Goal: Task Accomplishment & Management: Manage account settings

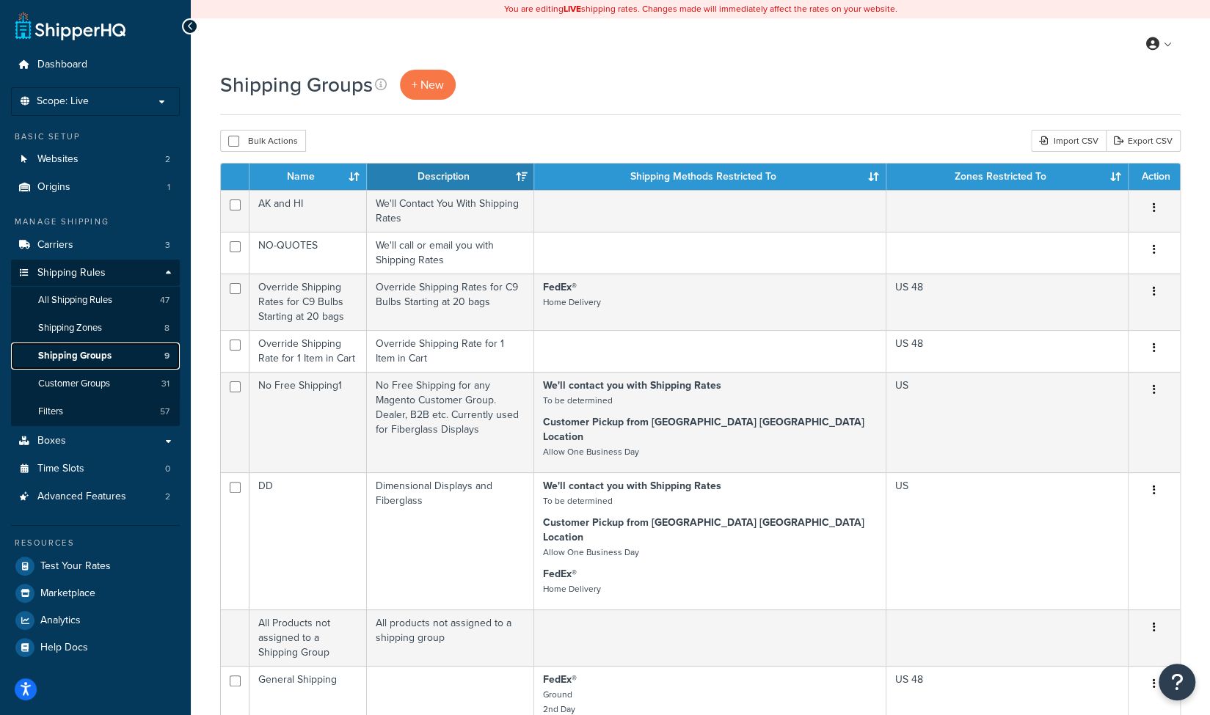
click at [59, 363] on link "Shipping Groups 9" at bounding box center [95, 356] width 169 height 27
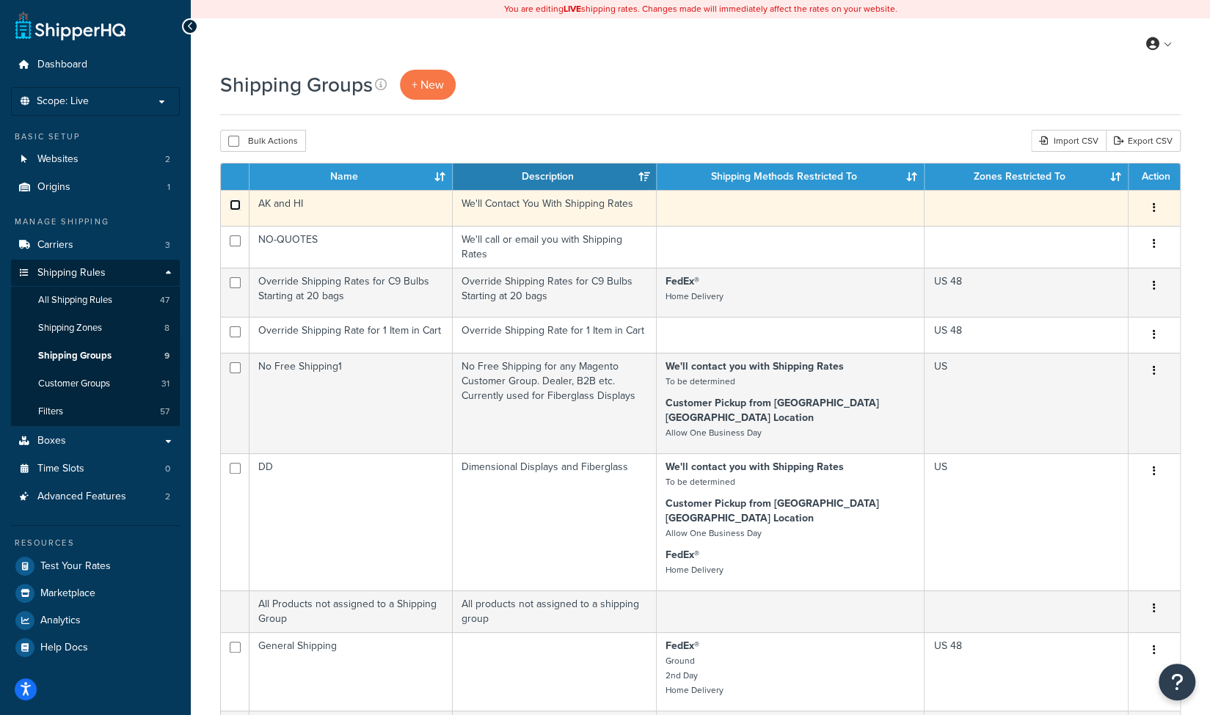
click at [236, 205] on input "checkbox" at bounding box center [235, 205] width 11 height 11
checkbox input "true"
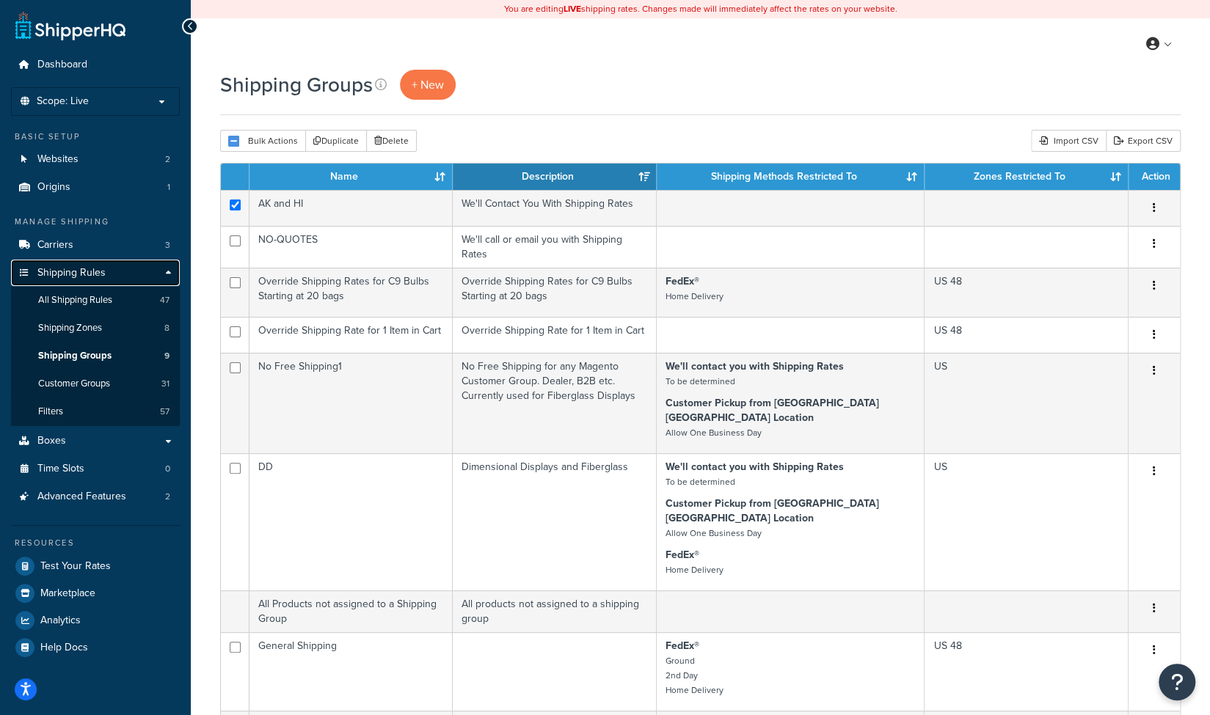
click at [76, 273] on span "Shipping Rules" at bounding box center [71, 273] width 68 height 12
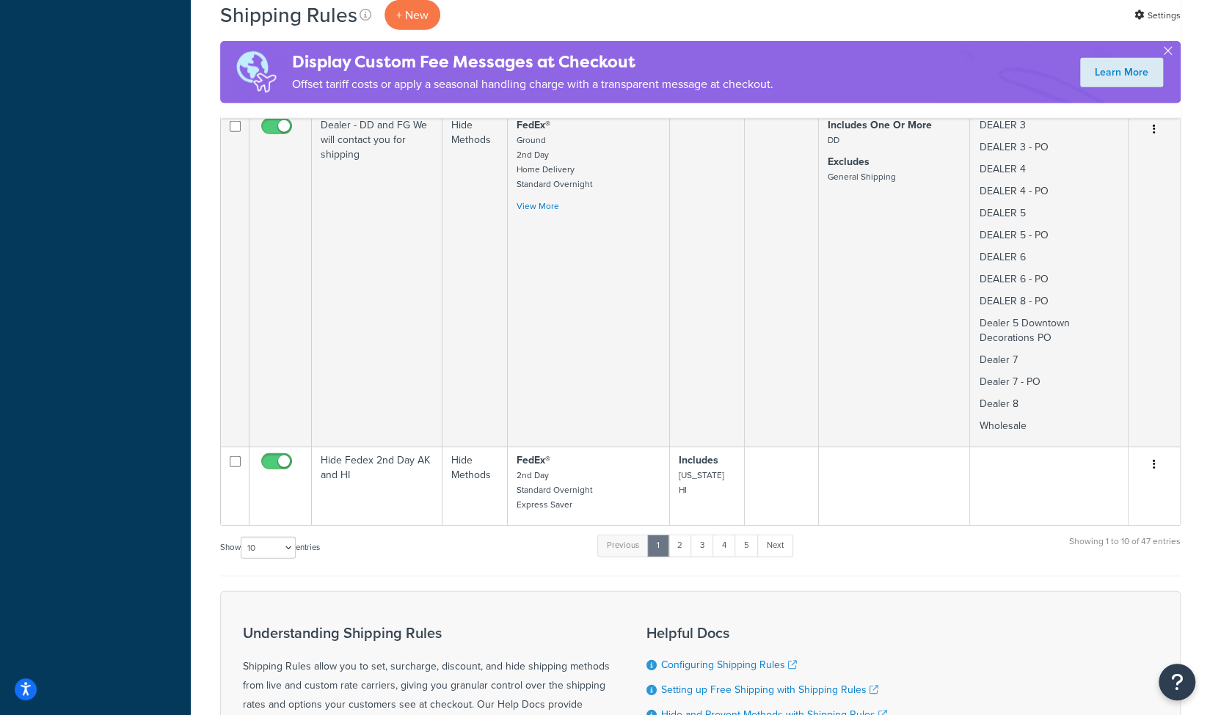
scroll to position [2348, 0]
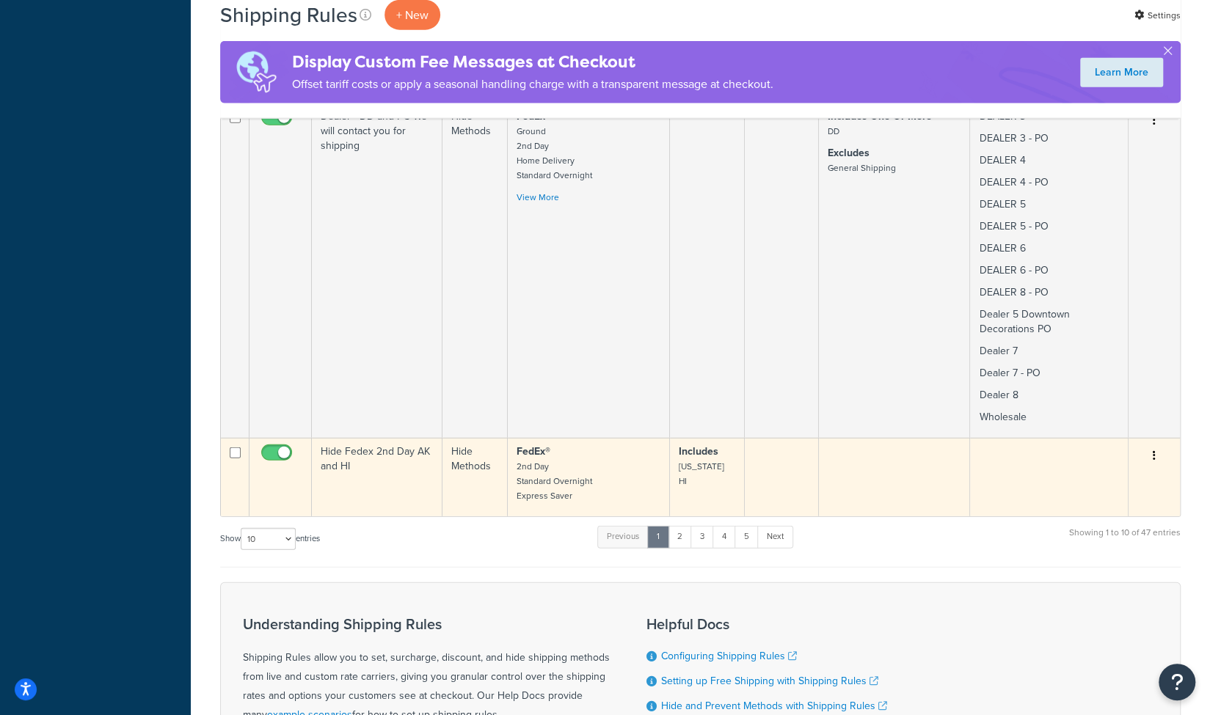
click at [1153, 450] on icon "button" at bounding box center [1154, 455] width 3 height 10
click at [1089, 469] on link "Edit" at bounding box center [1106, 484] width 116 height 30
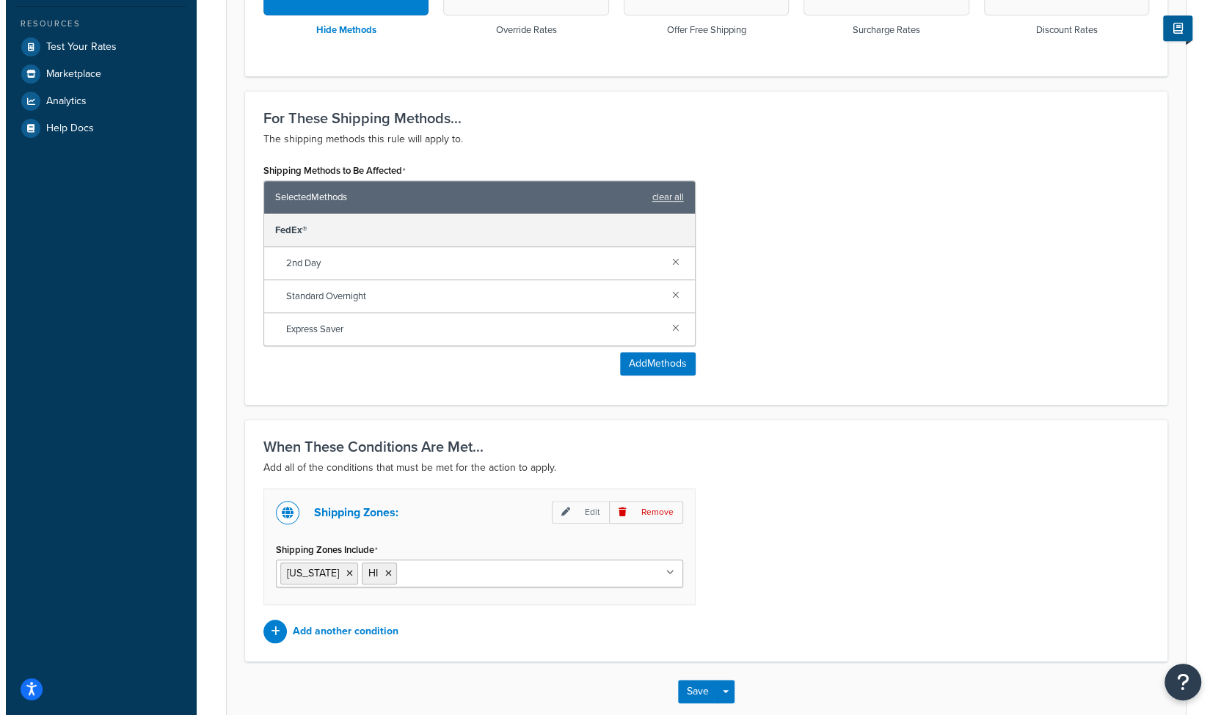
scroll to position [528, 0]
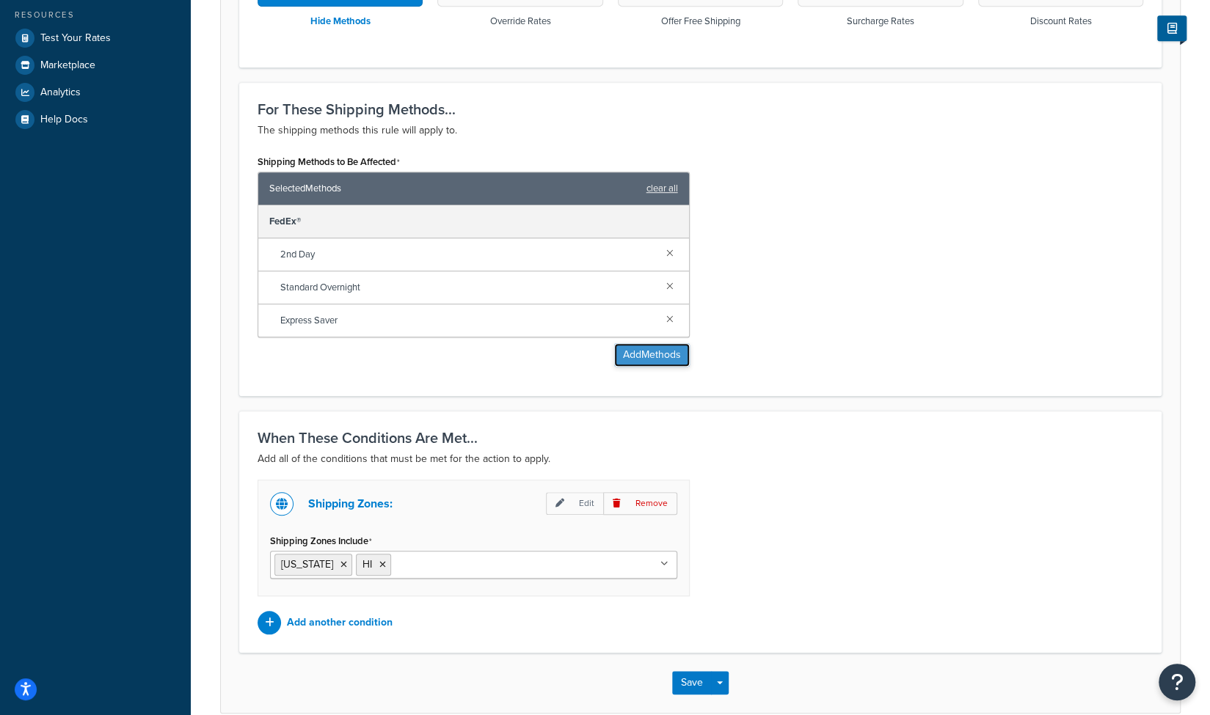
click at [631, 353] on button "Add Methods" at bounding box center [652, 354] width 76 height 23
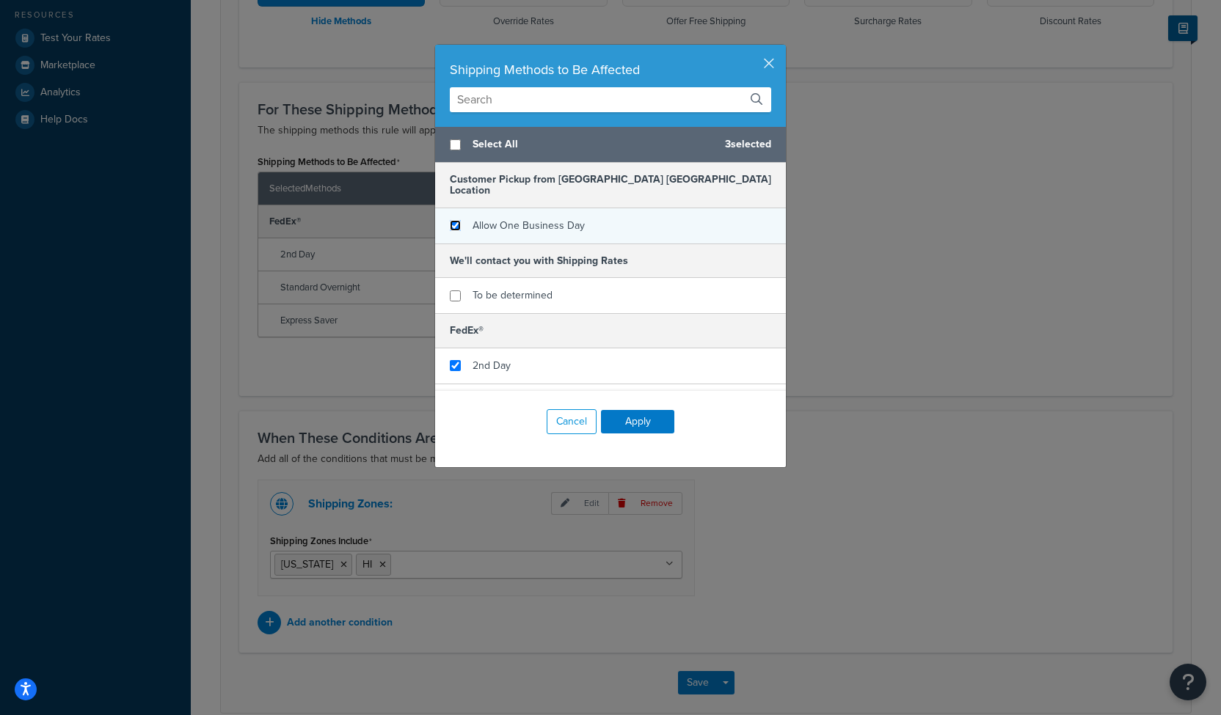
checkbox input "false"
click at [450, 220] on input "checkbox" at bounding box center [455, 225] width 11 height 11
checkbox input "true"
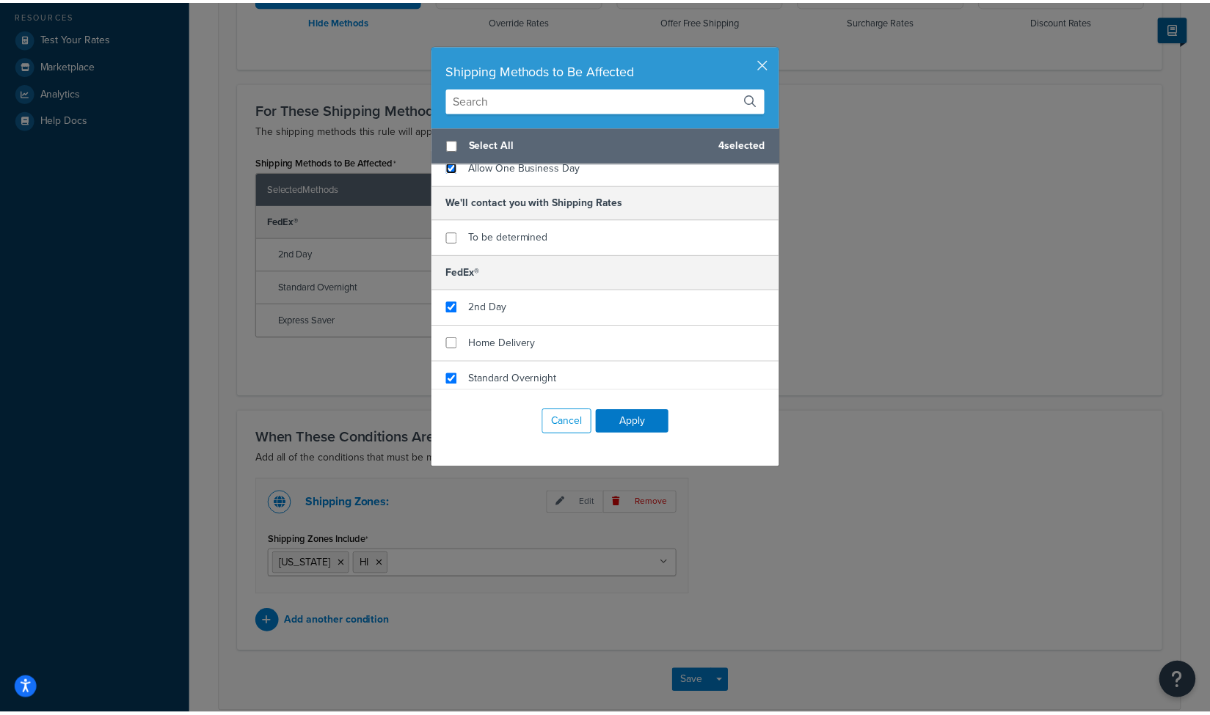
scroll to position [87, 0]
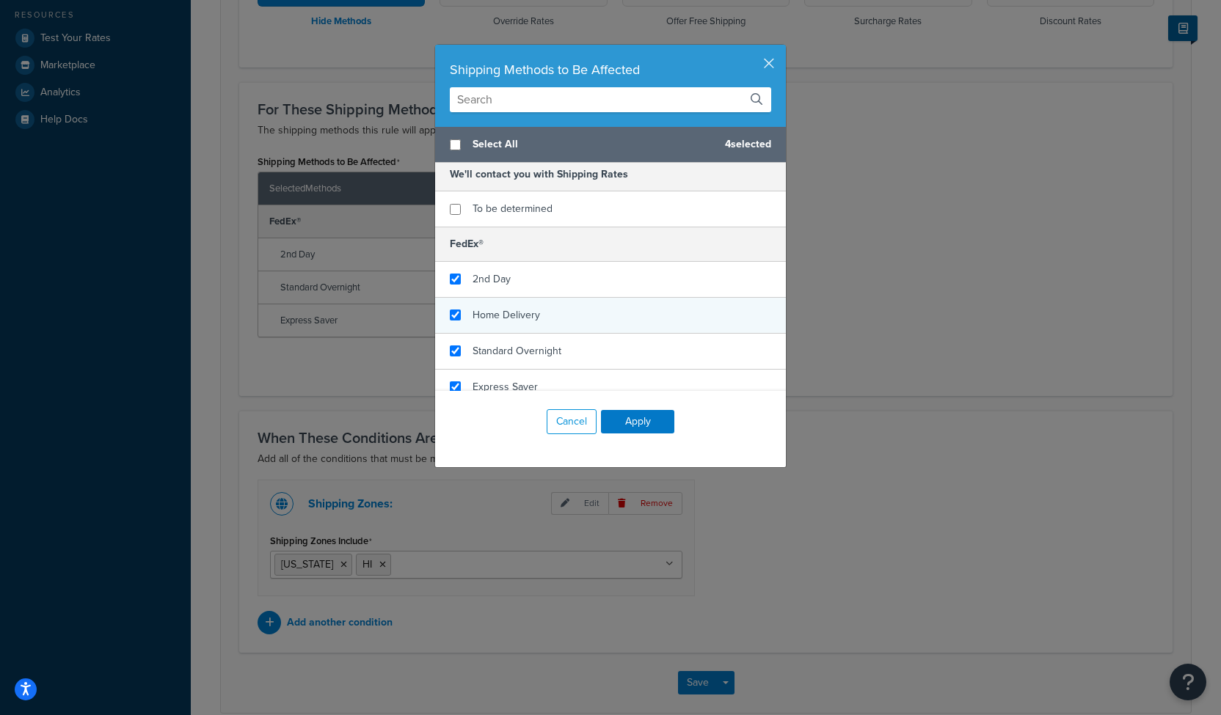
checkbox input "true"
click at [481, 307] on span "Home Delivery" at bounding box center [507, 314] width 68 height 15
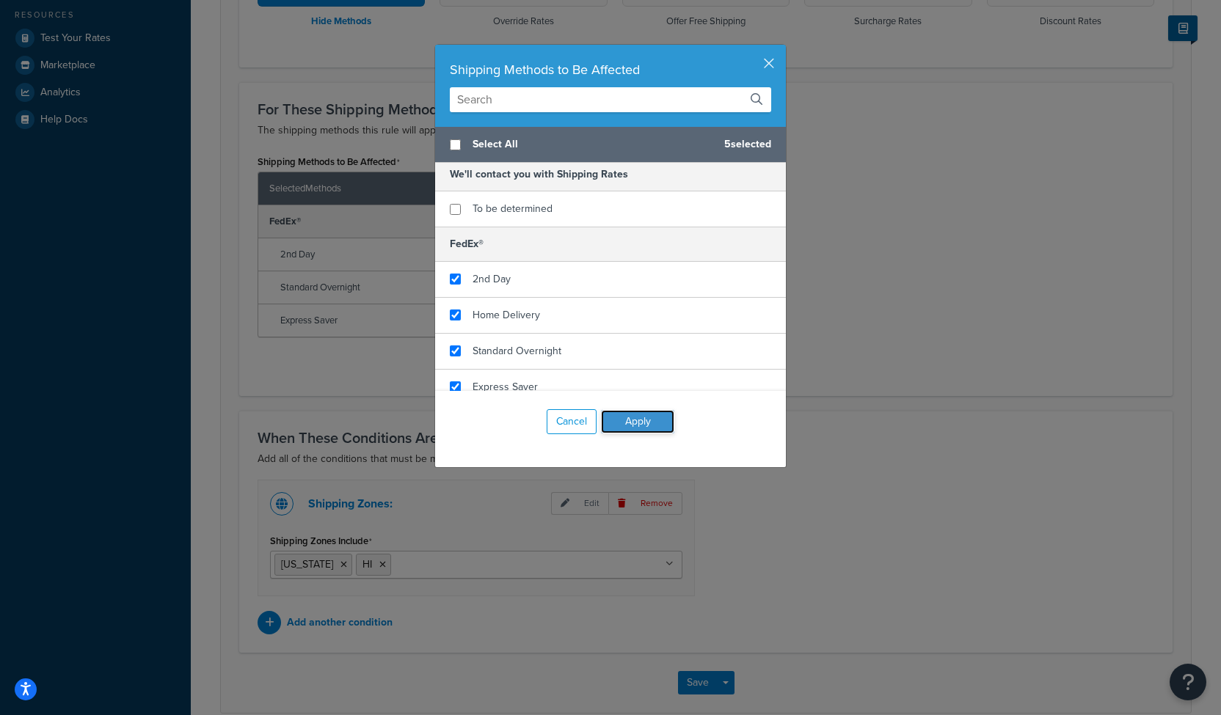
click at [624, 417] on button "Apply" at bounding box center [637, 421] width 73 height 23
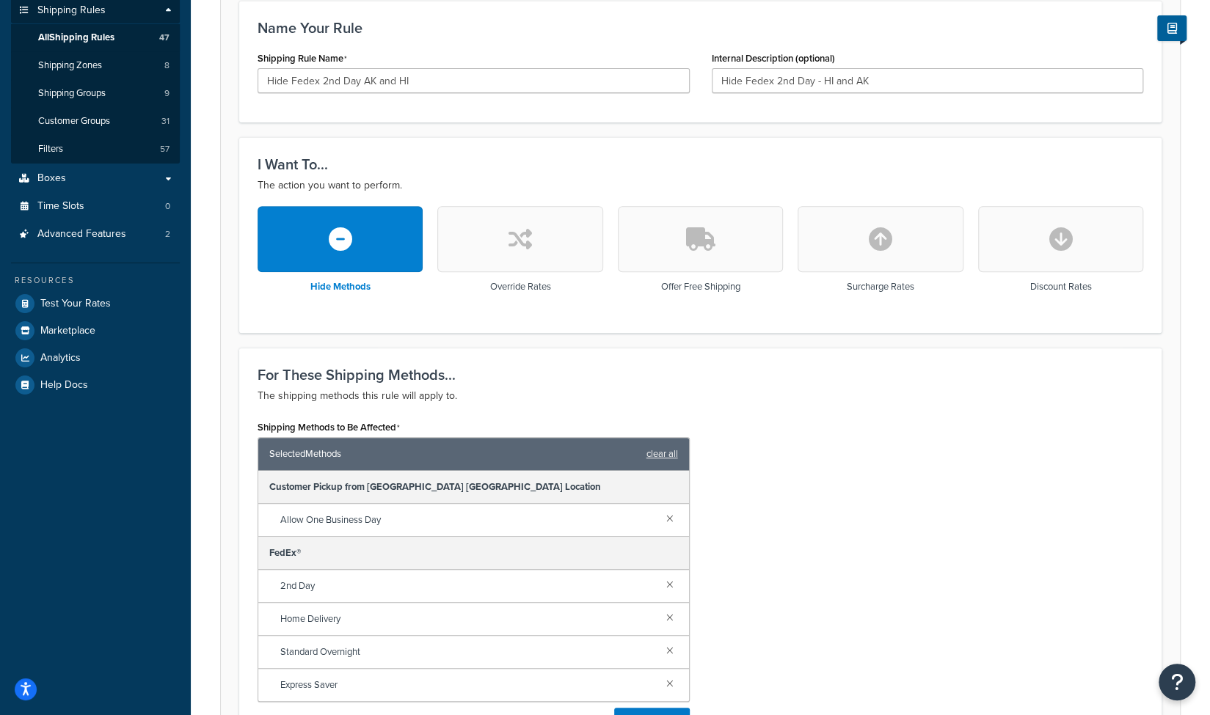
scroll to position [106, 0]
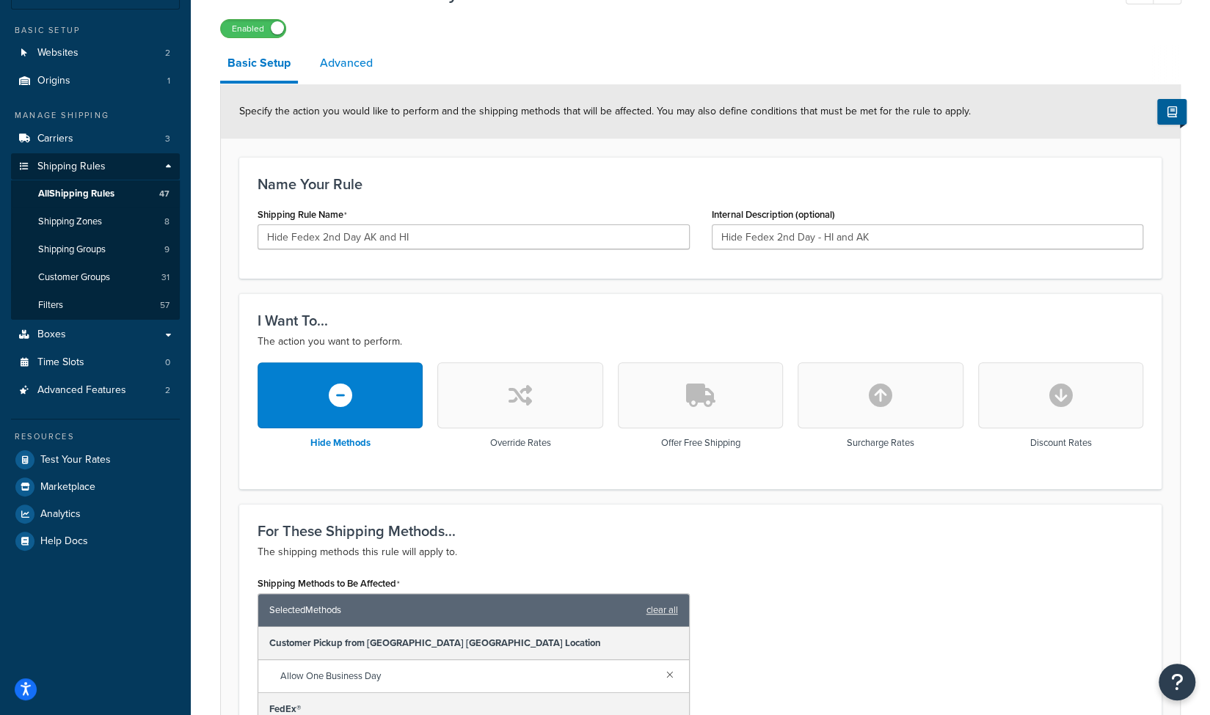
click at [342, 62] on link "Advanced" at bounding box center [347, 62] width 68 height 35
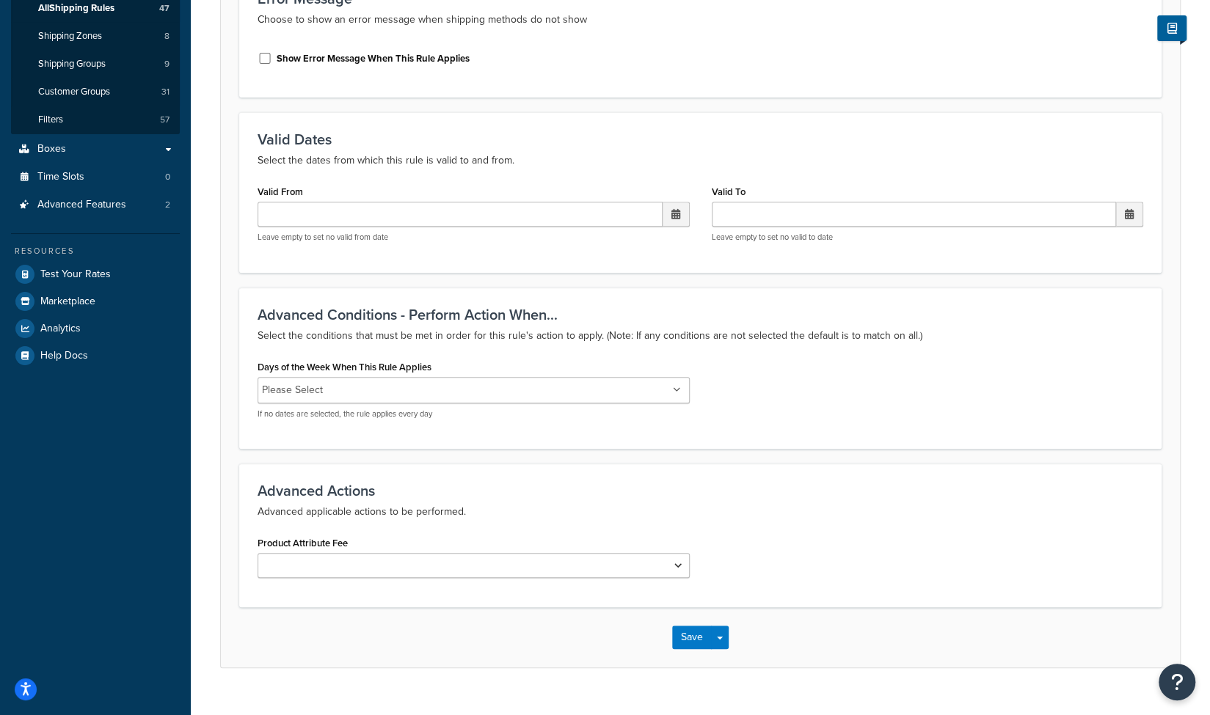
scroll to position [316, 0]
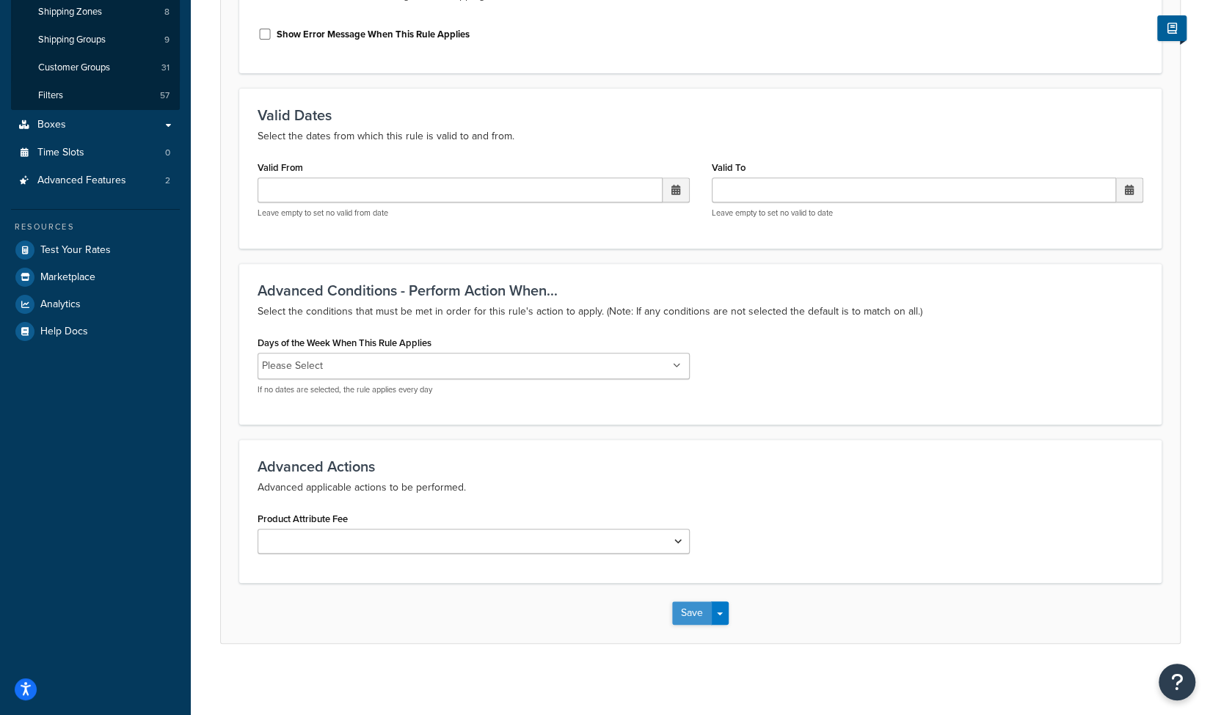
click at [693, 613] on button "Save" at bounding box center [692, 613] width 40 height 23
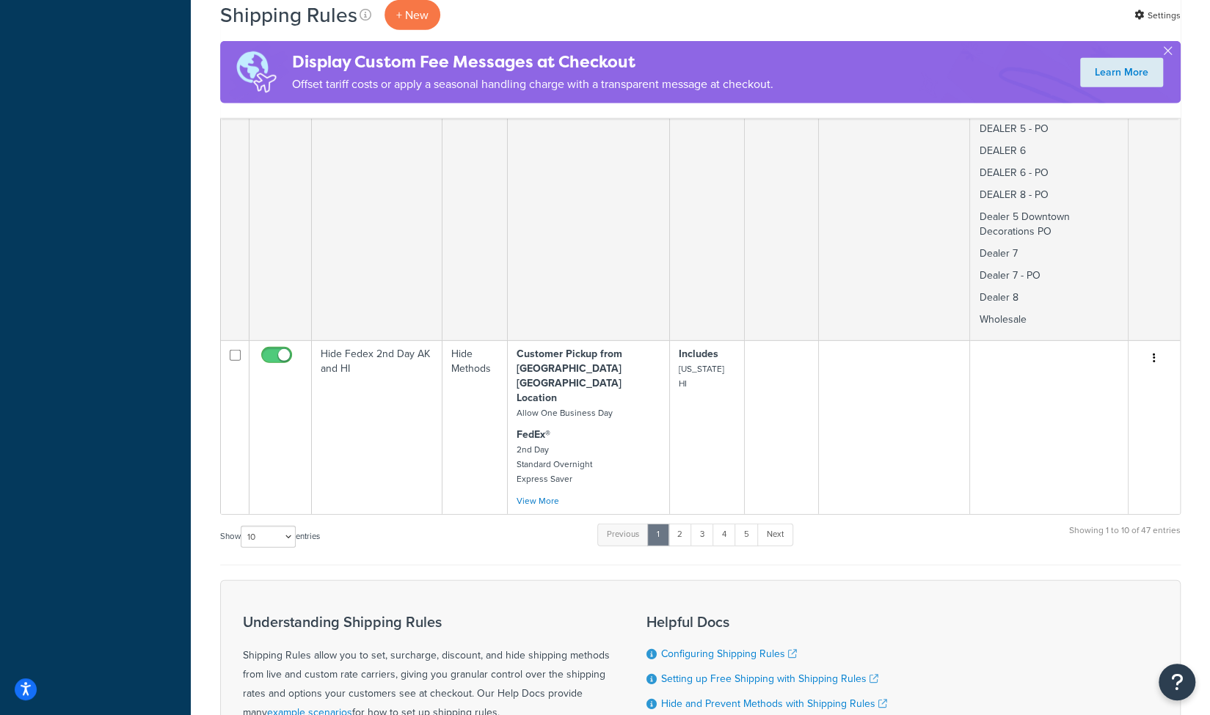
scroll to position [2524, 0]
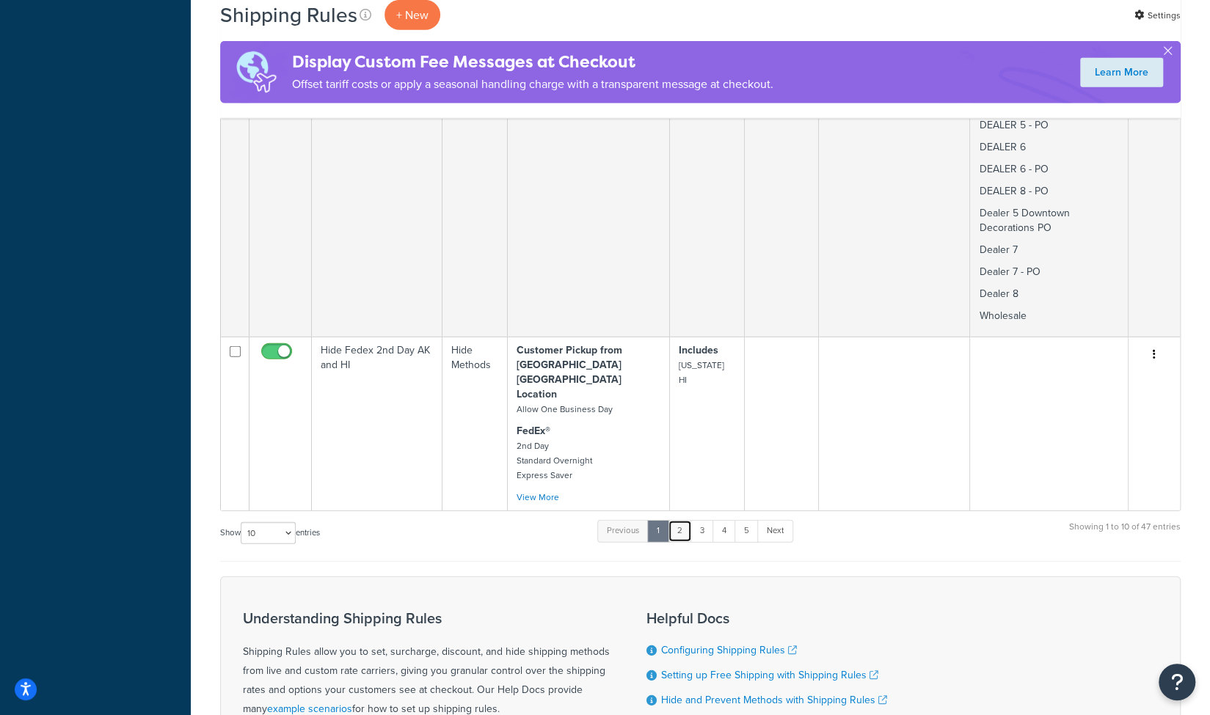
click at [685, 520] on link "2" at bounding box center [680, 531] width 24 height 22
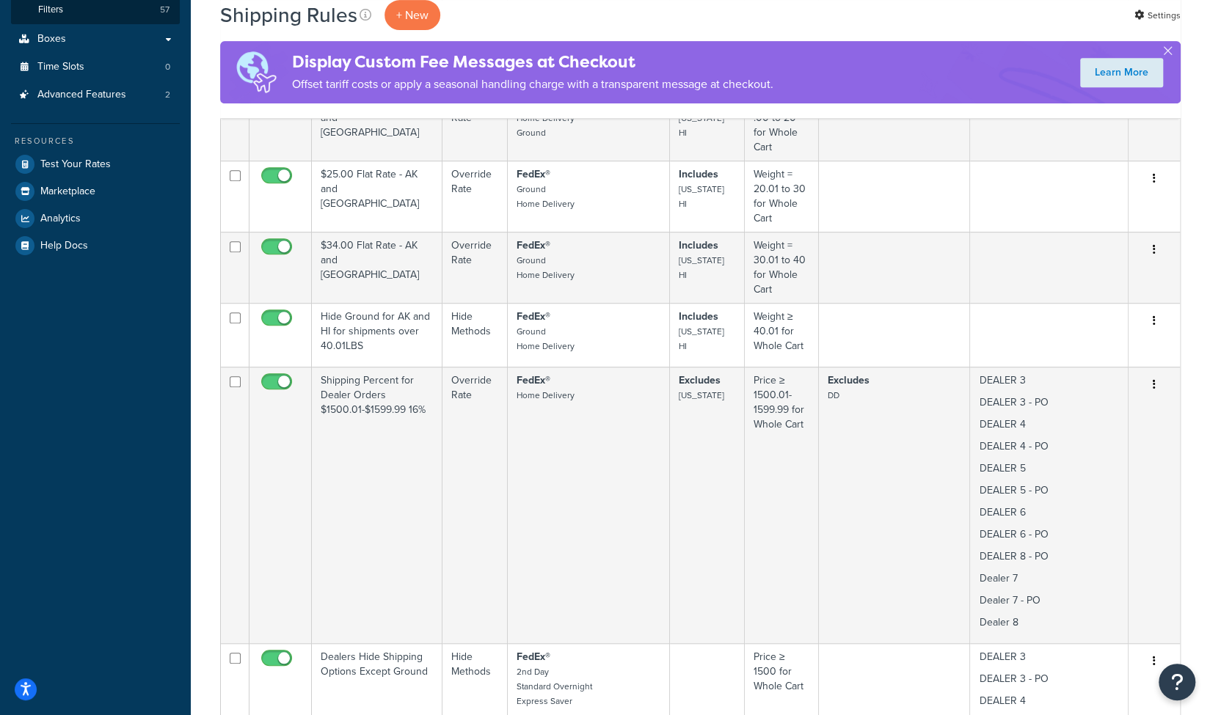
scroll to position [401, 0]
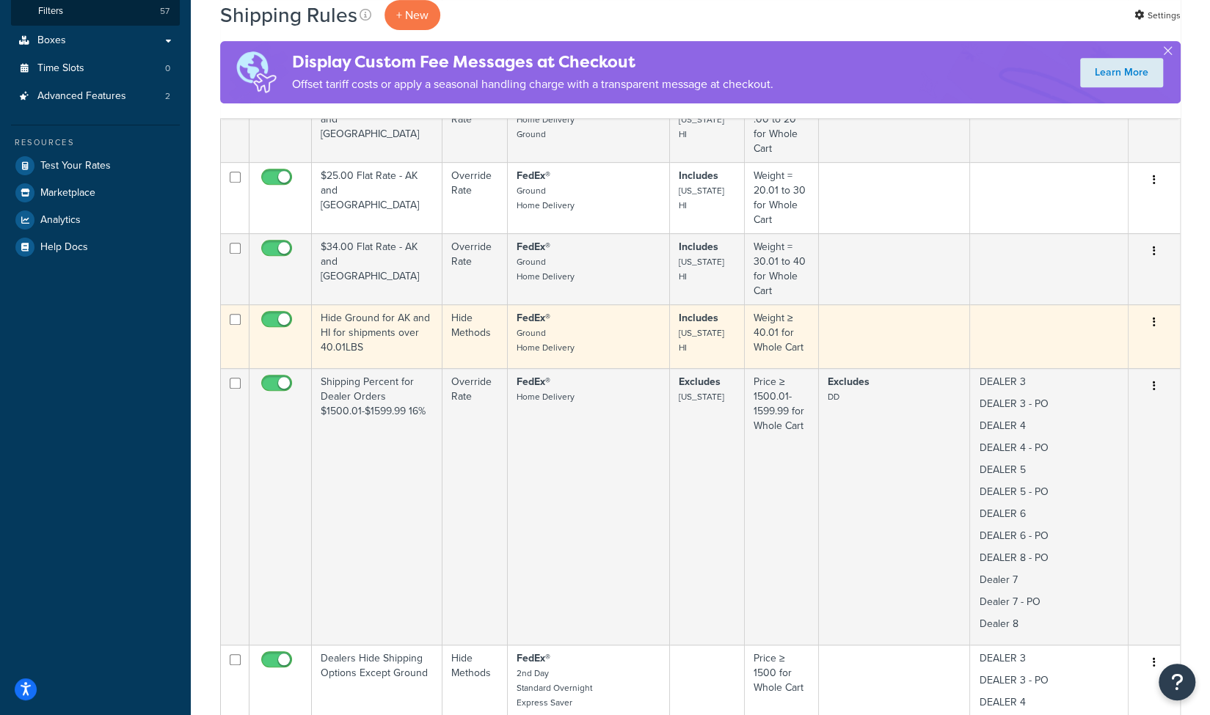
click at [233, 317] on input "checkbox" at bounding box center [235, 319] width 11 height 11
checkbox input "true"
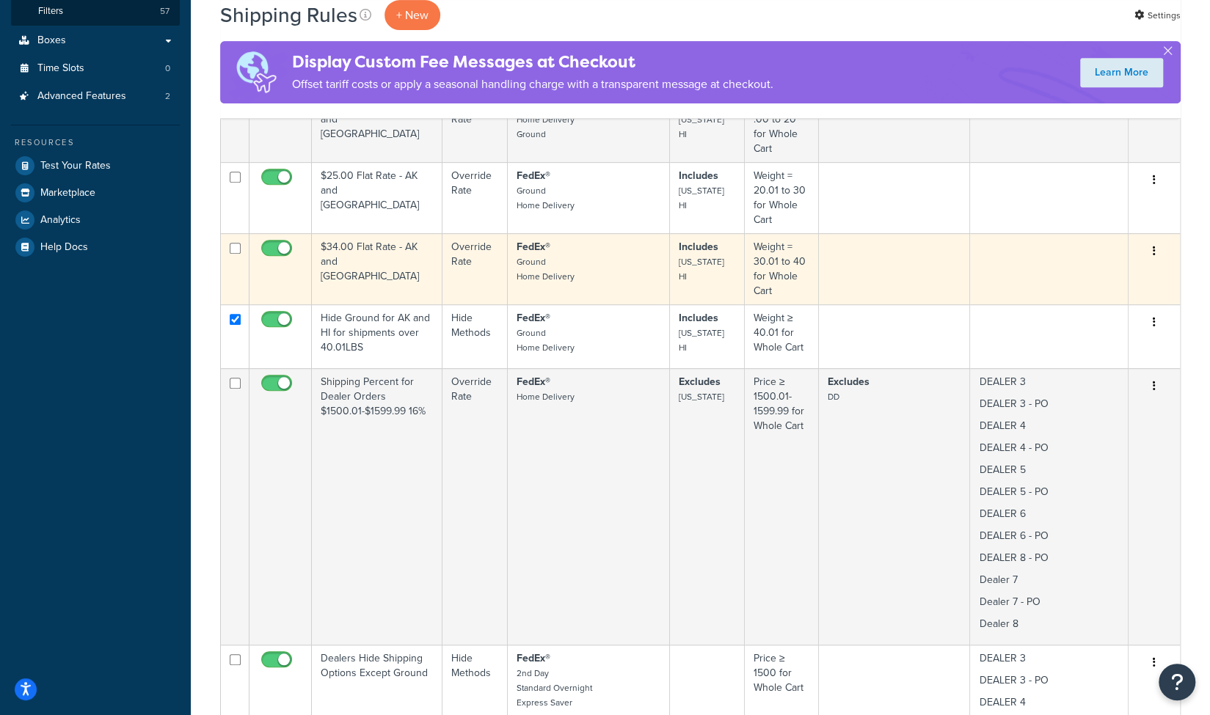
click at [233, 249] on input "checkbox" at bounding box center [235, 248] width 11 height 11
checkbox input "true"
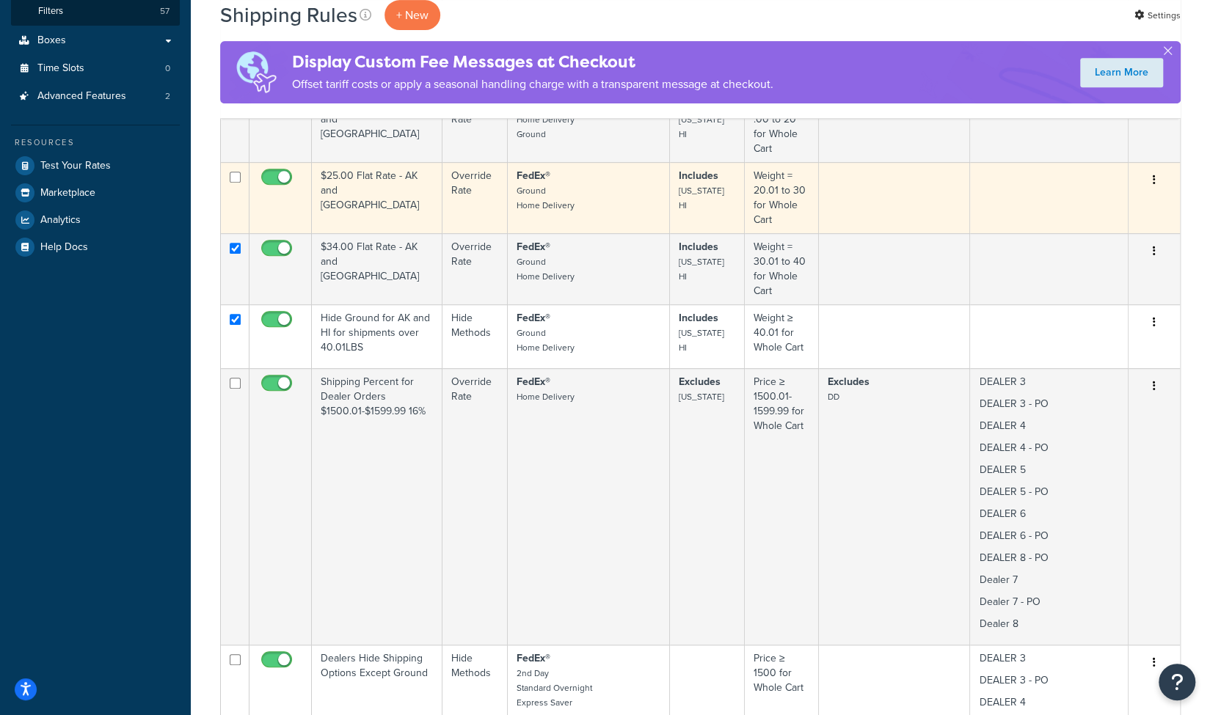
click at [235, 177] on input "checkbox" at bounding box center [235, 177] width 11 height 11
checkbox input "true"
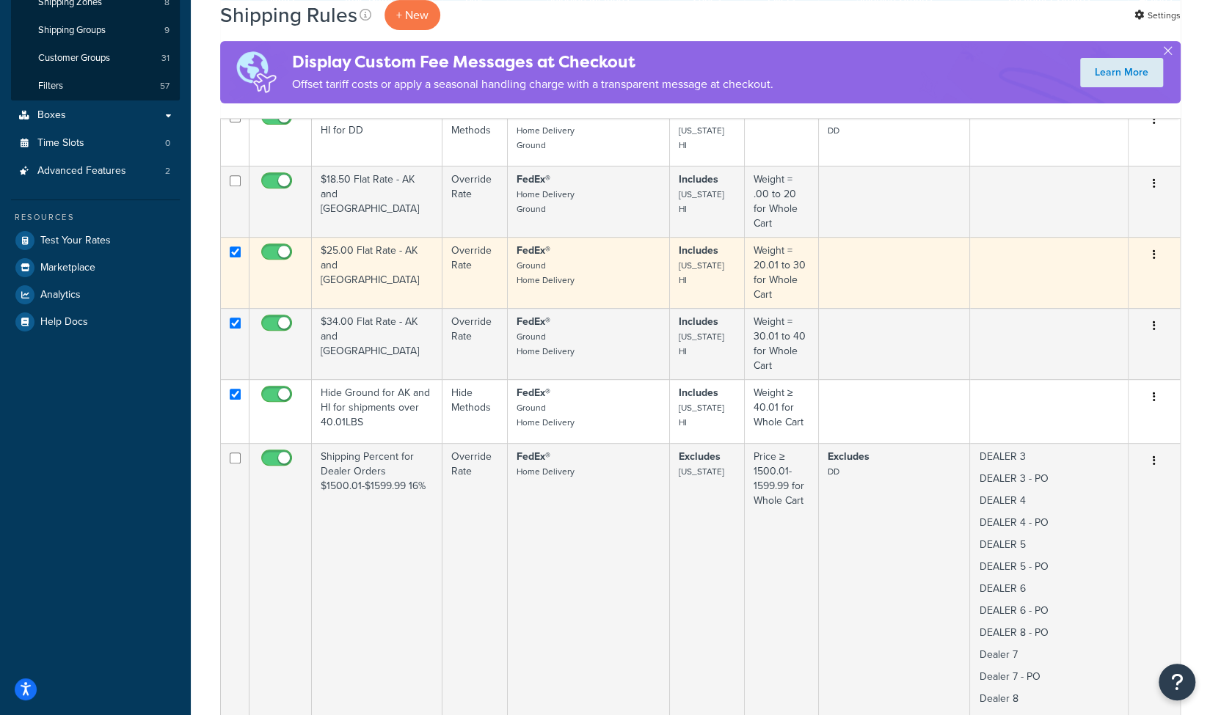
scroll to position [254, 0]
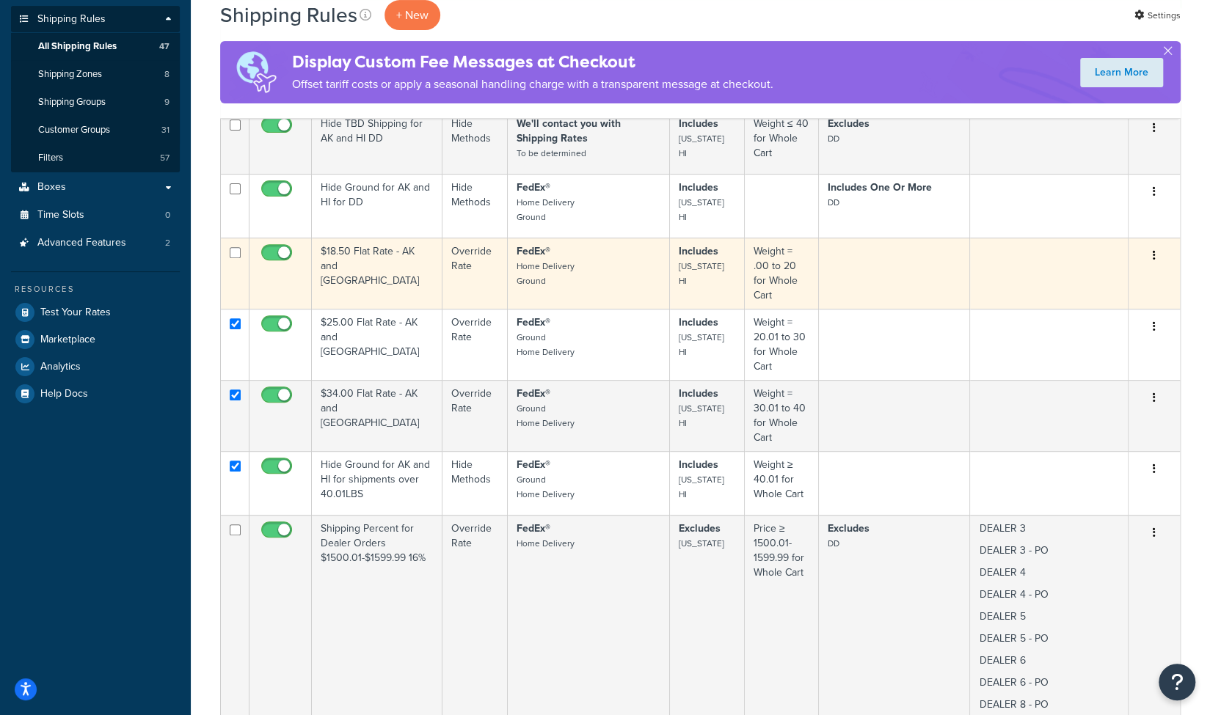
click at [234, 252] on input "checkbox" at bounding box center [235, 252] width 11 height 11
checkbox input "true"
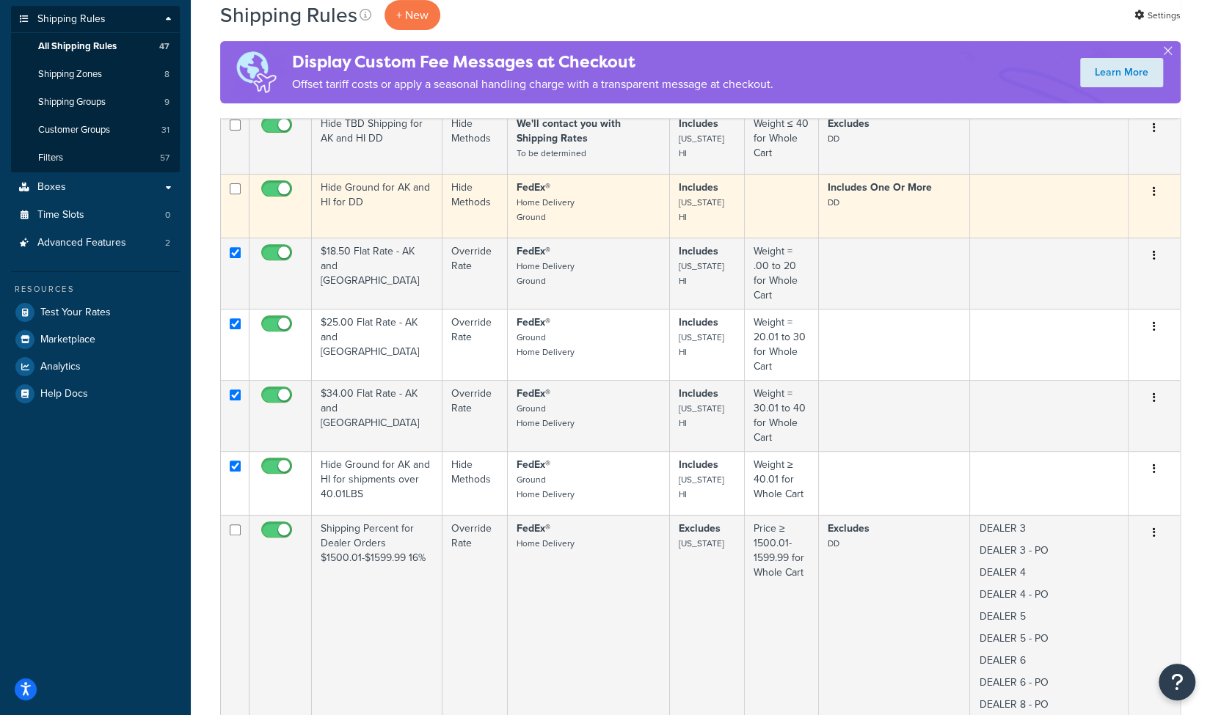
click at [233, 189] on input "checkbox" at bounding box center [235, 188] width 11 height 11
checkbox input "true"
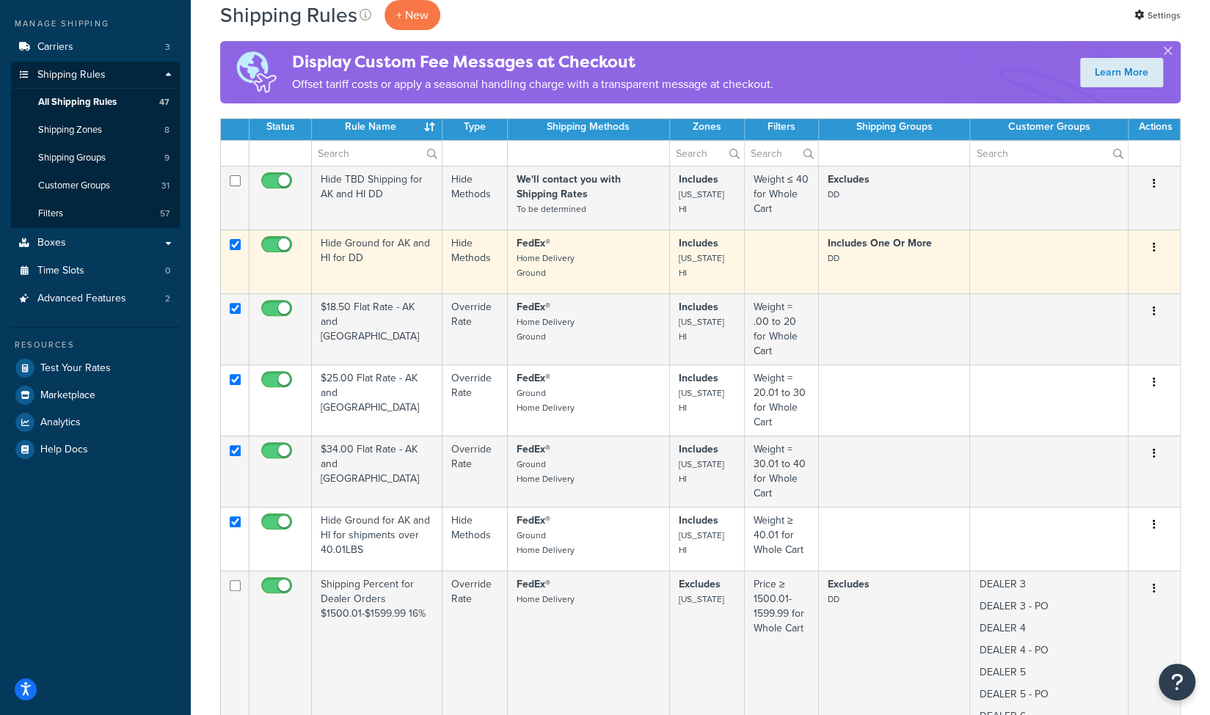
scroll to position [195, 0]
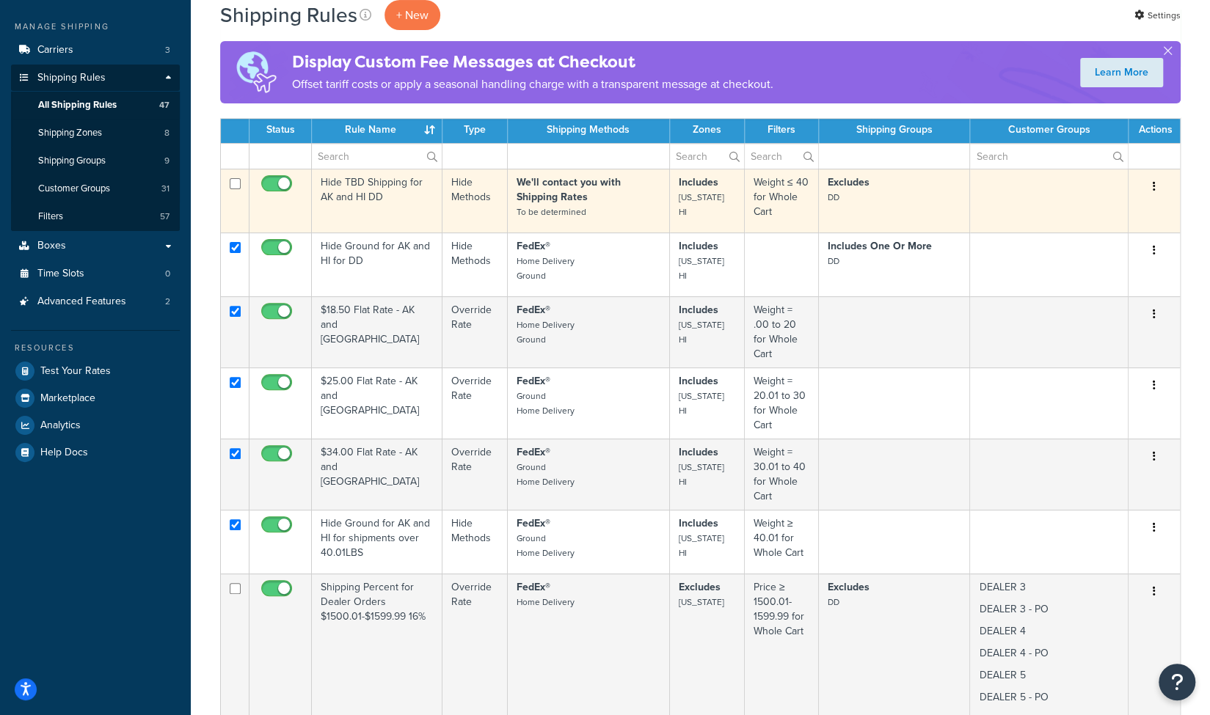
click at [233, 180] on input "checkbox" at bounding box center [235, 183] width 11 height 11
checkbox input "true"
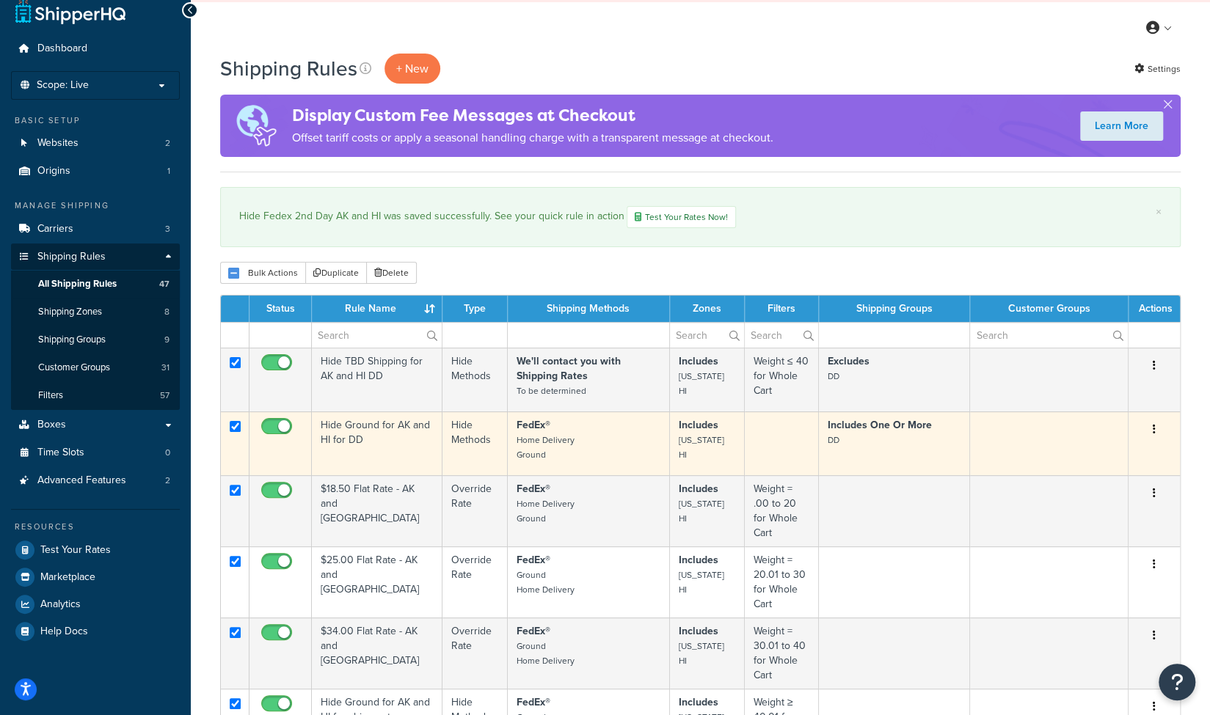
scroll to position [0, 0]
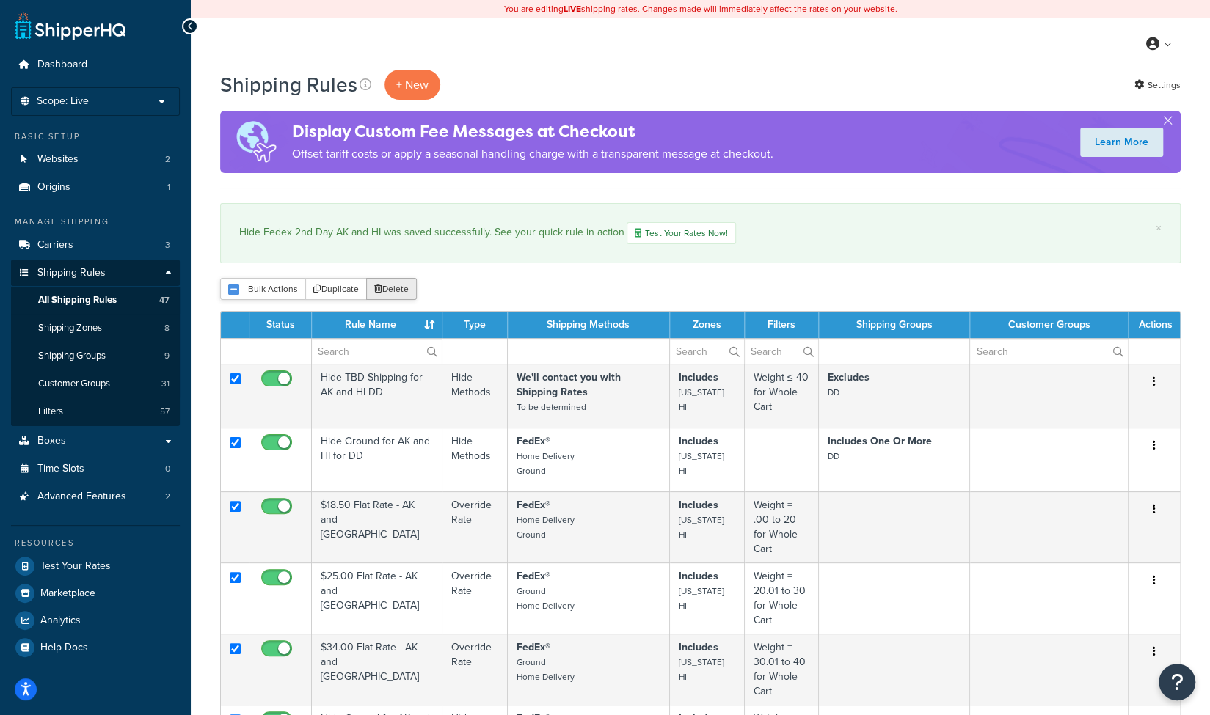
click at [393, 288] on button "Delete" at bounding box center [391, 289] width 51 height 22
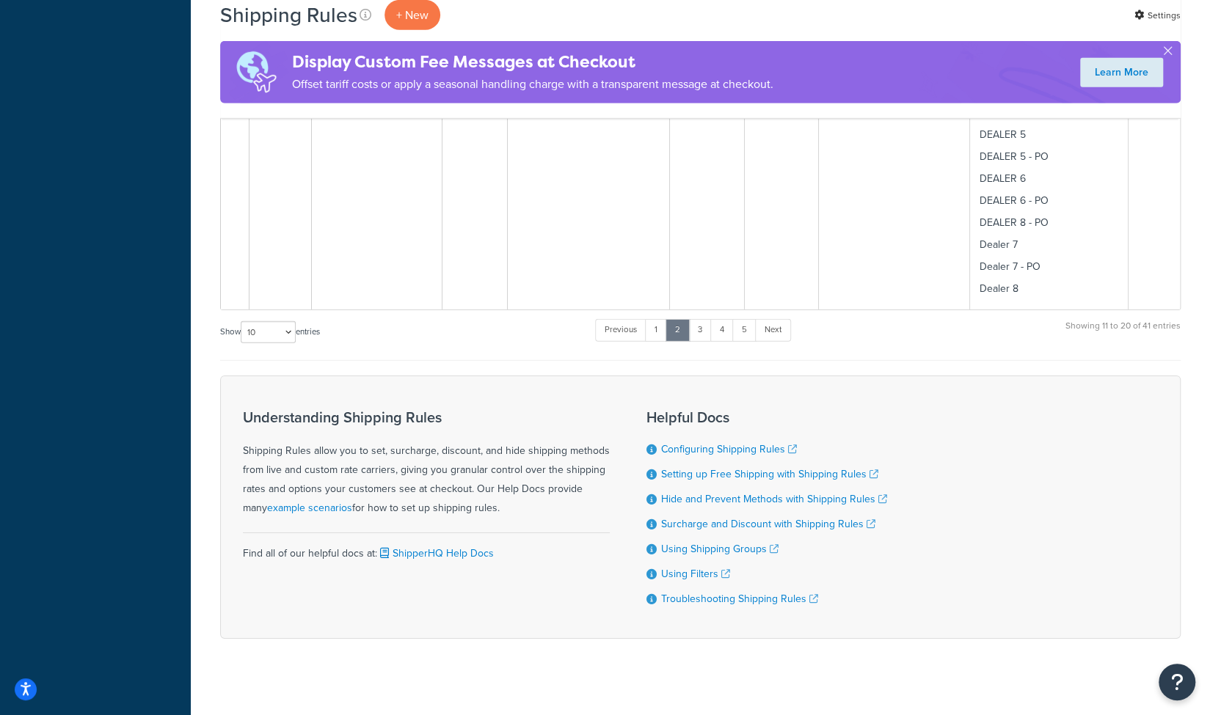
scroll to position [2828, 0]
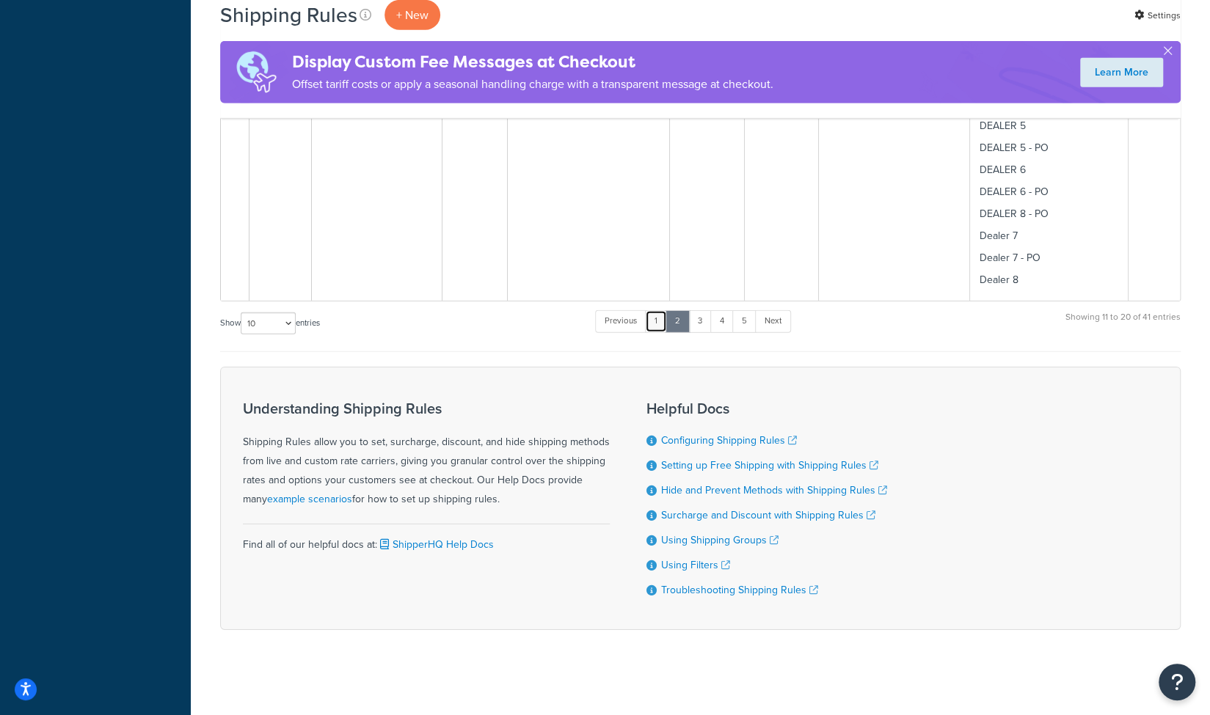
click at [663, 318] on link "1" at bounding box center [656, 321] width 22 height 22
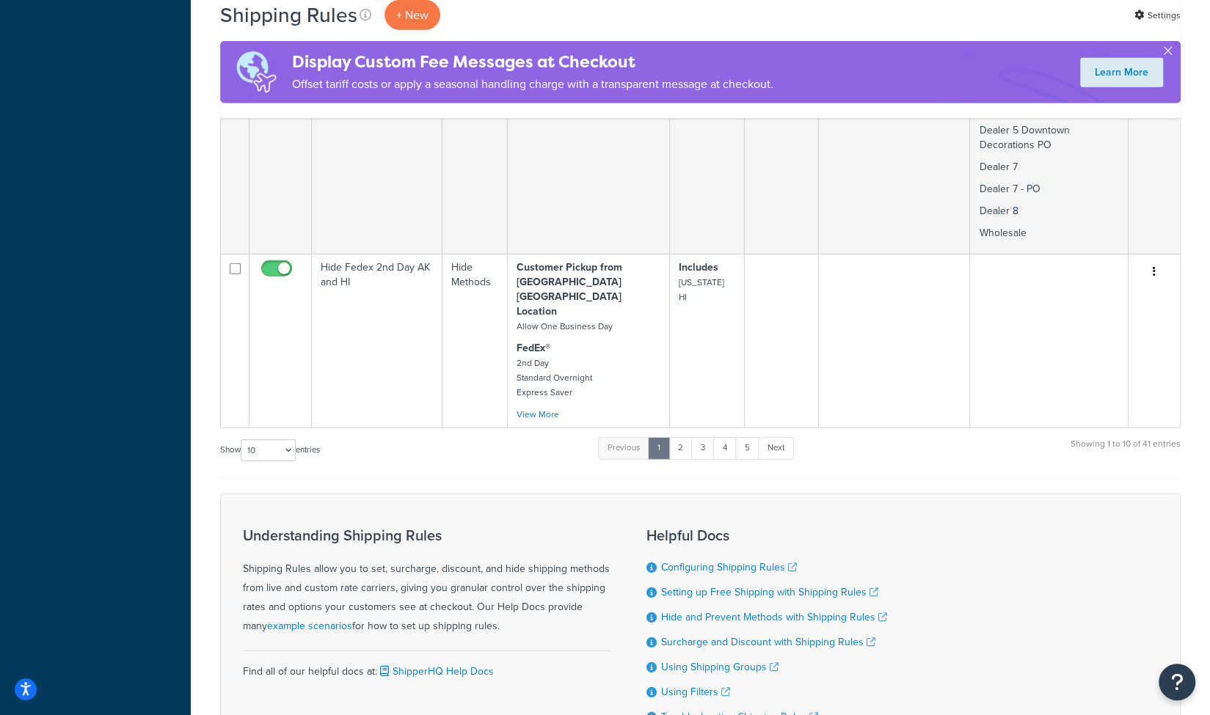
scroll to position [2644, 0]
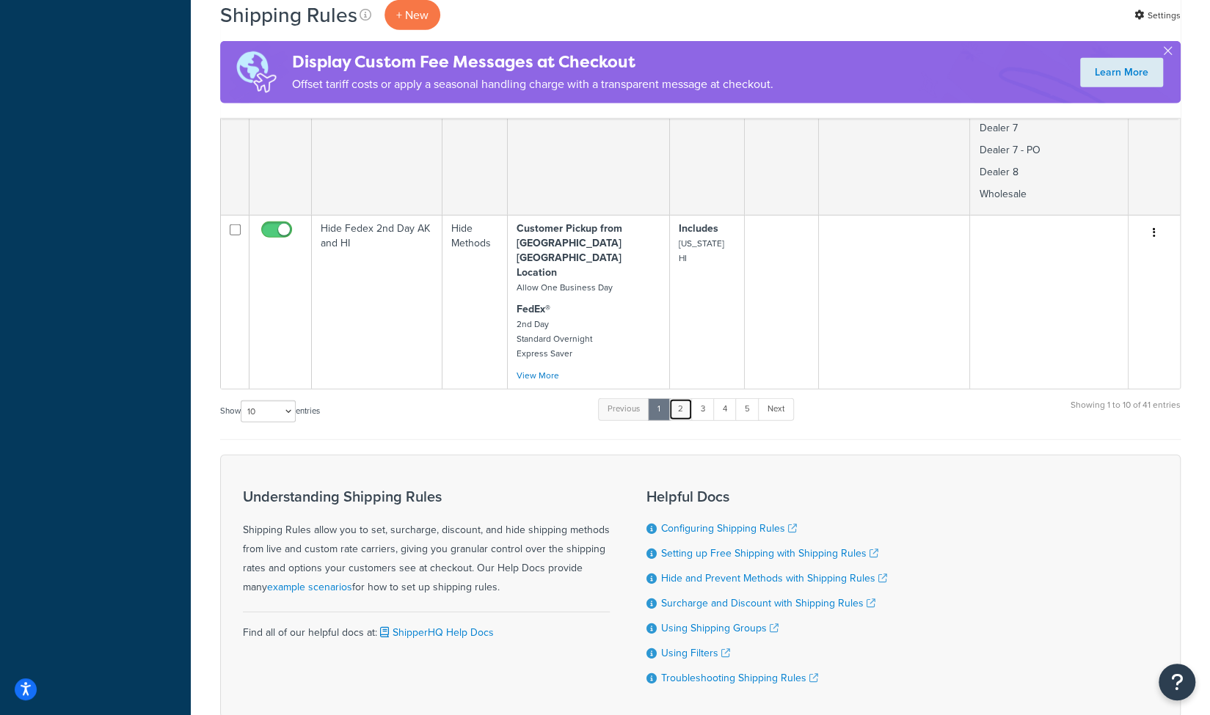
click at [682, 398] on link "2" at bounding box center [680, 409] width 24 height 22
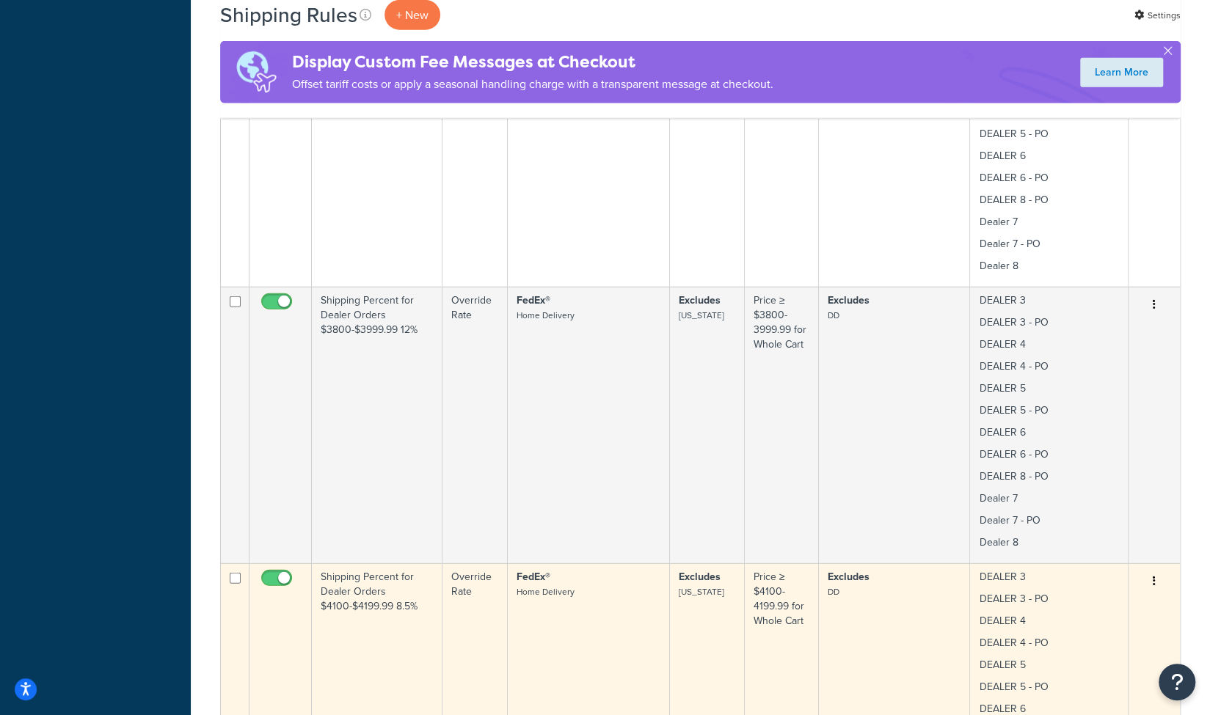
scroll to position [2828, 0]
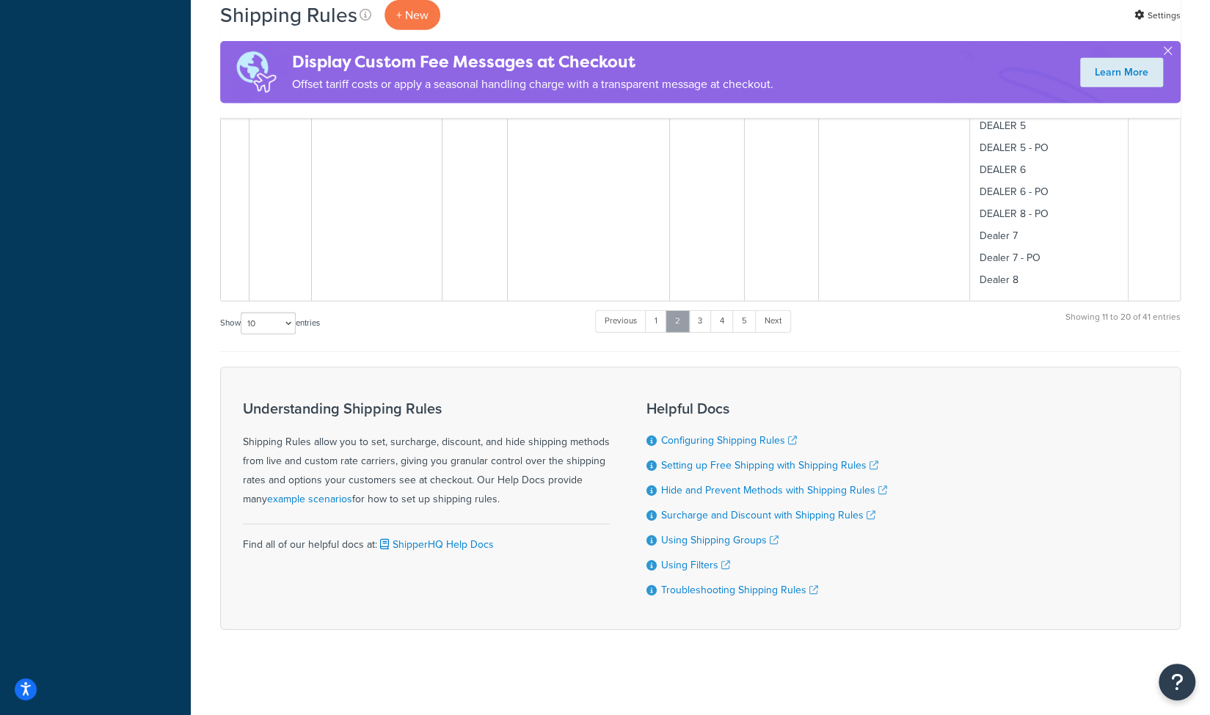
click at [681, 318] on link "2" at bounding box center [677, 321] width 24 height 22
click at [703, 316] on link "3" at bounding box center [699, 324] width 23 height 22
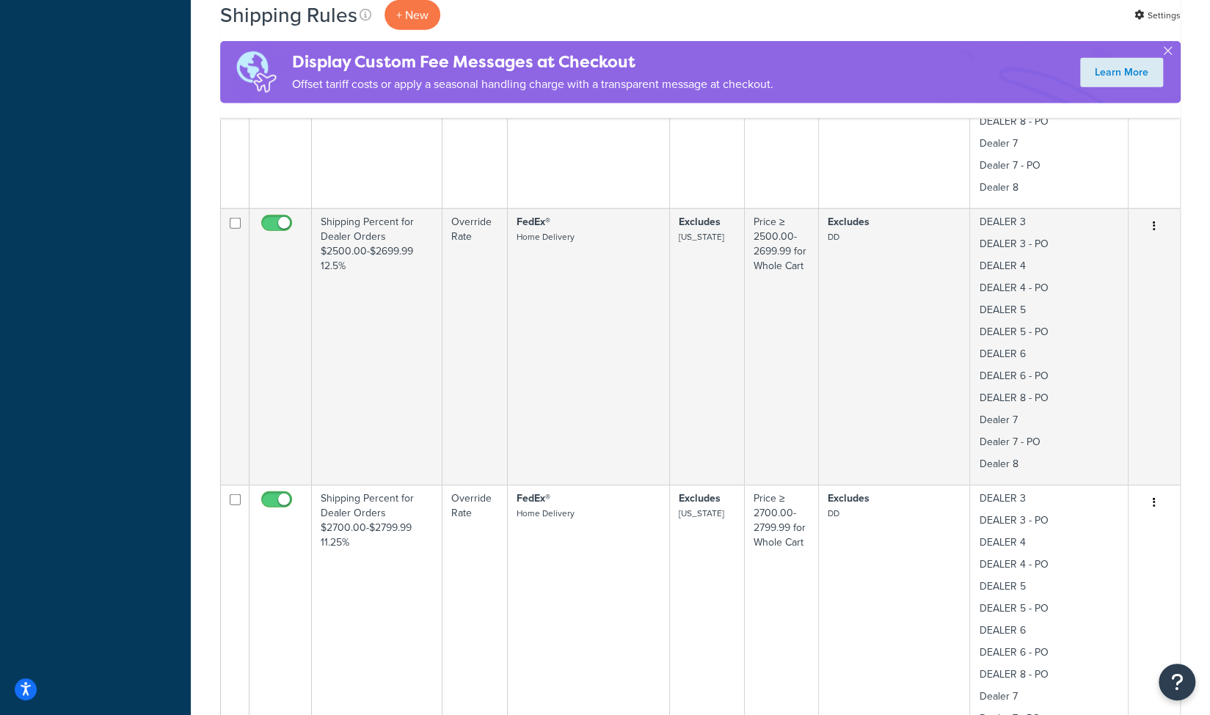
scroll to position [2828, 0]
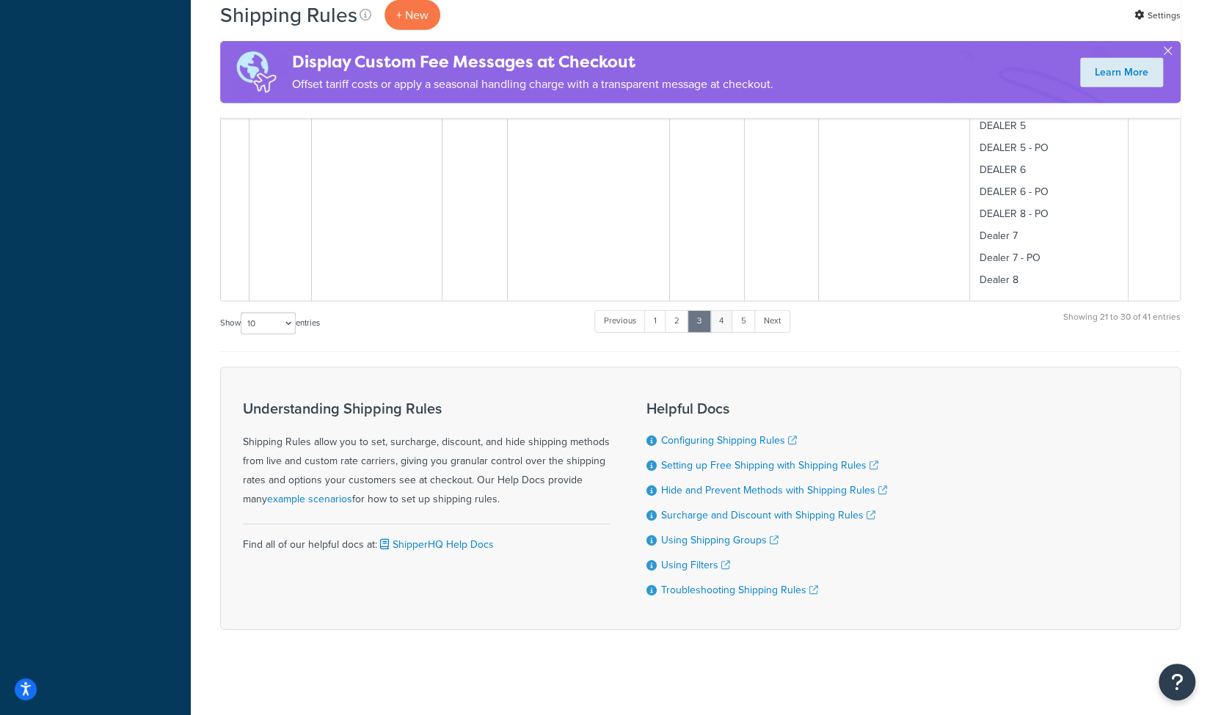
click at [723, 318] on link "4" at bounding box center [720, 321] width 23 height 22
click at [745, 316] on link "5" at bounding box center [743, 321] width 24 height 22
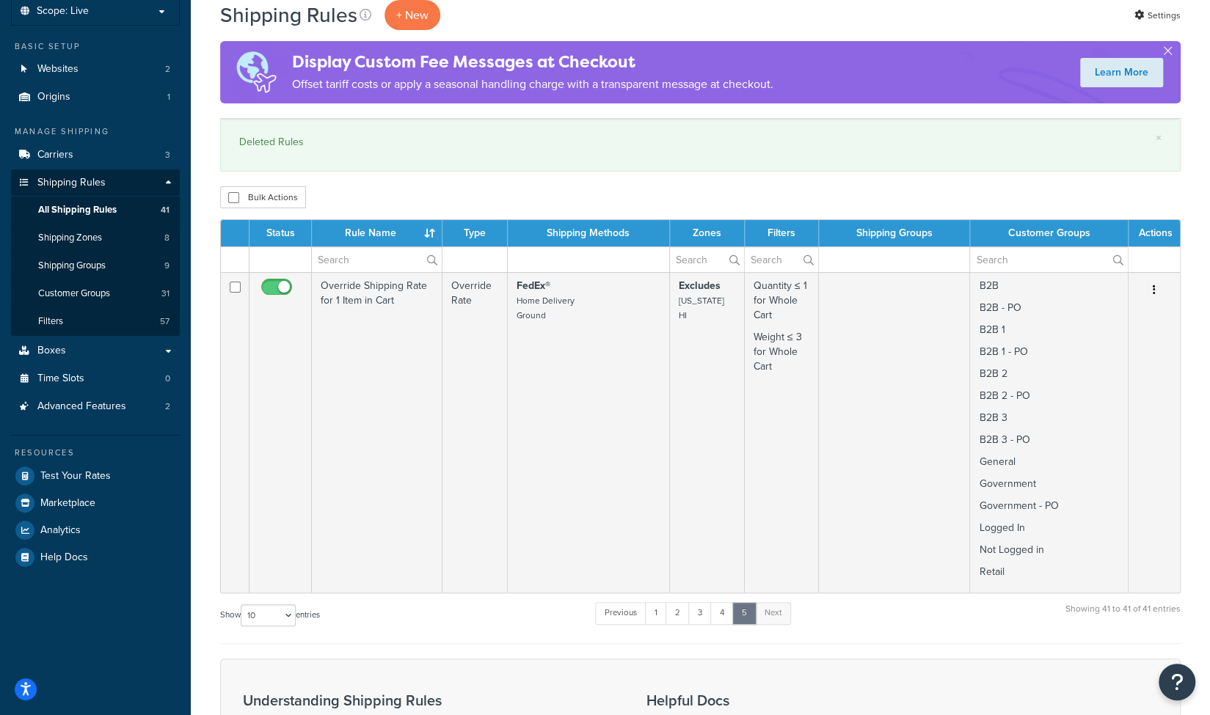
scroll to position [84, 0]
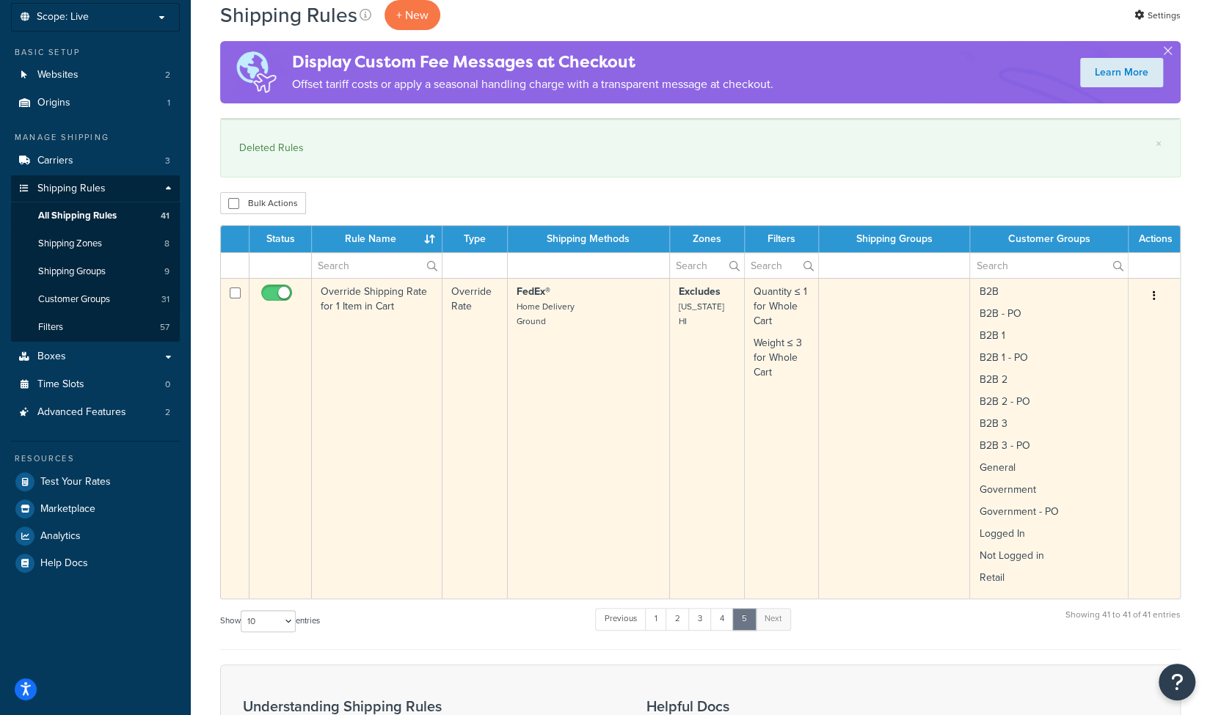
click at [236, 292] on input "checkbox" at bounding box center [235, 293] width 11 height 11
checkbox input "true"
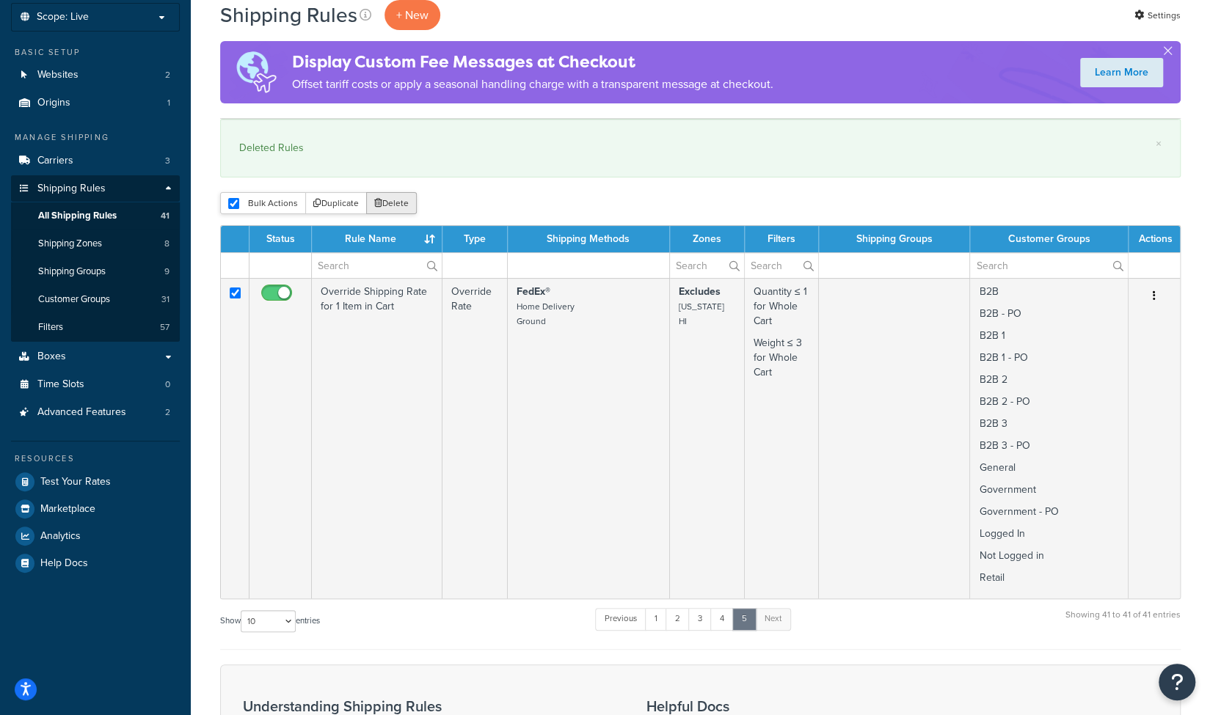
click at [390, 200] on button "Delete" at bounding box center [391, 203] width 51 height 22
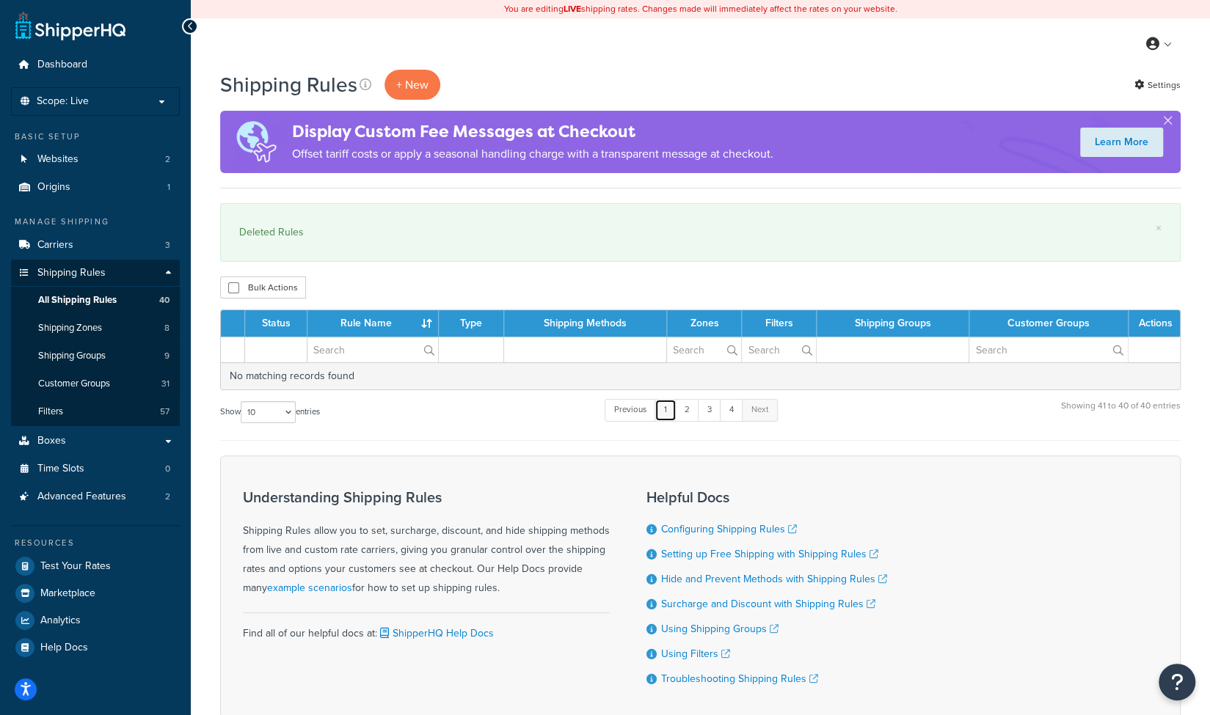
click at [666, 411] on link "1" at bounding box center [665, 410] width 22 height 22
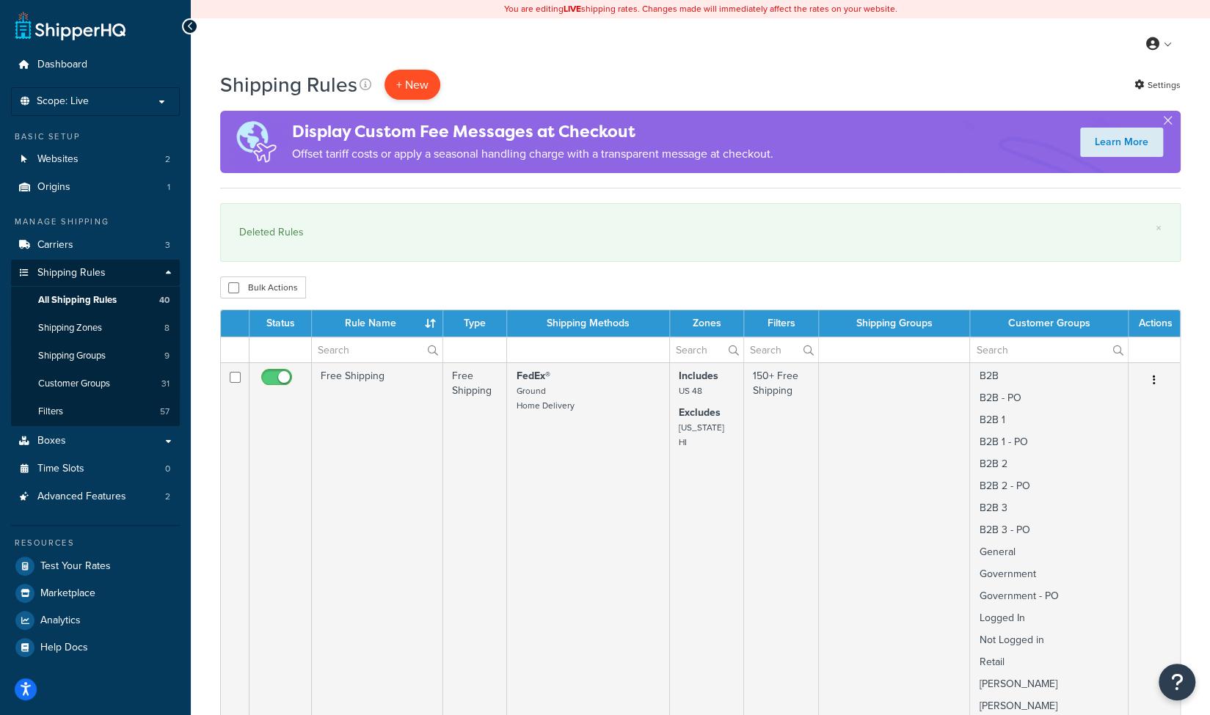
click at [420, 88] on p "+ New" at bounding box center [412, 85] width 56 height 30
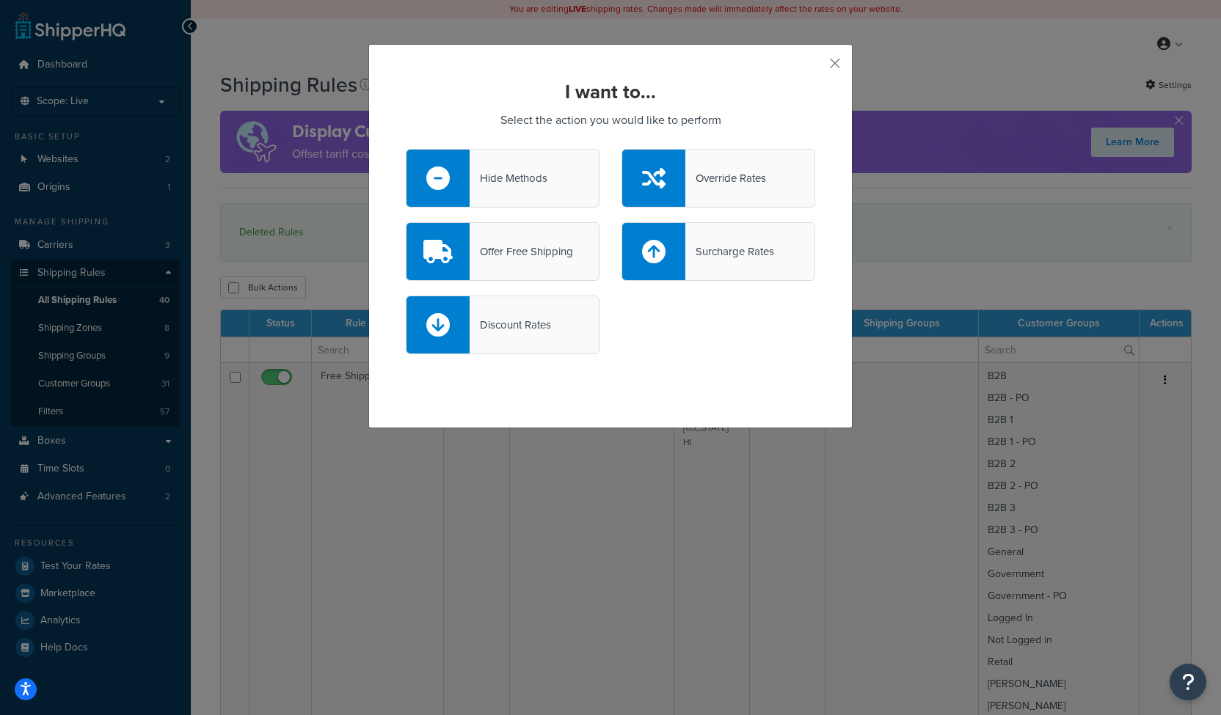
click at [985, 293] on div "I want to... Select the action you would like to perform Hide Methods Override …" at bounding box center [610, 357] width 1221 height 715
click at [815, 67] on button "button" at bounding box center [813, 69] width 4 height 4
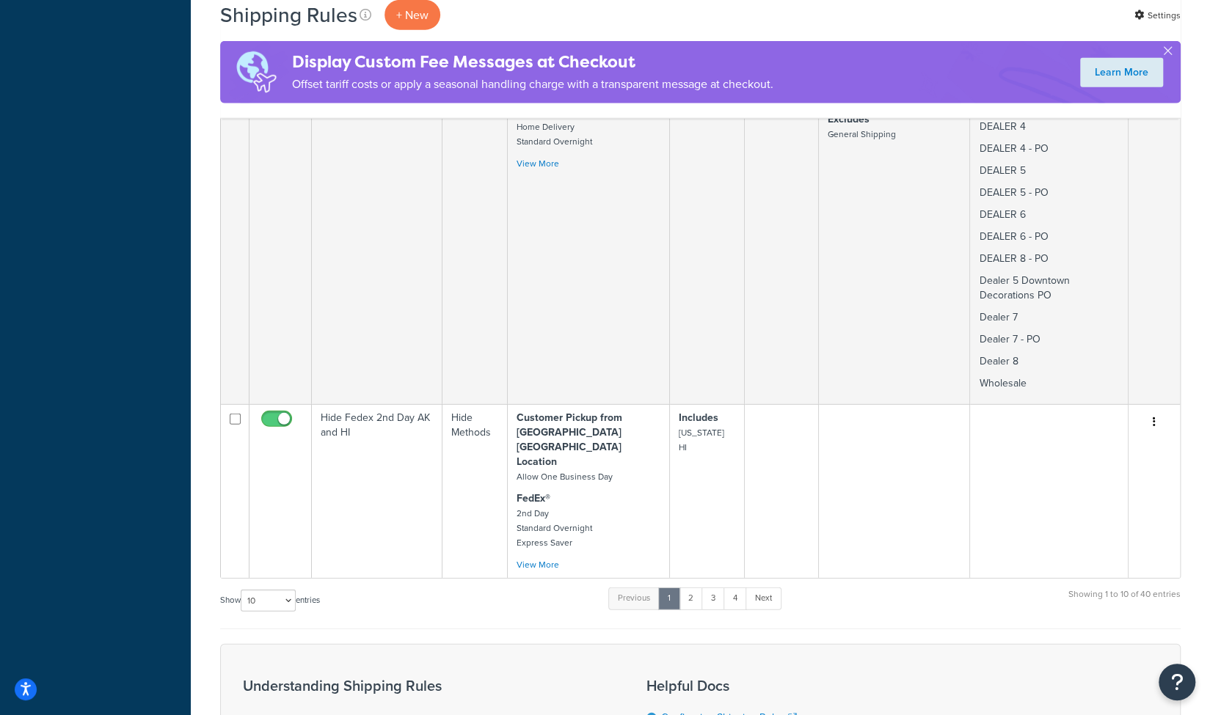
scroll to position [2514, 0]
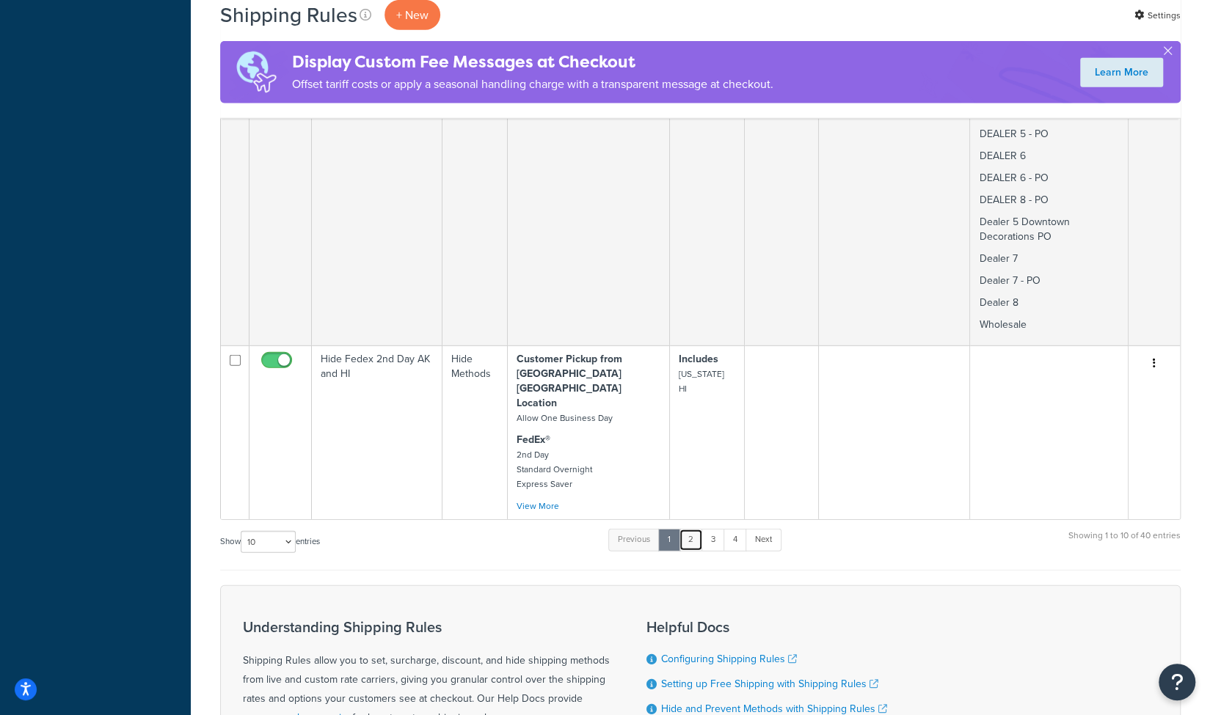
click at [696, 529] on link "2" at bounding box center [691, 540] width 24 height 22
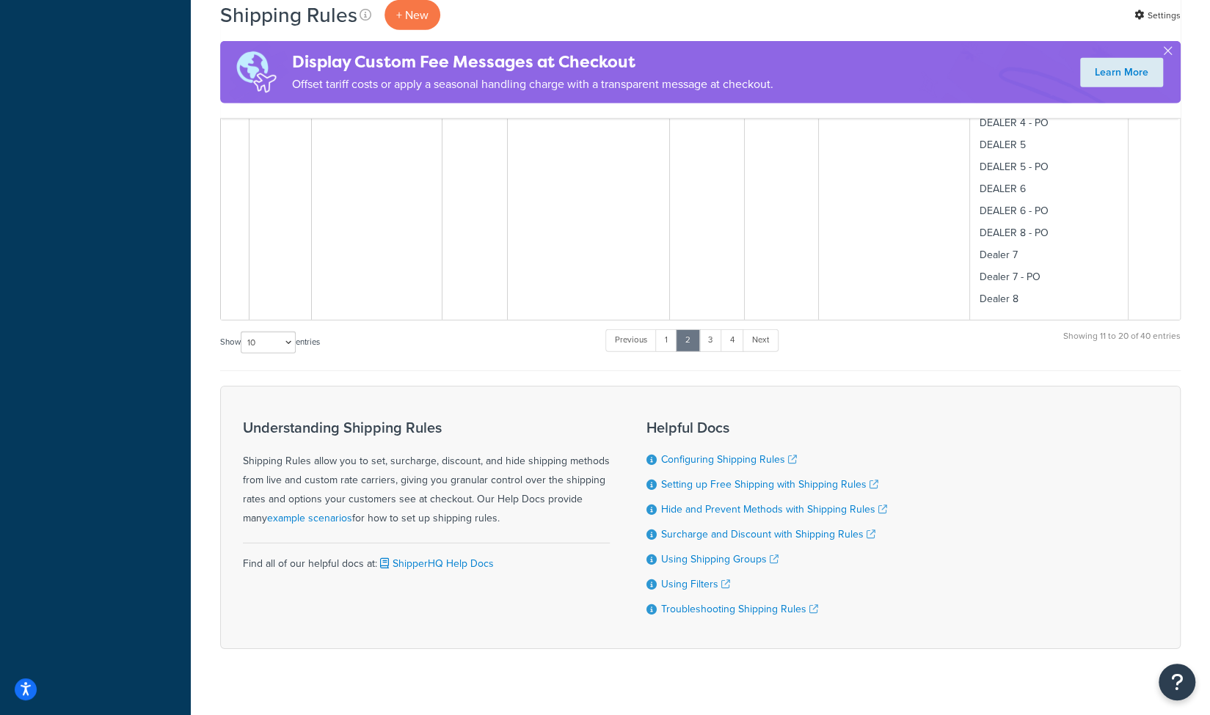
scroll to position [2828, 0]
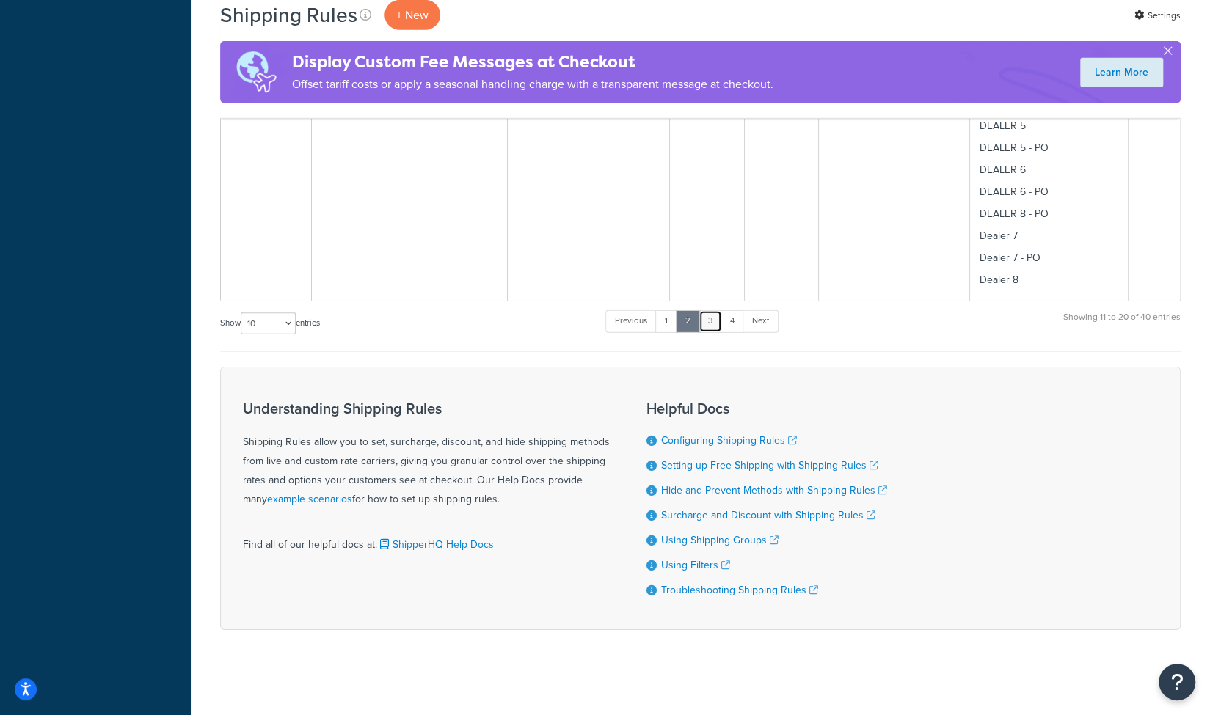
click at [712, 323] on link "3" at bounding box center [709, 321] width 23 height 22
click at [734, 321] on link "4" at bounding box center [731, 321] width 23 height 22
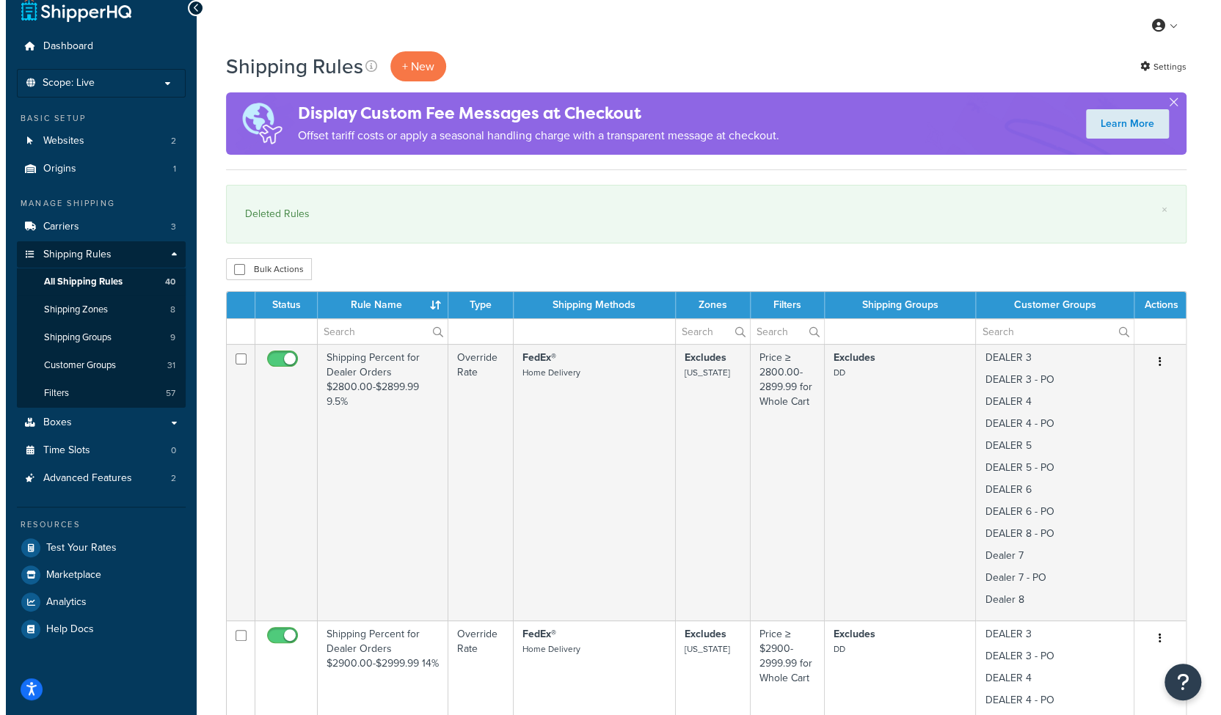
scroll to position [0, 0]
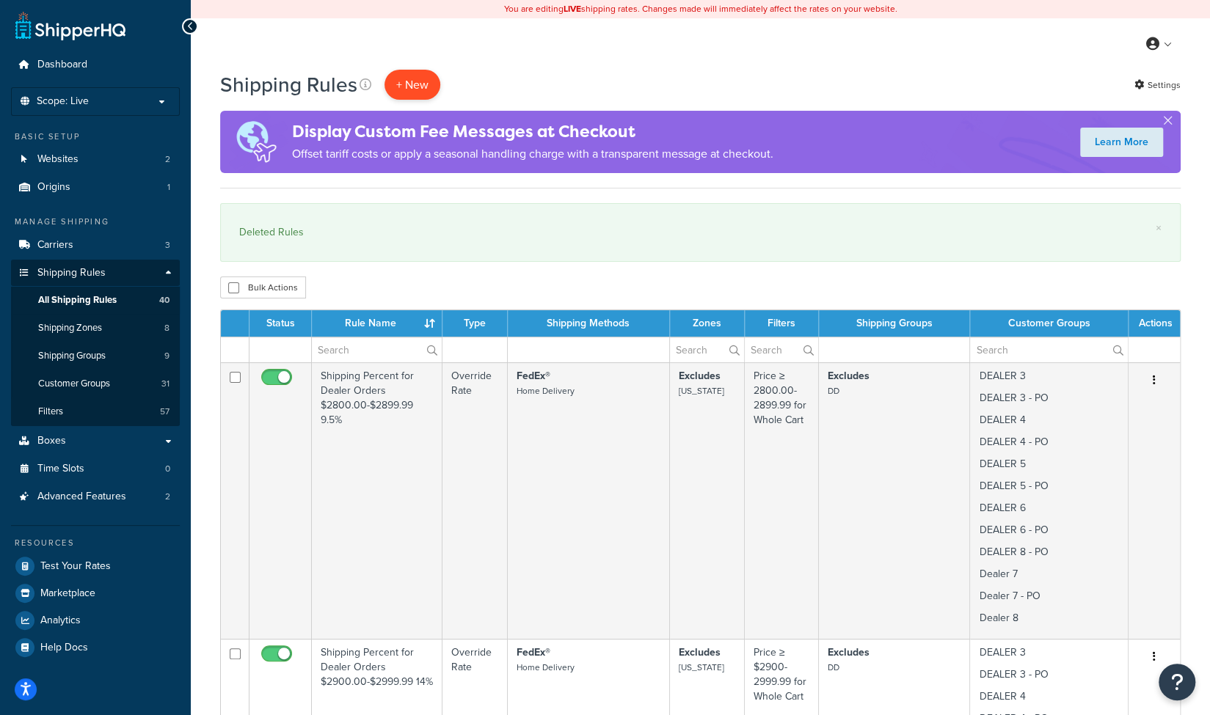
click at [406, 85] on p "+ New" at bounding box center [412, 85] width 56 height 30
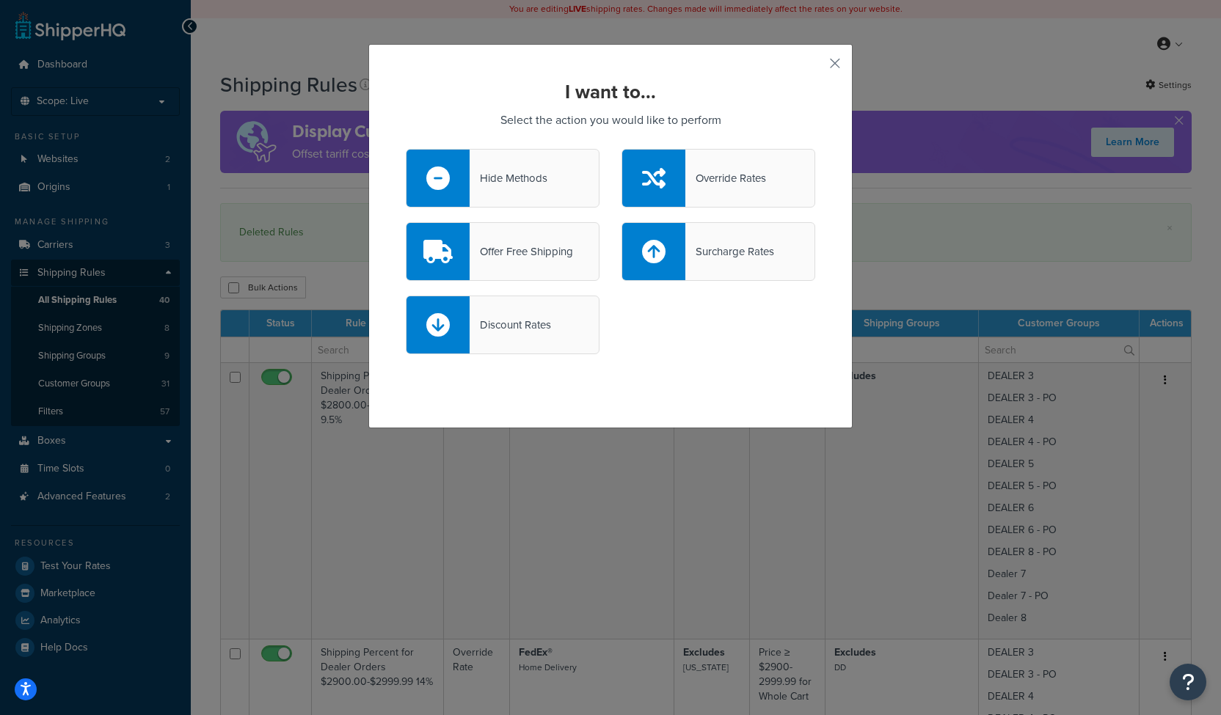
click at [711, 185] on div "Override Rates" at bounding box center [725, 178] width 81 height 21
click at [0, 0] on input "Override Rates" at bounding box center [0, 0] width 0 height 0
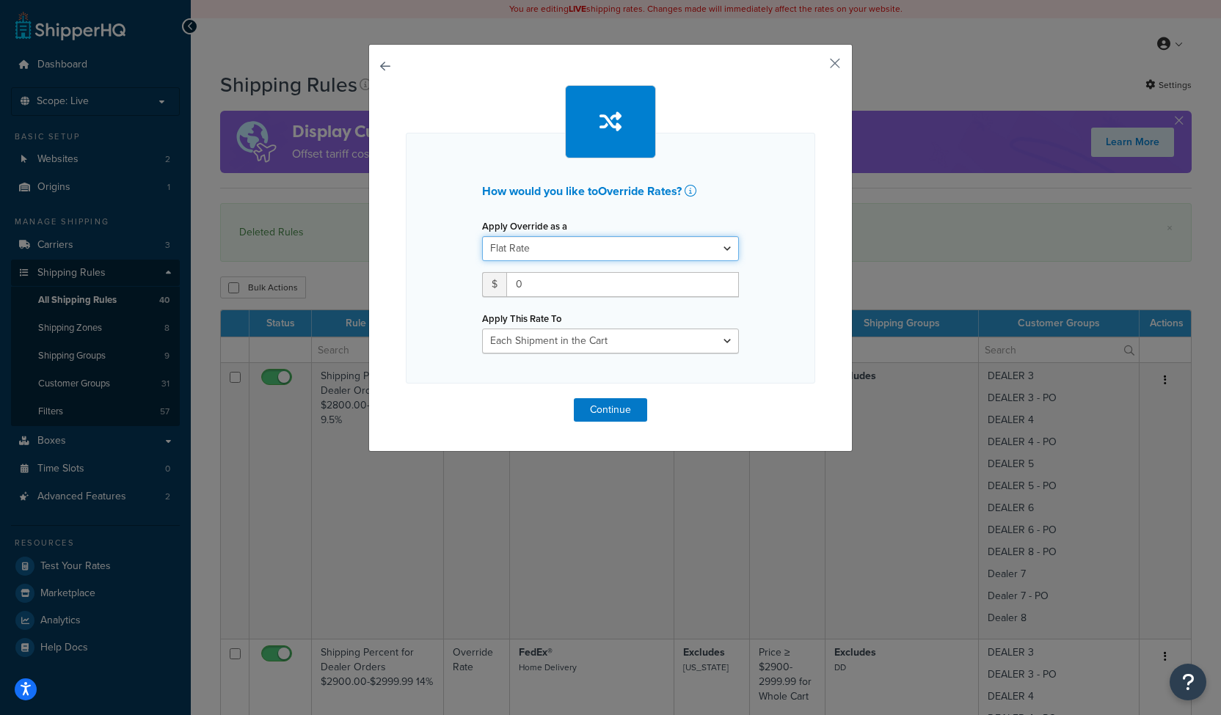
click at [515, 252] on select "Flat Rate Percentage Flat Rate & Percentage" at bounding box center [610, 248] width 257 height 25
click at [815, 69] on button "button" at bounding box center [813, 69] width 4 height 4
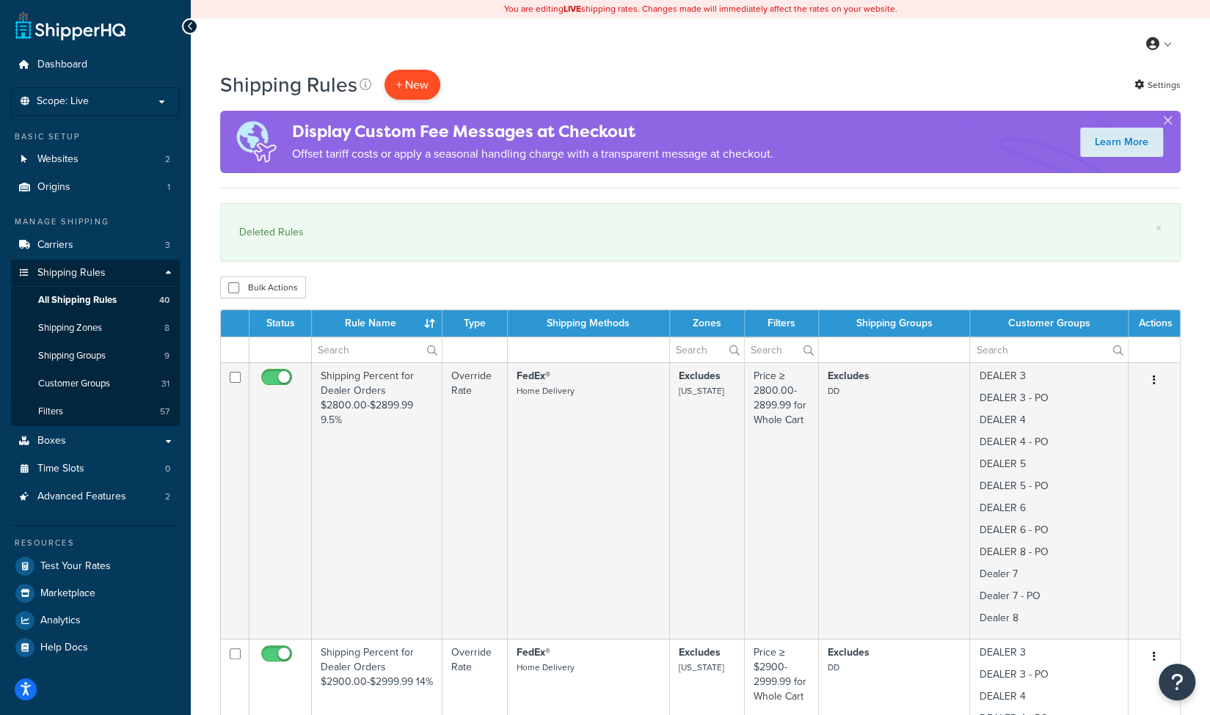
click at [417, 91] on p "+ New" at bounding box center [412, 85] width 56 height 30
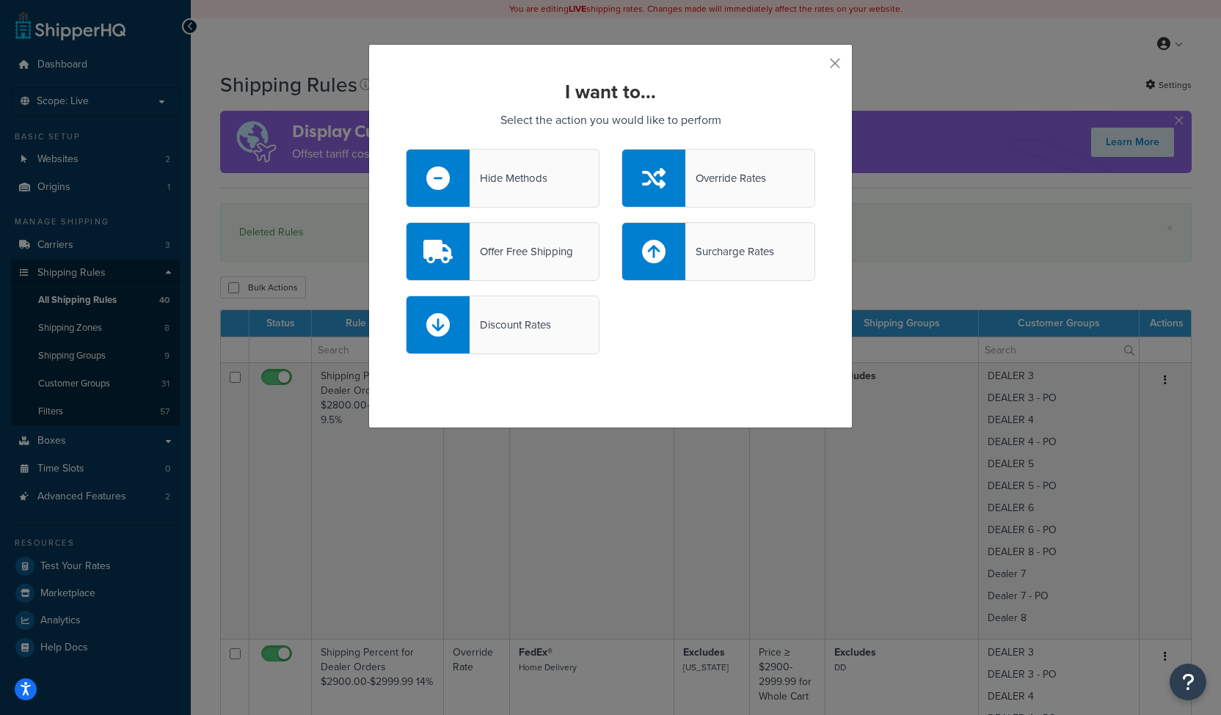
click at [518, 176] on div "Hide Methods" at bounding box center [509, 178] width 78 height 21
click at [0, 0] on input "Hide Methods" at bounding box center [0, 0] width 0 height 0
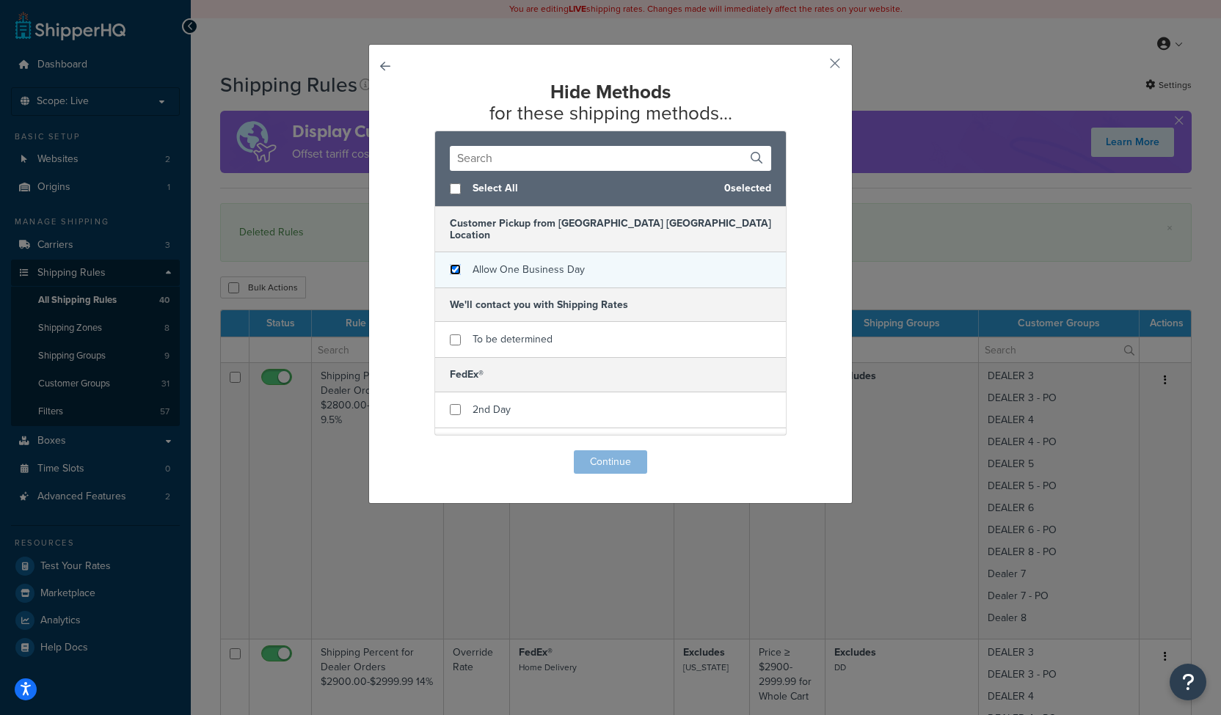
click at [450, 264] on input "checkbox" at bounding box center [455, 269] width 11 height 11
checkbox input "true"
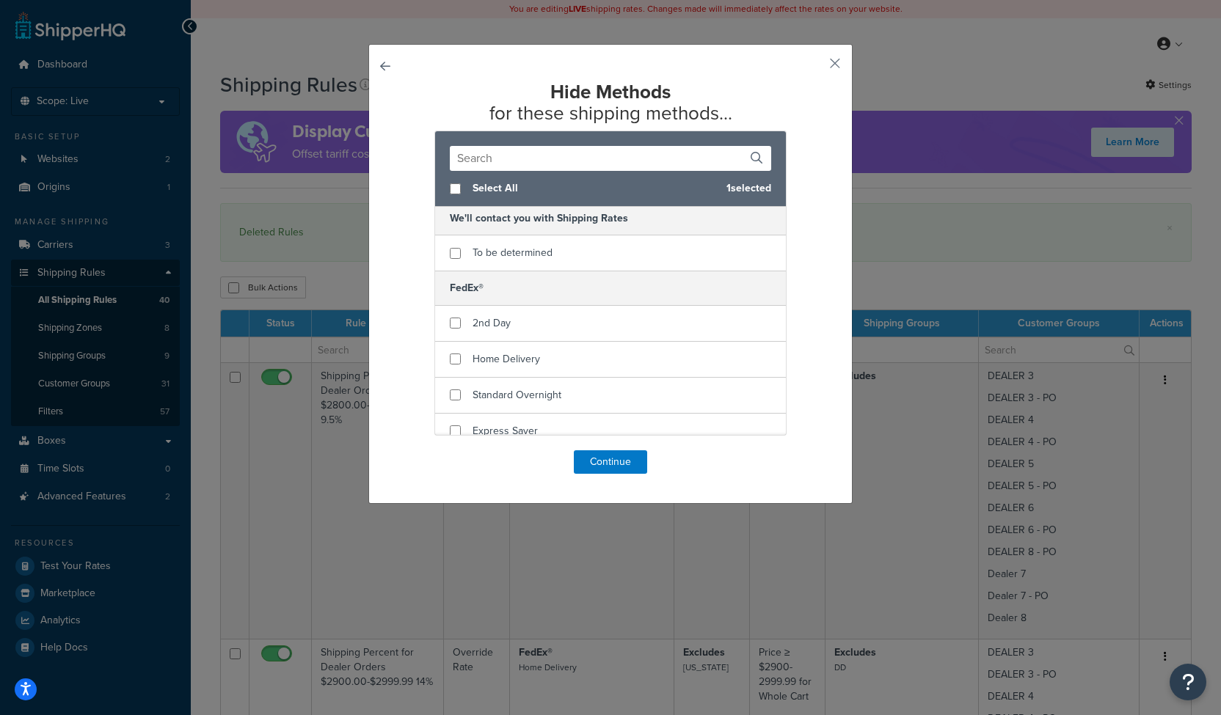
scroll to position [84, 0]
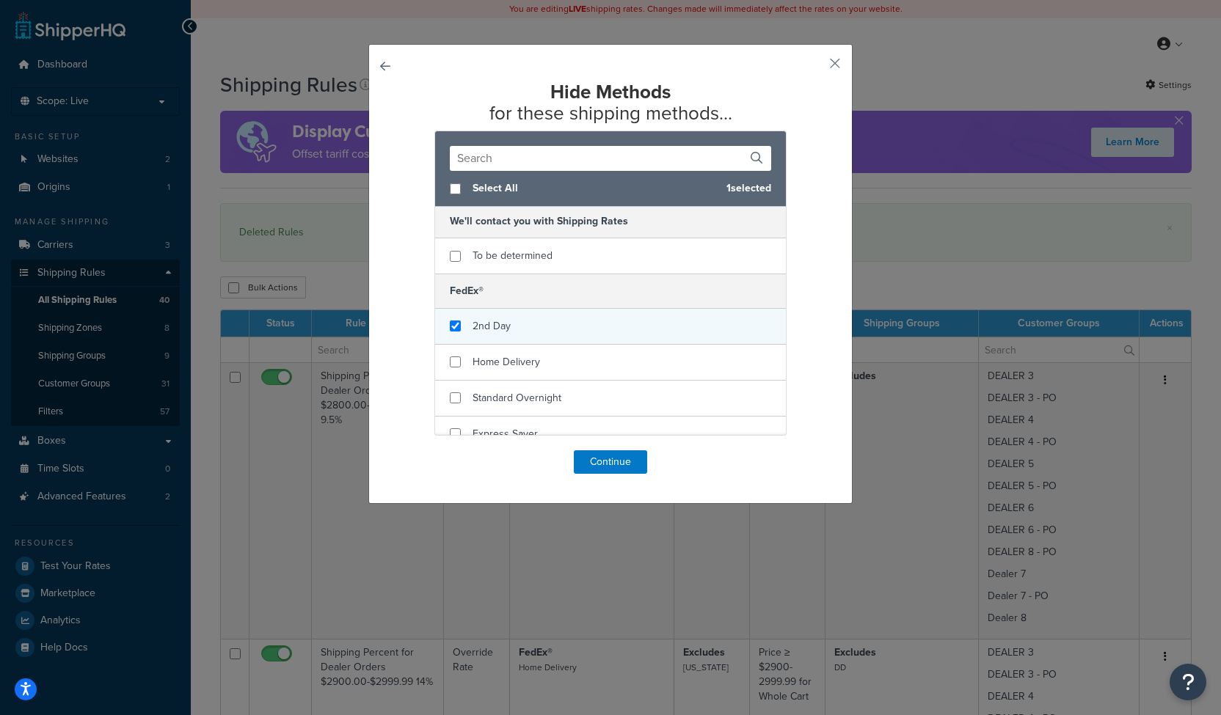
click at [450, 321] on input "checkbox" at bounding box center [455, 326] width 11 height 11
checkbox input "true"
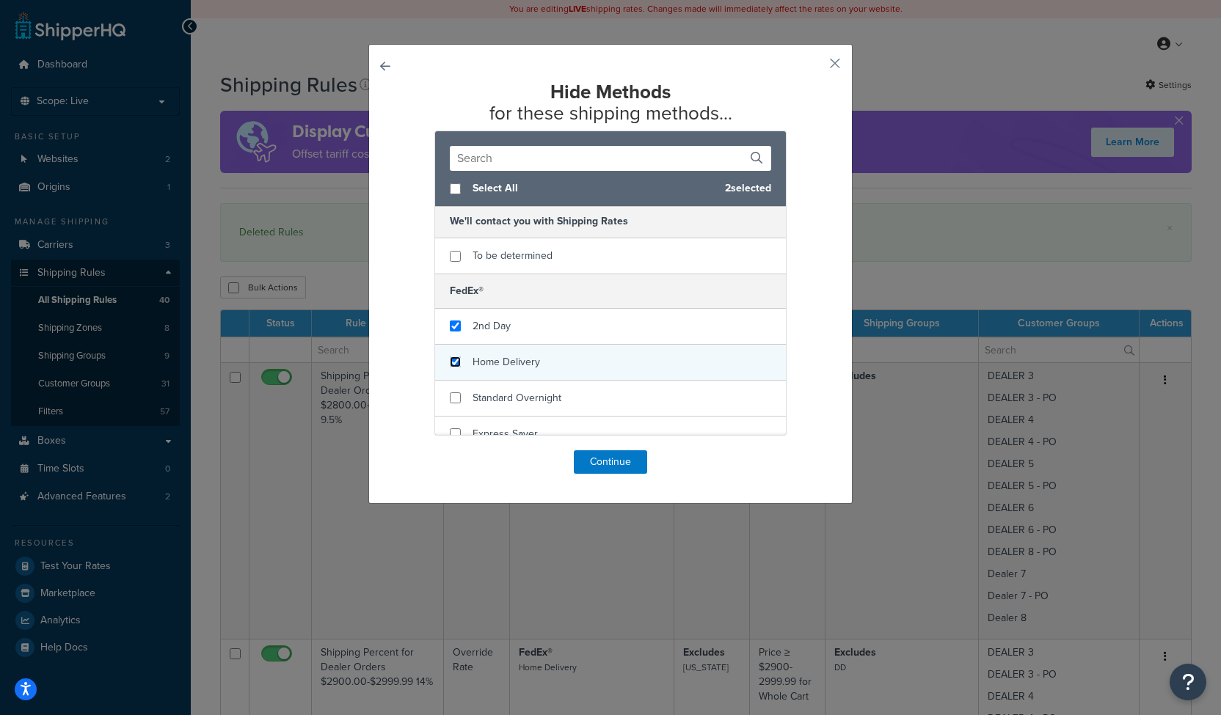
click at [450, 357] on input "checkbox" at bounding box center [455, 362] width 11 height 11
checkbox input "true"
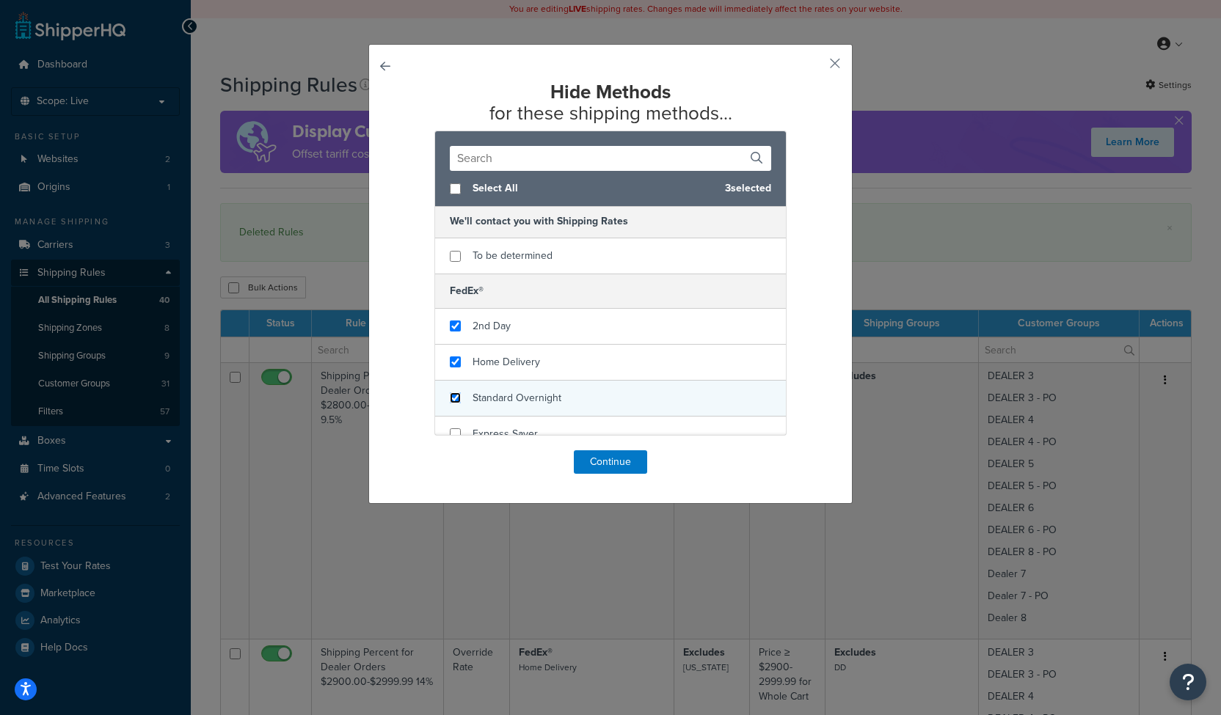
click at [450, 393] on input "checkbox" at bounding box center [455, 398] width 11 height 11
checkbox input "true"
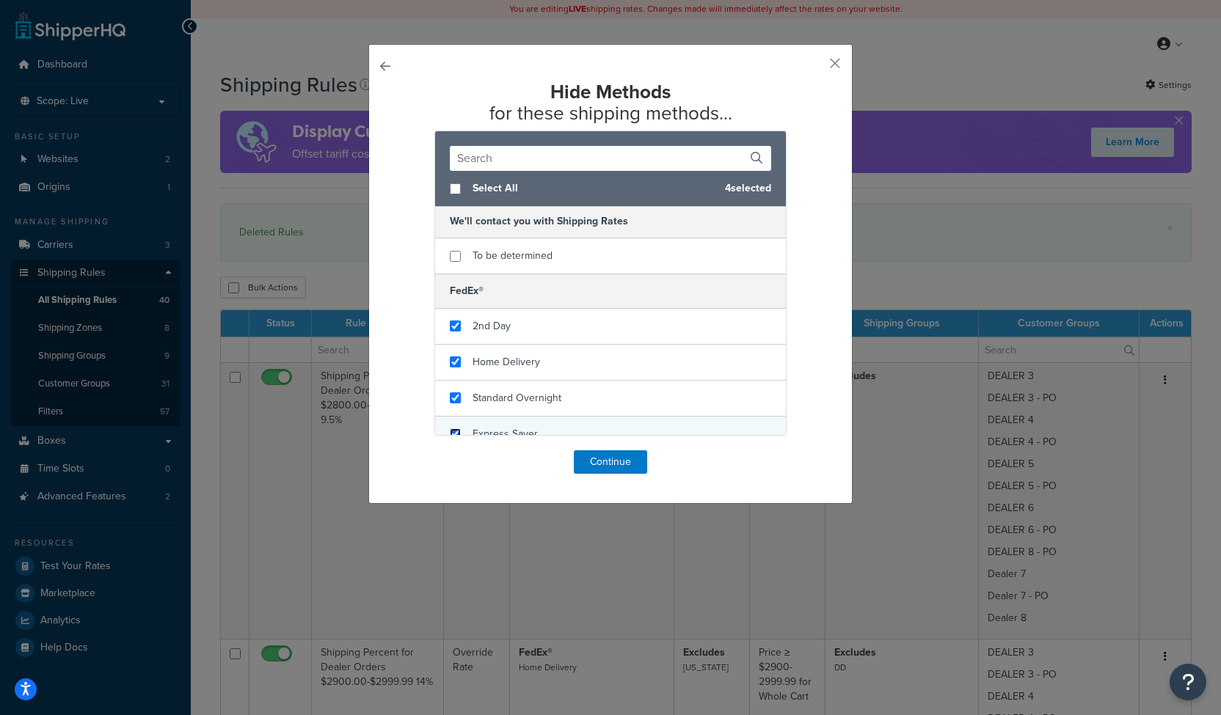
click at [450, 428] on input "checkbox" at bounding box center [455, 433] width 11 height 11
checkbox input "true"
click at [591, 469] on button "Continue" at bounding box center [610, 461] width 73 height 23
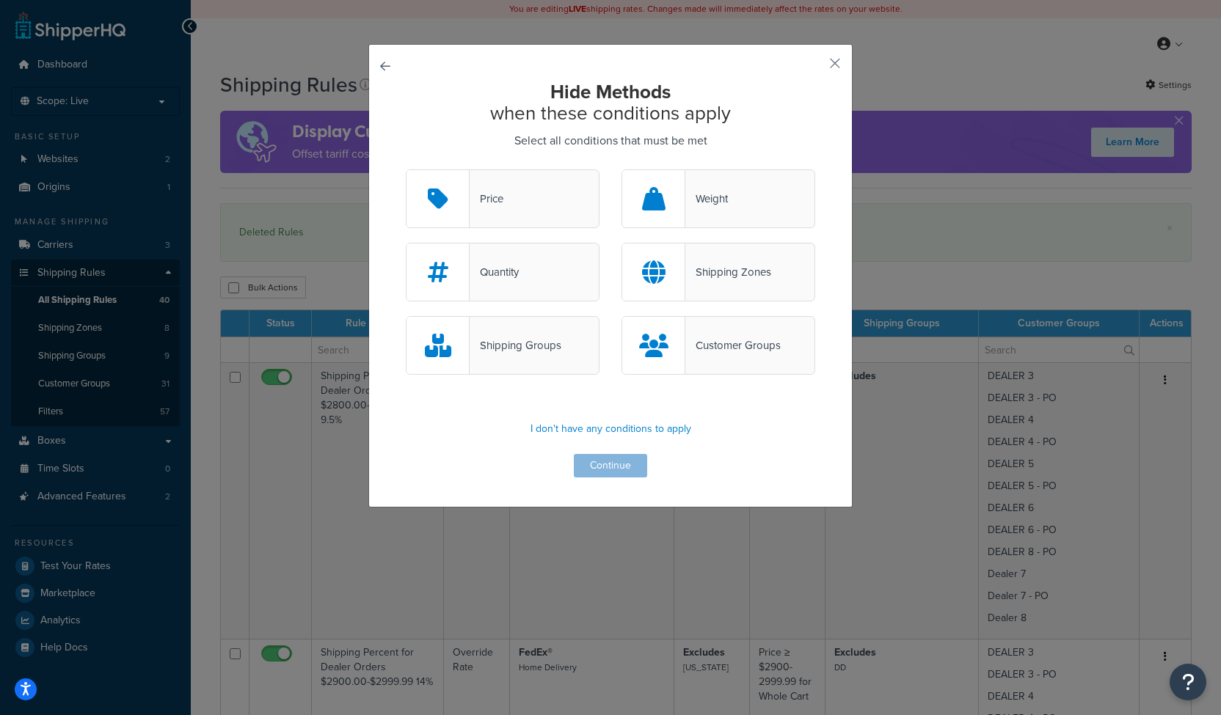
click at [729, 274] on div "Shipping Zones" at bounding box center [728, 272] width 86 height 21
click at [0, 0] on input "Shipping Zones" at bounding box center [0, 0] width 0 height 0
click at [604, 471] on button "Continue" at bounding box center [610, 465] width 73 height 23
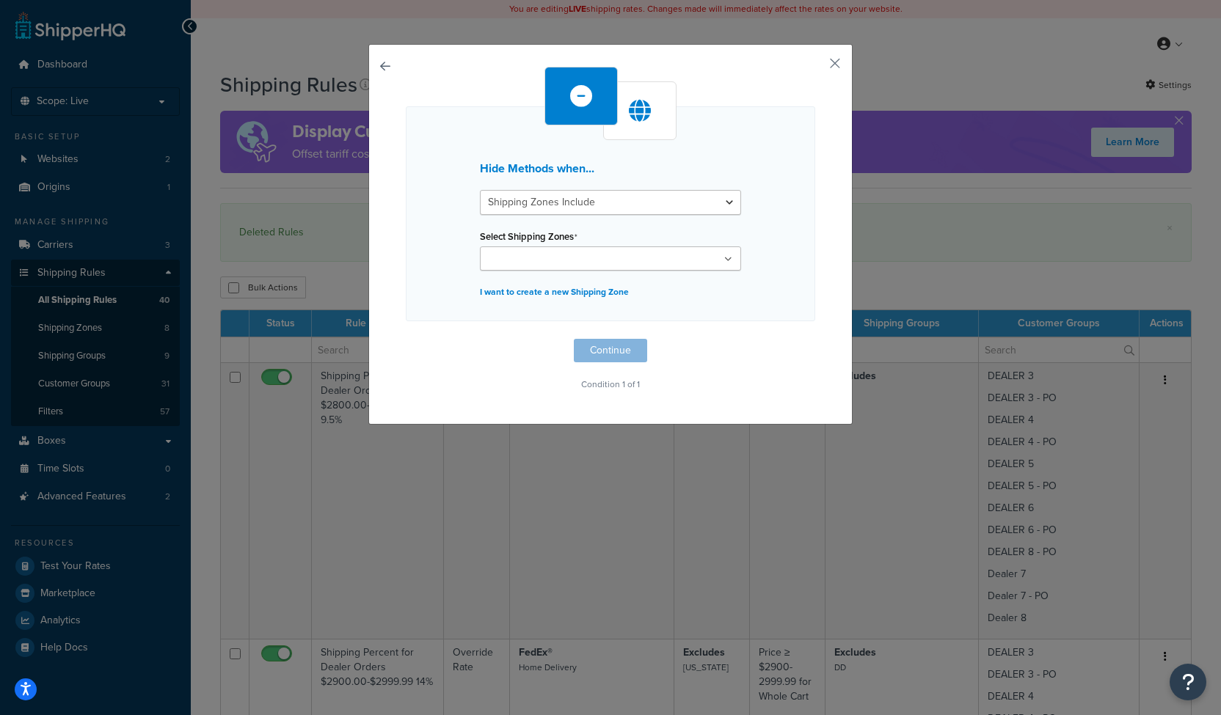
click at [497, 263] on input "Select Shipping Zones" at bounding box center [549, 260] width 130 height 16
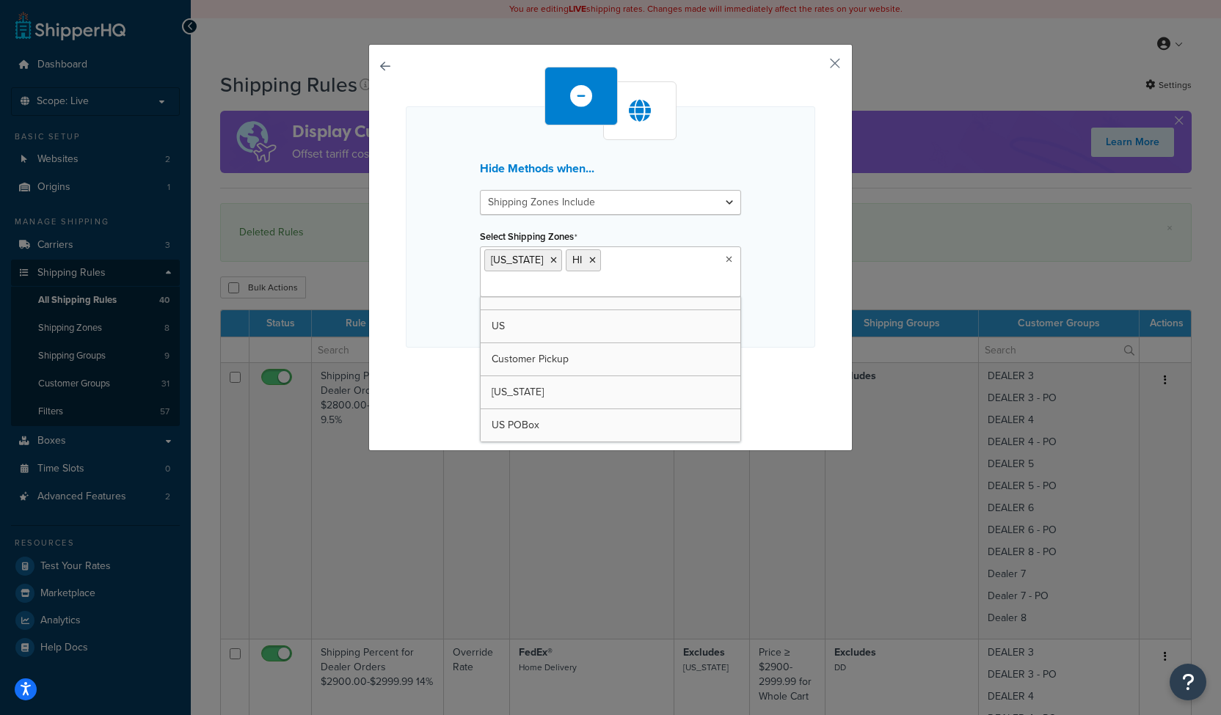
scroll to position [50, 0]
click at [414, 298] on div "Hide Methods when... Shipping Zones Include Shipping Zones Do Not Include Selec…" at bounding box center [610, 226] width 409 height 241
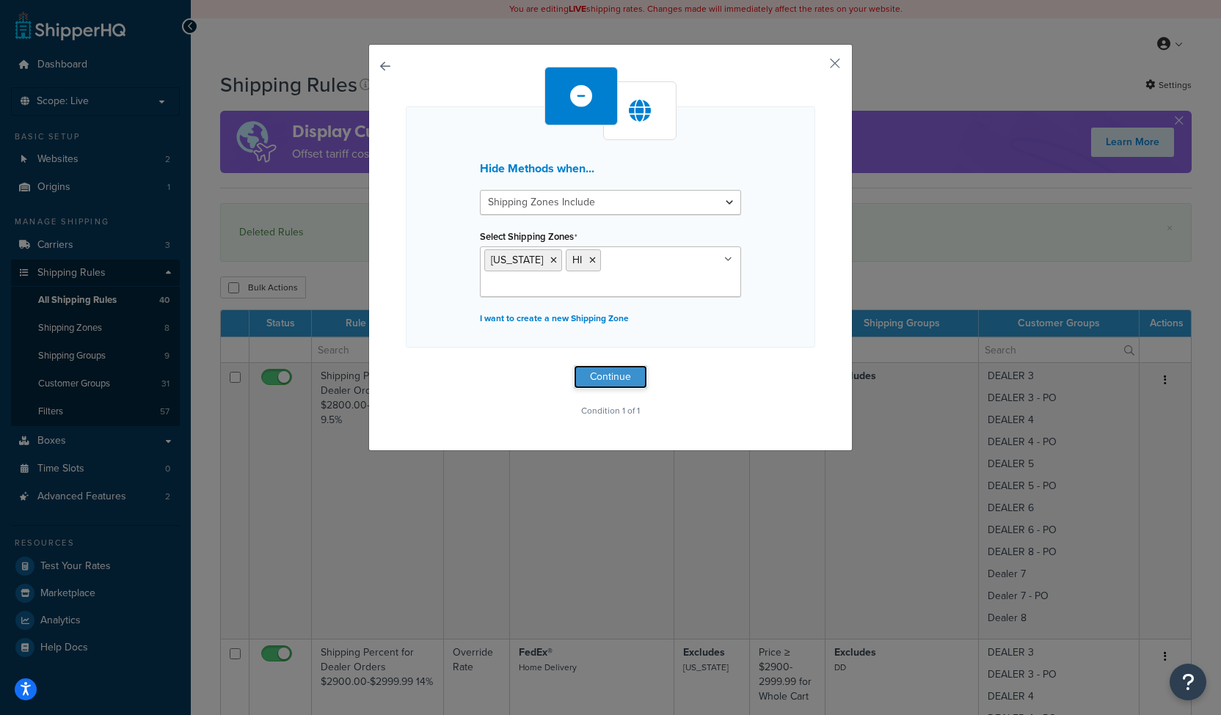
click at [597, 365] on button "Continue" at bounding box center [610, 376] width 73 height 23
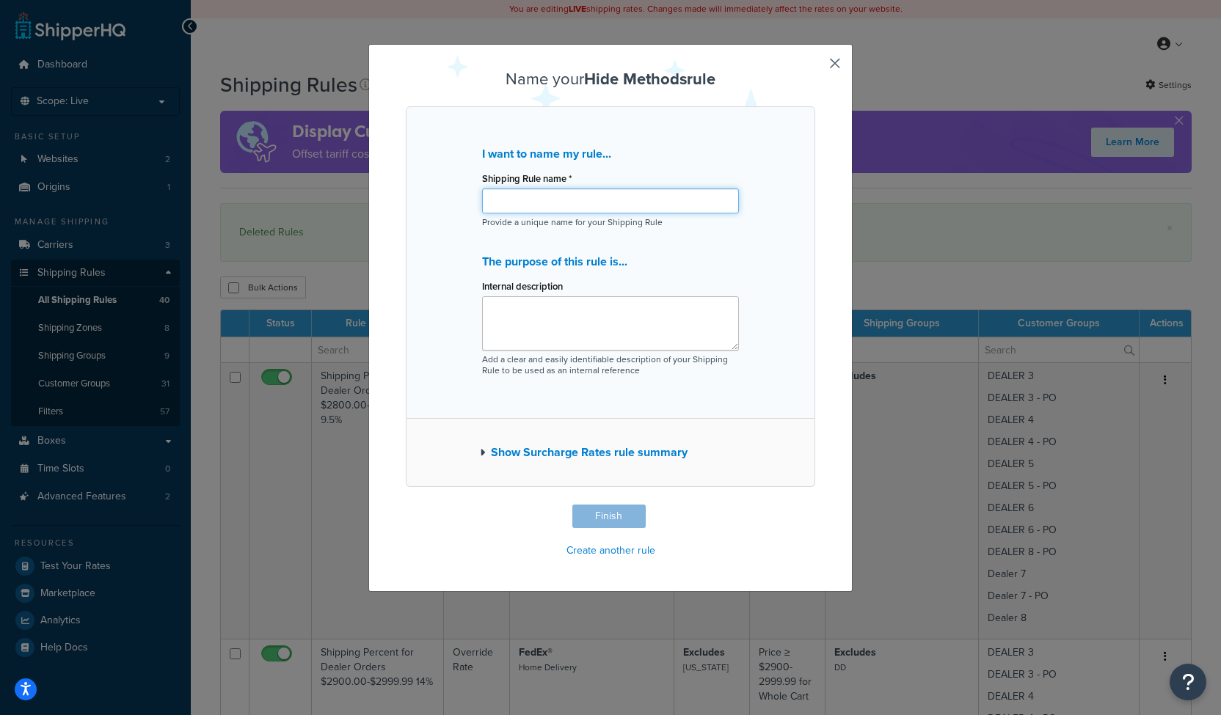
click at [514, 205] on input "Shipping Rule name *" at bounding box center [610, 201] width 257 height 25
drag, startPoint x: 701, startPoint y: 202, endPoint x: 470, endPoint y: 164, distance: 233.5
click at [470, 164] on div "I want to name my rule... Shipping Rule name * Only TBD for AK and HI - All Cus…" at bounding box center [610, 262] width 409 height 313
type input "Only TBD for AK and HI - All Customer Groups"
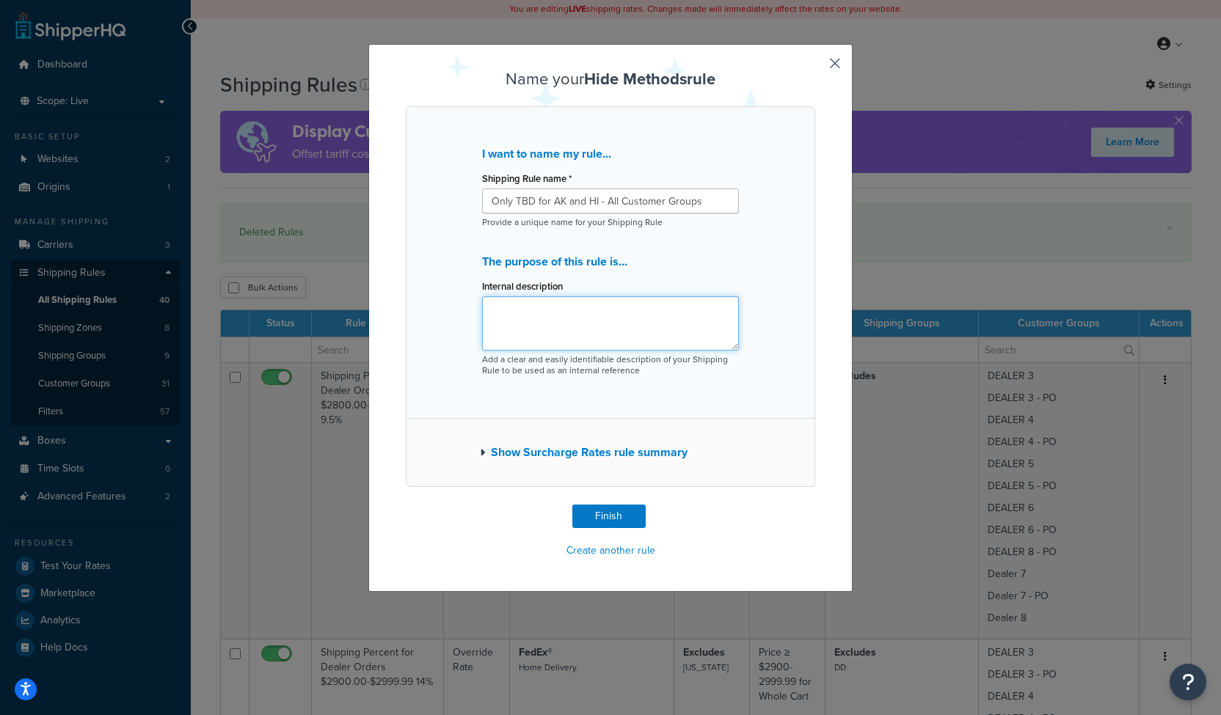
click at [510, 307] on textarea "Internal description" at bounding box center [610, 323] width 257 height 54
paste textarea "Only TBD for AK and HI - All Customer Groups"
type textarea "Only TBD for AK and HI - All Customer Groups"
click at [578, 500] on div "Name your Hide Methods rule I want to name my rule... Shipping Rule name * Only…" at bounding box center [610, 316] width 409 height 492
click at [589, 514] on button "Finish" at bounding box center [608, 516] width 73 height 23
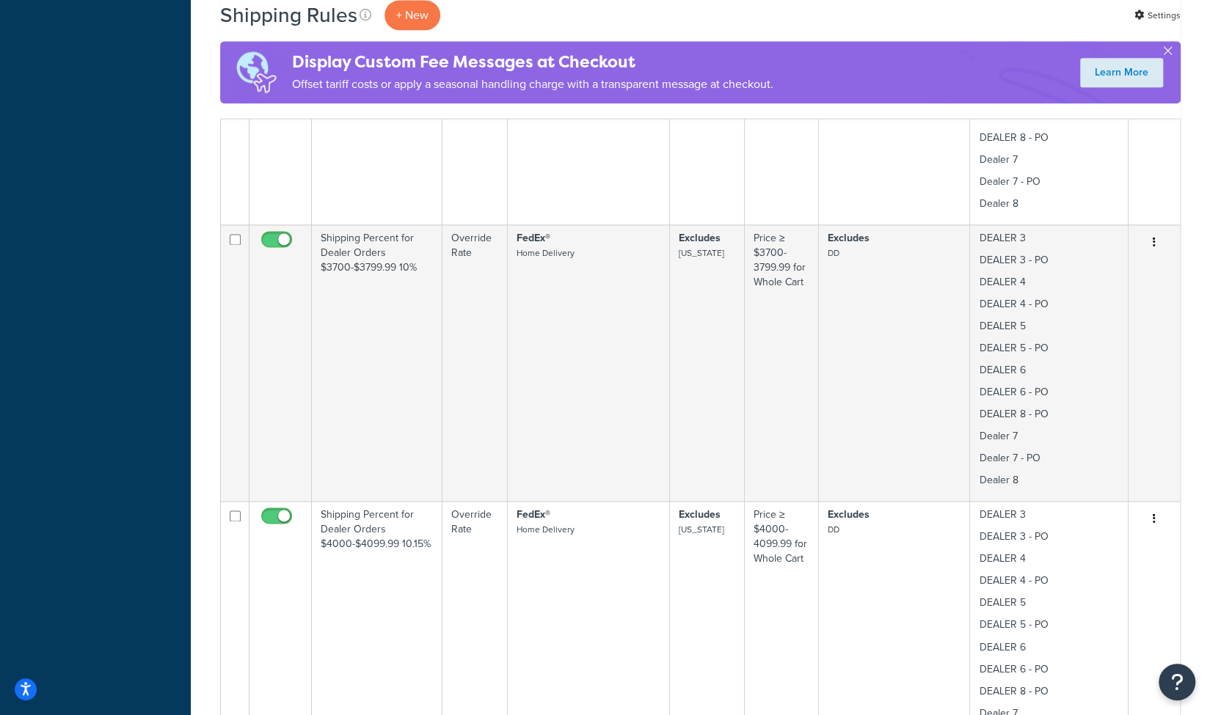
scroll to position [1197, 0]
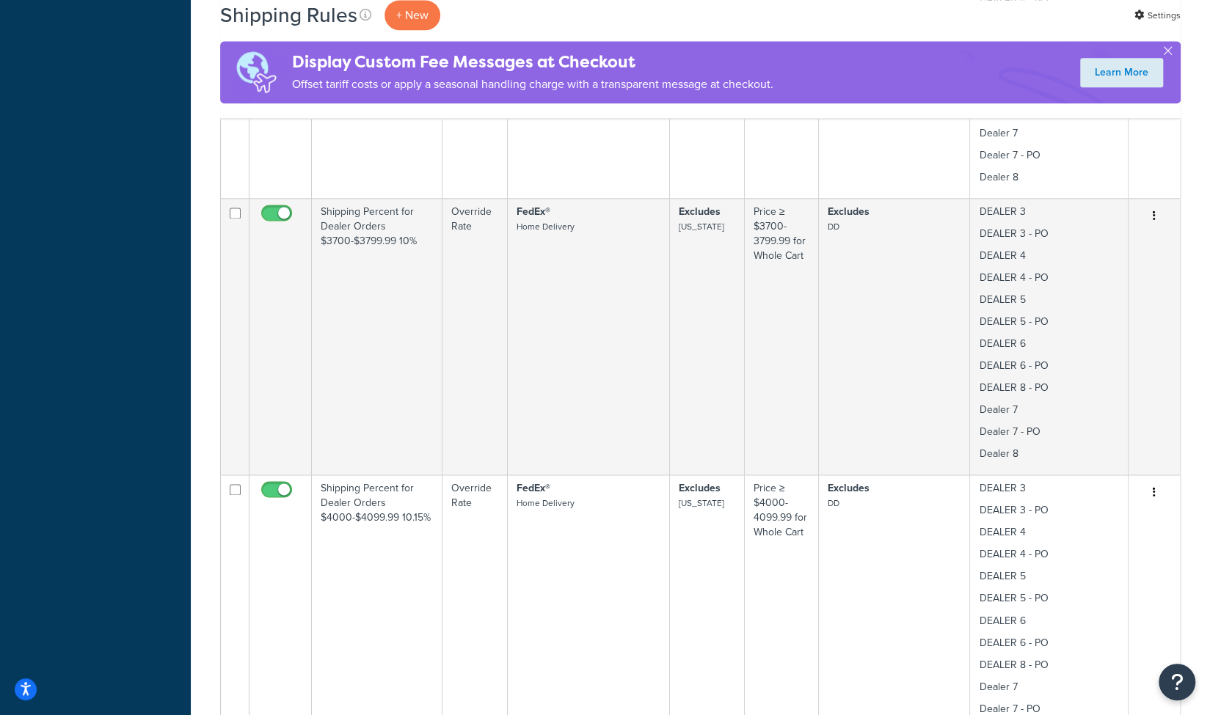
drag, startPoint x: 1203, startPoint y: 331, endPoint x: 1206, endPoint y: 434, distance: 102.8
click at [1206, 434] on div "Shipping Rules + New Settings Display Custom Fee Messages at Checkout Offset ta…" at bounding box center [700, 555] width 1019 height 3366
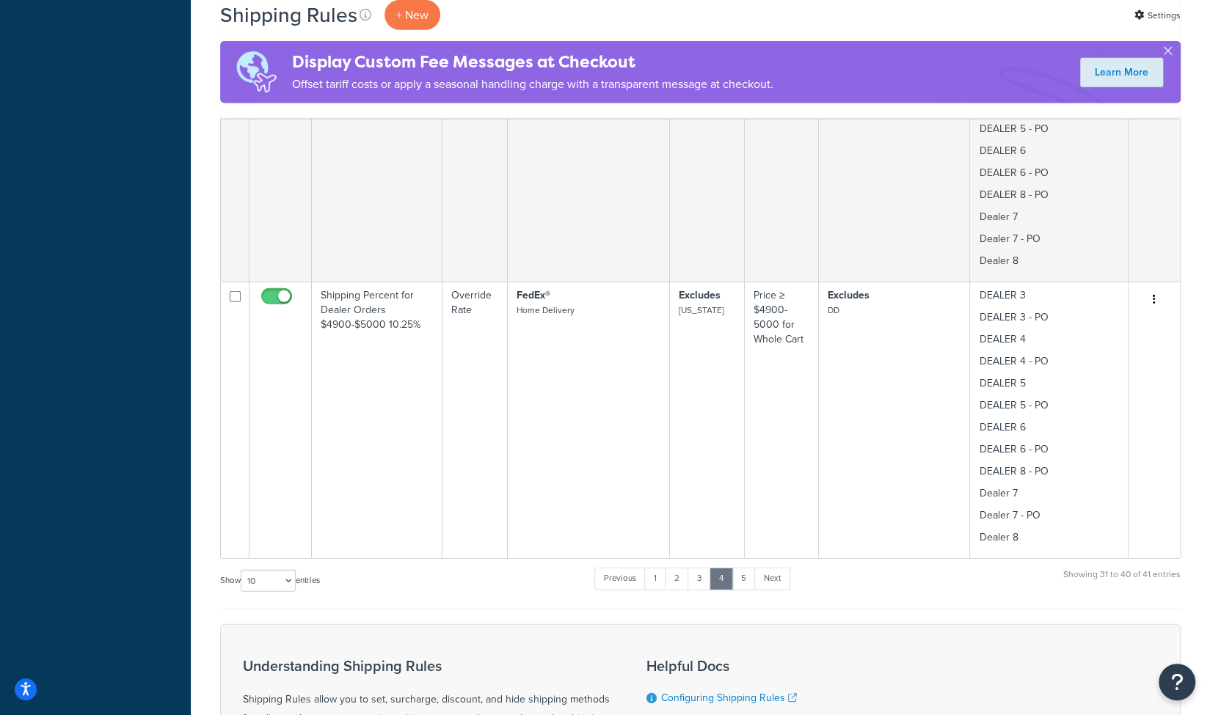
scroll to position [2496, 0]
click at [745, 575] on link "5" at bounding box center [743, 580] width 24 height 22
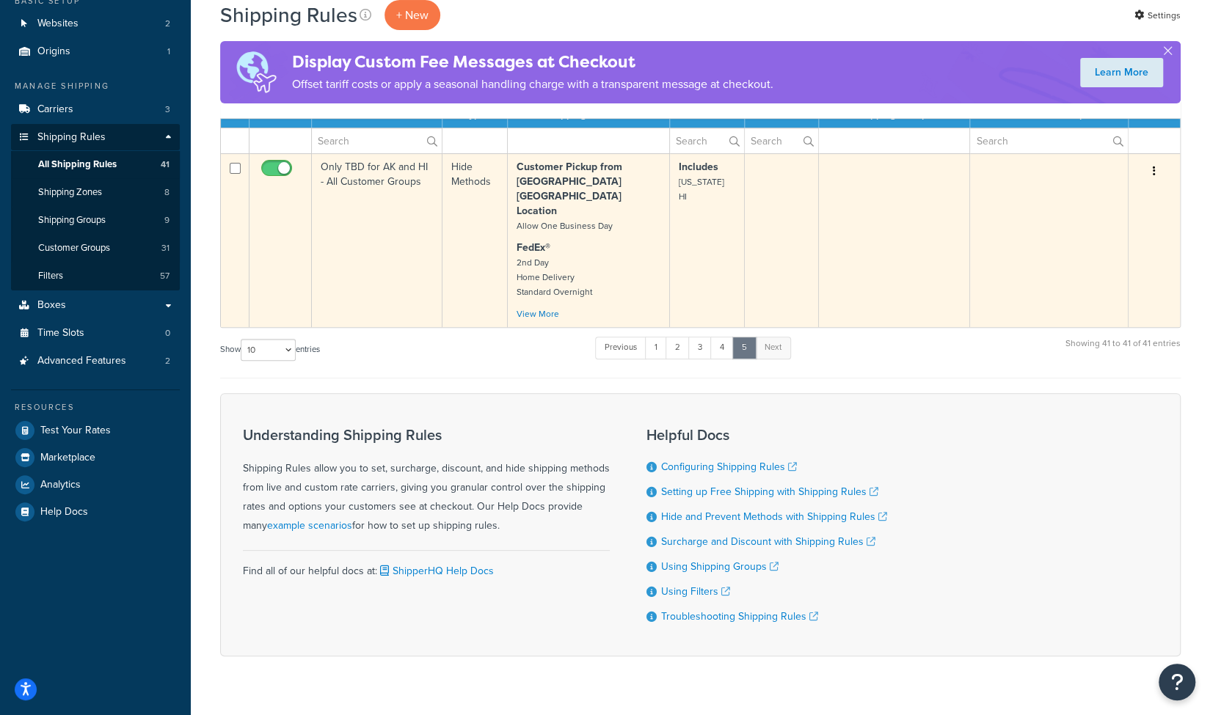
click at [1153, 172] on icon "button" at bounding box center [1154, 171] width 3 height 10
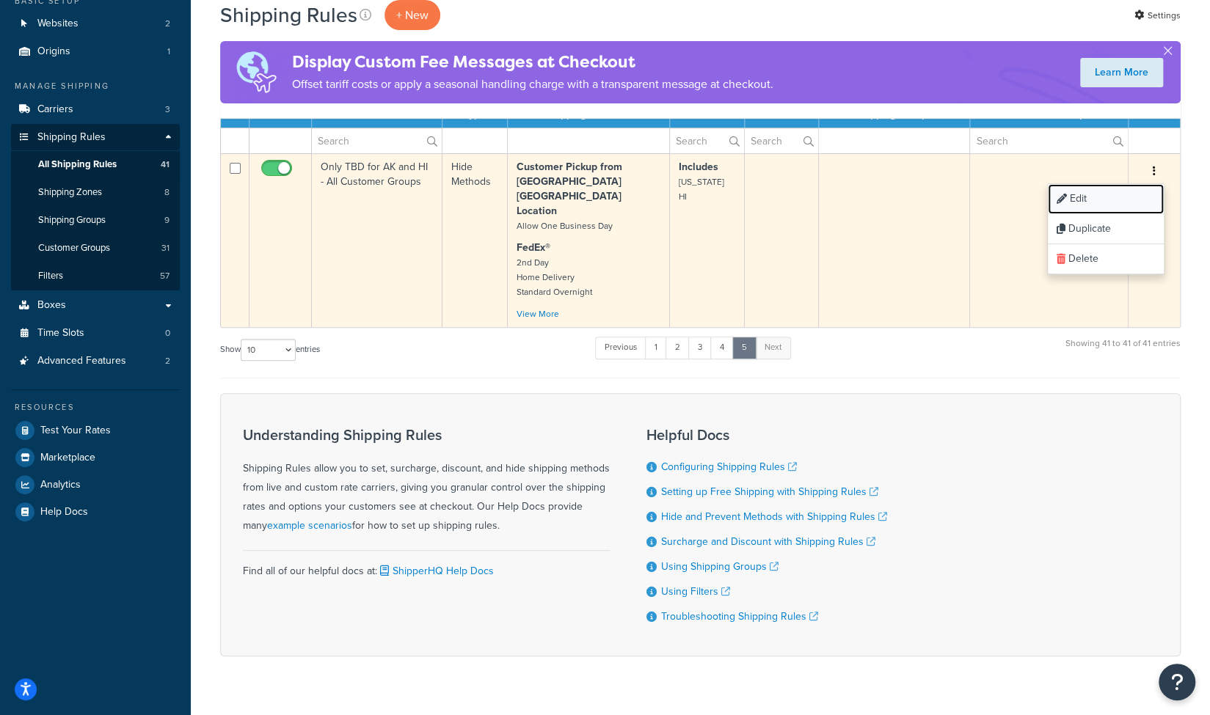
click at [1084, 200] on link "Edit" at bounding box center [1106, 199] width 116 height 30
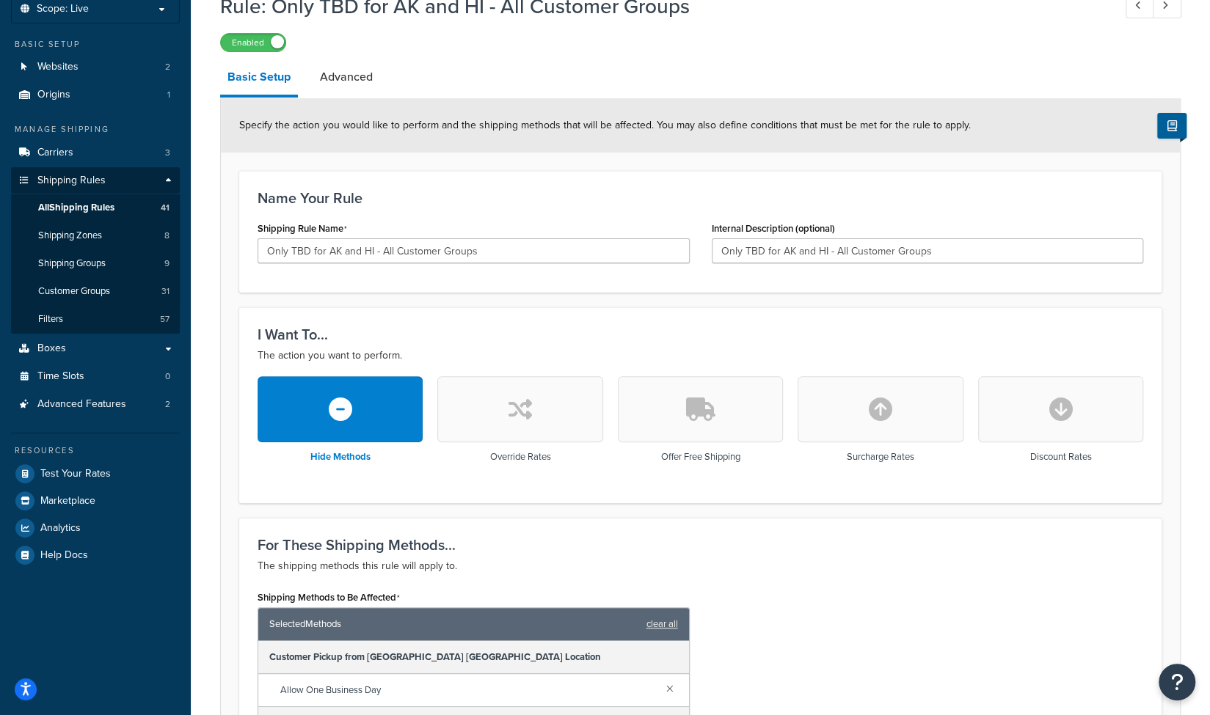
scroll to position [90, 0]
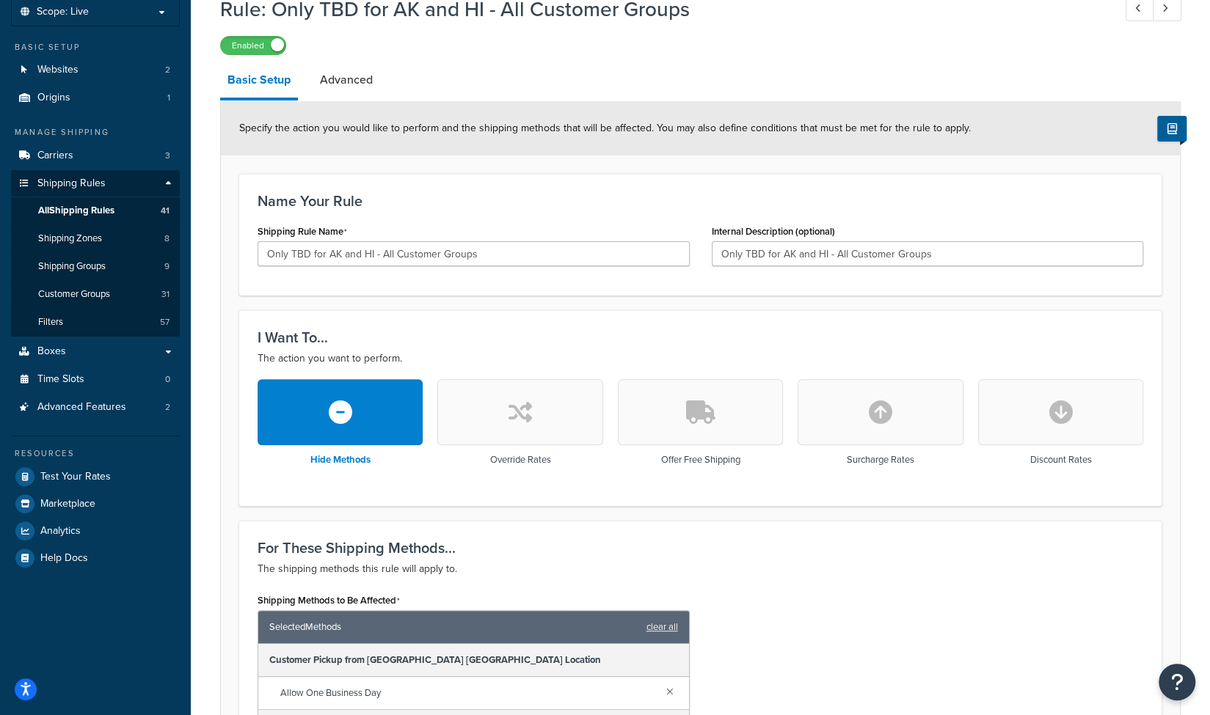
click at [495, 422] on button "button" at bounding box center [519, 412] width 165 height 66
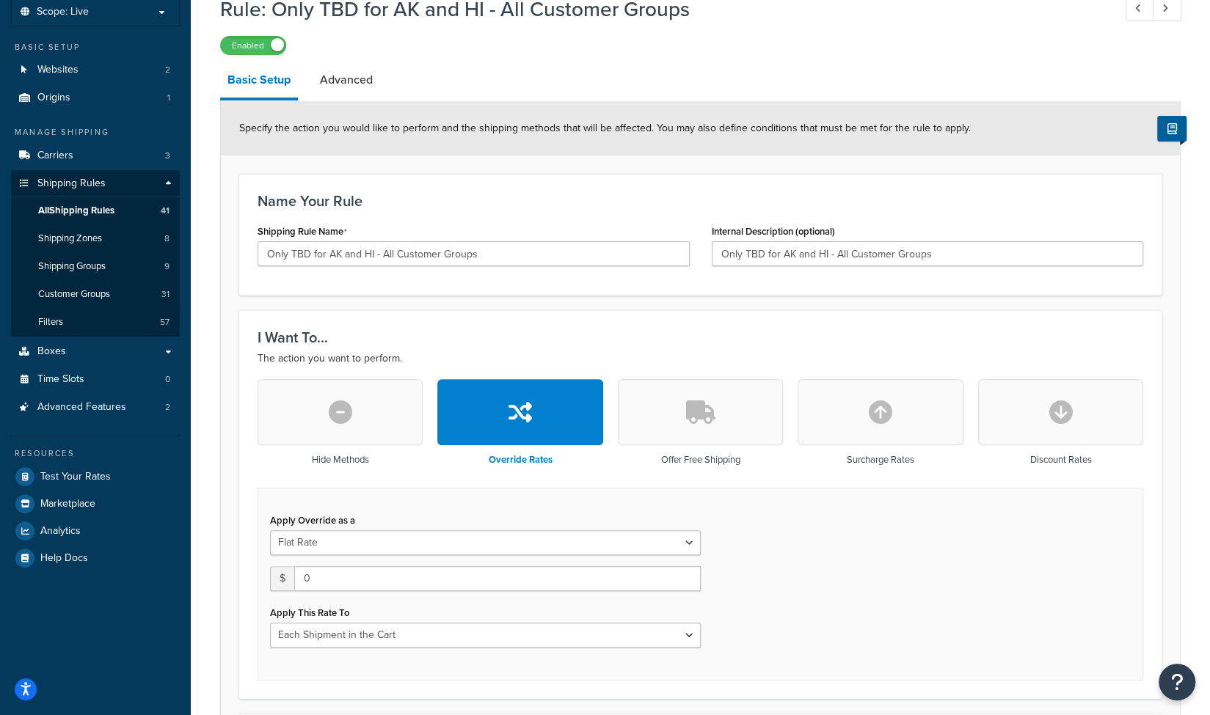
click at [666, 421] on button "button" at bounding box center [700, 412] width 165 height 66
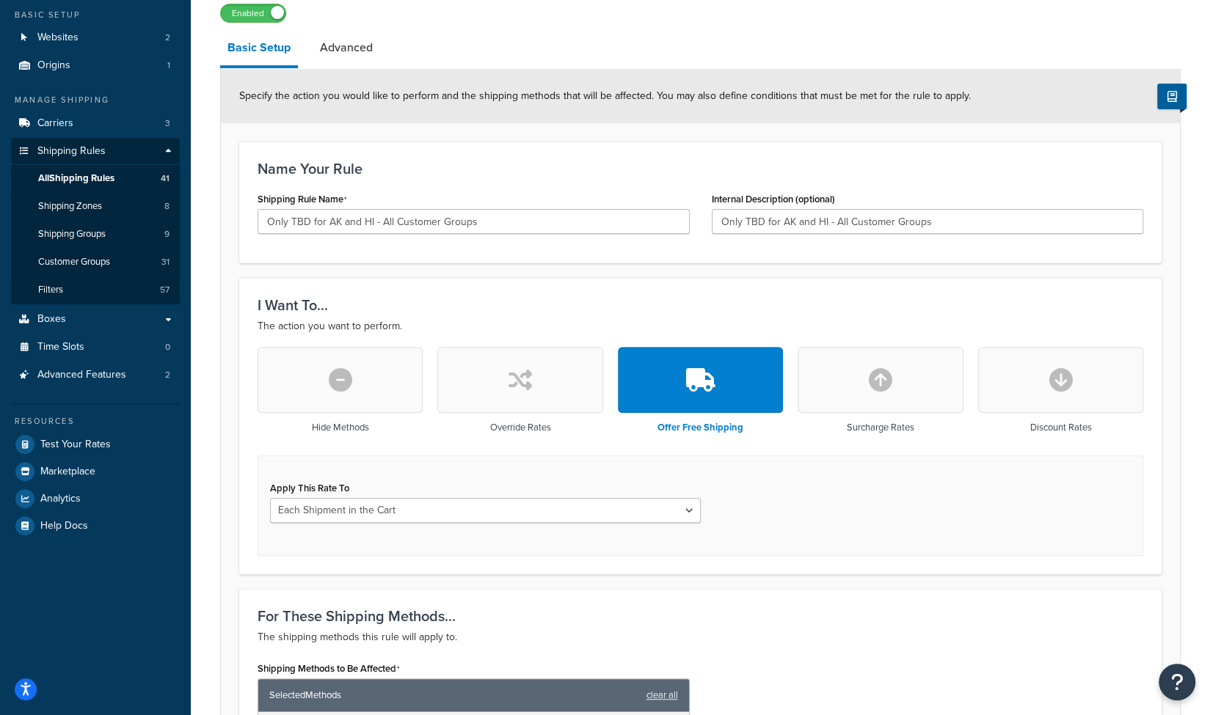
scroll to position [121, 0]
click at [892, 372] on button "button" at bounding box center [880, 381] width 165 height 66
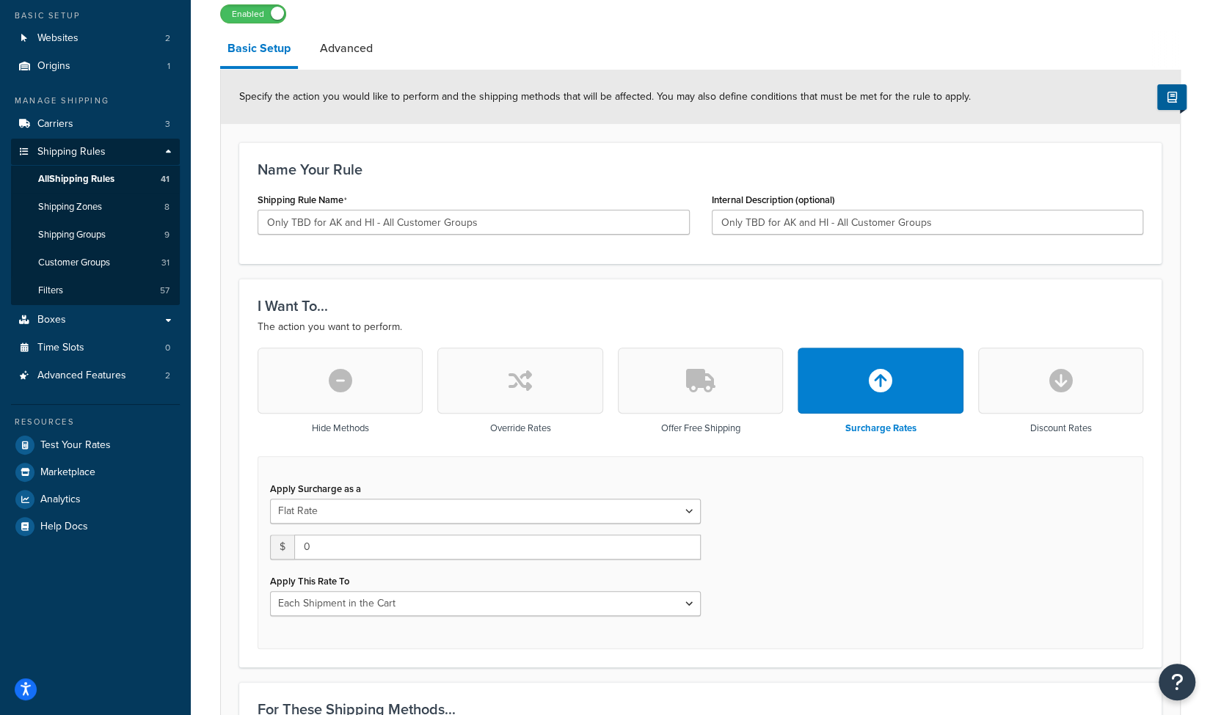
click at [1084, 401] on button "button" at bounding box center [1060, 381] width 165 height 66
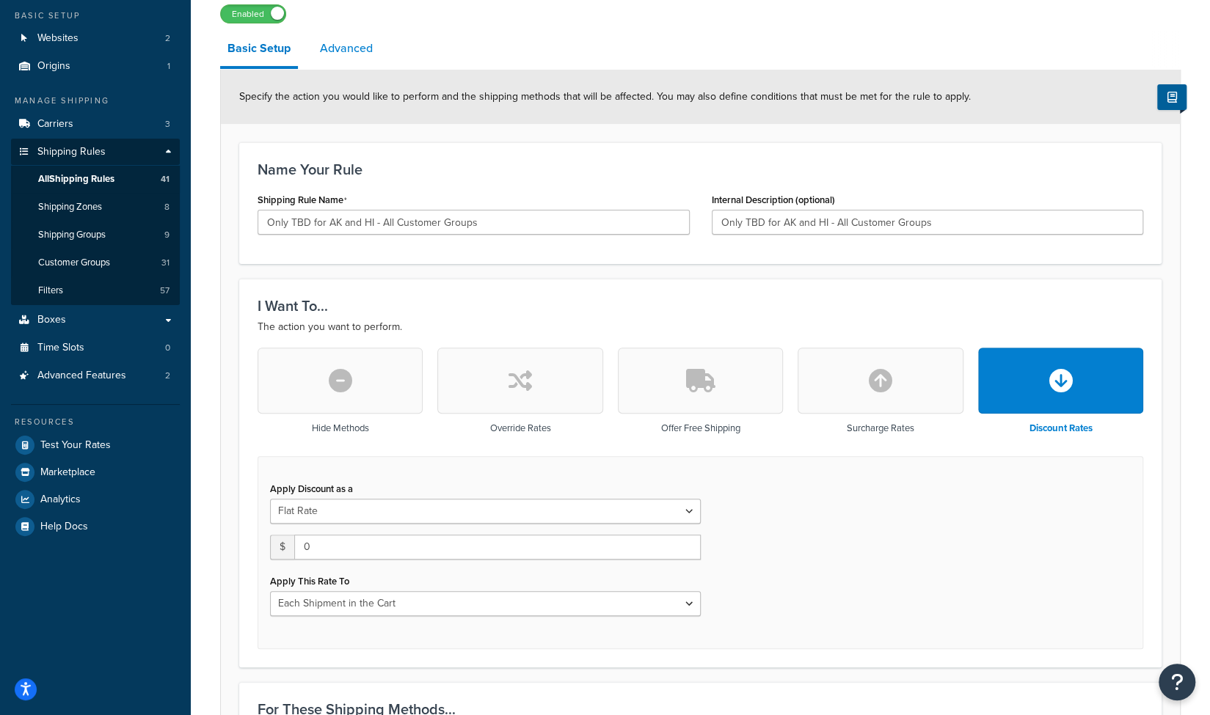
click at [345, 41] on link "Advanced" at bounding box center [347, 48] width 68 height 35
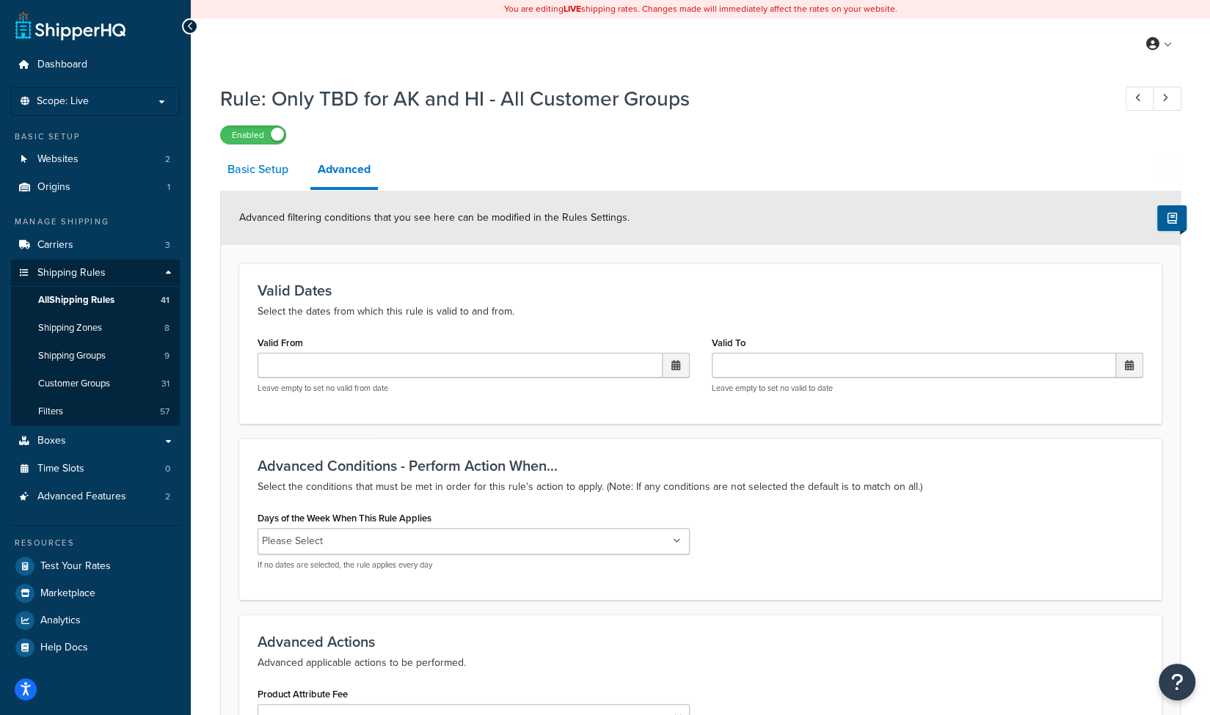
click at [247, 178] on link "Basic Setup" at bounding box center [258, 169] width 76 height 35
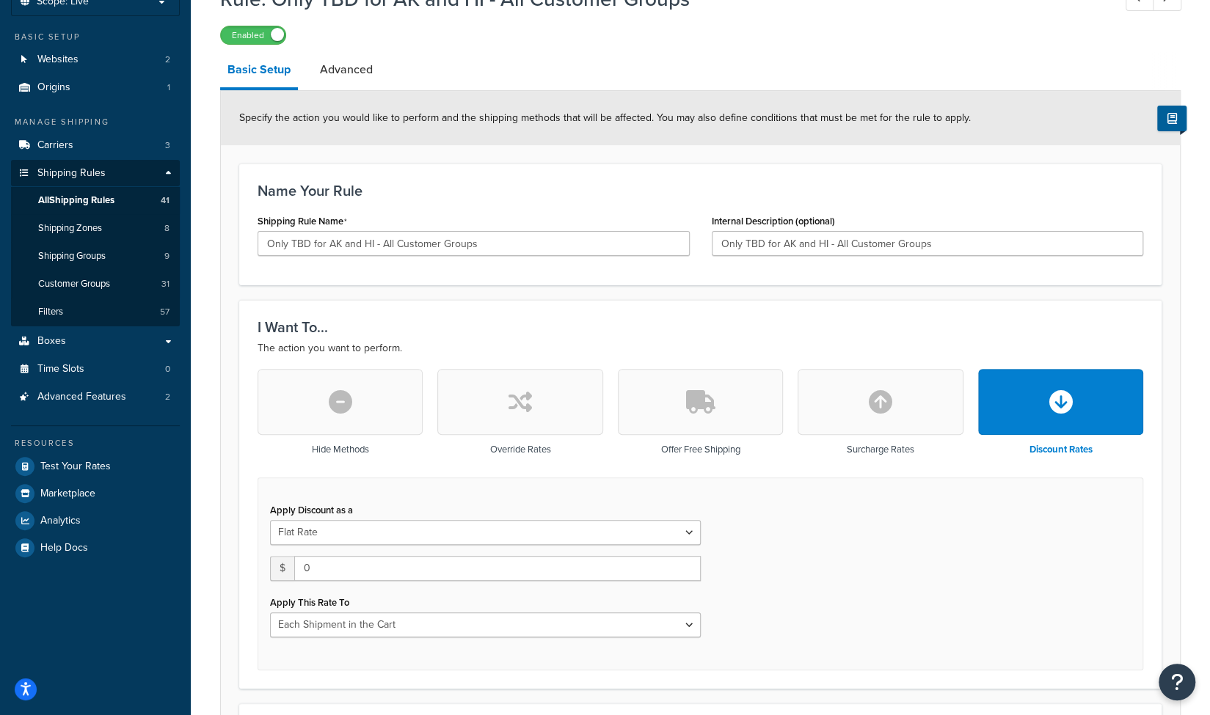
scroll to position [107, 0]
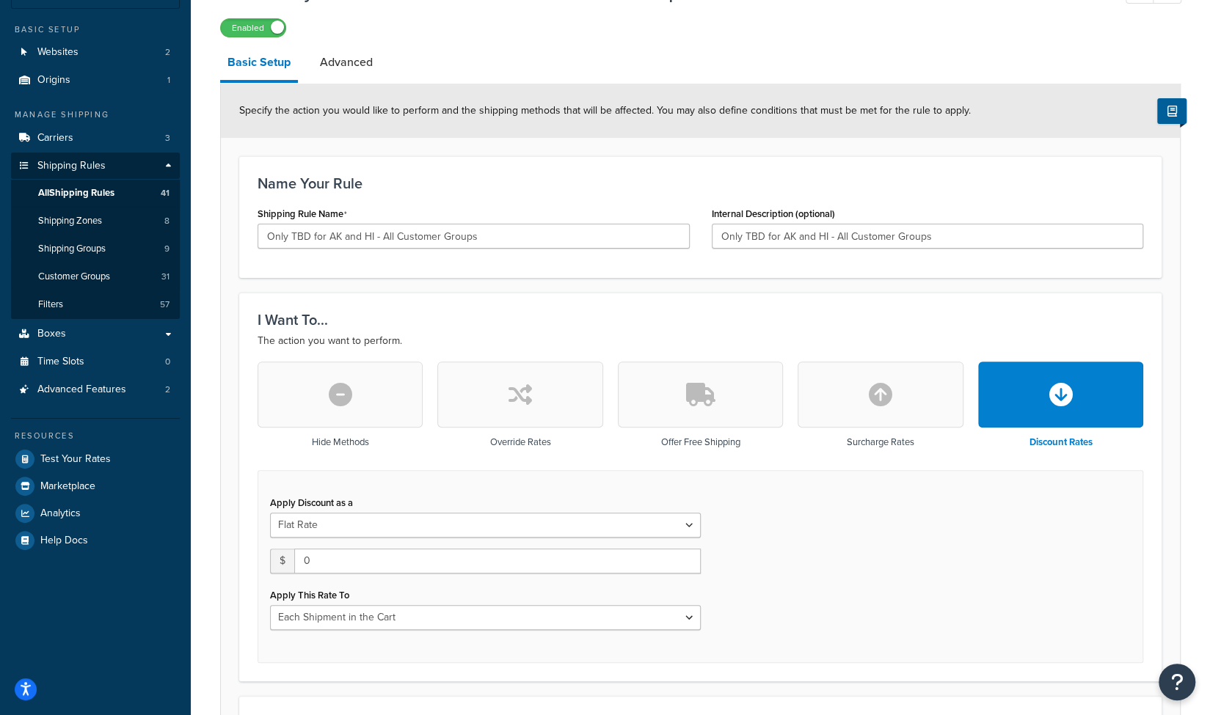
click at [329, 398] on icon "button" at bounding box center [340, 394] width 23 height 23
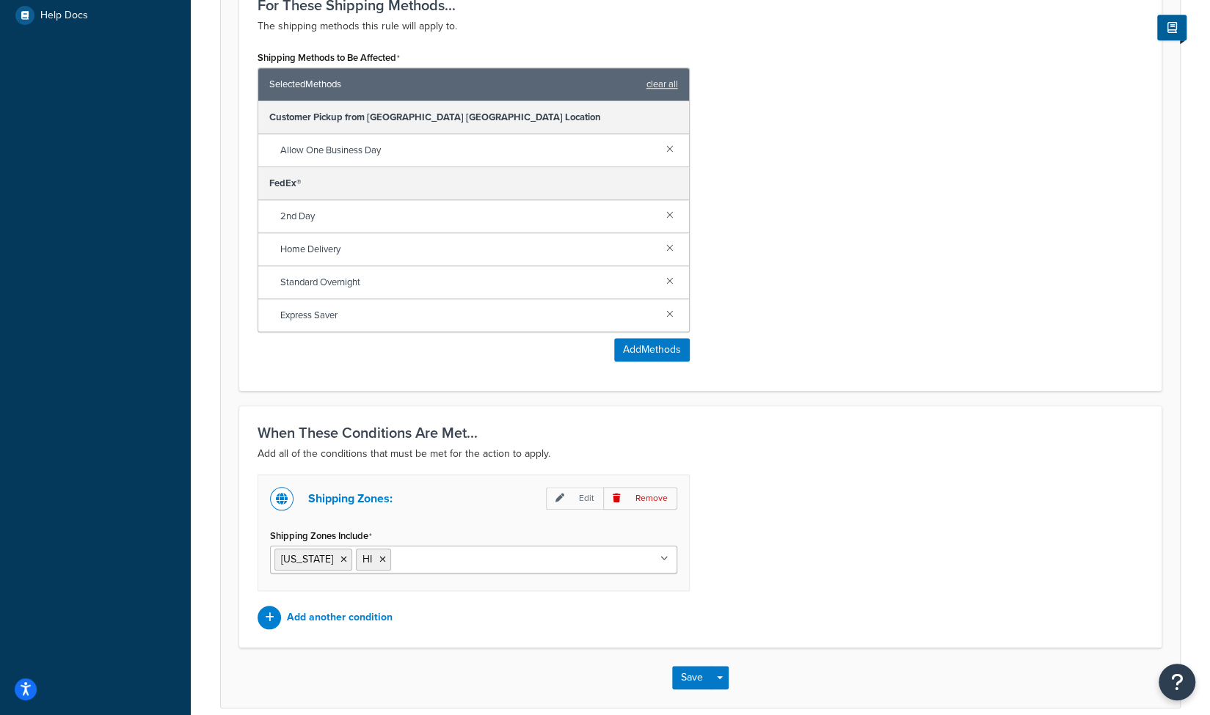
scroll to position [693, 0]
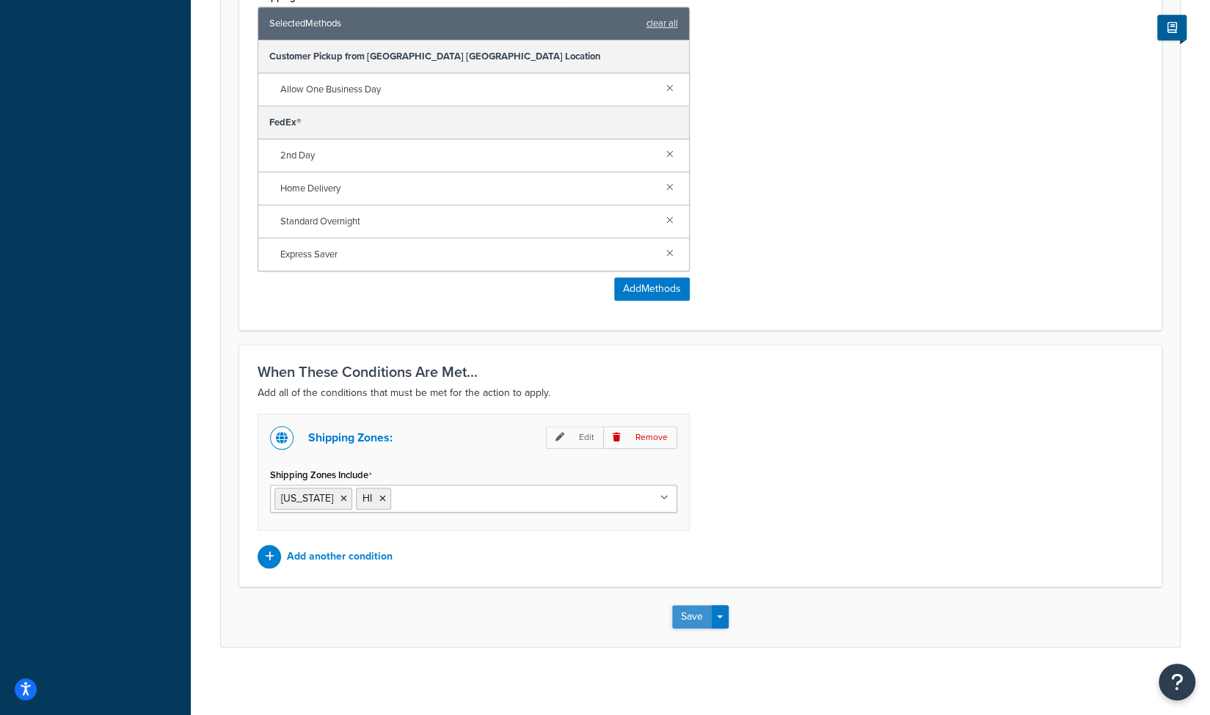
click at [697, 608] on button "Save" at bounding box center [692, 616] width 40 height 23
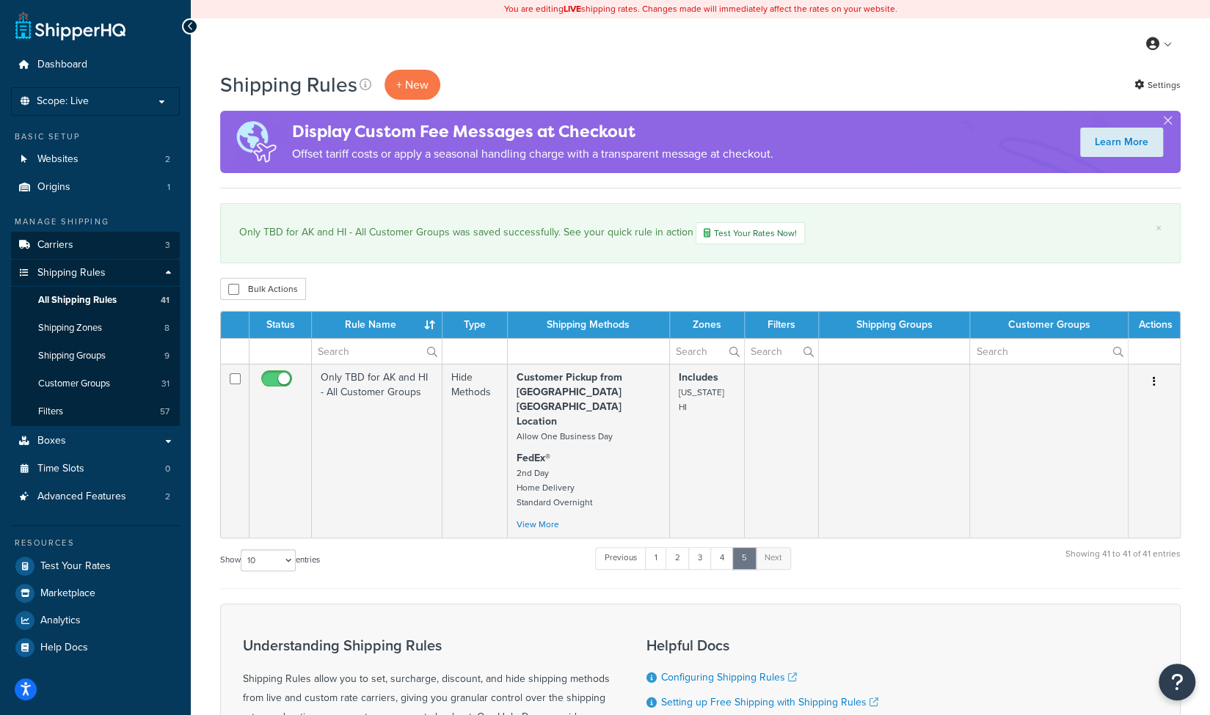
click at [44, 242] on span "Carriers" at bounding box center [55, 245] width 36 height 12
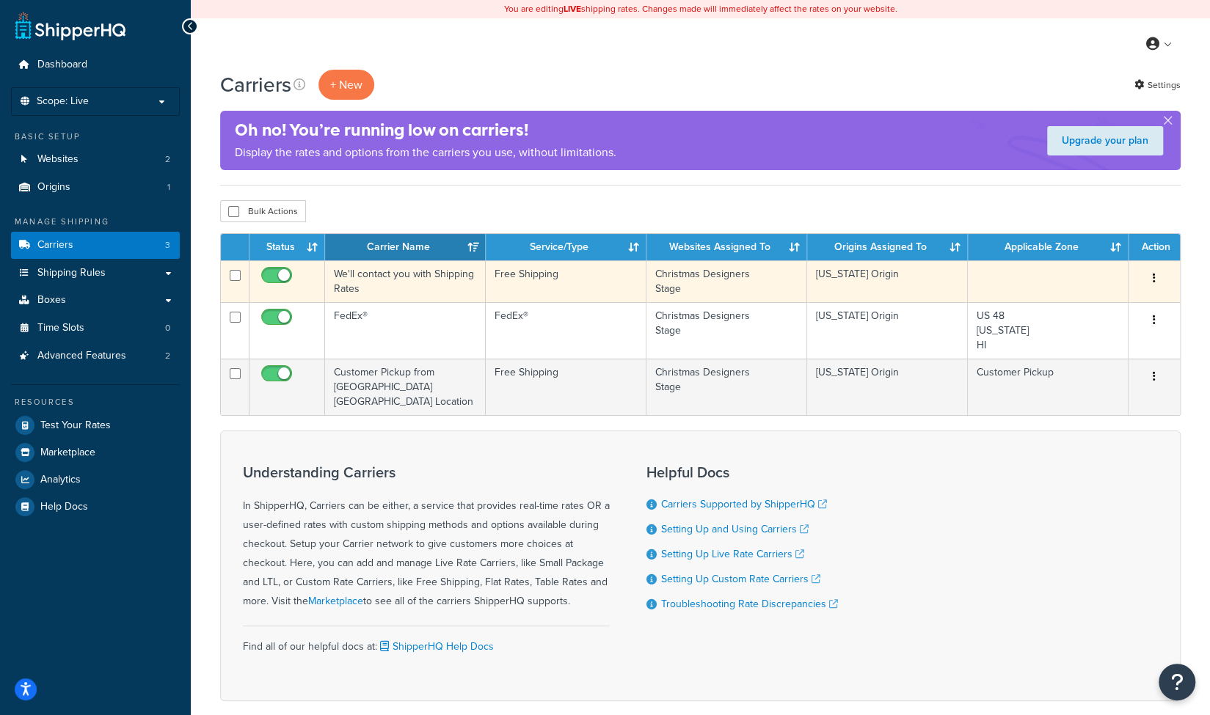
click at [1153, 277] on icon "button" at bounding box center [1154, 278] width 3 height 10
click at [1059, 304] on link "Edit" at bounding box center [1094, 307] width 116 height 30
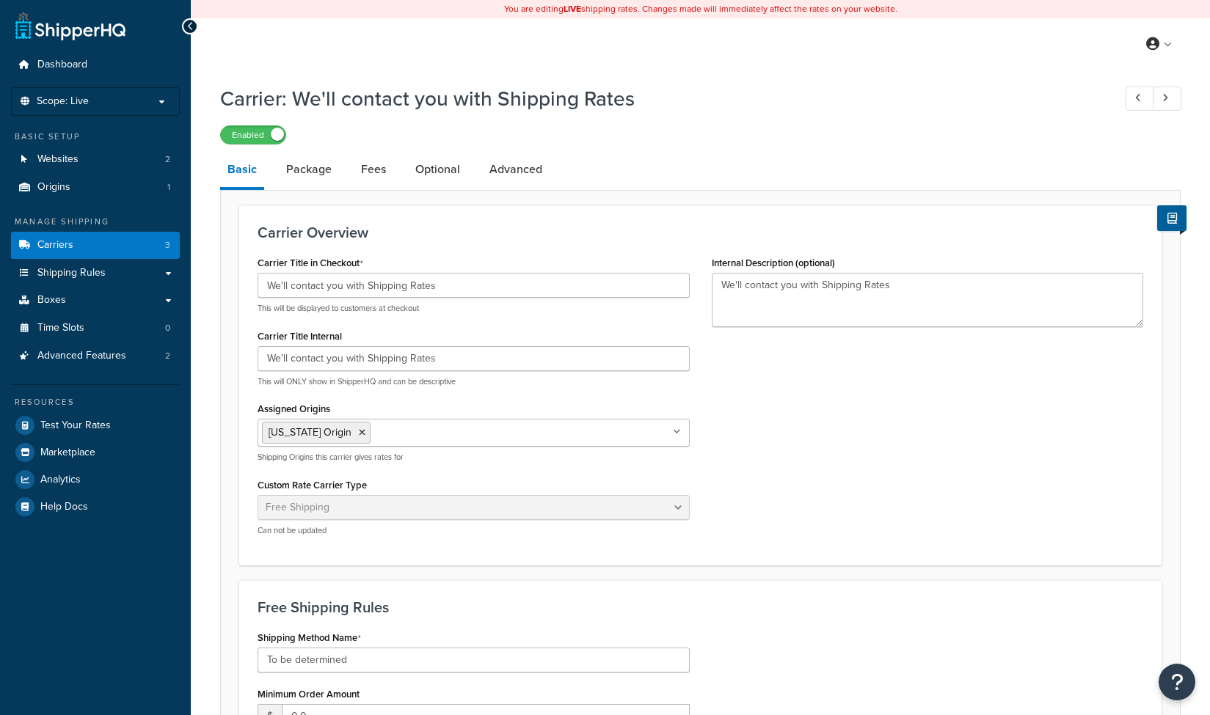
select select "free"
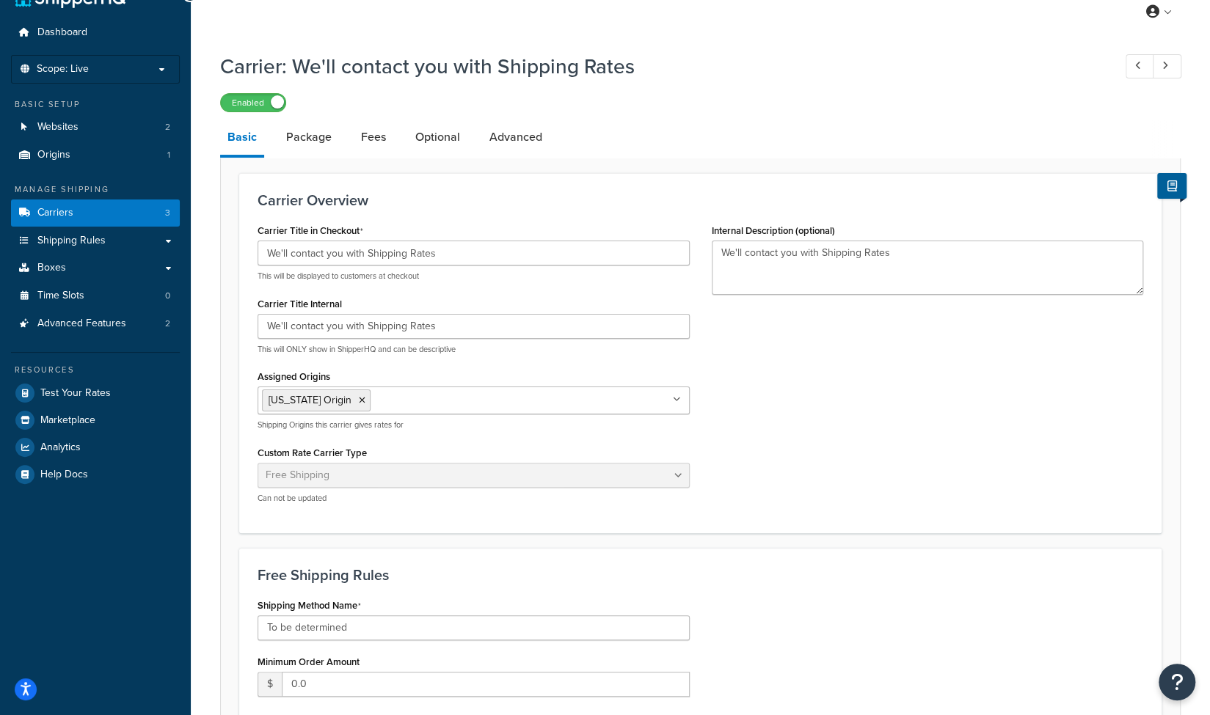
scroll to position [32, 0]
click at [296, 142] on link "Package" at bounding box center [309, 137] width 60 height 35
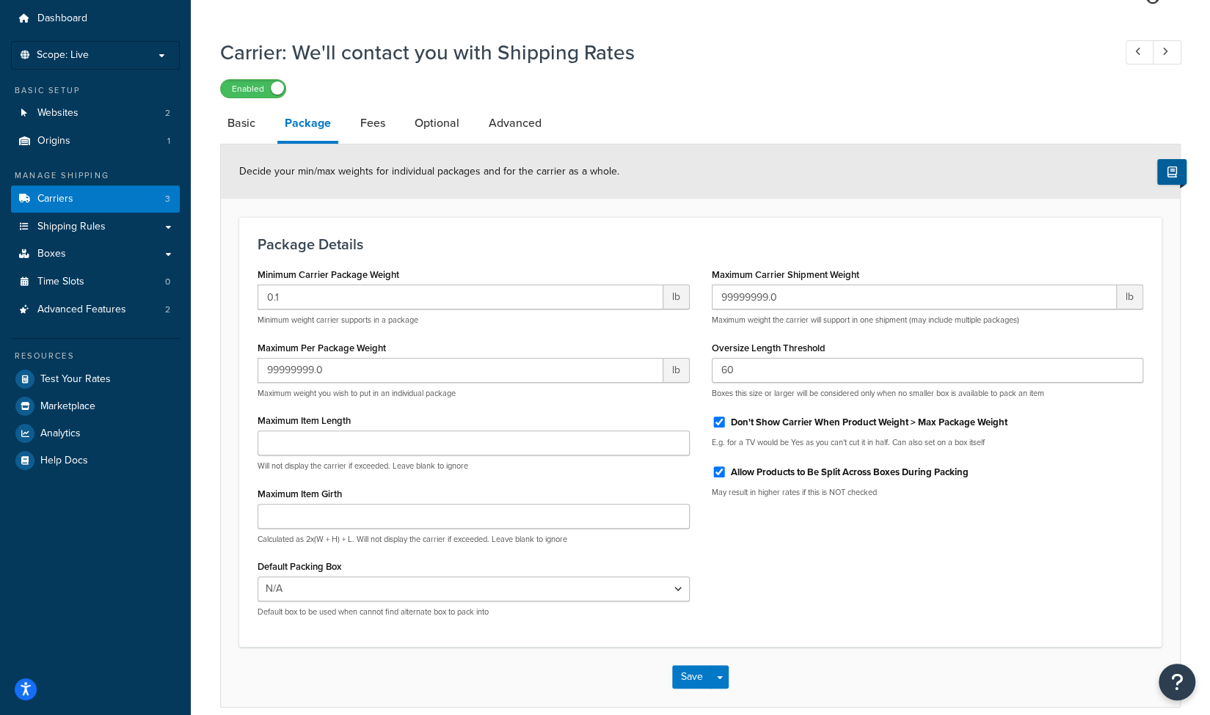
scroll to position [112, 0]
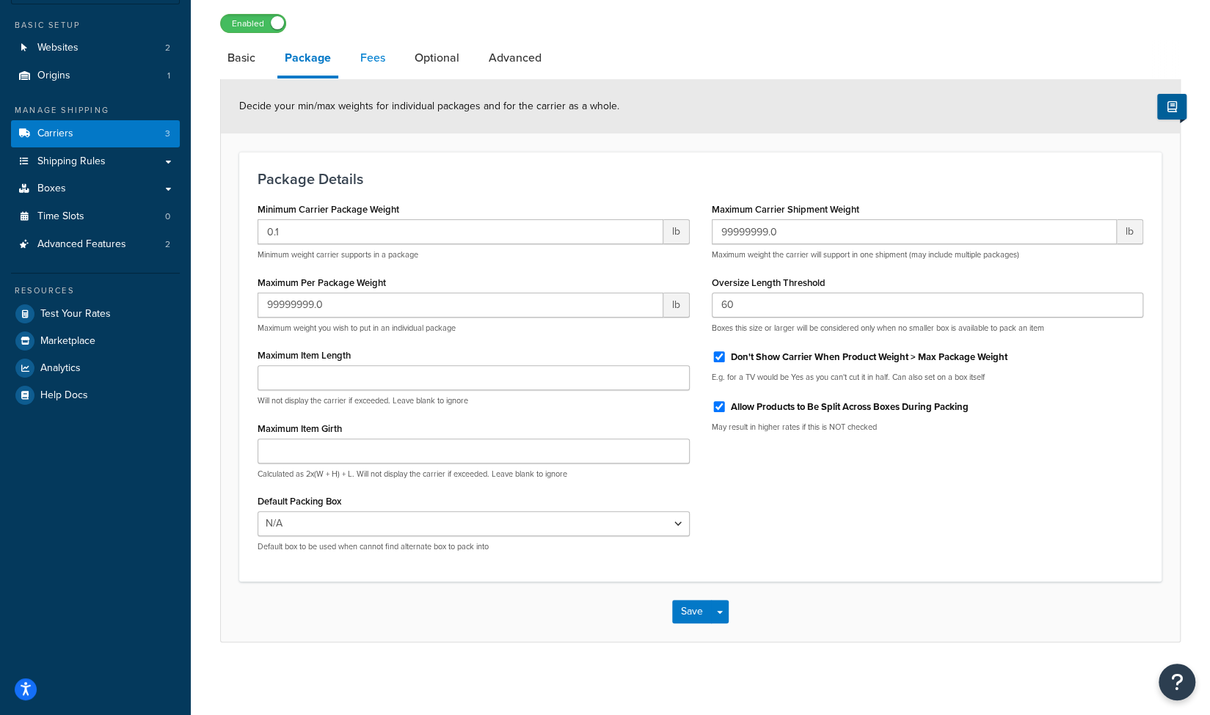
click at [371, 63] on link "Fees" at bounding box center [373, 57] width 40 height 35
select select "AFTER"
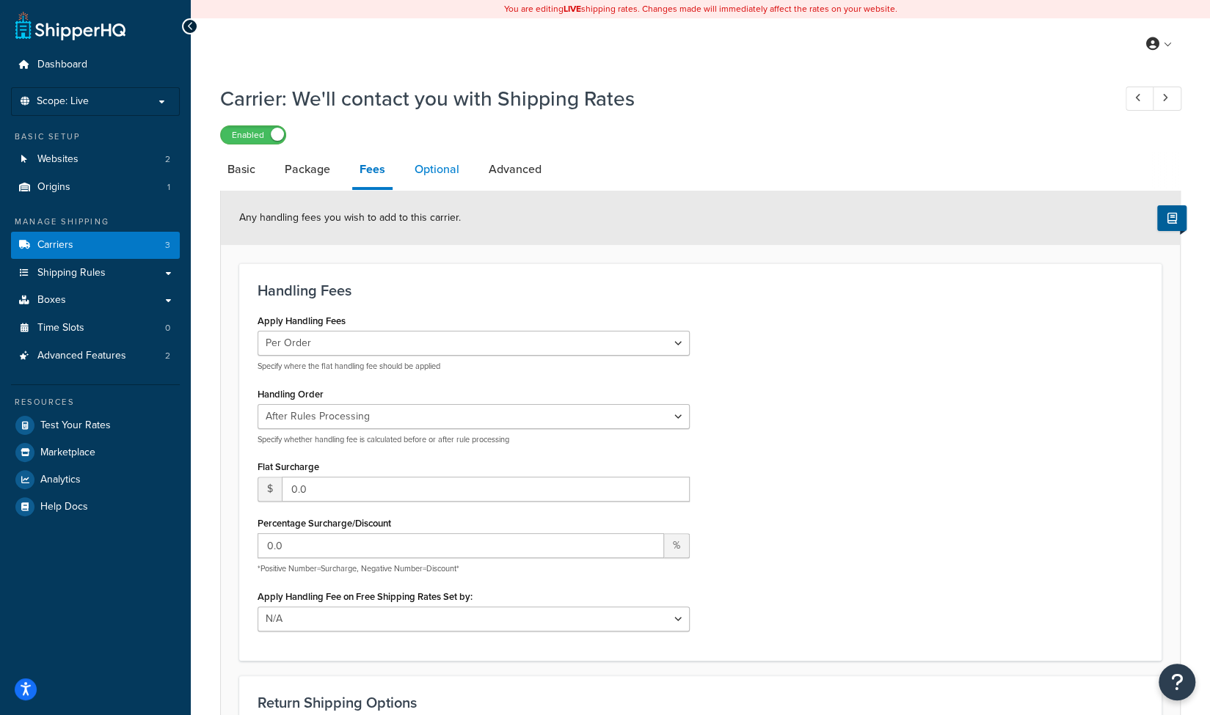
click at [426, 169] on link "Optional" at bounding box center [436, 169] width 59 height 35
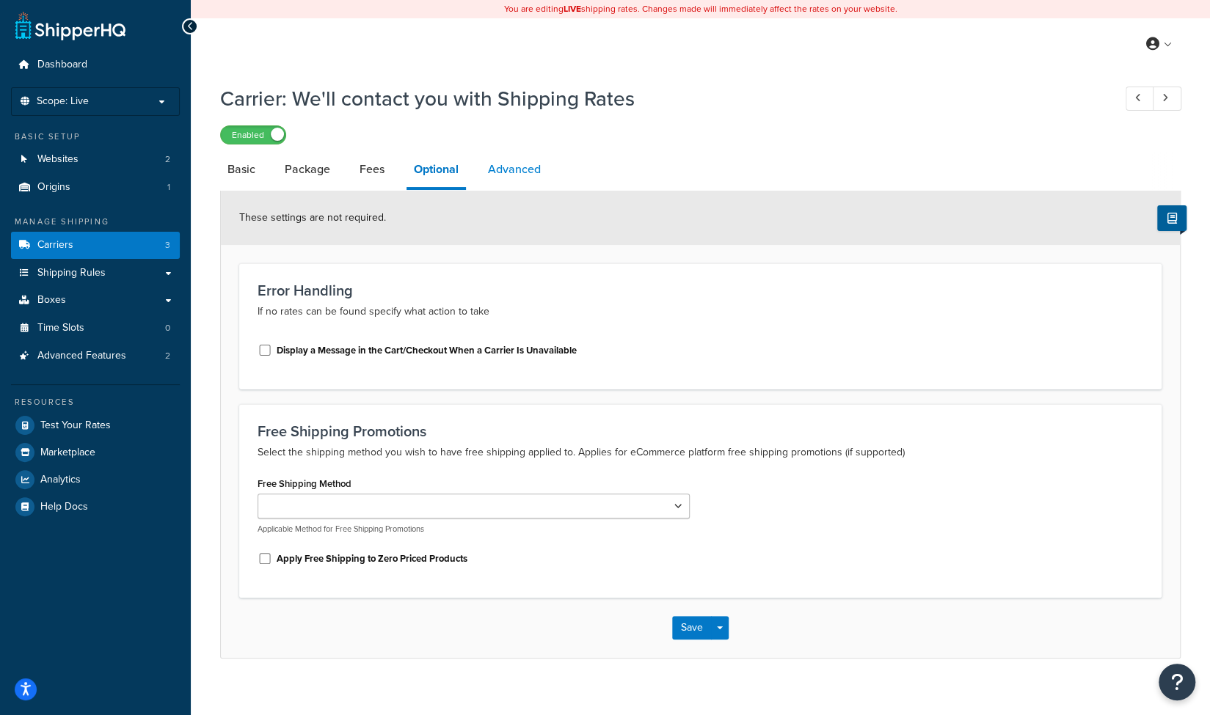
click at [499, 173] on link "Advanced" at bounding box center [515, 169] width 68 height 35
select select "false"
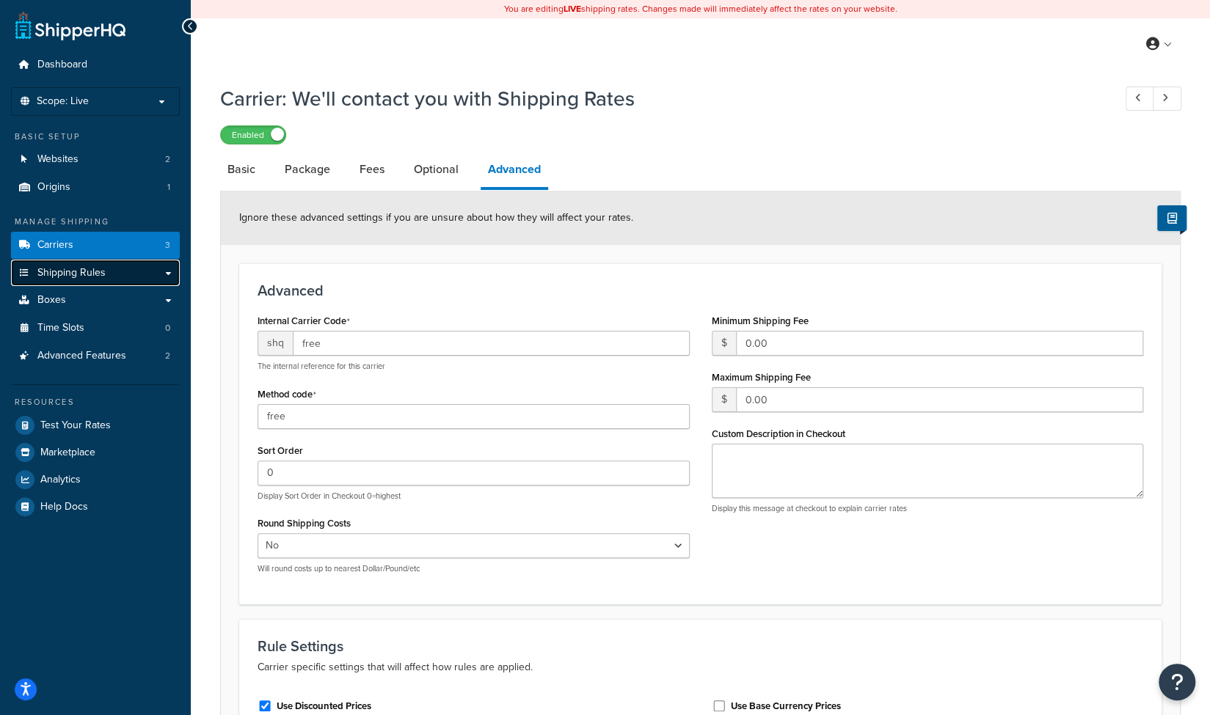
click at [66, 267] on span "Shipping Rules" at bounding box center [71, 273] width 68 height 12
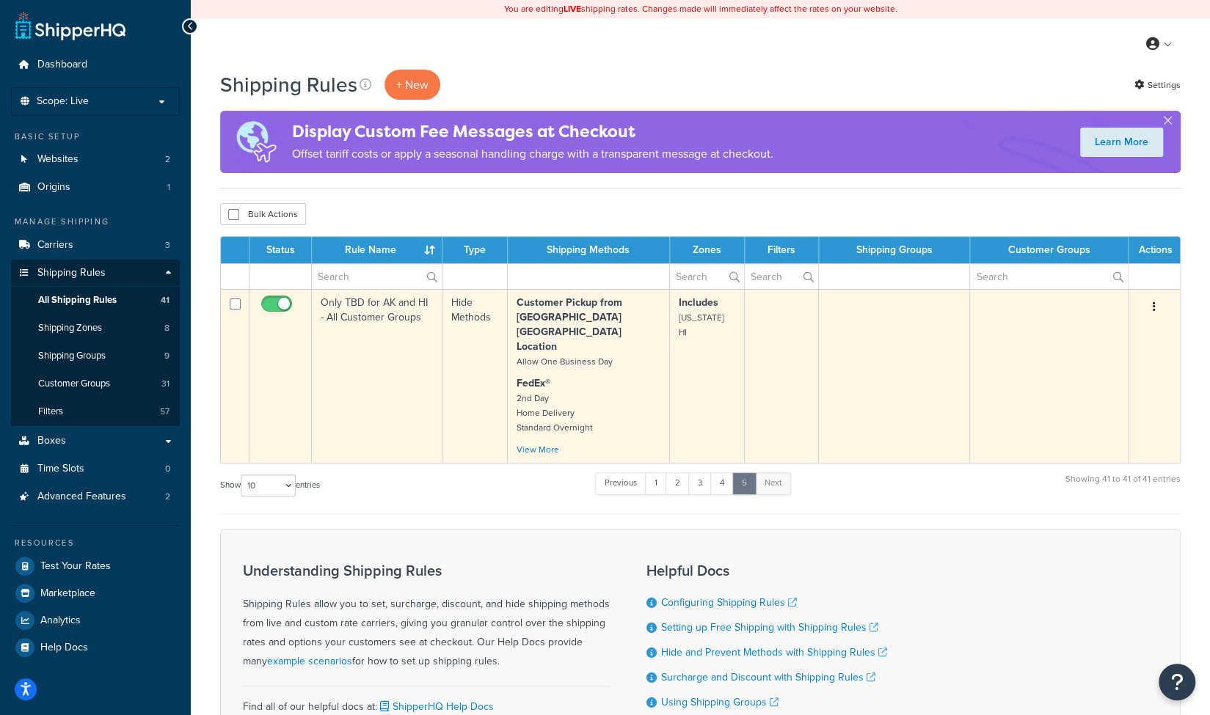
click at [1153, 306] on icon "button" at bounding box center [1154, 307] width 3 height 10
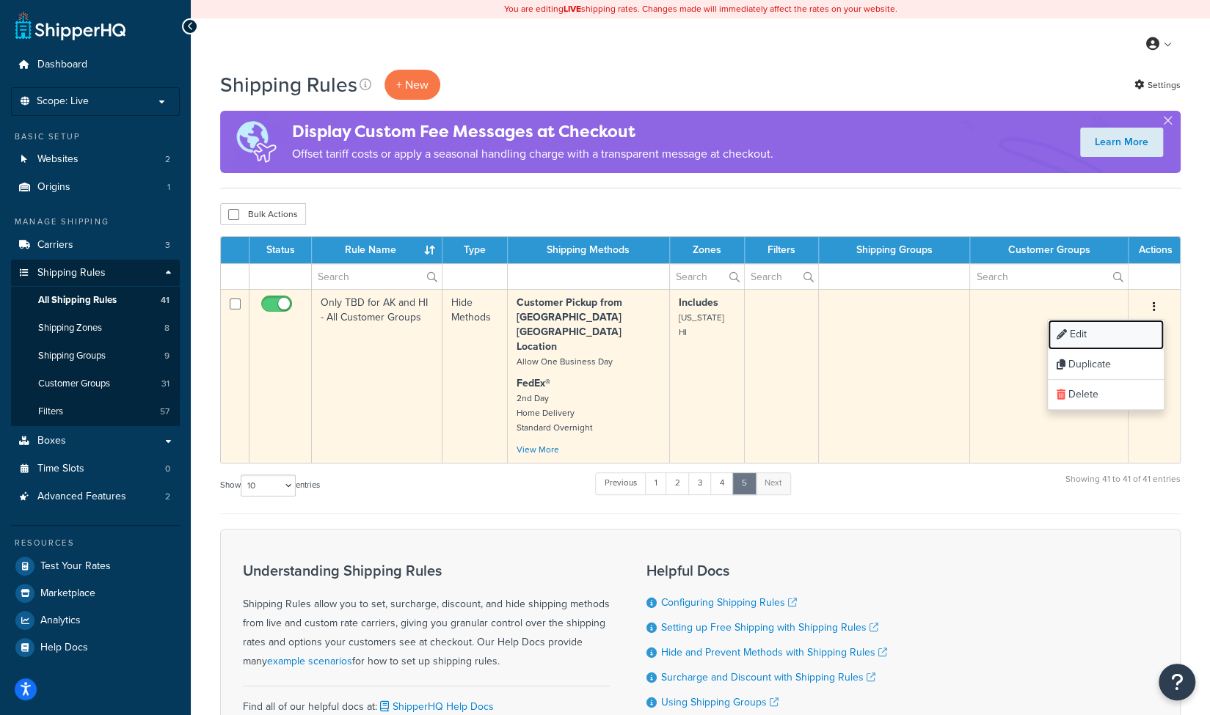
click at [1072, 334] on link "Edit" at bounding box center [1106, 335] width 116 height 30
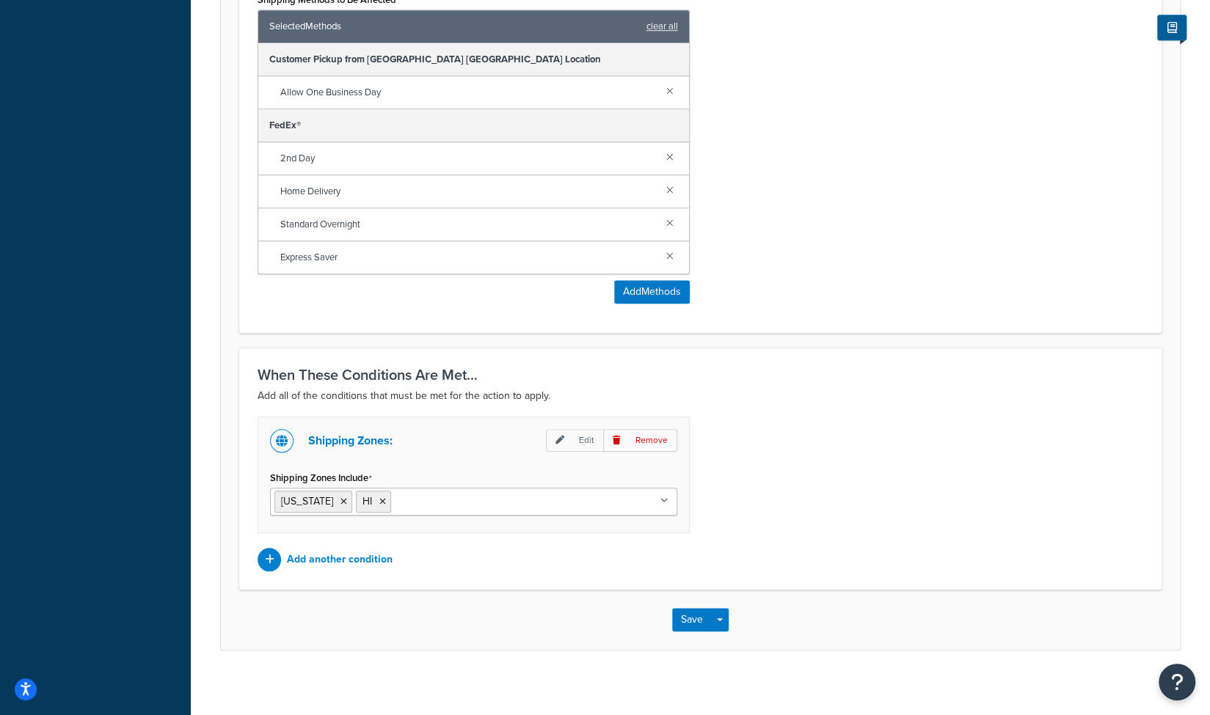
scroll to position [693, 0]
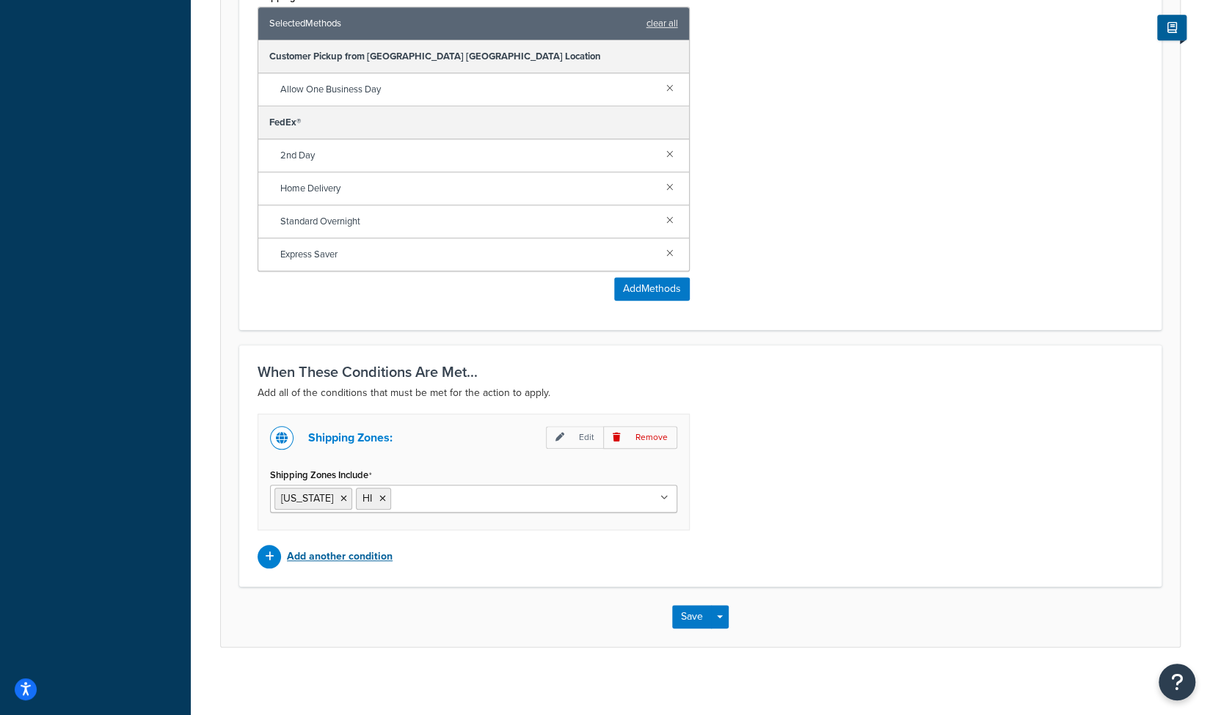
click at [333, 557] on p "Add another condition" at bounding box center [340, 557] width 106 height 21
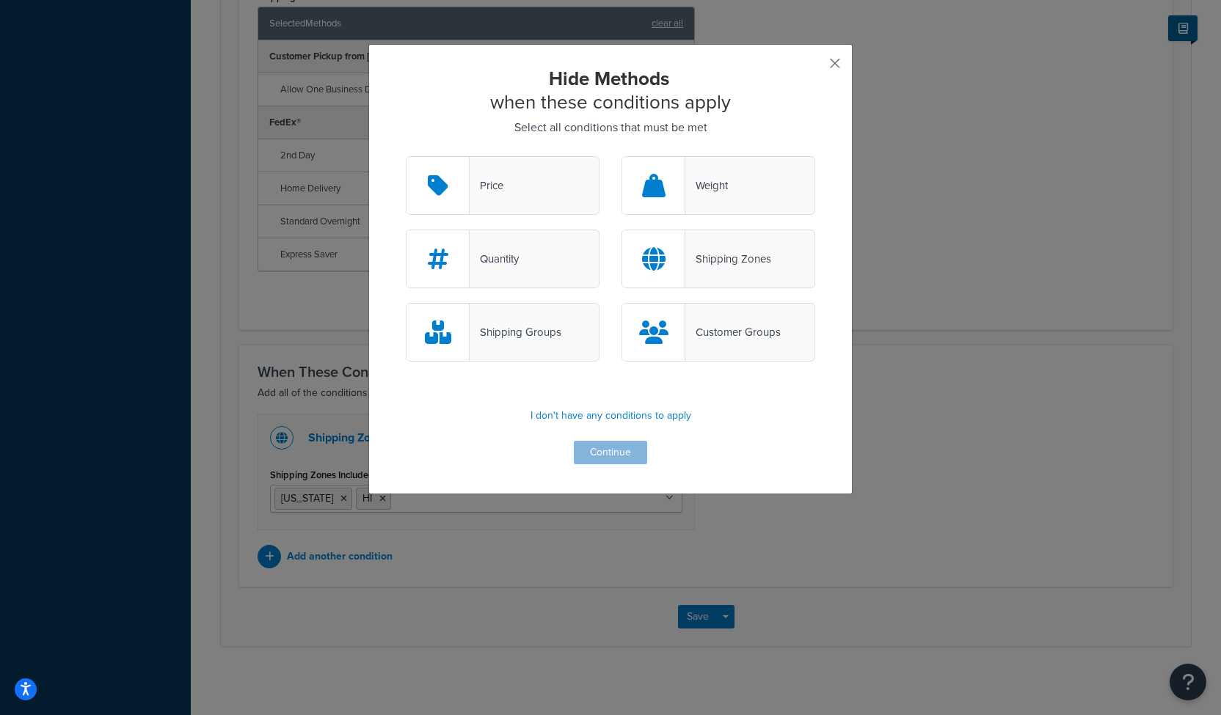
click at [815, 67] on button "button" at bounding box center [813, 69] width 4 height 4
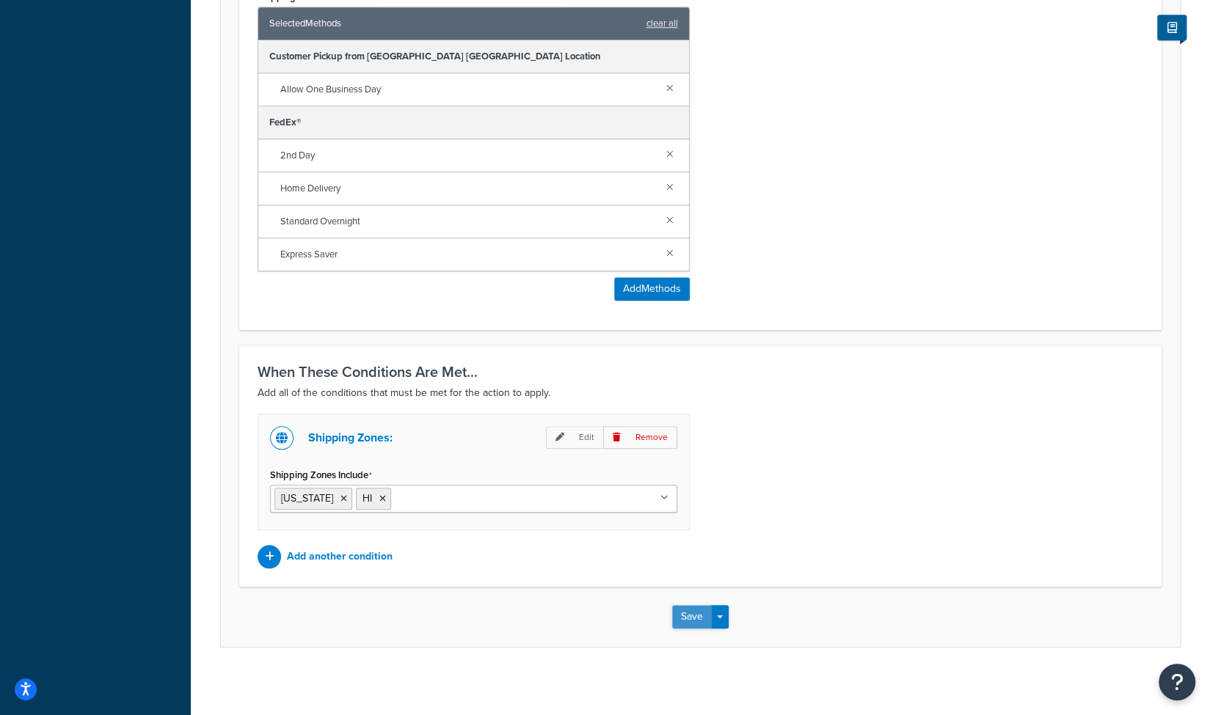
click at [697, 613] on button "Save" at bounding box center [692, 616] width 40 height 23
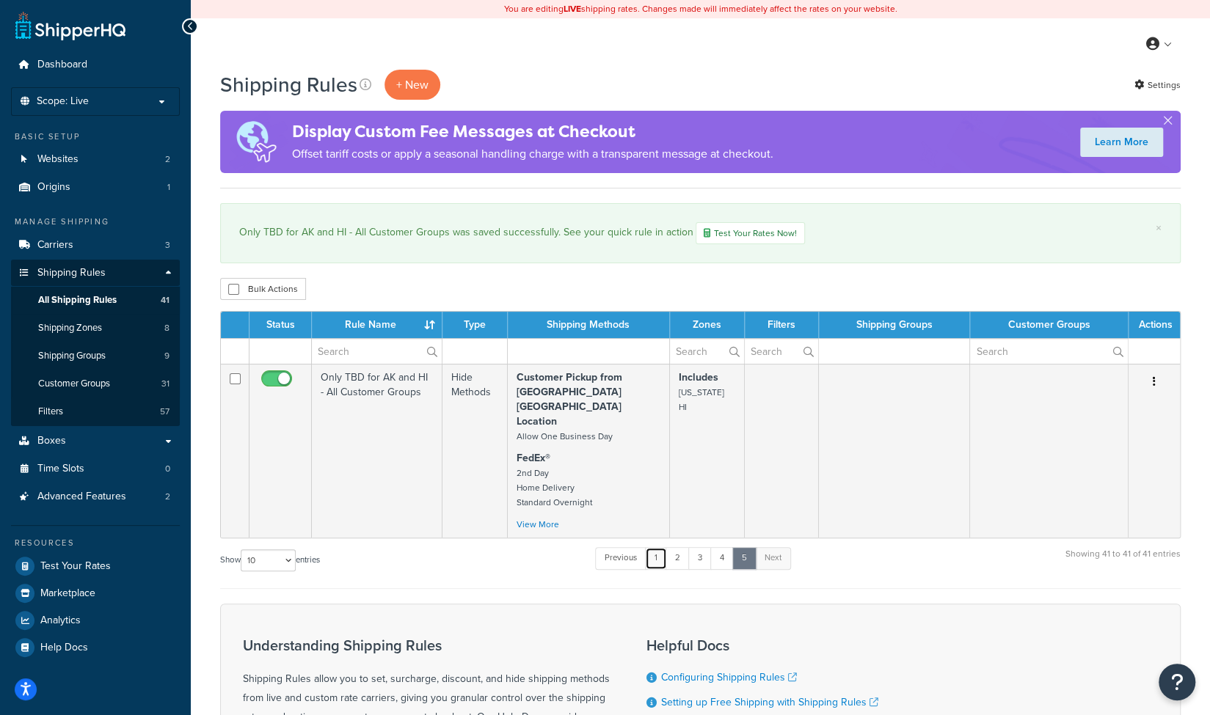
click at [660, 547] on link "1" at bounding box center [656, 558] width 22 height 22
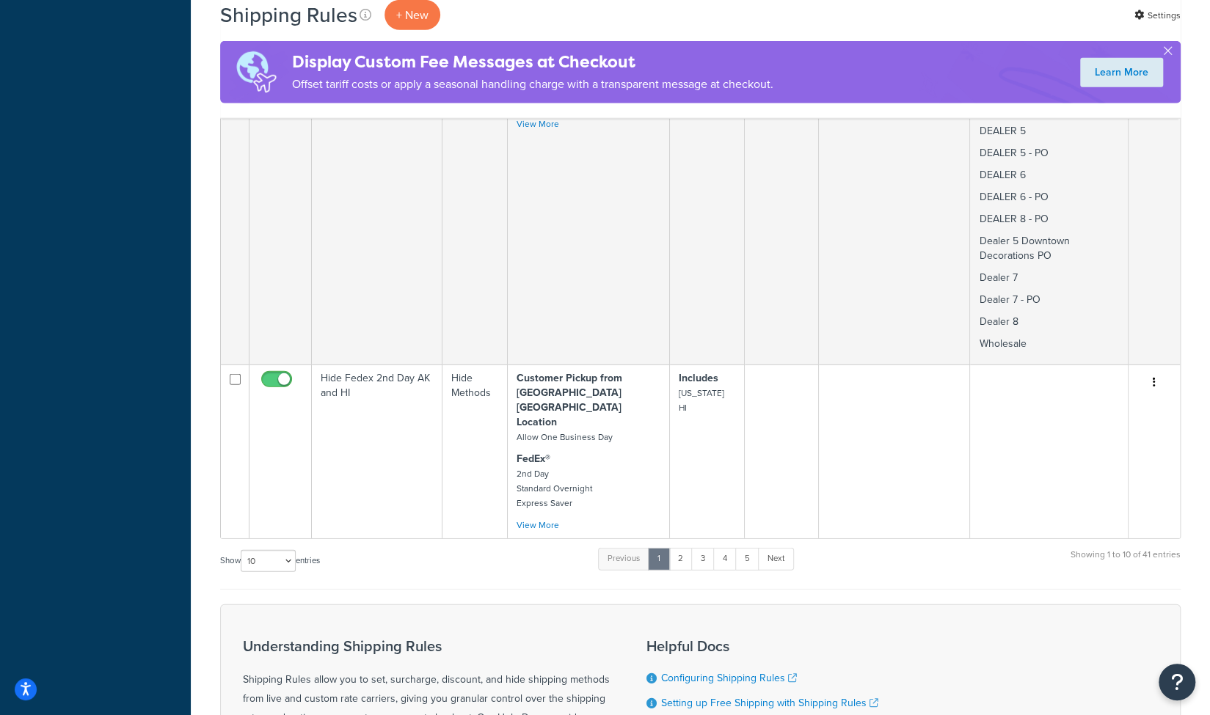
scroll to position [2493, 0]
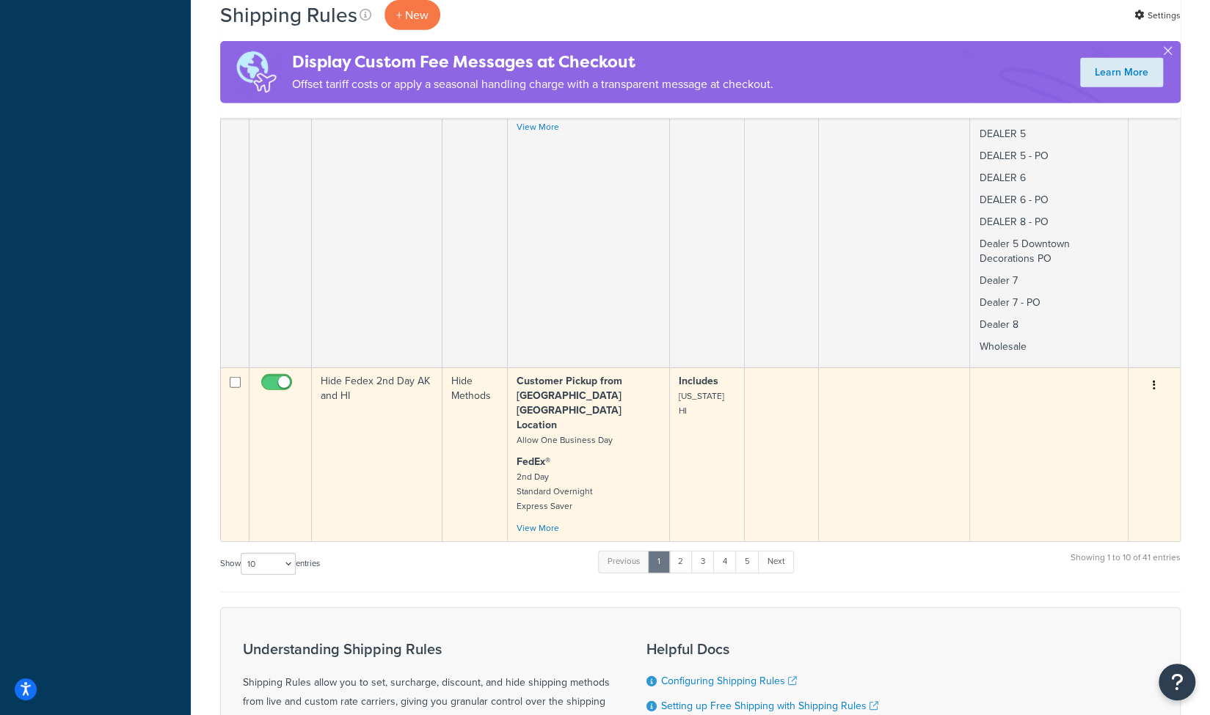
click at [235, 377] on input "checkbox" at bounding box center [235, 382] width 11 height 11
checkbox input "true"
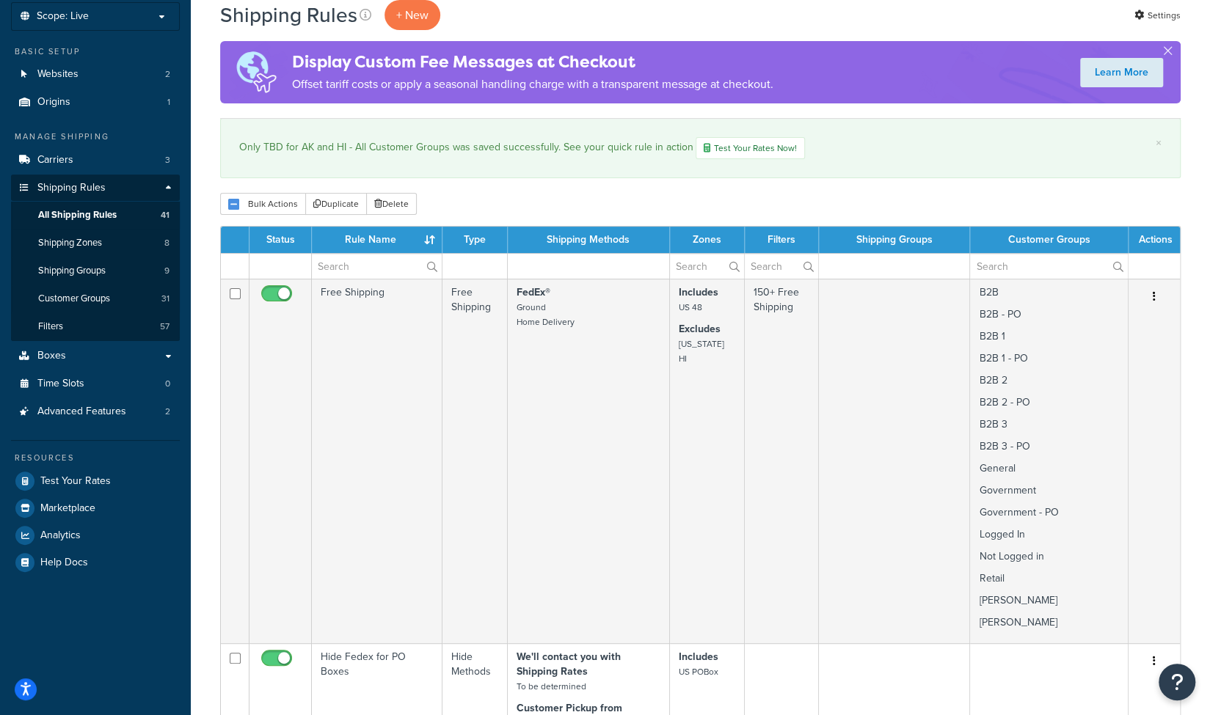
scroll to position [0, 0]
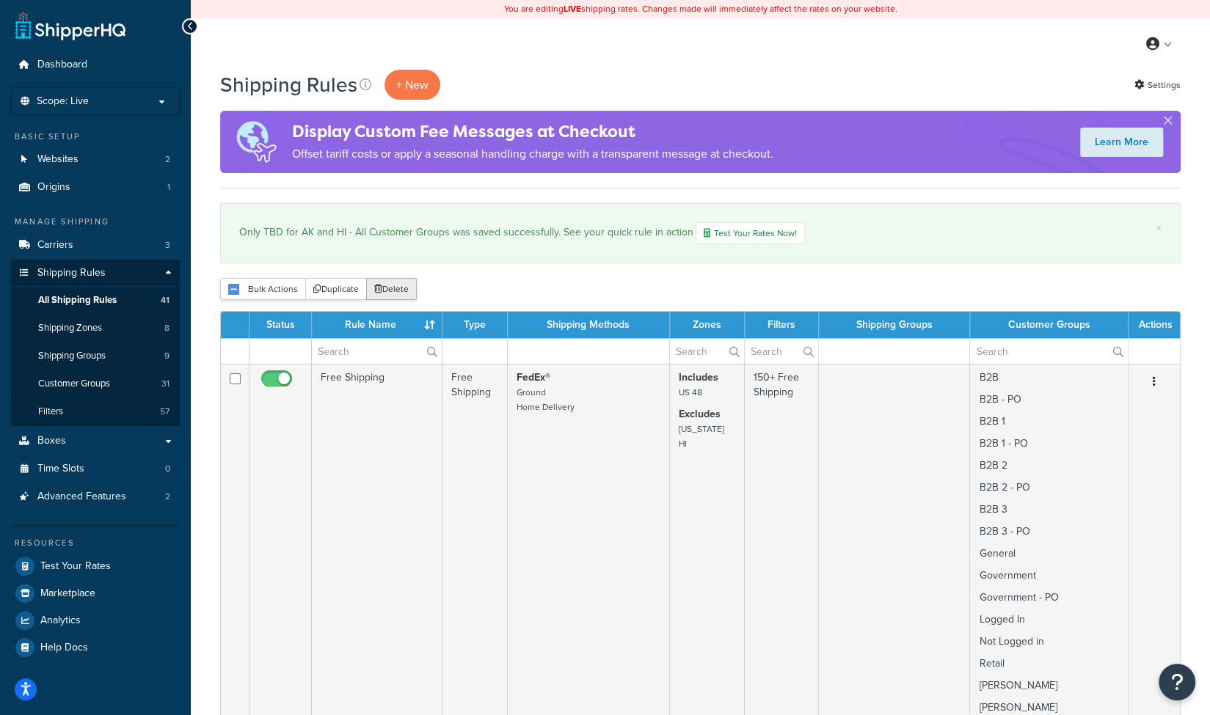
click at [388, 288] on button "Delete" at bounding box center [391, 289] width 51 height 22
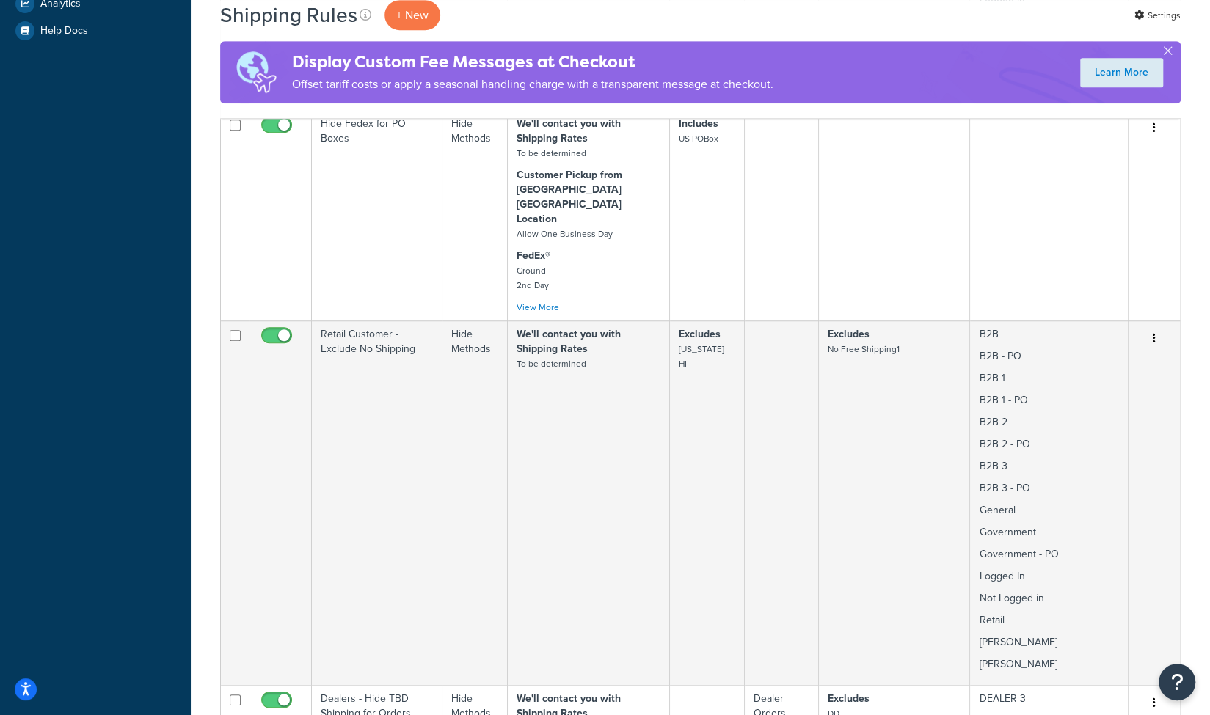
scroll to position [627, 0]
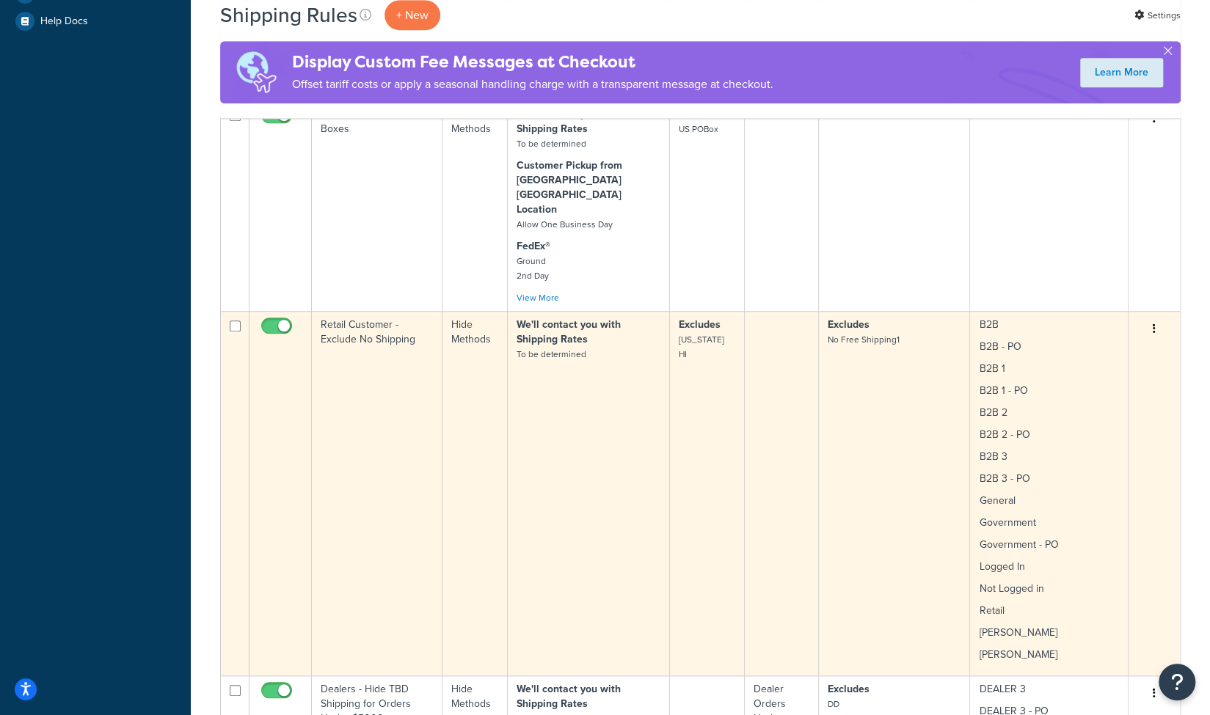
click at [1153, 324] on icon "button" at bounding box center [1154, 329] width 3 height 10
click at [1076, 342] on link "Edit" at bounding box center [1106, 357] width 116 height 30
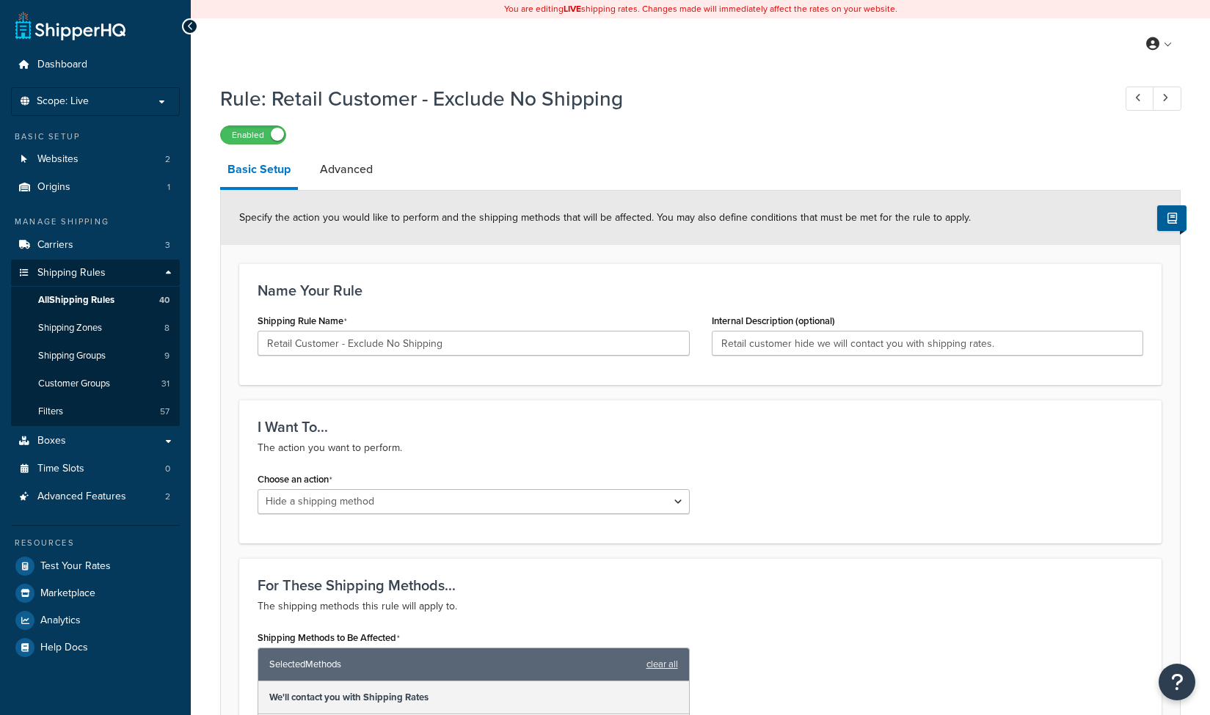
select select "HIDE"
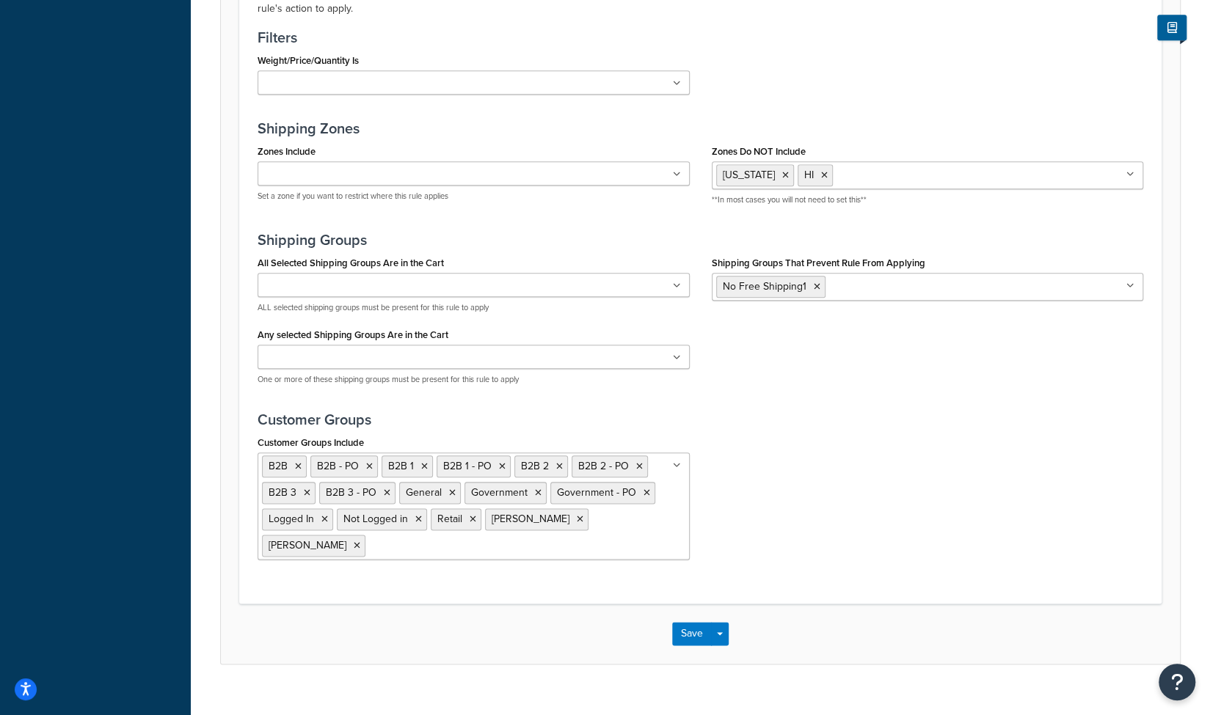
scroll to position [890, 0]
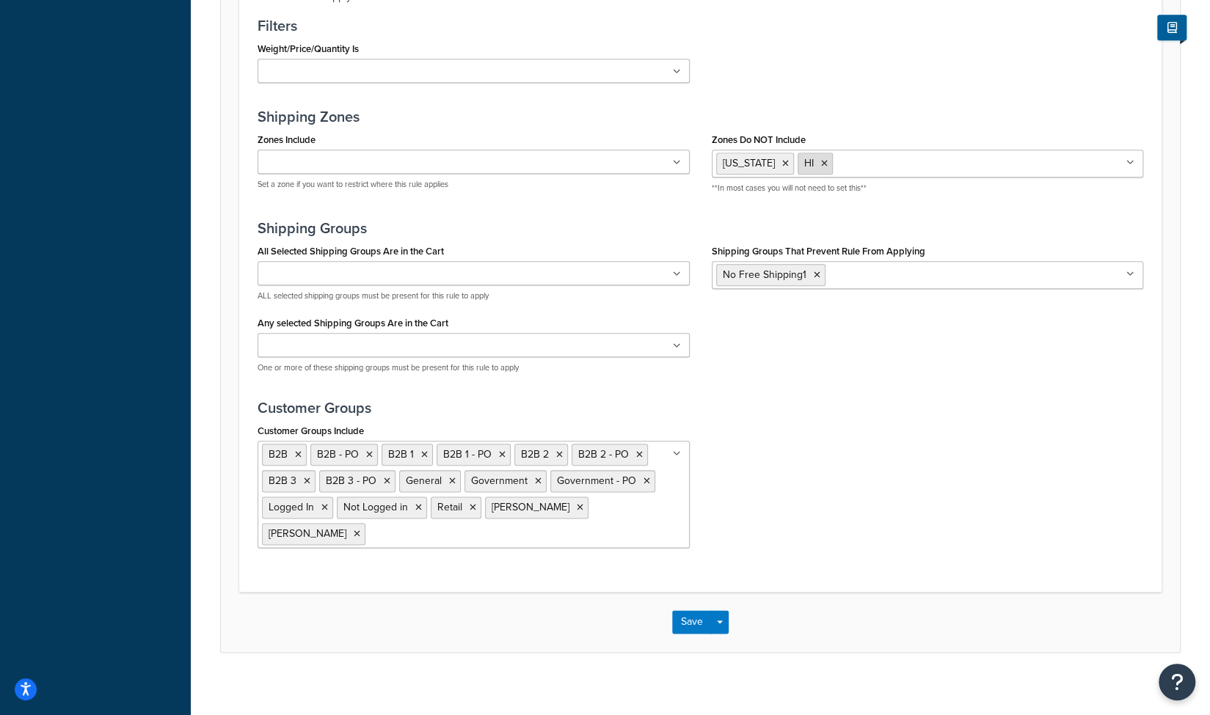
click at [821, 160] on icon at bounding box center [824, 163] width 7 height 9
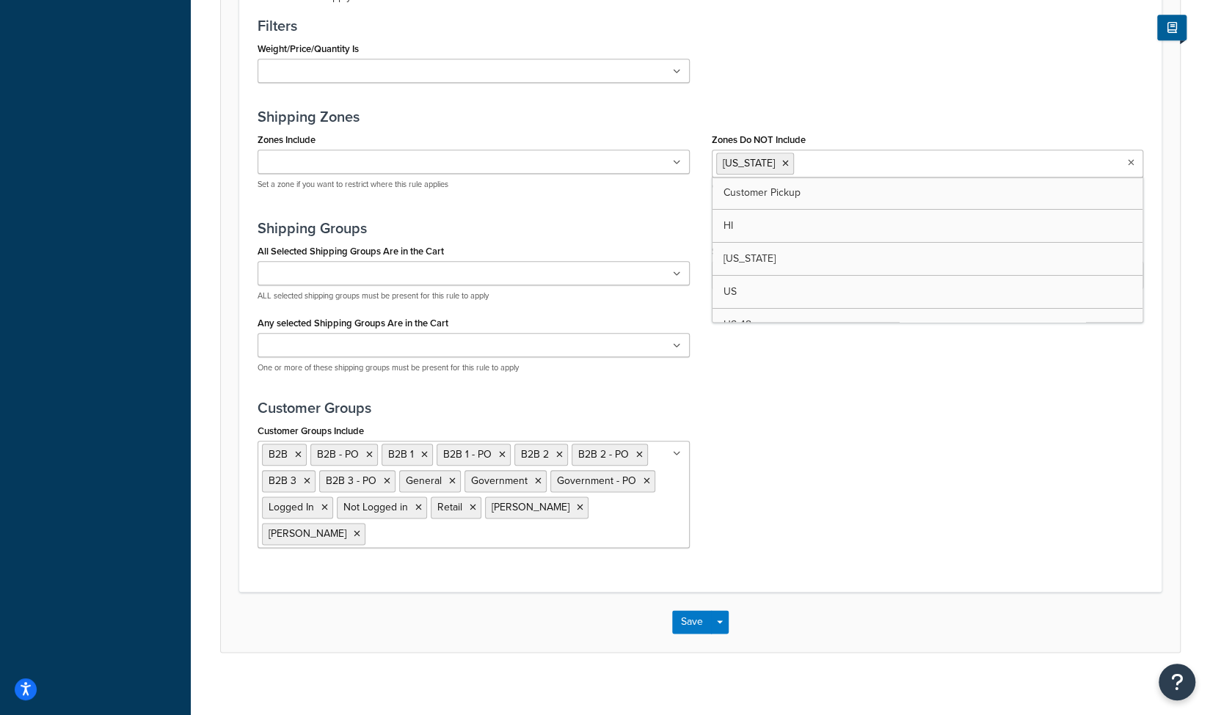
click at [782, 161] on icon at bounding box center [785, 163] width 7 height 9
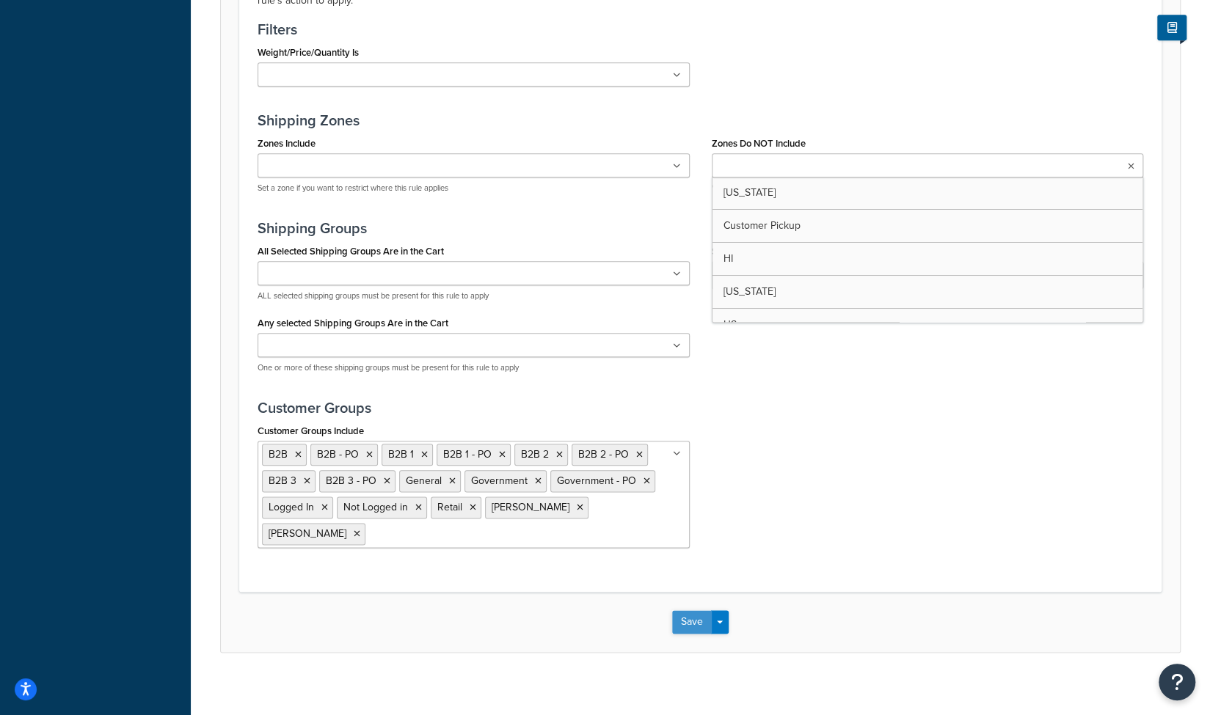
click at [692, 615] on button "Save" at bounding box center [692, 621] width 40 height 23
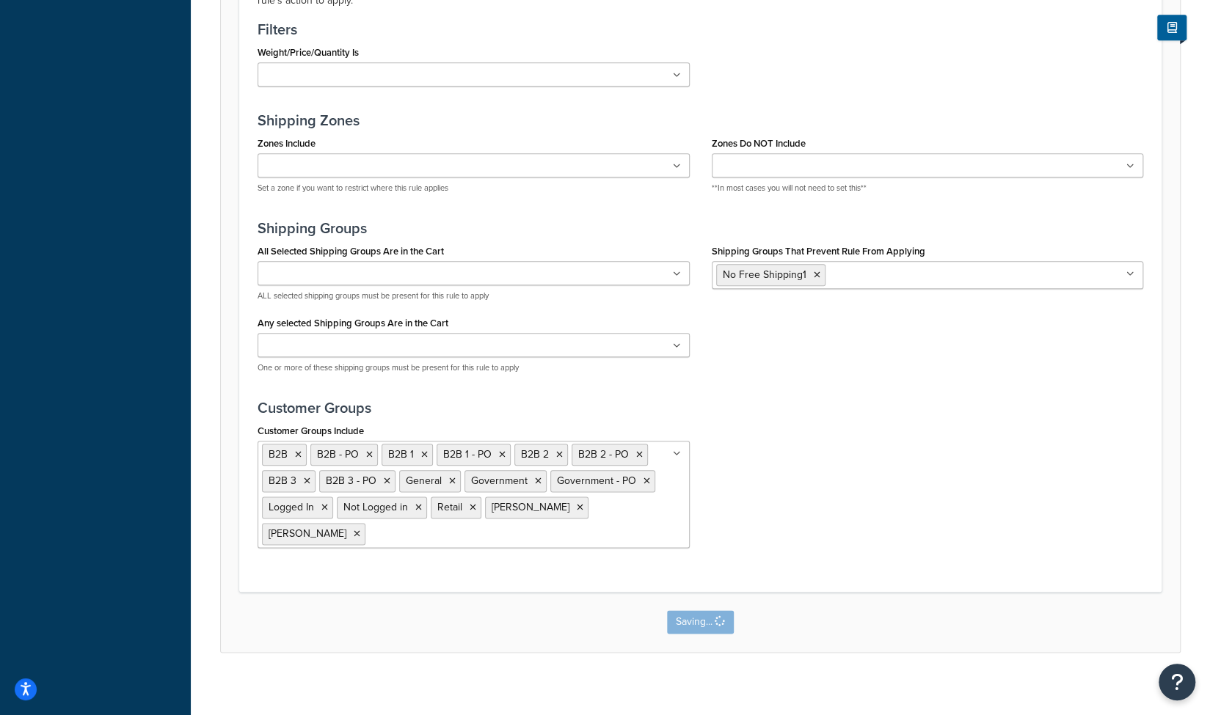
scroll to position [0, 0]
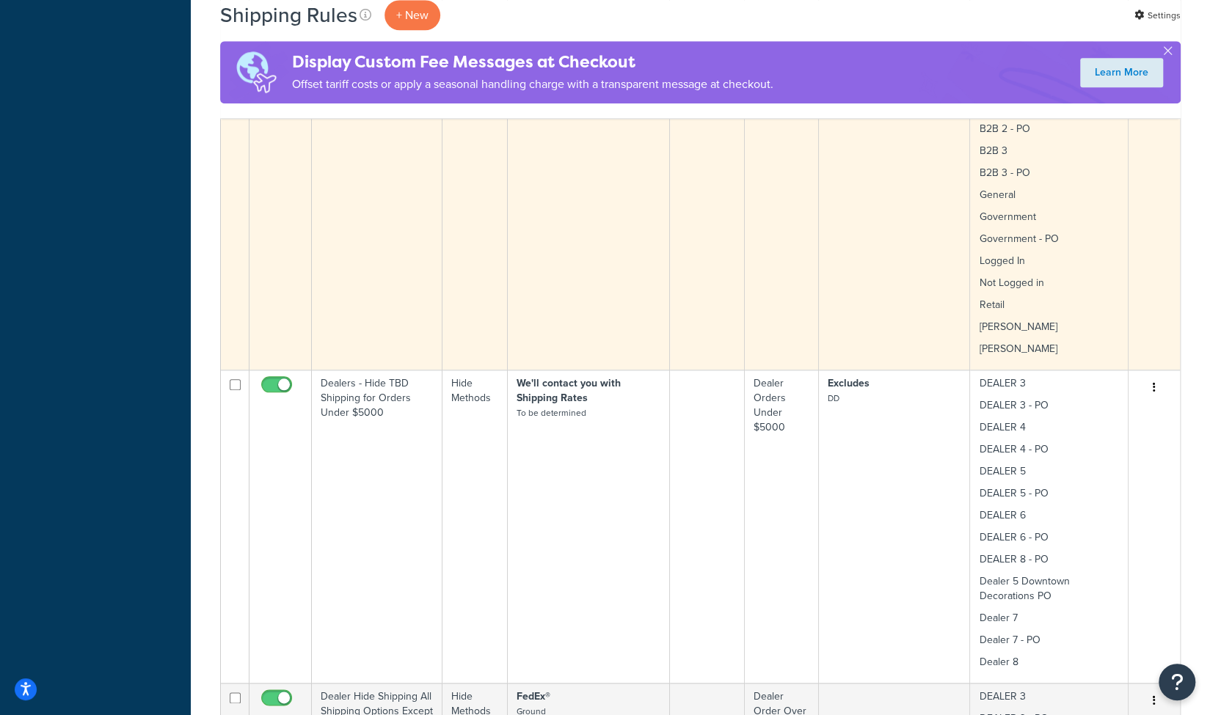
scroll to position [932, 0]
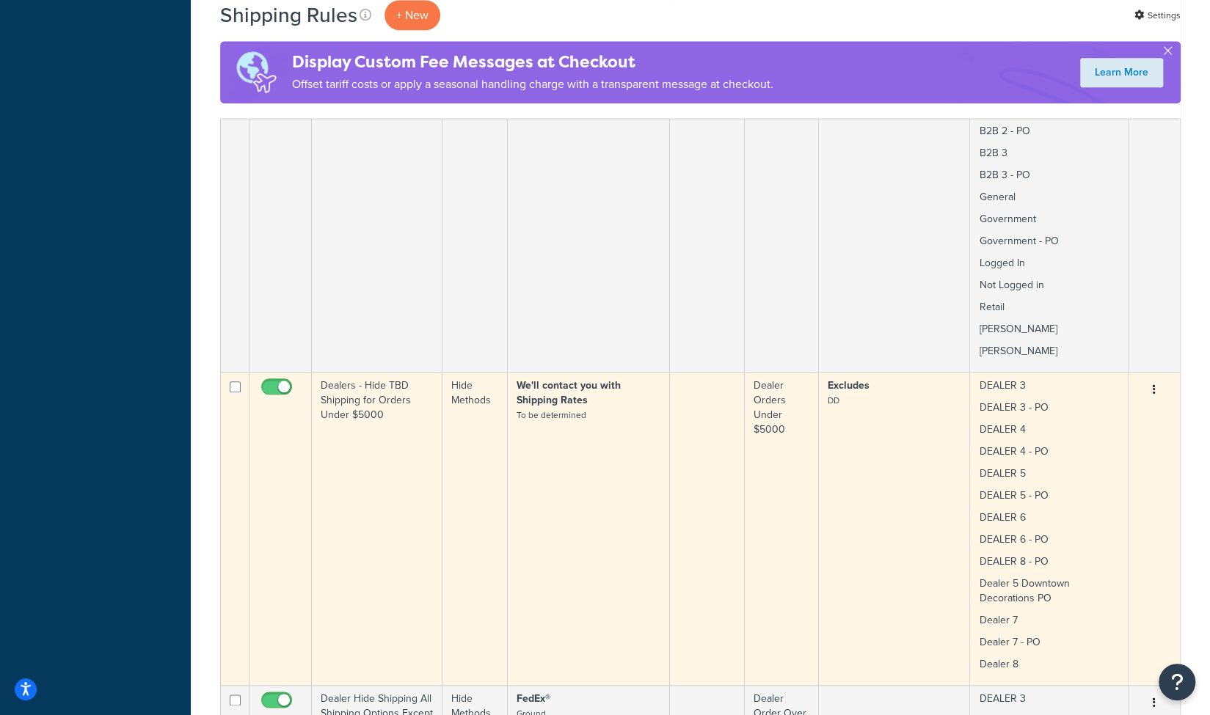
click at [1153, 384] on icon "button" at bounding box center [1154, 389] width 3 height 10
click at [1071, 403] on link "Edit" at bounding box center [1106, 418] width 116 height 30
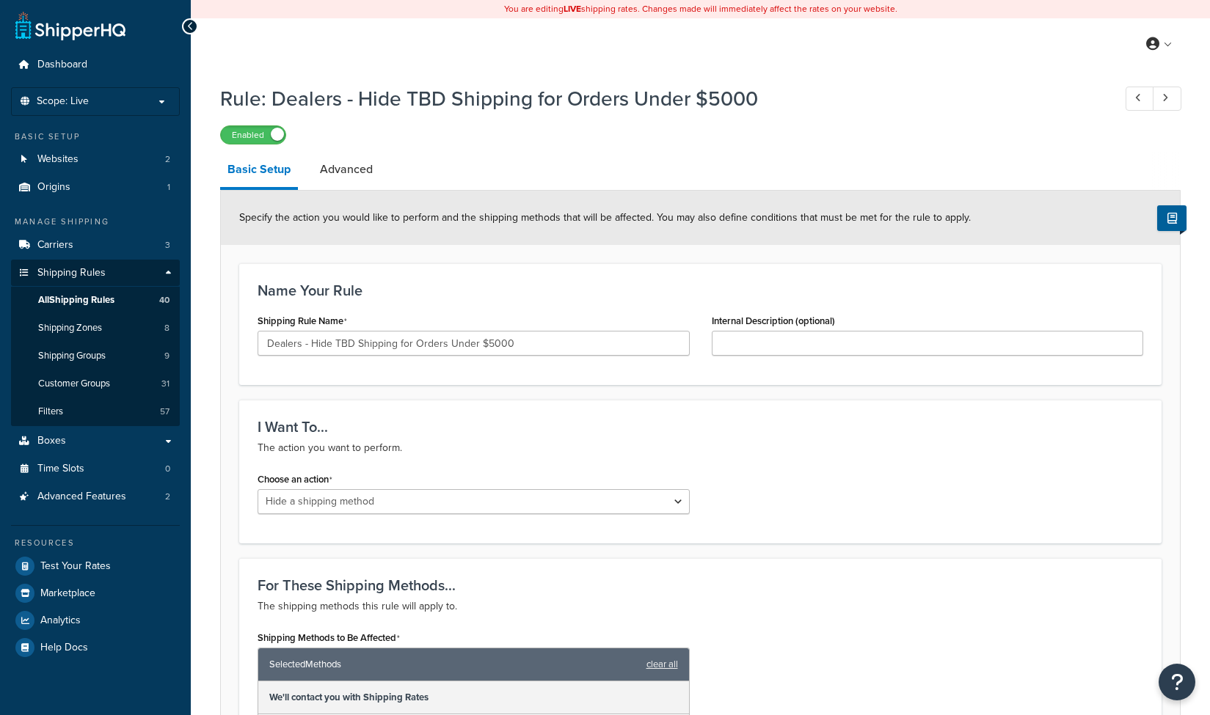
select select "HIDE"
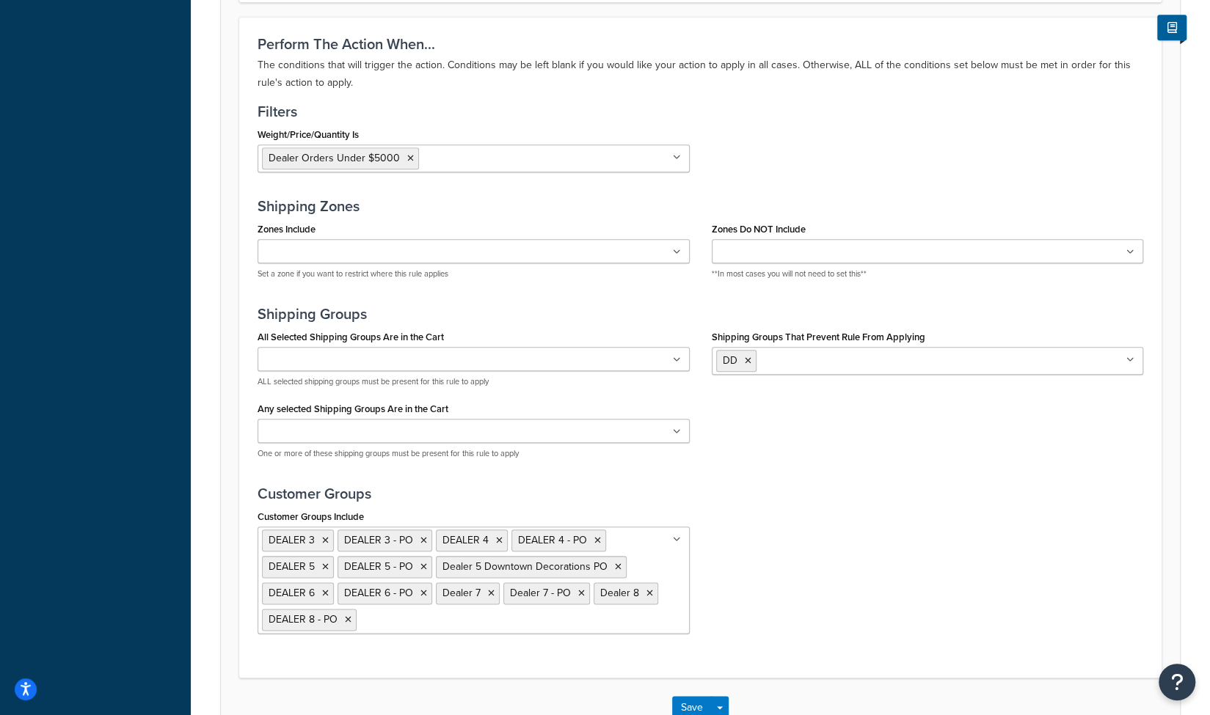
scroll to position [811, 0]
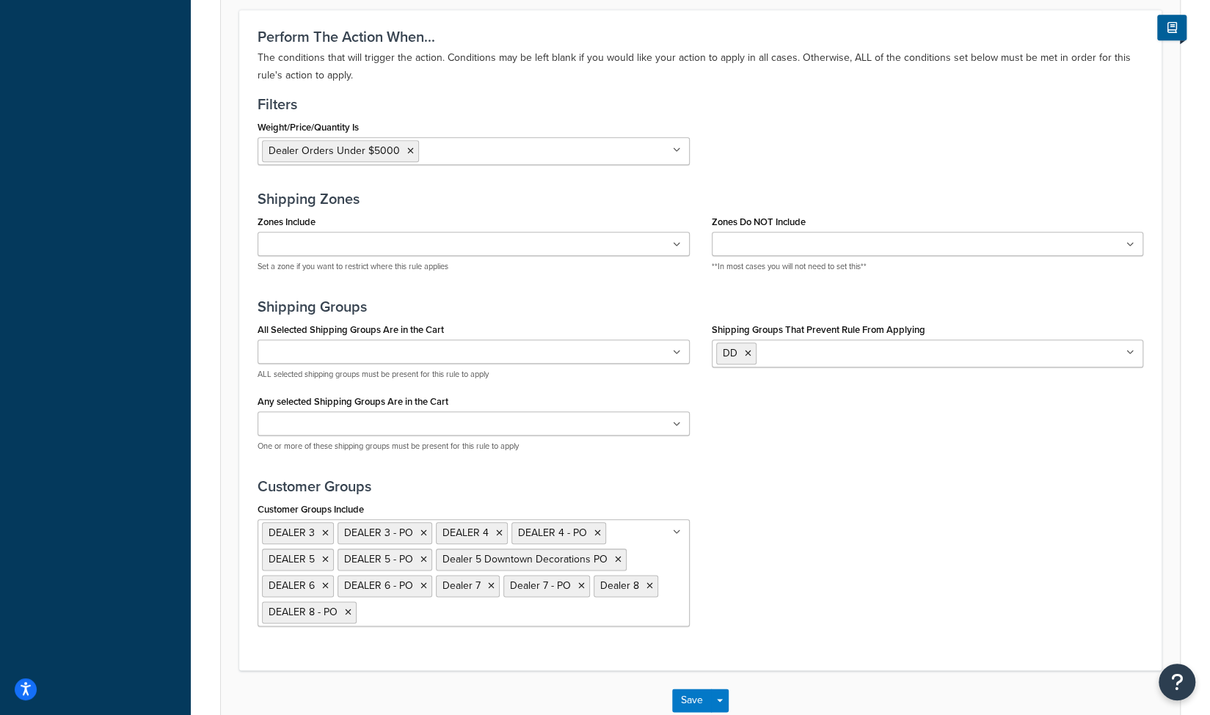
click at [1130, 349] on icon at bounding box center [1130, 353] width 8 height 9
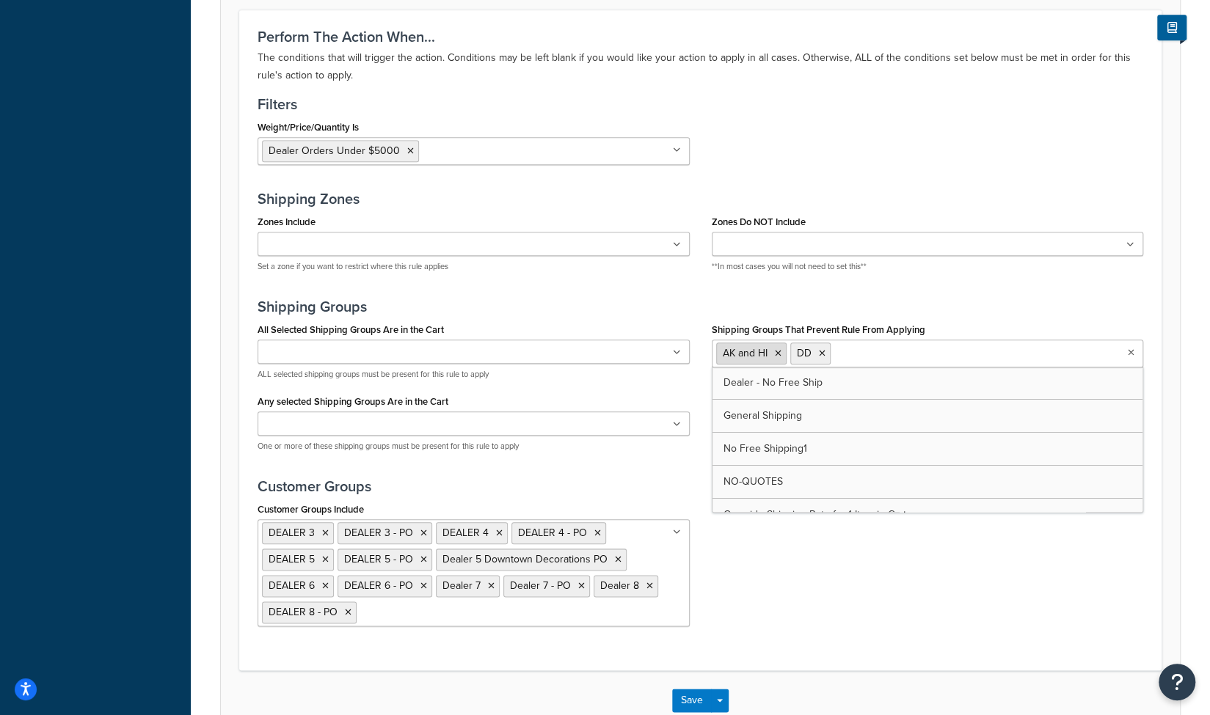
click at [778, 349] on icon at bounding box center [778, 353] width 7 height 9
click at [760, 247] on input "Zones Do NOT Include" at bounding box center [781, 245] width 130 height 16
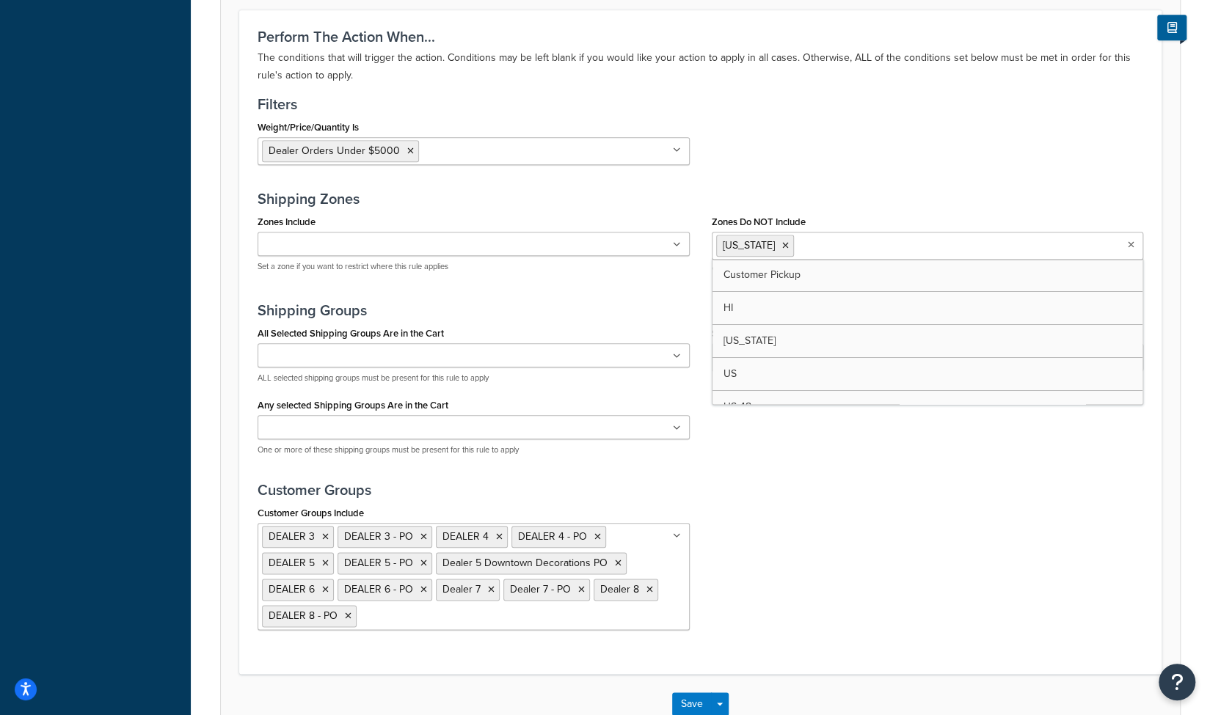
click at [803, 244] on input "Zones Do NOT Include" at bounding box center [863, 245] width 130 height 16
click at [868, 519] on div "Customer Groups Include DEALER 3 DEALER 3 - PO DEALER 4 DEALER 4 - PO DEALER 5 …" at bounding box center [701, 572] width 908 height 139
click at [693, 693] on button "Save" at bounding box center [692, 704] width 40 height 23
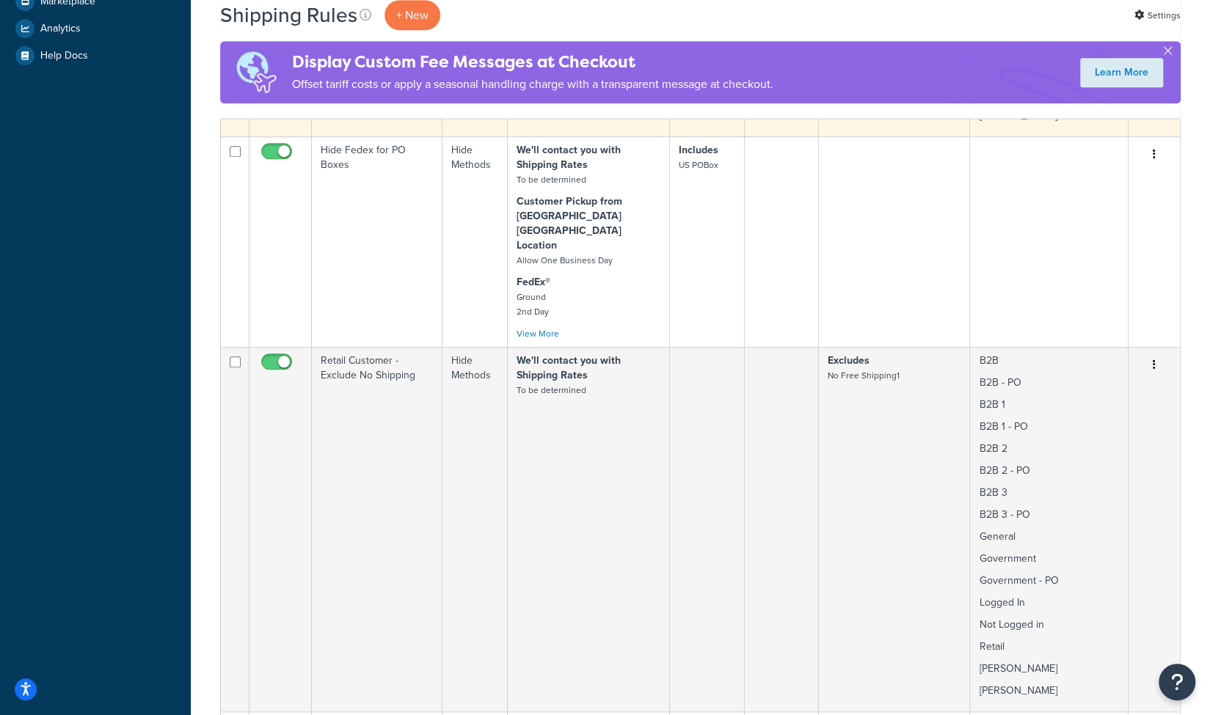
scroll to position [593, 0]
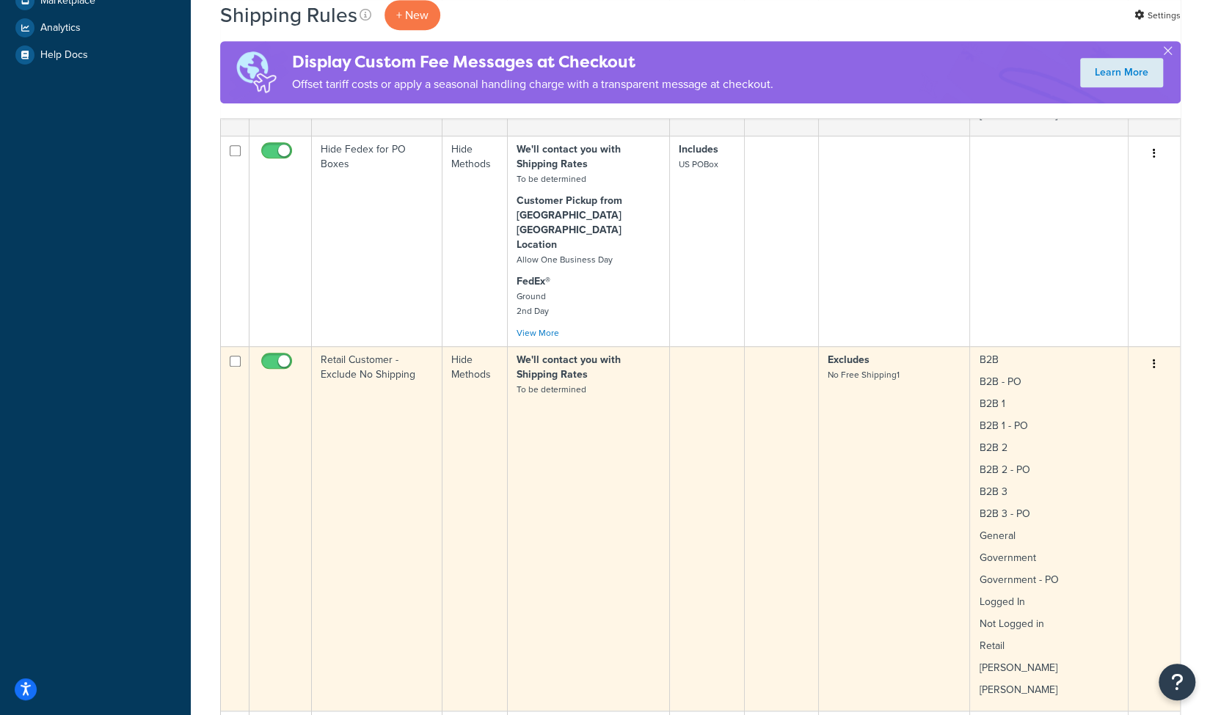
click at [566, 518] on td "We'll contact you with Shipping Rates To be determined" at bounding box center [589, 528] width 162 height 365
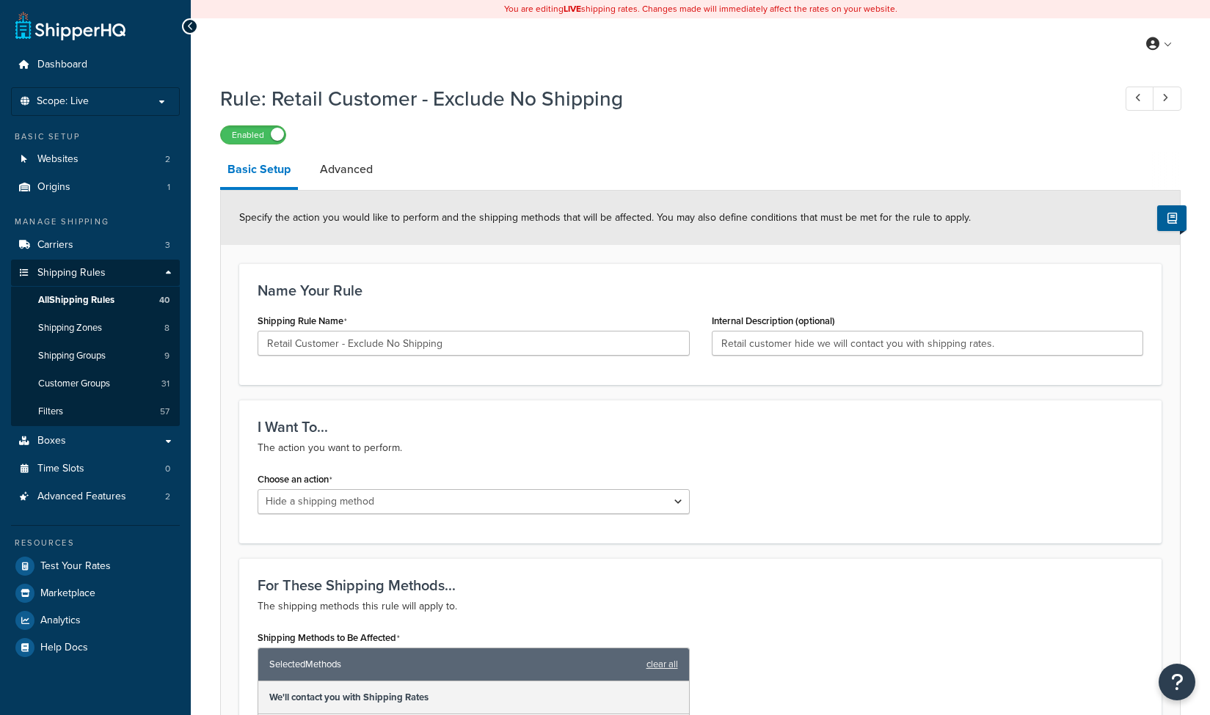
select select "HIDE"
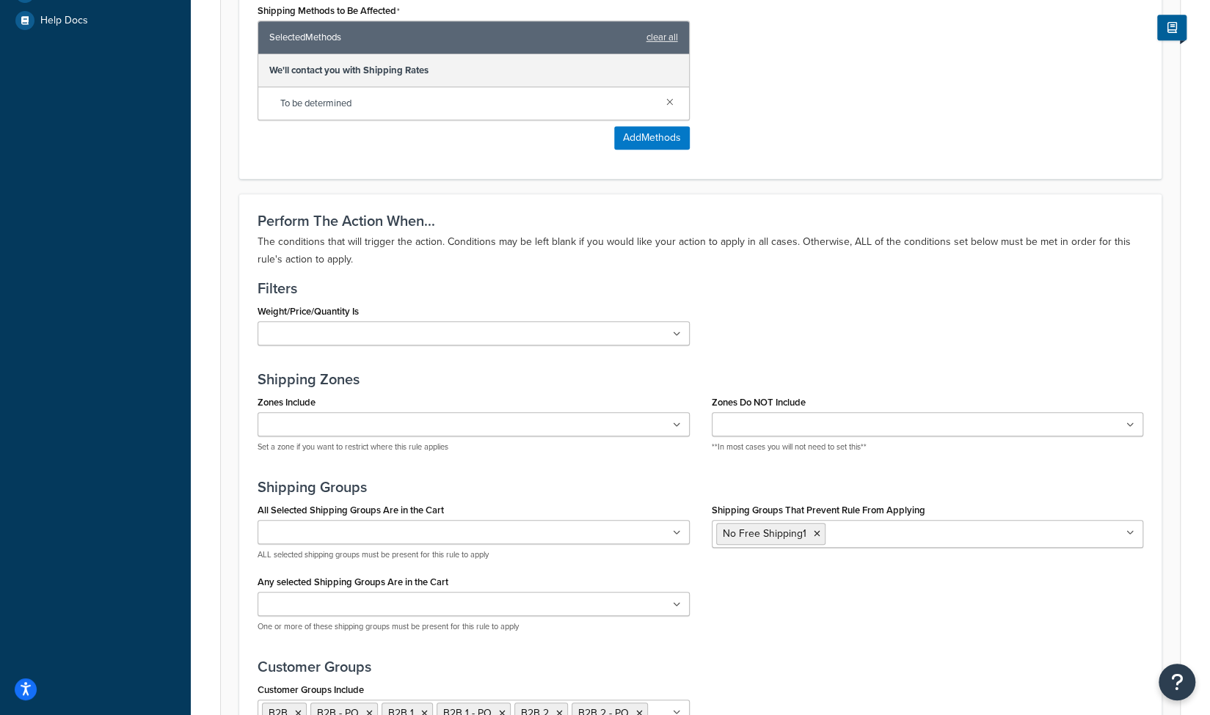
scroll to position [628, 0]
click at [755, 418] on input "Zones Do NOT Include" at bounding box center [781, 425] width 130 height 16
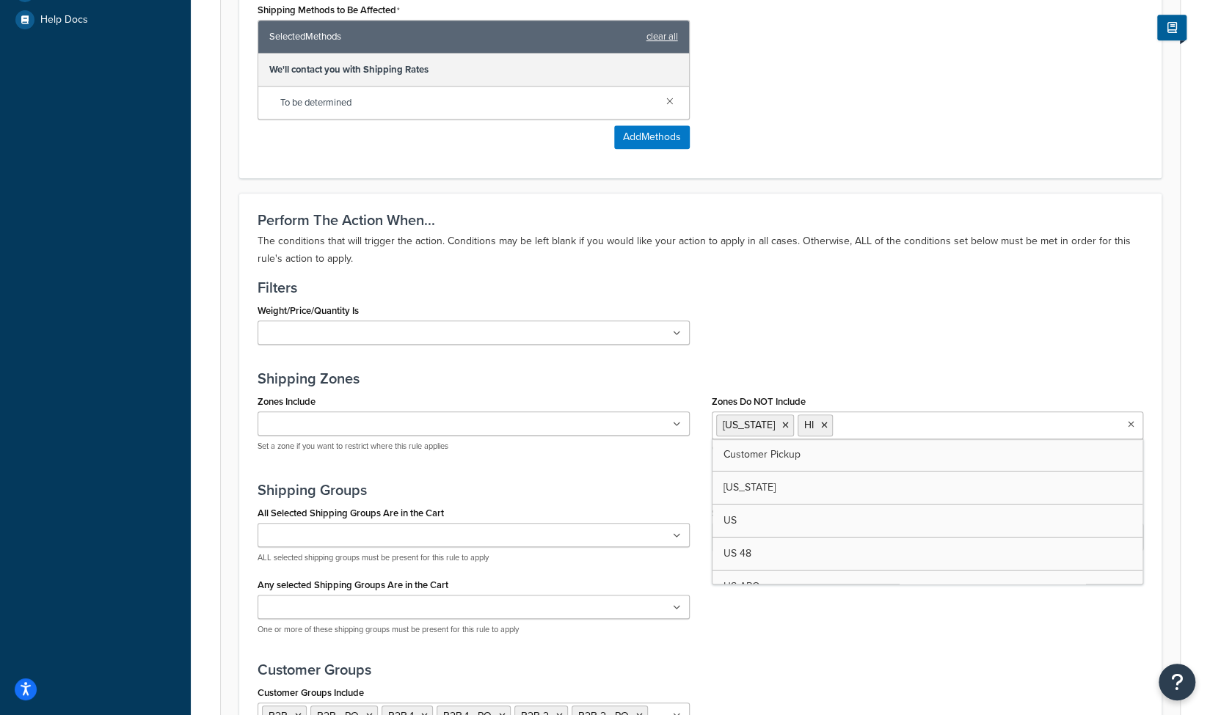
click at [203, 426] on div "Rule: Retail Customer - Exclude No Shipping Enabled Basic Setup Advanced Specif…" at bounding box center [700, 200] width 1019 height 1503
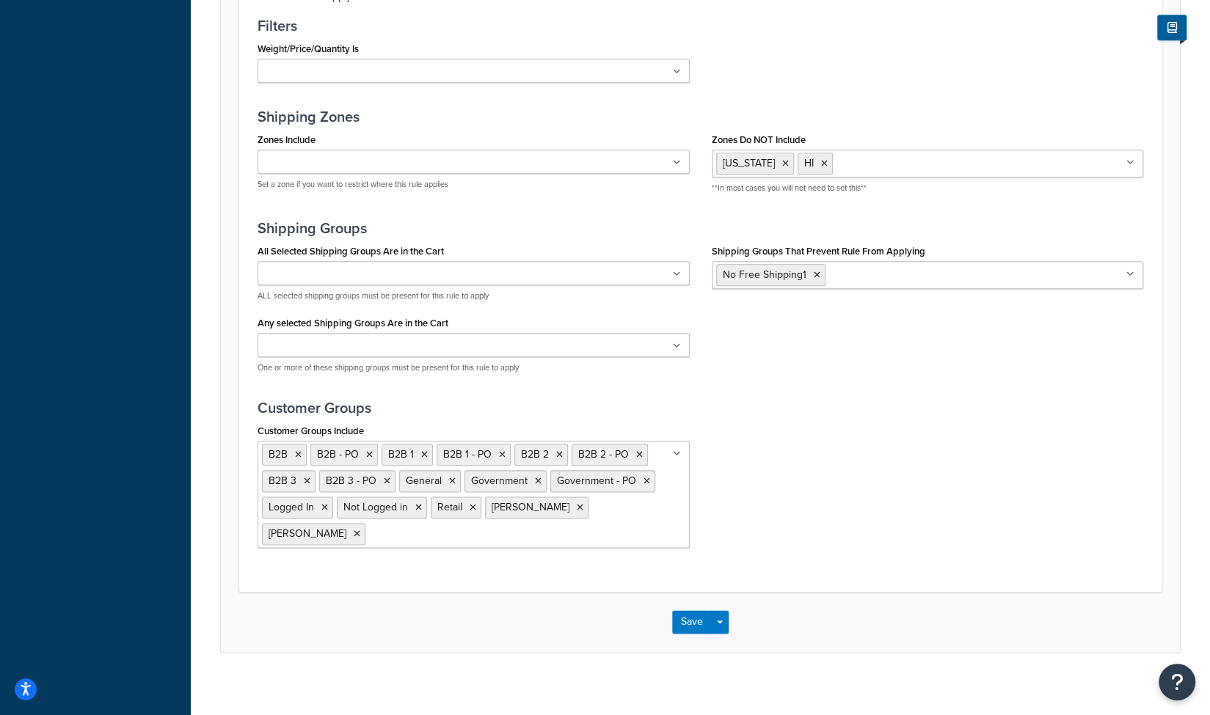
scroll to position [889, 0]
click at [688, 617] on button "Save" at bounding box center [692, 622] width 40 height 23
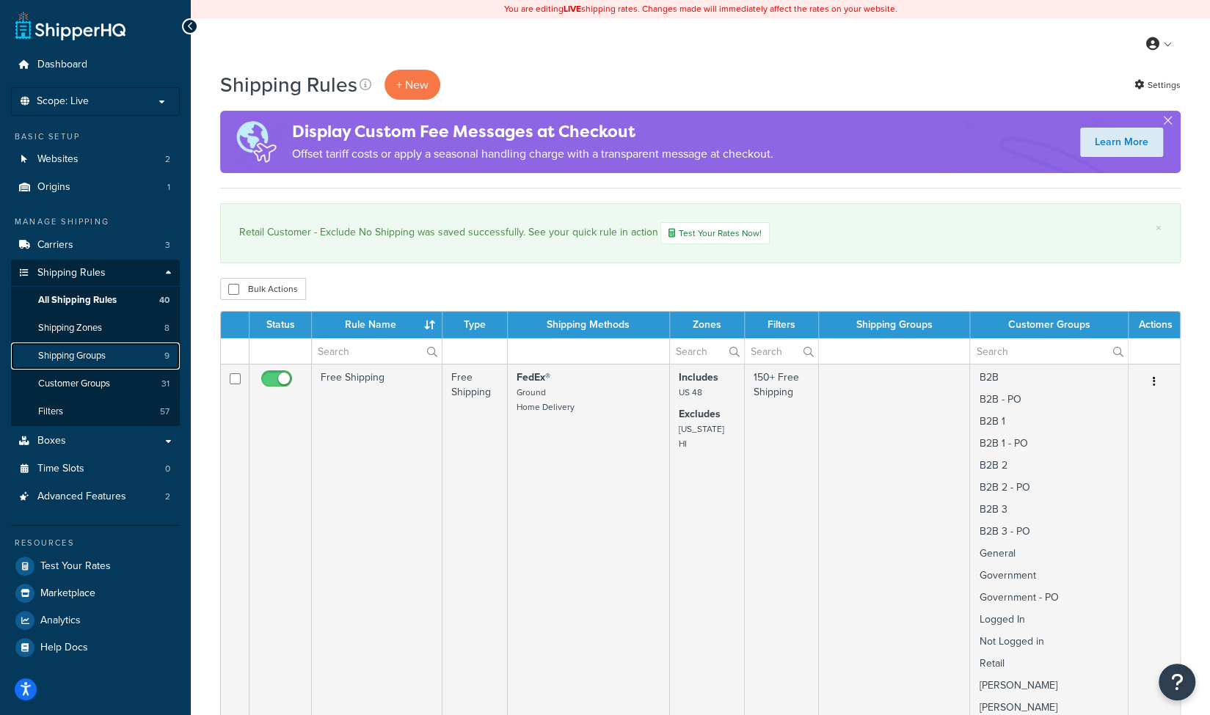
click at [106, 359] on span "Shipping Groups" at bounding box center [72, 356] width 68 height 12
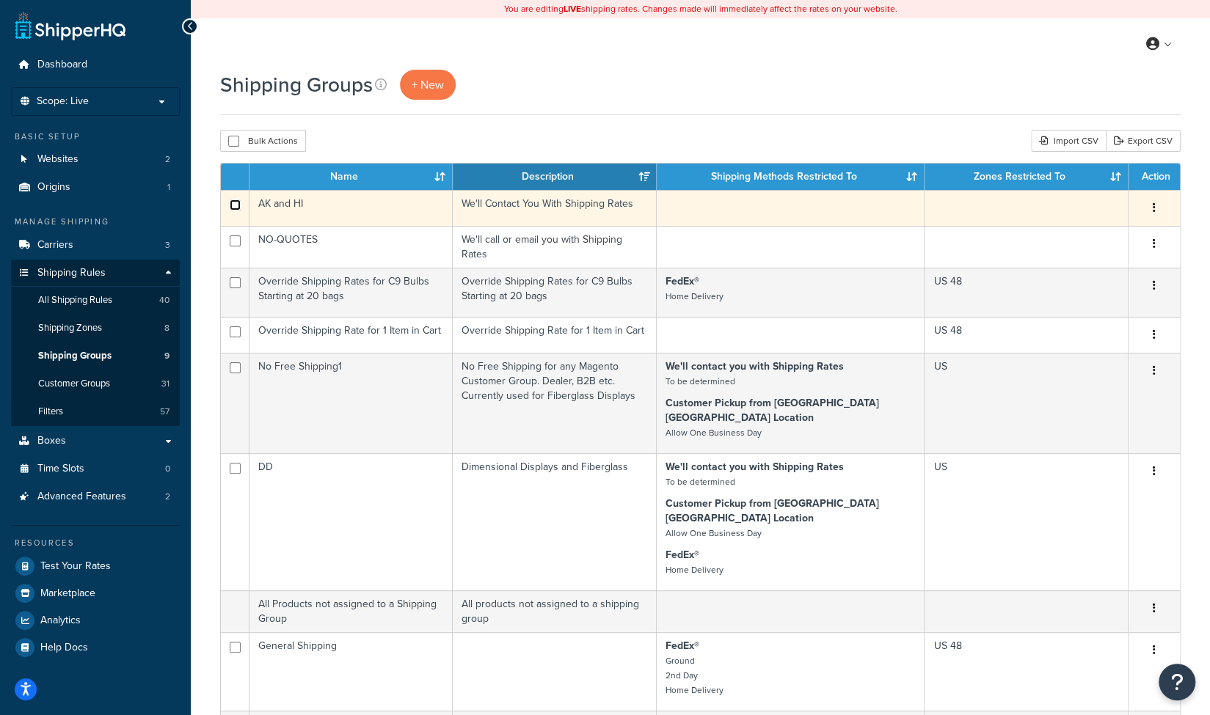
click at [231, 205] on input "checkbox" at bounding box center [235, 205] width 11 height 11
checkbox input "true"
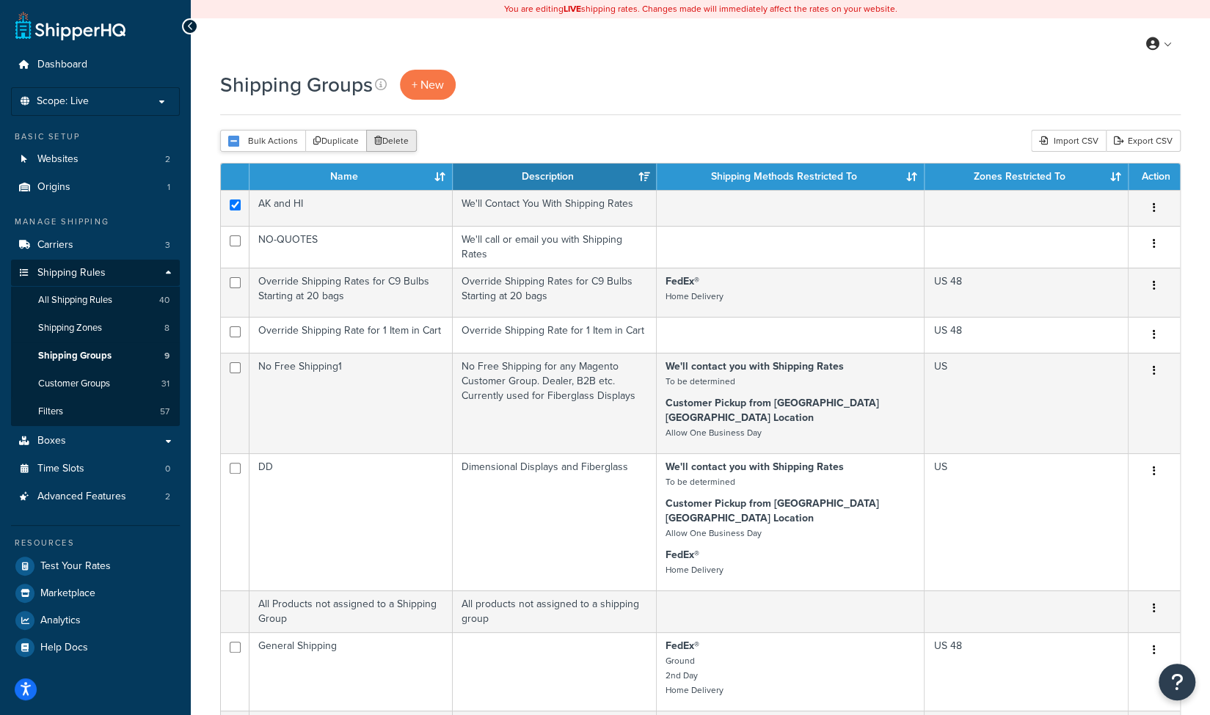
click at [404, 146] on button "Delete" at bounding box center [391, 141] width 51 height 22
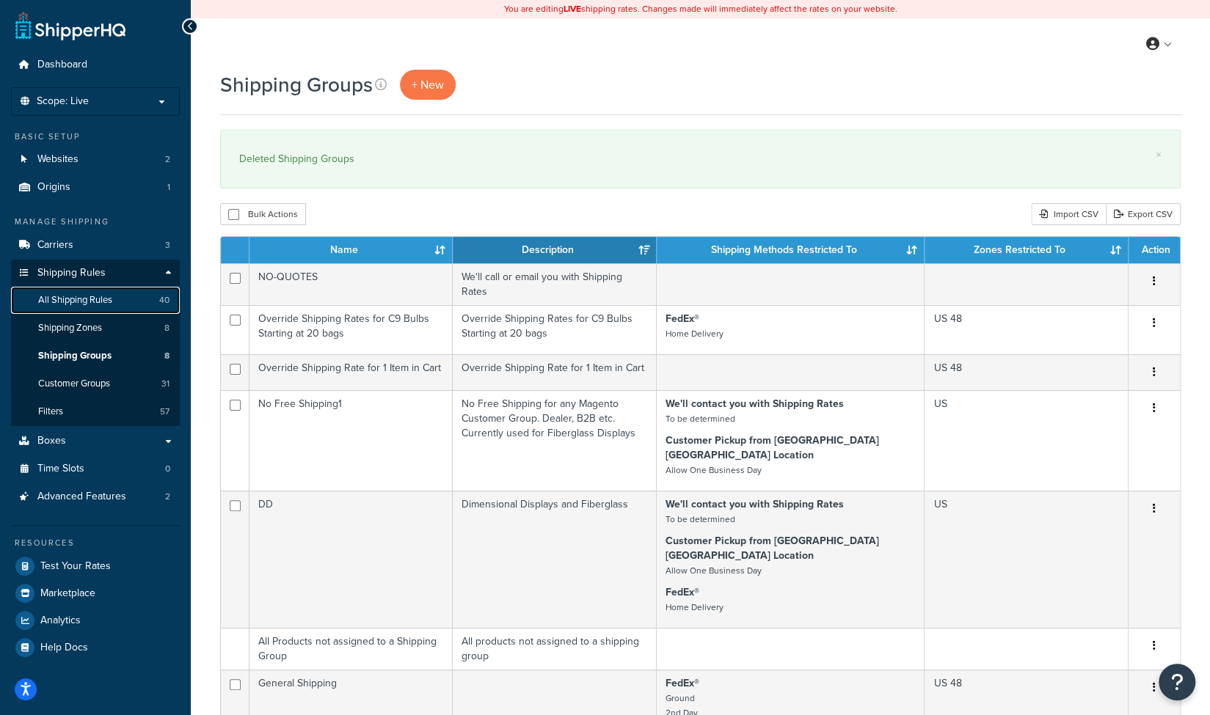
click at [106, 306] on span "All Shipping Rules" at bounding box center [75, 300] width 74 height 12
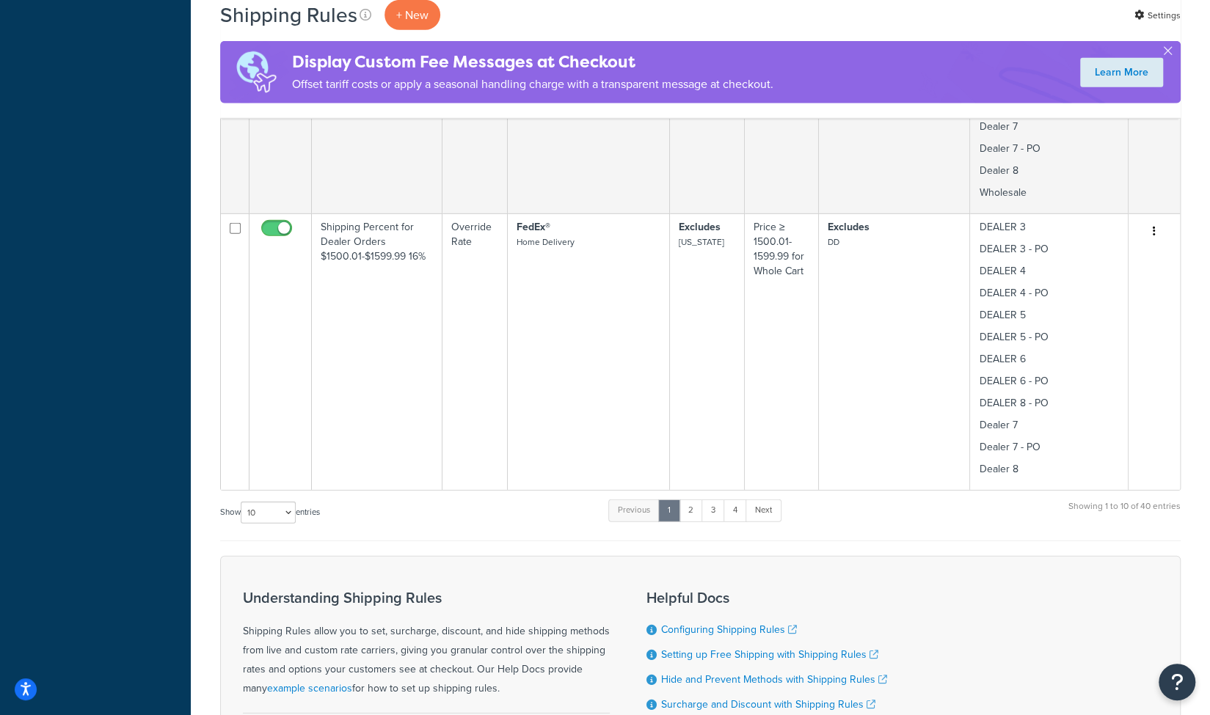
scroll to position [2631, 0]
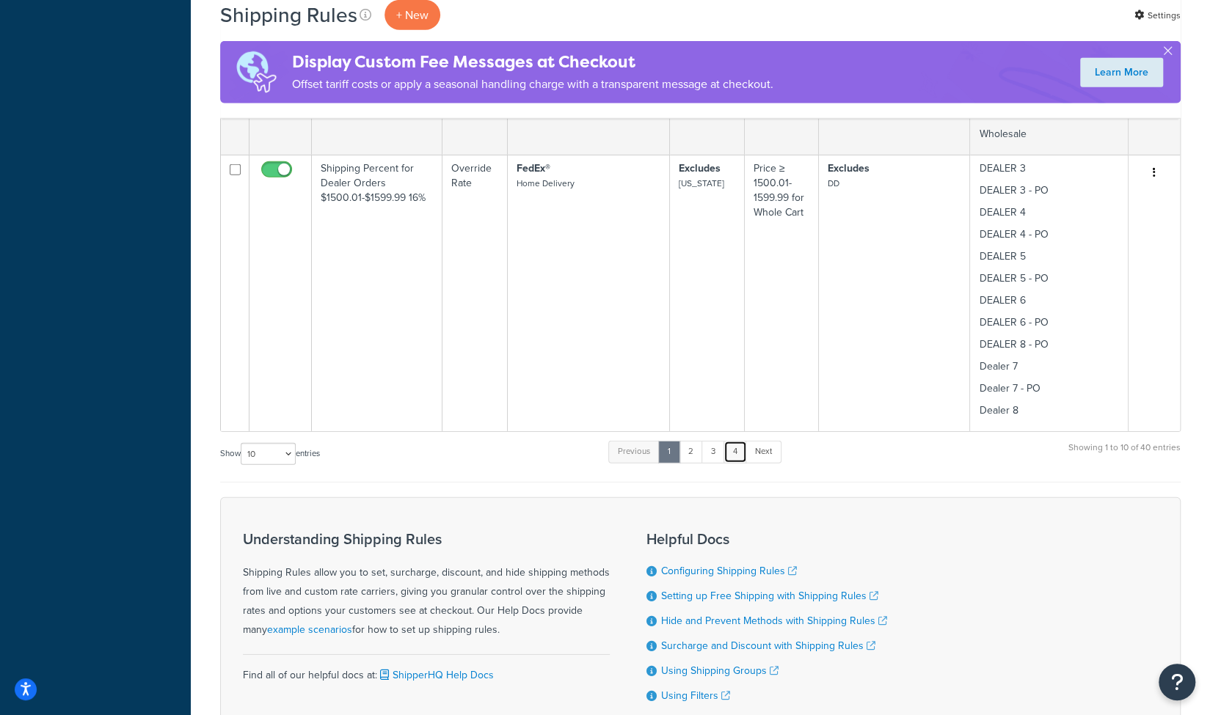
click at [736, 441] on link "4" at bounding box center [734, 452] width 23 height 22
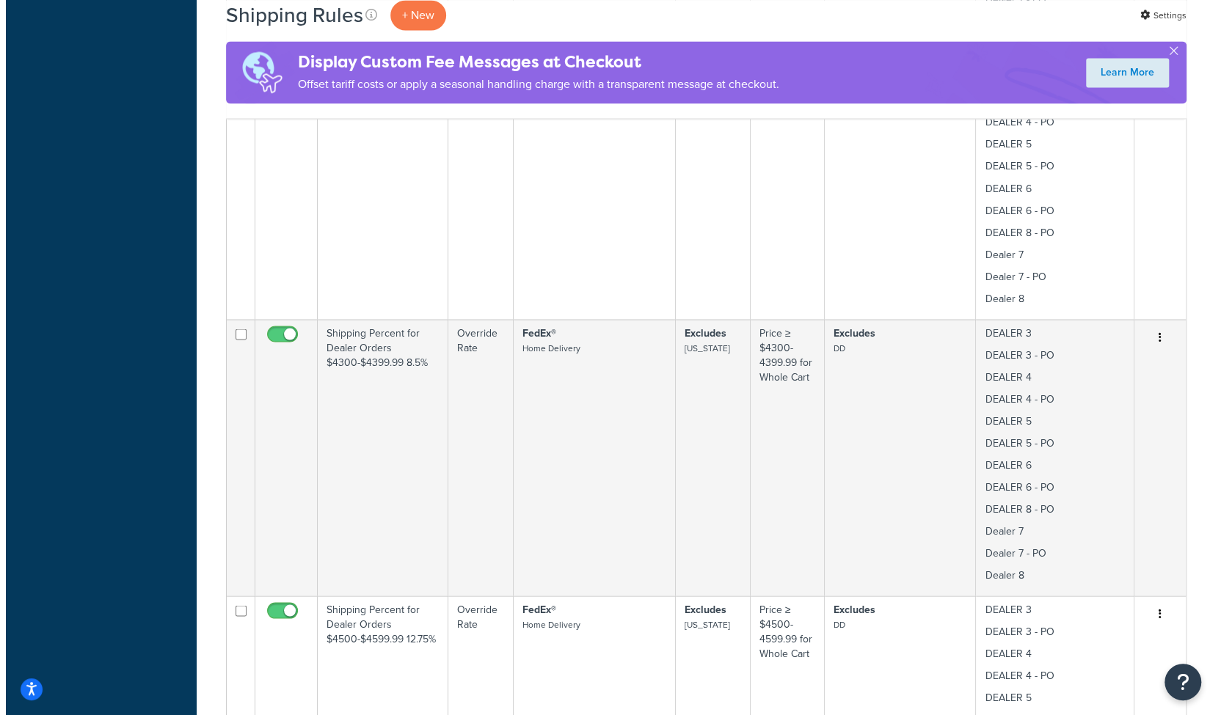
scroll to position [1629, 0]
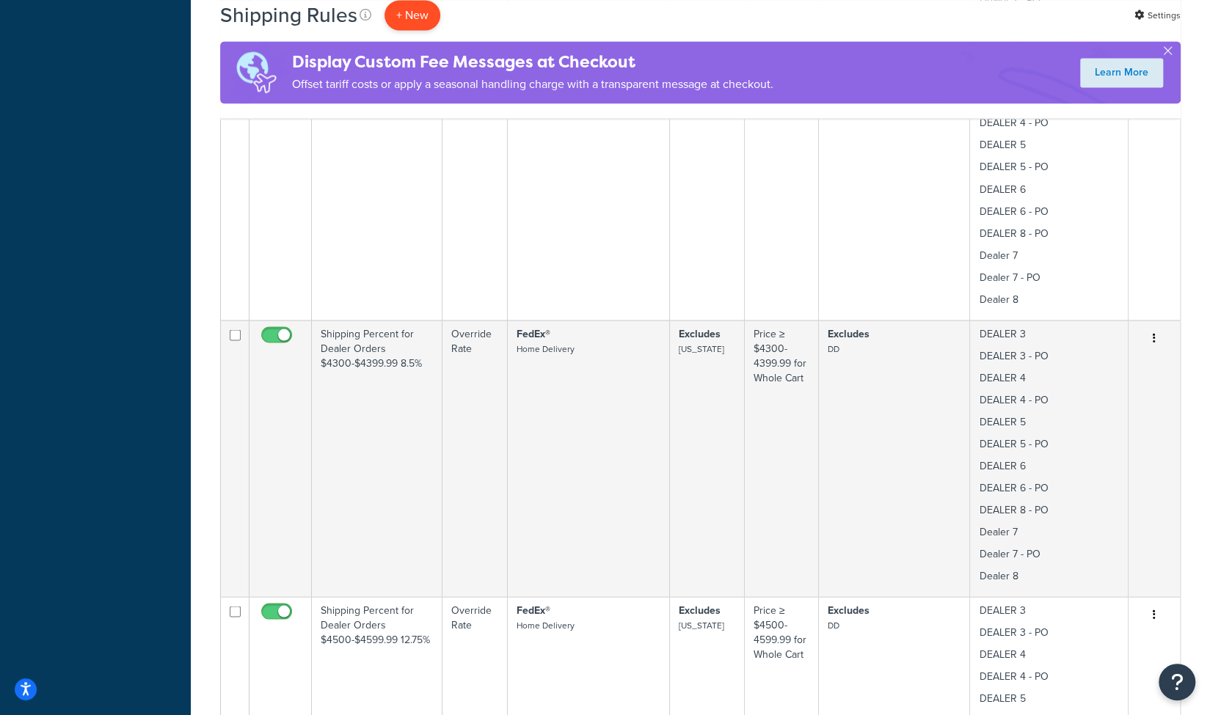
click at [417, 19] on p "+ New" at bounding box center [412, 15] width 56 height 30
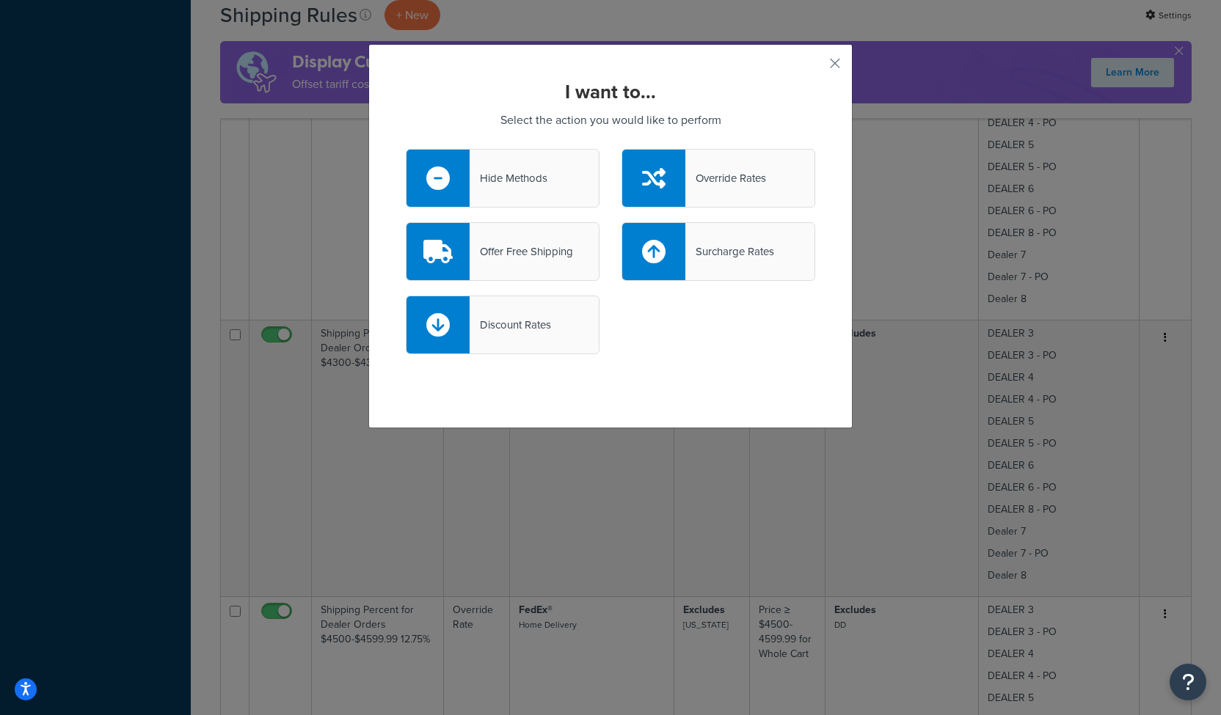
click at [745, 188] on div "Override Rates" at bounding box center [718, 178] width 194 height 59
click at [0, 0] on input "Override Rates" at bounding box center [0, 0] width 0 height 0
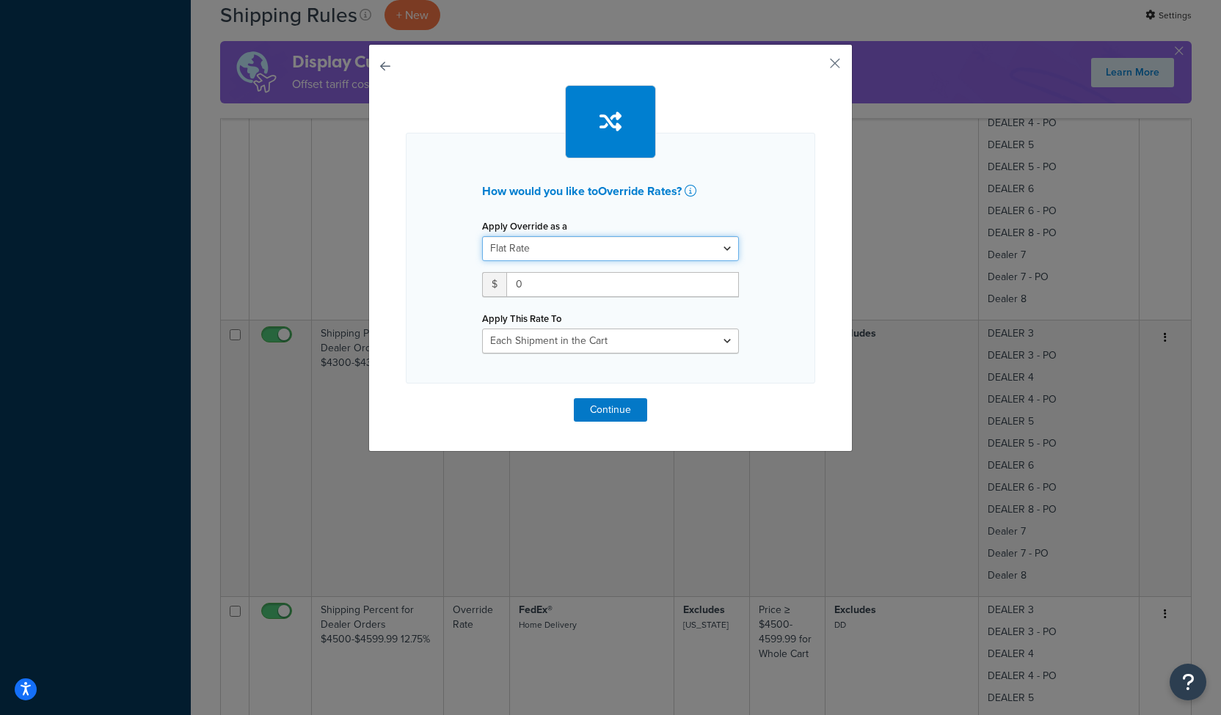
click at [508, 248] on select "Flat Rate Percentage Flat Rate & Percentage" at bounding box center [610, 248] width 257 height 25
click at [482, 236] on select "Flat Rate Percentage Flat Rate & Percentage" at bounding box center [610, 248] width 257 height 25
click at [514, 283] on input "0" at bounding box center [622, 284] width 233 height 25
type input "12"
click at [725, 342] on select "Each Shipment in the Cart Each Shipping Group in the Cart Each Item within a Sh…" at bounding box center [610, 341] width 257 height 25
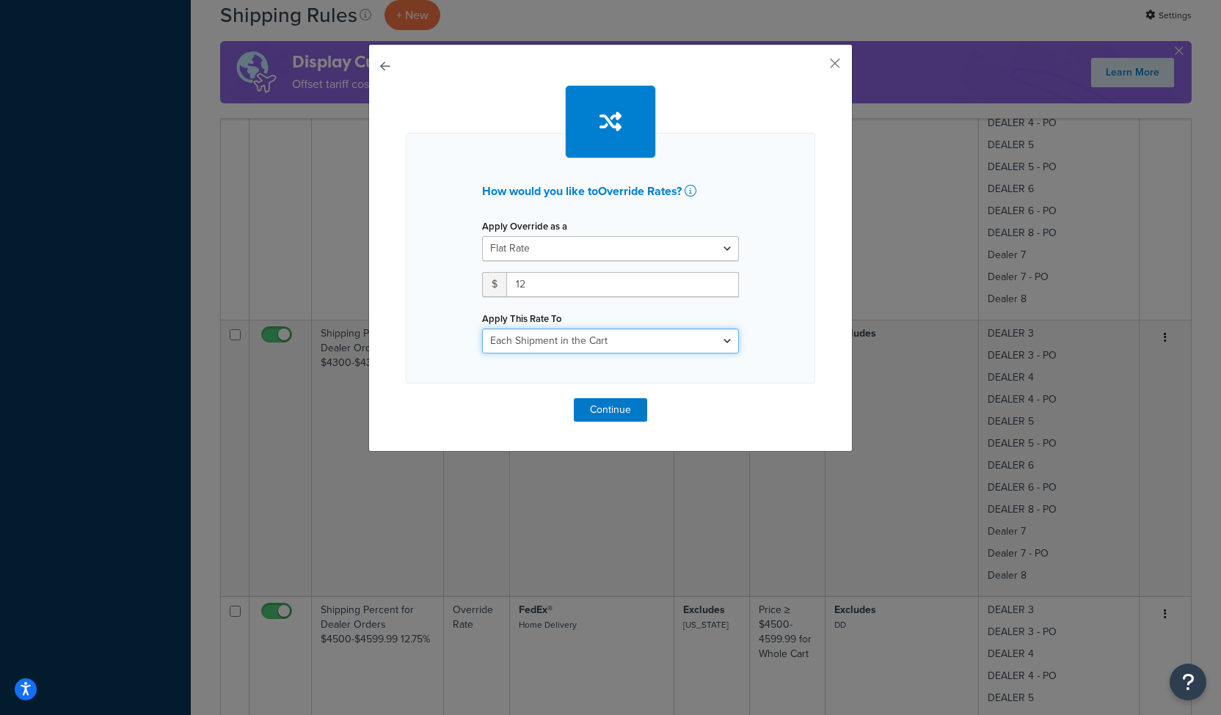
select select "BOX"
click at [482, 329] on select "Each Shipment in the Cart Each Shipping Group in the Cart Each Item within a Sh…" at bounding box center [610, 341] width 257 height 25
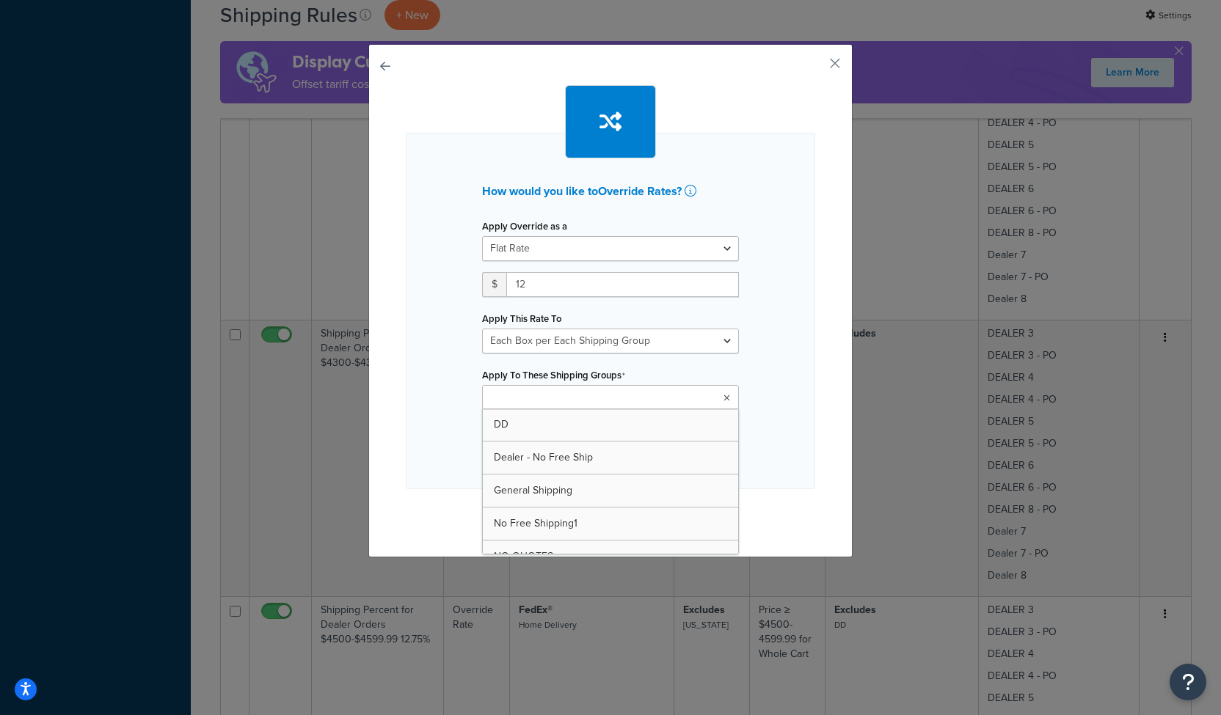
click at [723, 394] on icon at bounding box center [726, 398] width 7 height 9
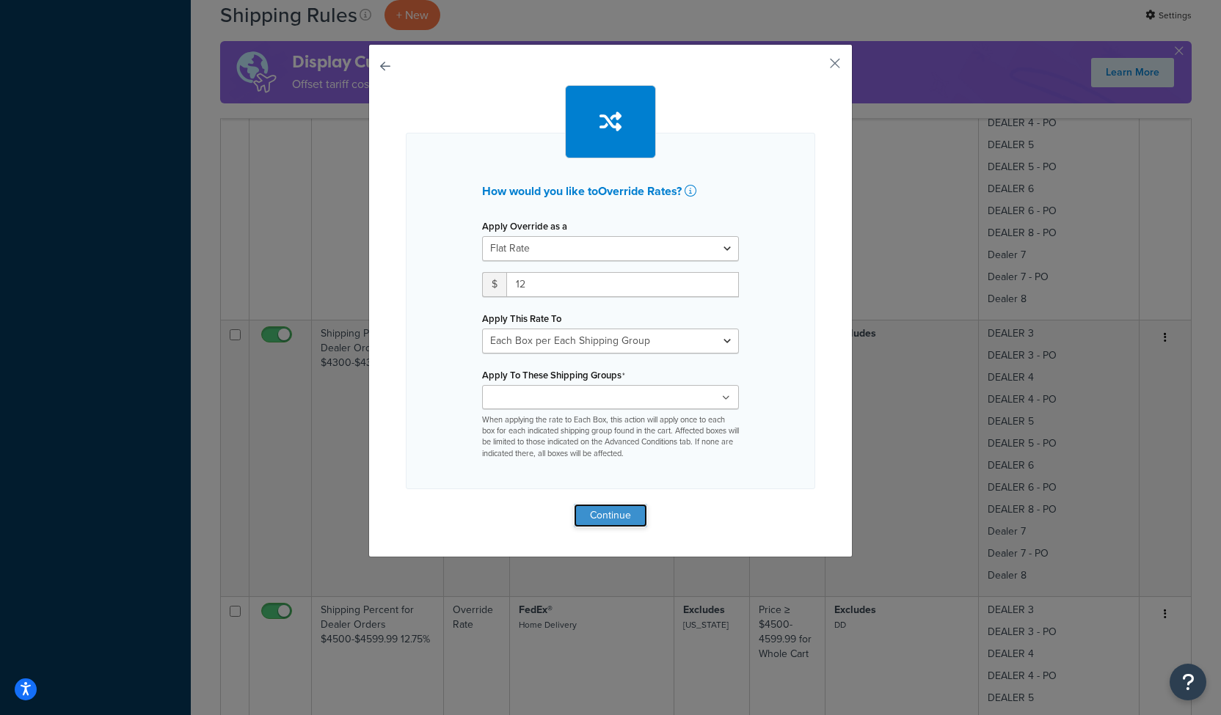
click at [621, 516] on button "Continue" at bounding box center [610, 515] width 73 height 23
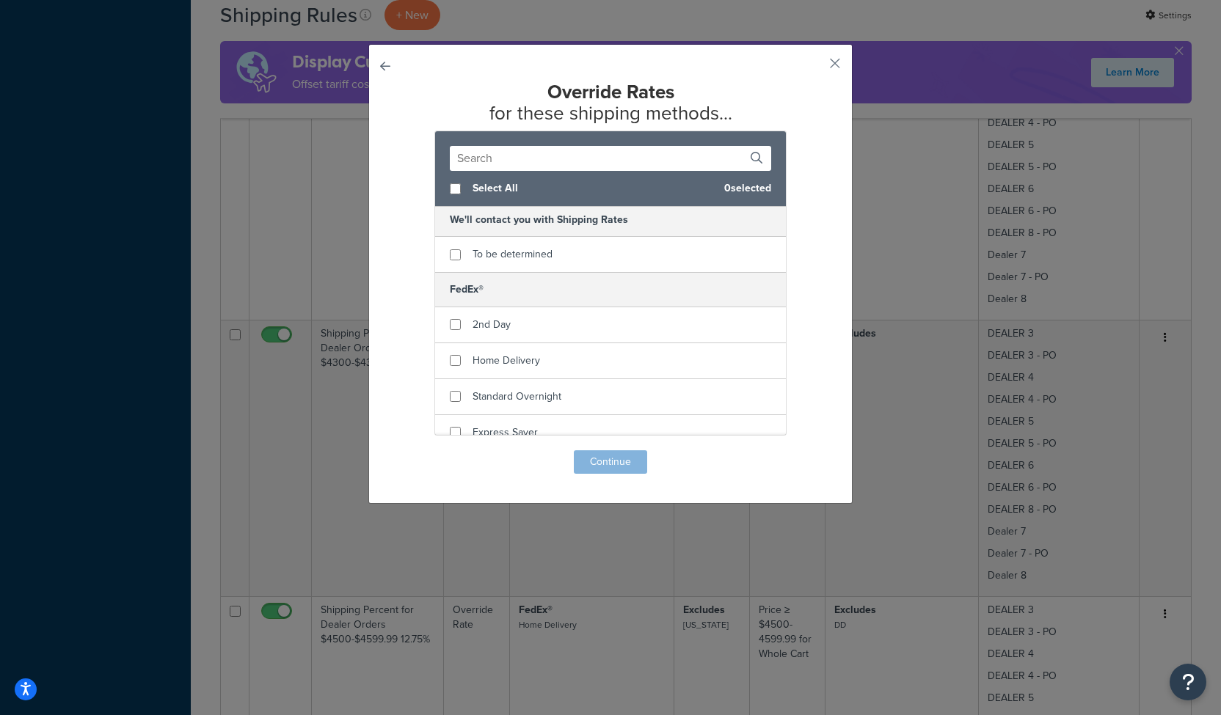
scroll to position [87, 0]
checkbox input "true"
click at [574, 343] on div "Home Delivery" at bounding box center [610, 360] width 351 height 36
click at [605, 461] on button "Continue" at bounding box center [610, 461] width 73 height 23
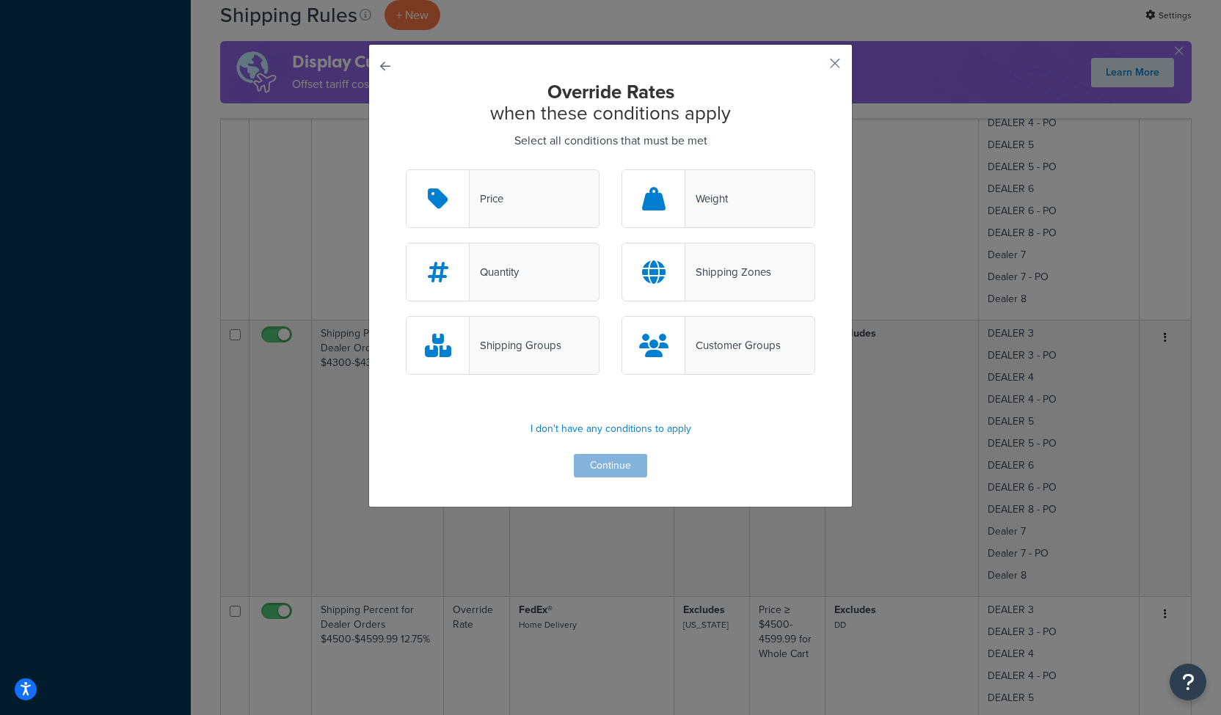
click at [503, 264] on div "Quantity" at bounding box center [494, 272] width 49 height 21
click at [0, 0] on input "Quantity" at bounding box center [0, 0] width 0 height 0
click at [613, 464] on button "Continue" at bounding box center [610, 465] width 73 height 23
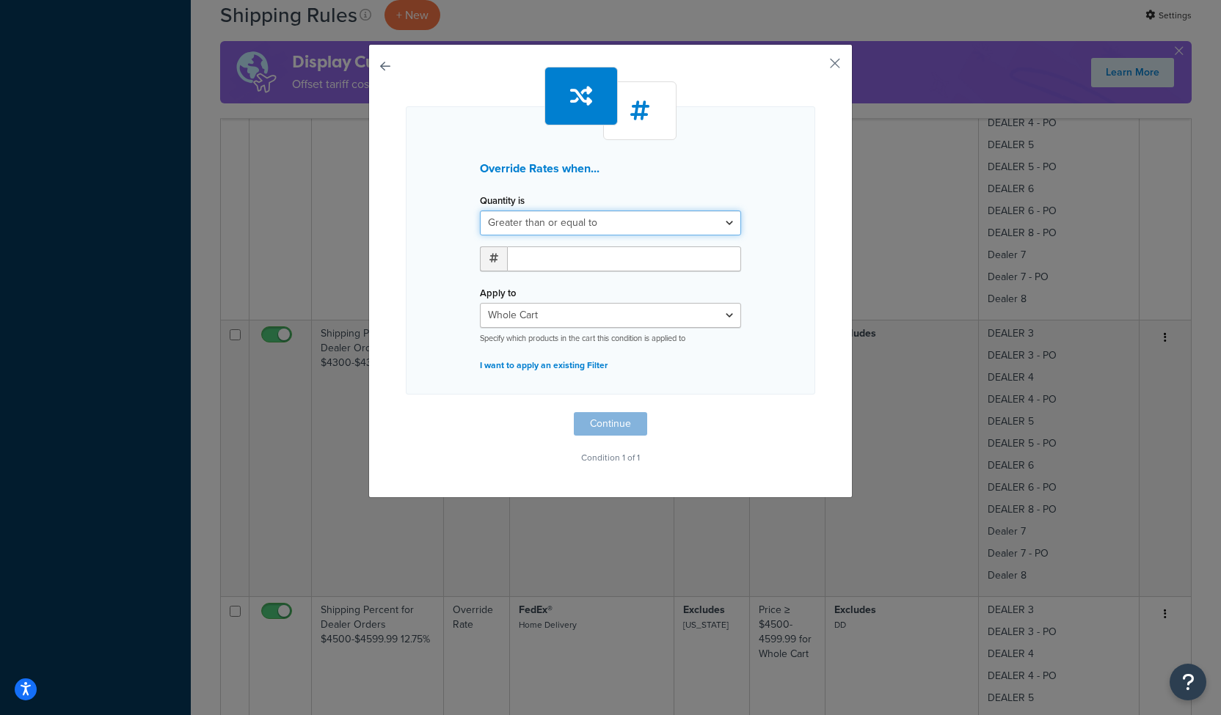
click at [538, 222] on select "Greater than or equal to Between or equal to Less than or equal to" at bounding box center [610, 223] width 261 height 25
select select "UNDER"
click at [480, 211] on select "Greater than or equal to Between or equal to Less than or equal to" at bounding box center [610, 223] width 261 height 25
click at [543, 260] on input "number" at bounding box center [624, 259] width 234 height 25
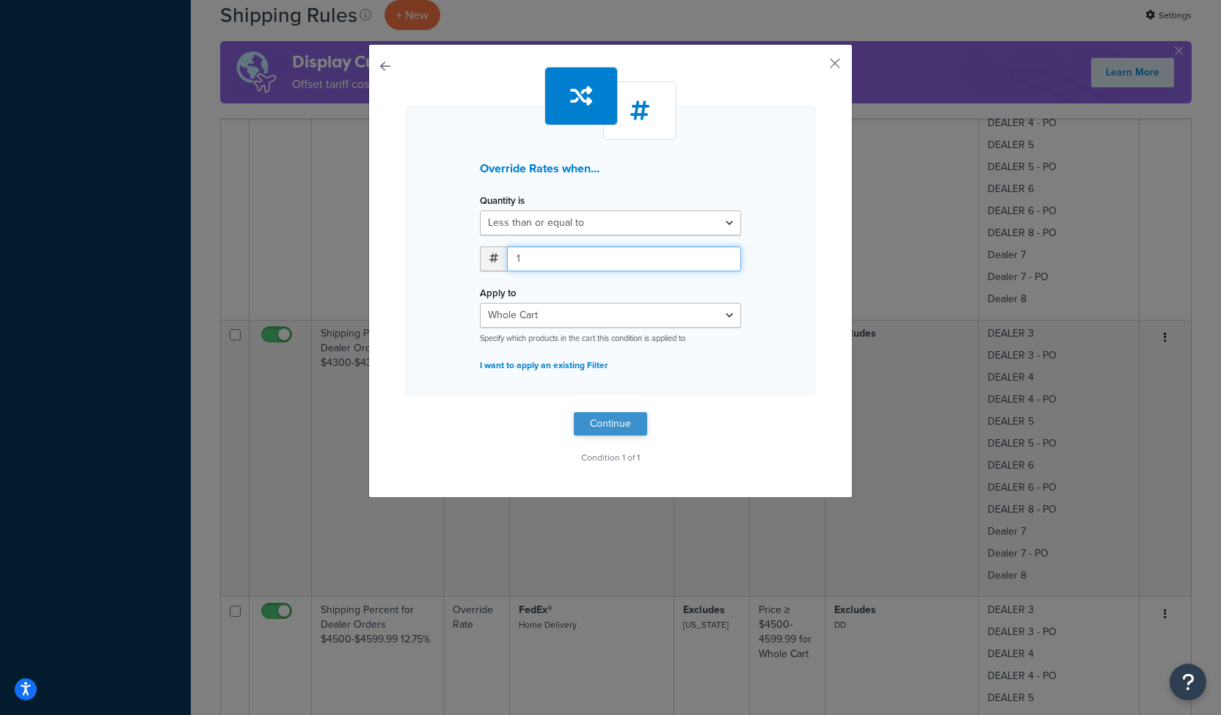
type input "1"
click at [605, 417] on button "Continue" at bounding box center [610, 423] width 73 height 23
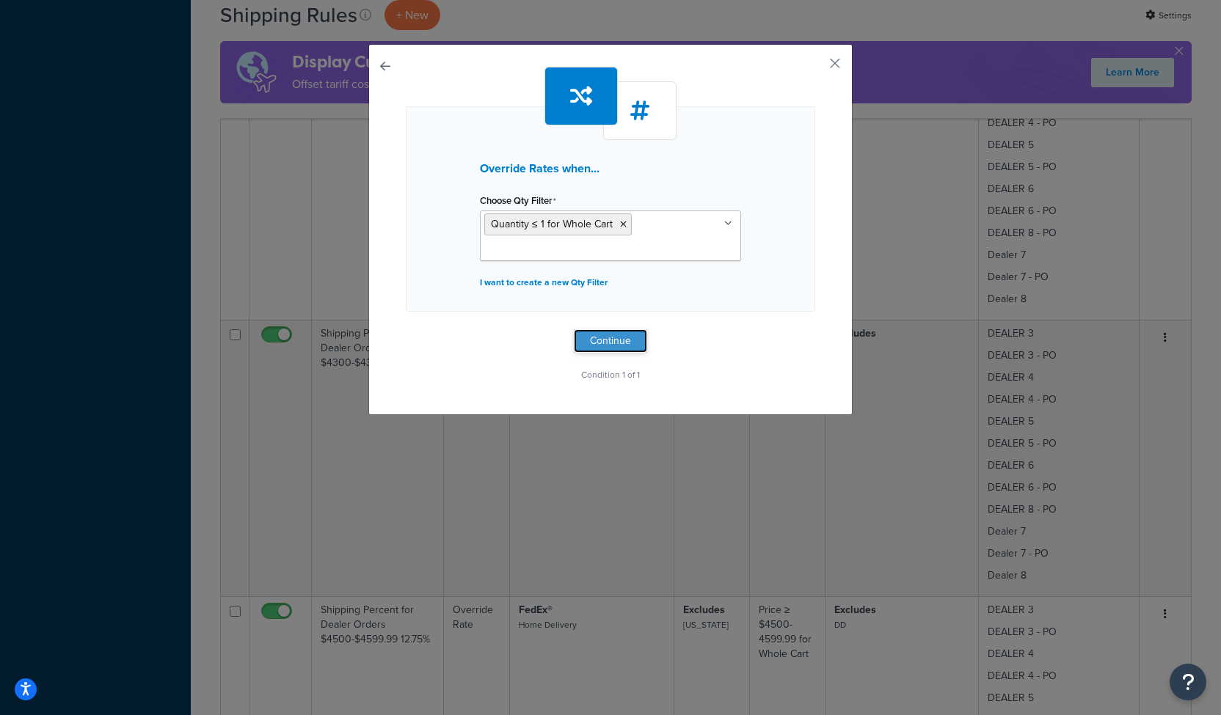
click at [601, 337] on button "Continue" at bounding box center [610, 340] width 73 height 23
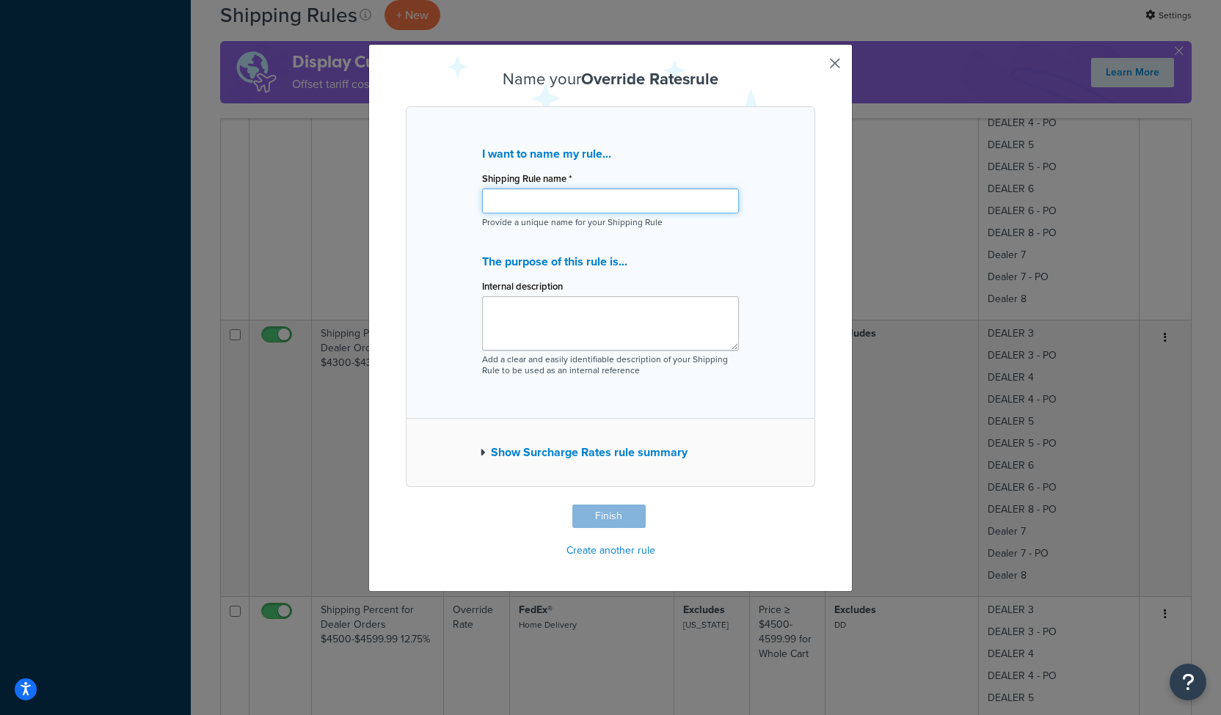
click at [536, 202] on input "Shipping Rule name *" at bounding box center [610, 201] width 257 height 25
type input "!"
drag, startPoint x: 726, startPoint y: 199, endPoint x: 390, endPoint y: 189, distance: 336.2
click at [390, 189] on div "Name your Override Rates rule I want to name my rule... Shipping Rule name * 1 …" at bounding box center [610, 318] width 484 height 548
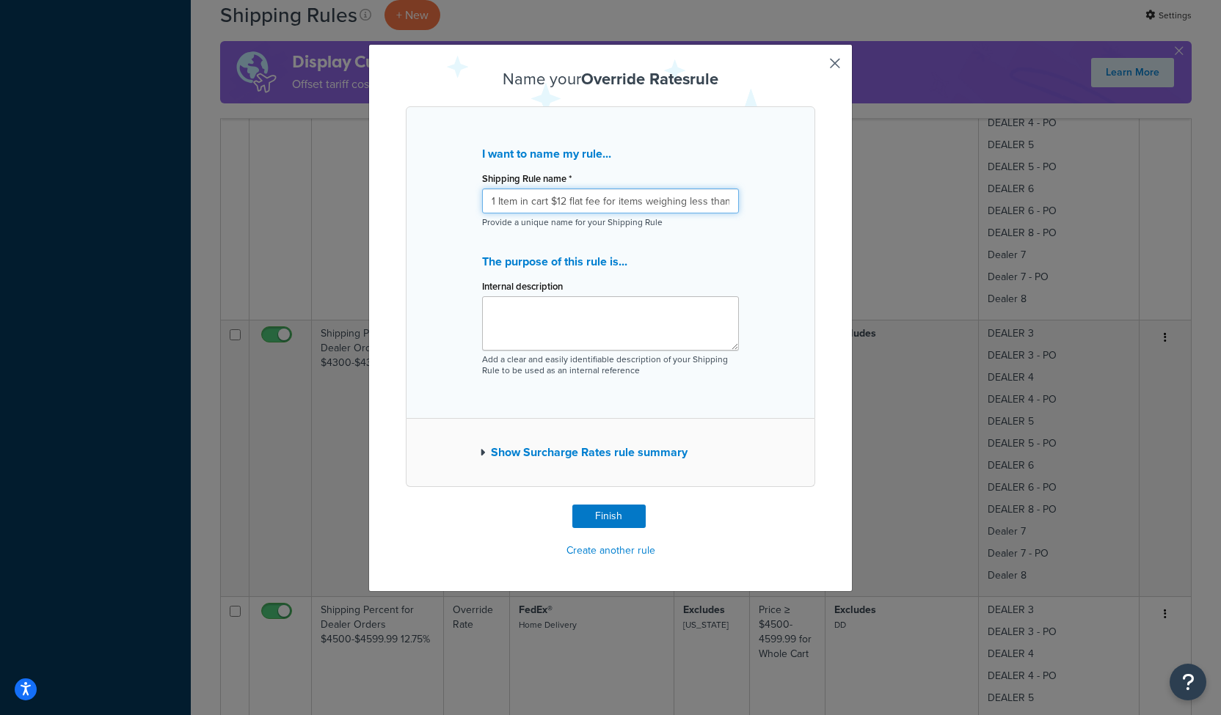
type input "1 Item in cart $12 flat fee for items weighing less than 2lbs"
click at [528, 332] on textarea "Internal description" at bounding box center [610, 323] width 257 height 54
paste textarea "1 Item in cart $12 flat fee for items weighing less than 2lbs"
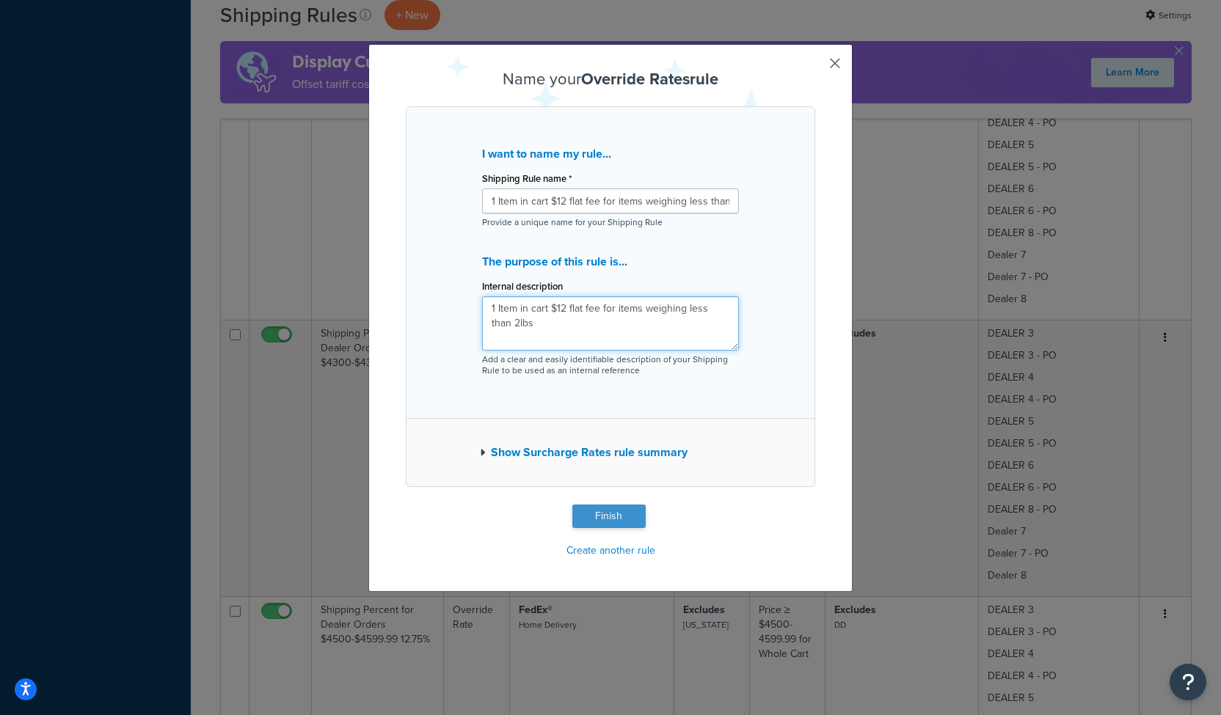
type textarea "1 Item in cart $12 flat fee for items weighing less than 2lbs"
click at [602, 512] on button "Finish" at bounding box center [608, 516] width 73 height 23
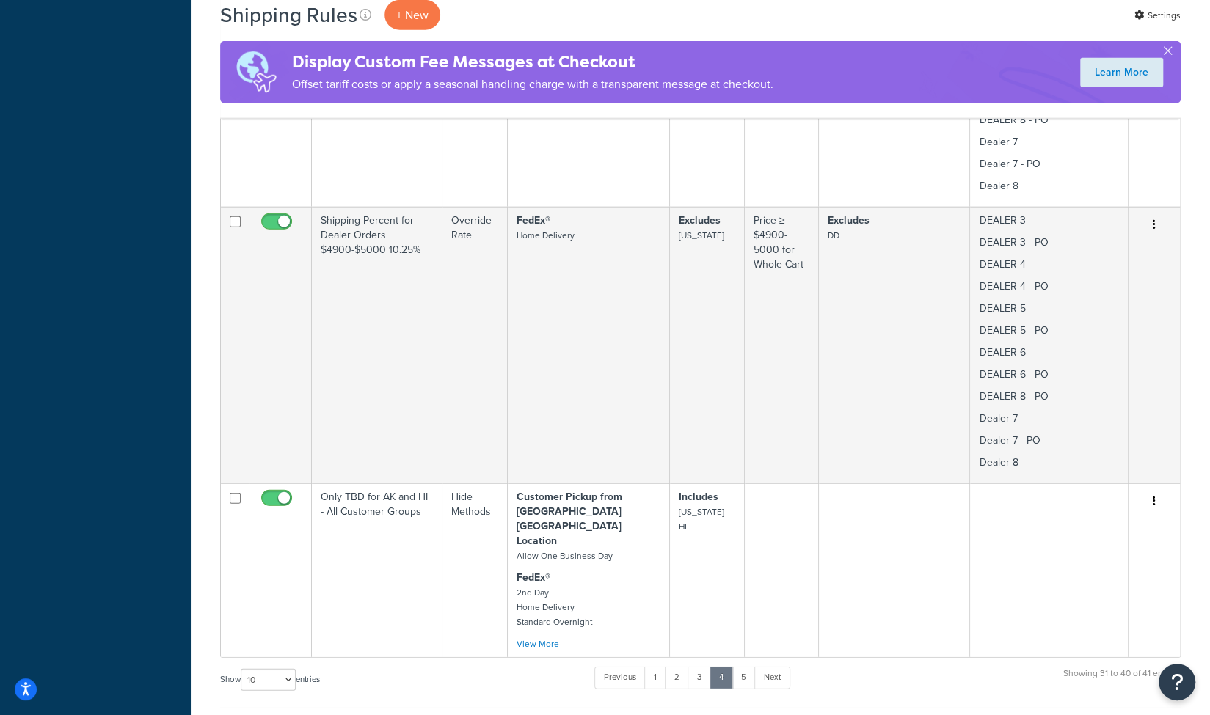
scroll to position [2623, 0]
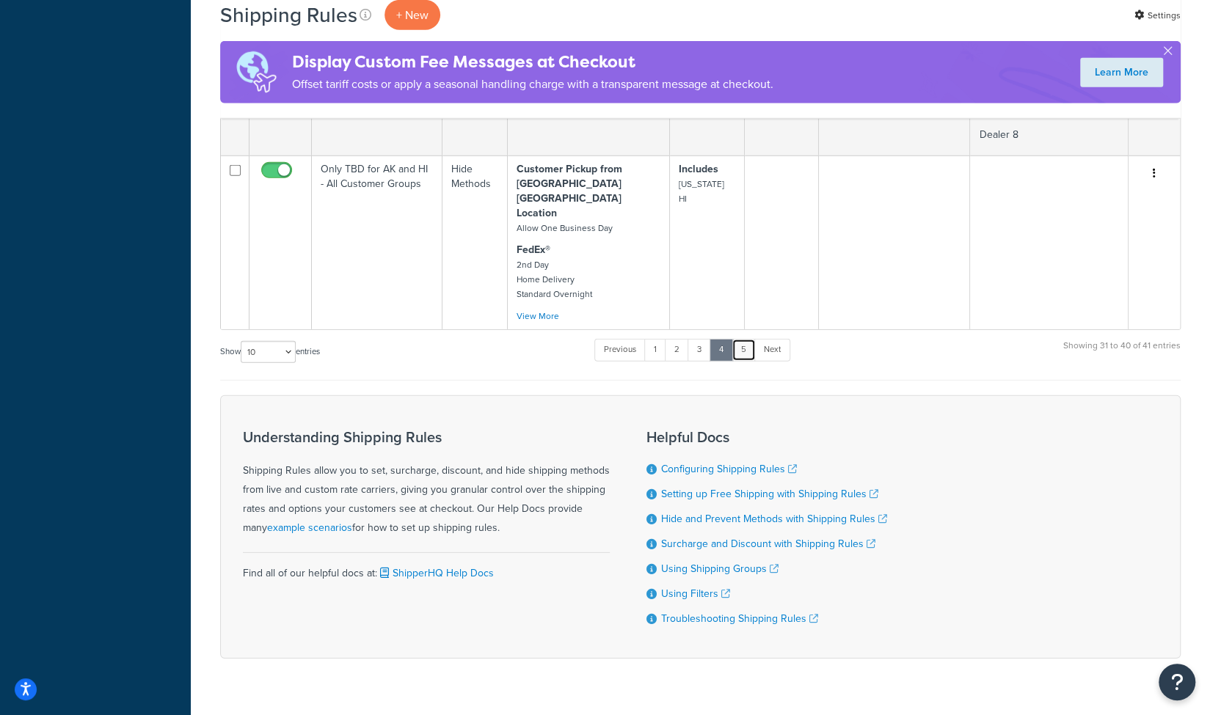
click at [745, 339] on link "5" at bounding box center [743, 350] width 24 height 22
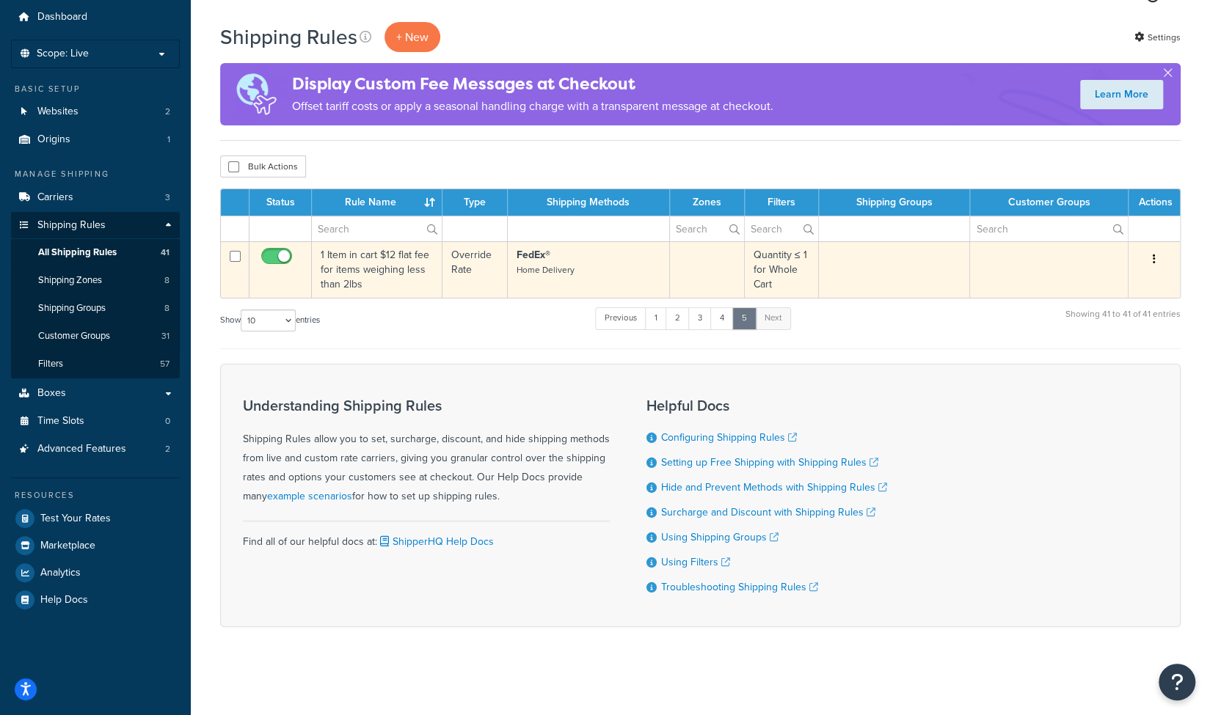
click at [698, 261] on td at bounding box center [707, 269] width 75 height 56
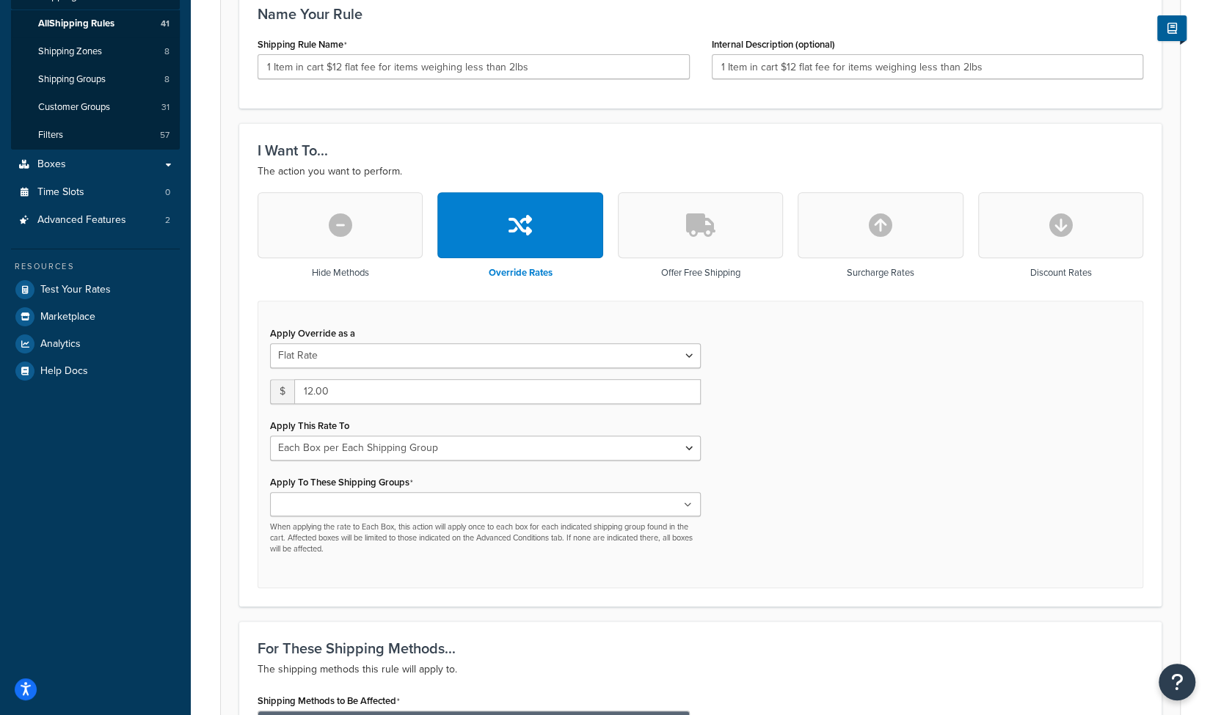
scroll to position [279, 0]
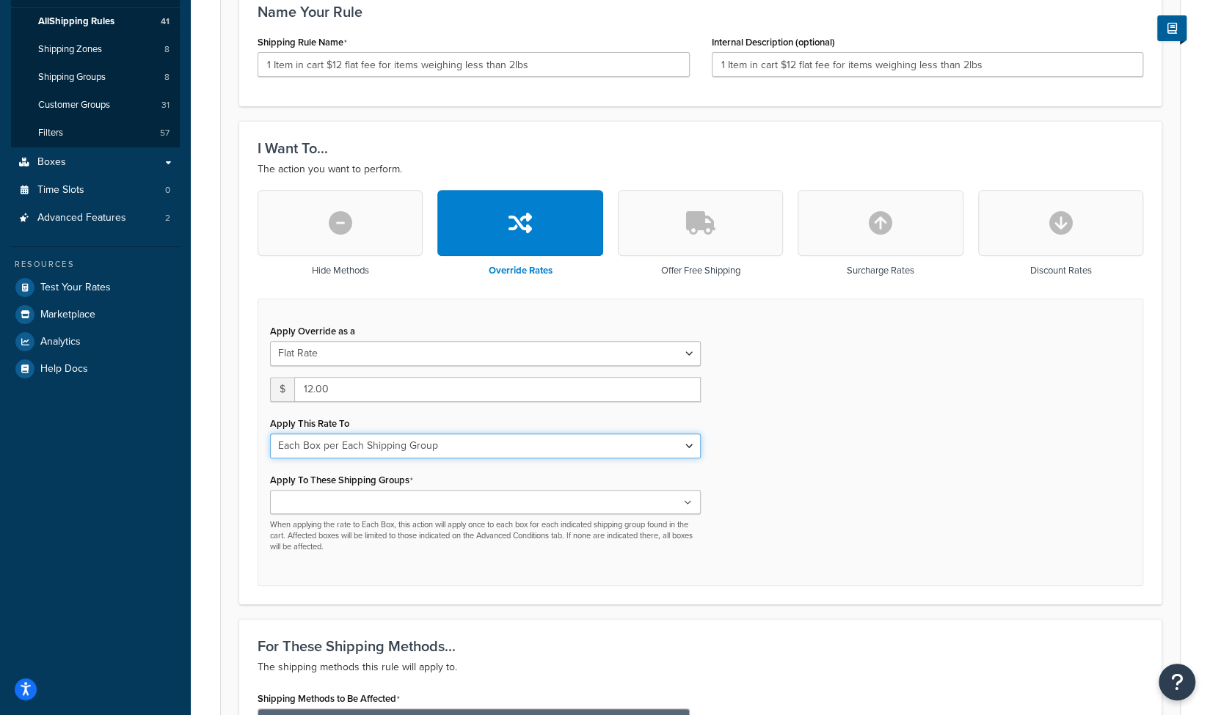
click at [690, 453] on select "Each Shipment in the Cart Each Shipping Group in the Cart Each Item within a Sh…" at bounding box center [485, 446] width 431 height 25
select select "CART"
click at [270, 434] on select "Each Shipment in the Cart Each Shipping Group in the Cart Each Item within a Sh…" at bounding box center [485, 446] width 431 height 25
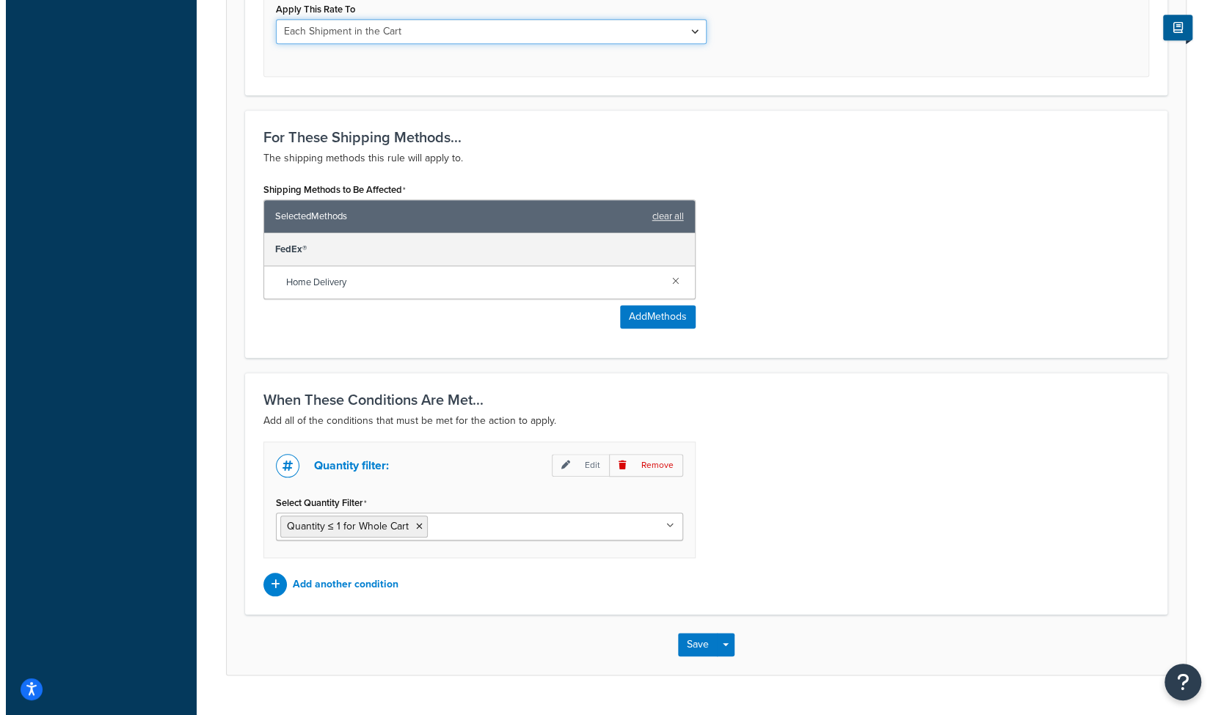
scroll to position [722, 0]
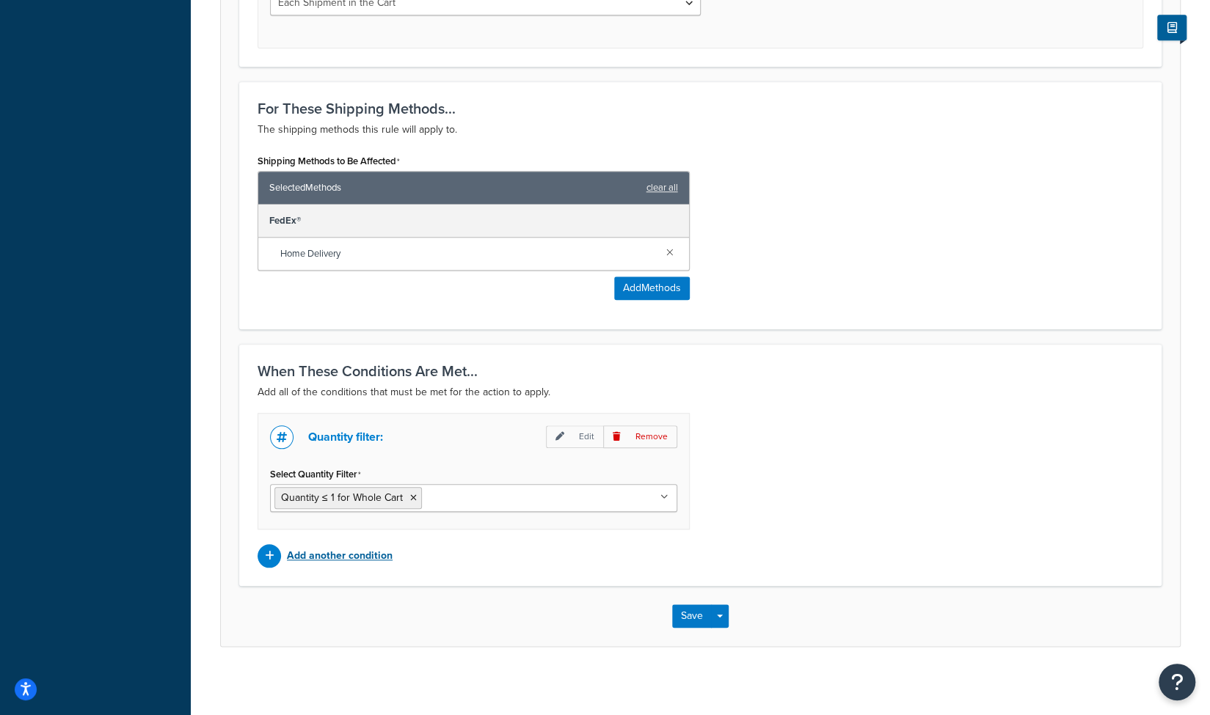
click at [311, 556] on p "Add another condition" at bounding box center [340, 556] width 106 height 21
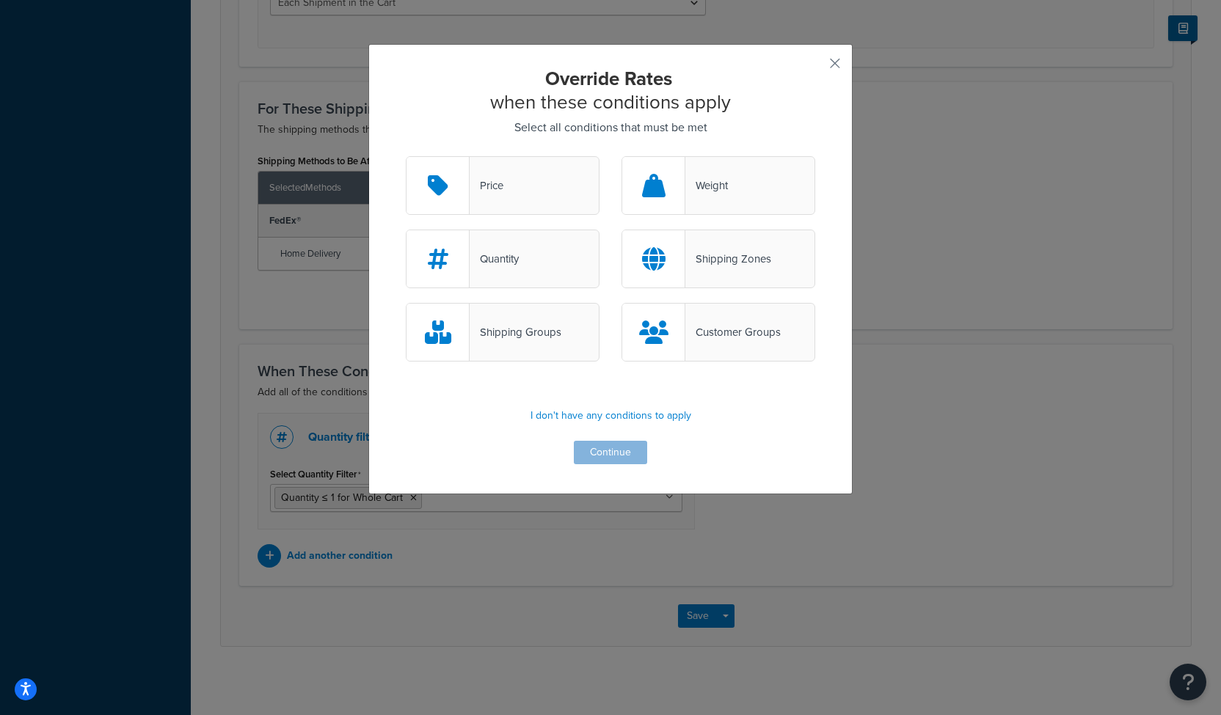
click at [728, 271] on div "Shipping Zones" at bounding box center [718, 259] width 194 height 59
click at [0, 0] on input "Shipping Zones" at bounding box center [0, 0] width 0 height 0
click at [612, 452] on button "Continue" at bounding box center [610, 452] width 73 height 23
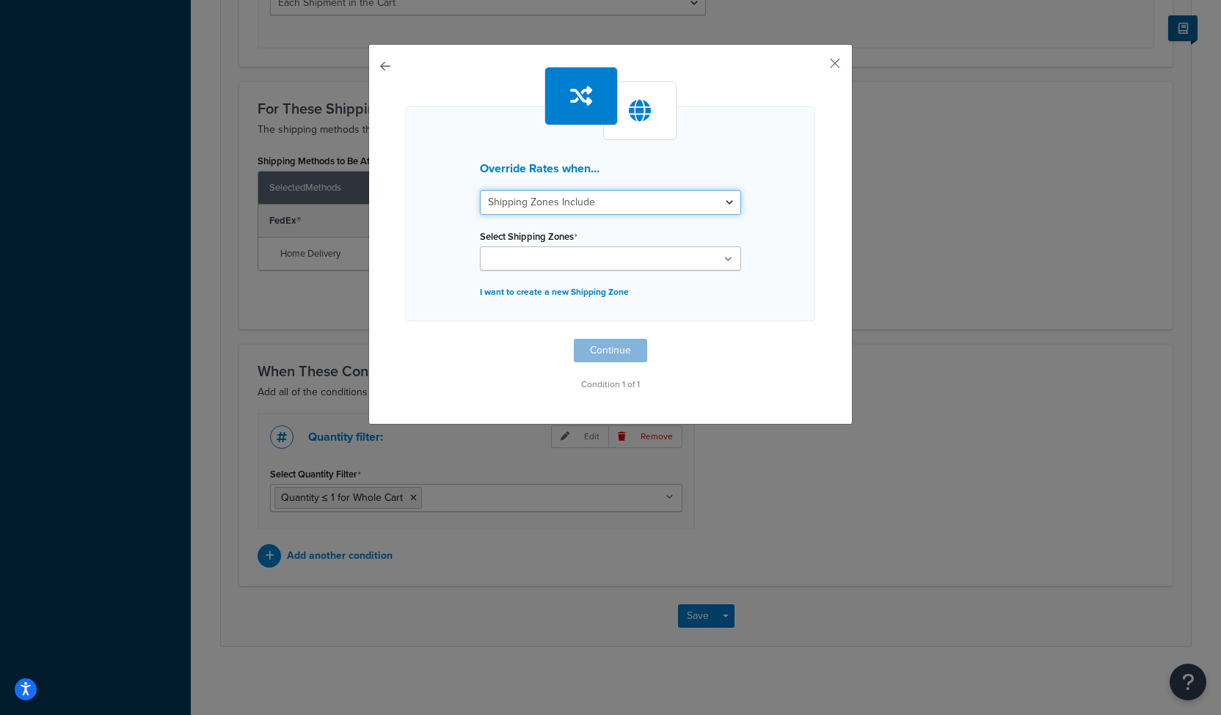
click at [518, 204] on select "Shipping Zones Include Shipping Zones Do Not Include" at bounding box center [610, 202] width 261 height 25
select select "exclude"
click at [480, 190] on select "Shipping Zones Include Shipping Zones Do Not Include" at bounding box center [610, 202] width 261 height 25
click at [499, 255] on input "Select Shipping Zones" at bounding box center [549, 260] width 130 height 16
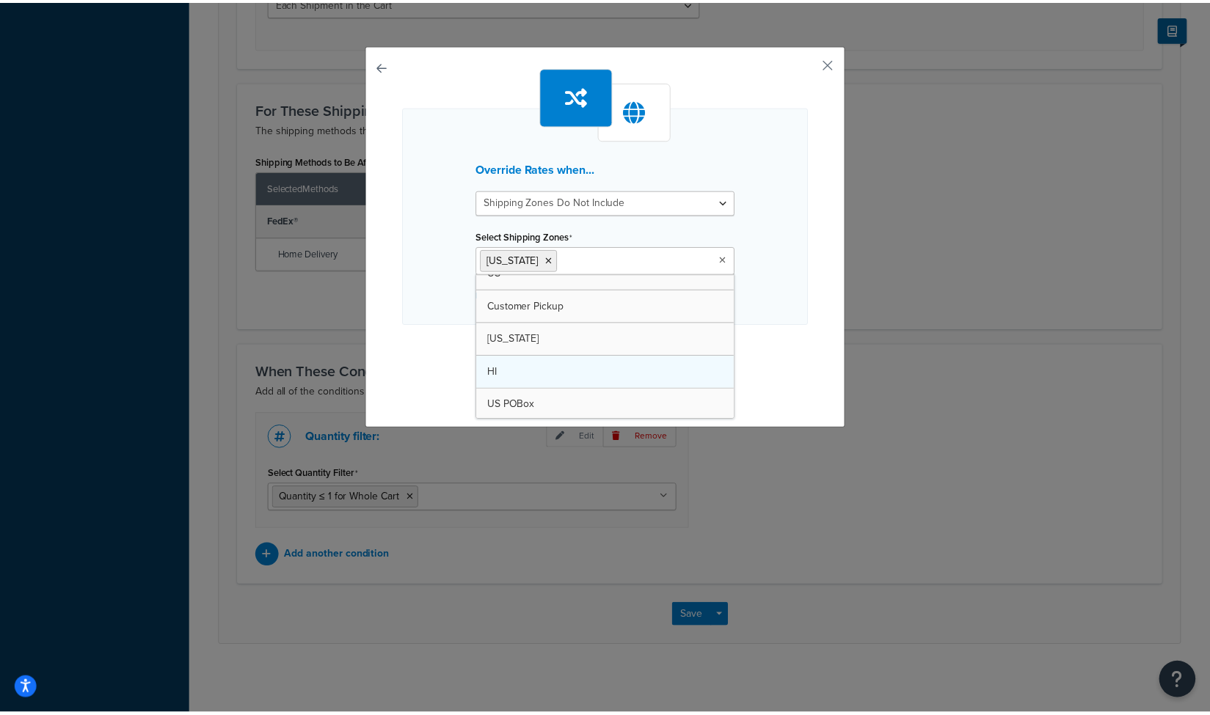
scroll to position [50, 0]
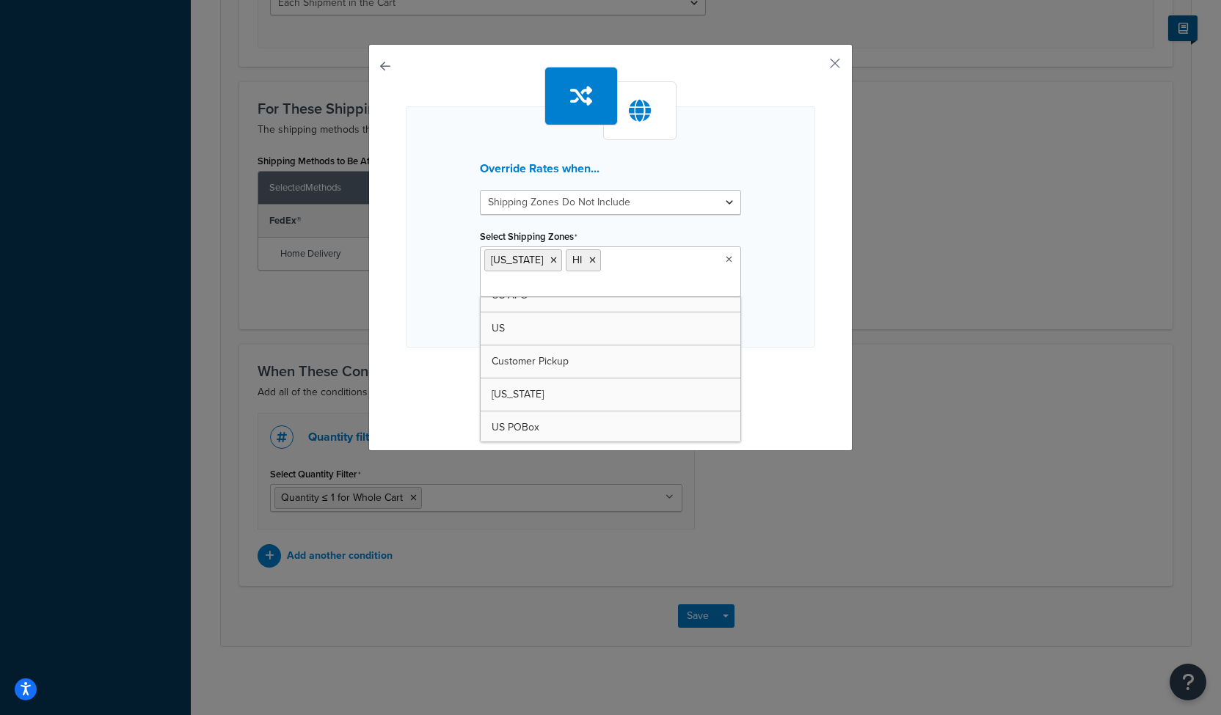
click at [409, 321] on div "Override Rates when... Shipping Zones Include Shipping Zones Do Not Include Sel…" at bounding box center [610, 226] width 409 height 241
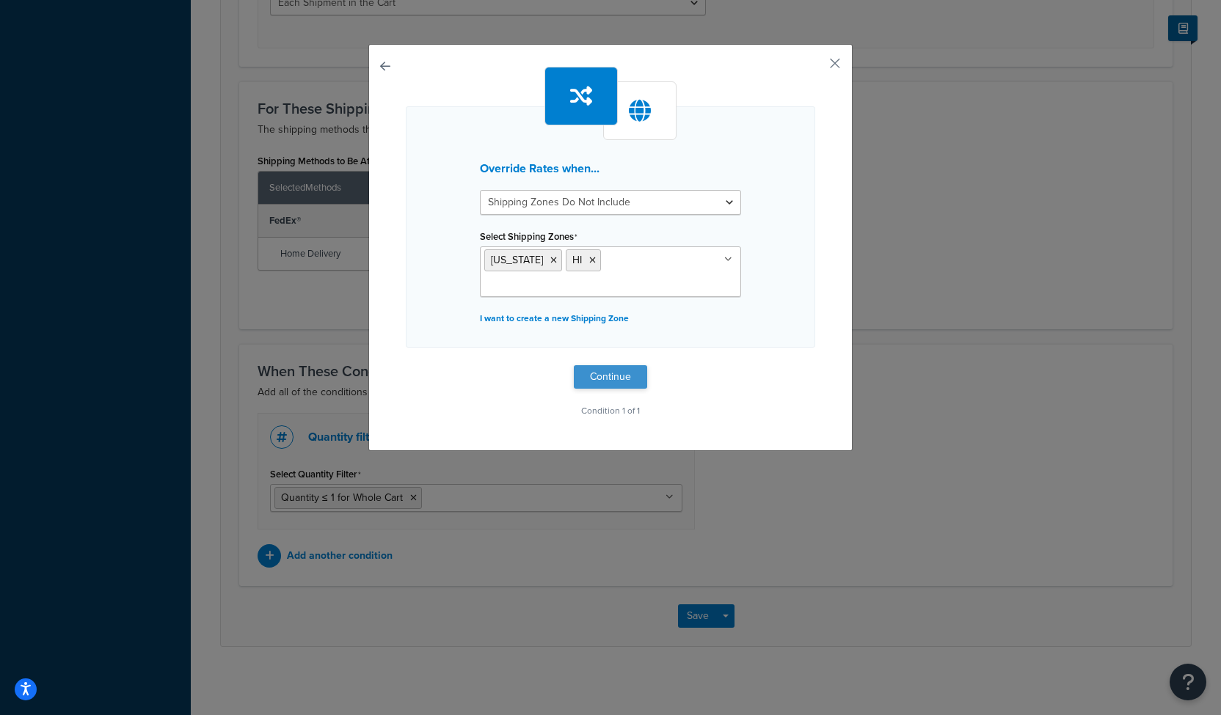
click at [585, 365] on button "Continue" at bounding box center [610, 376] width 73 height 23
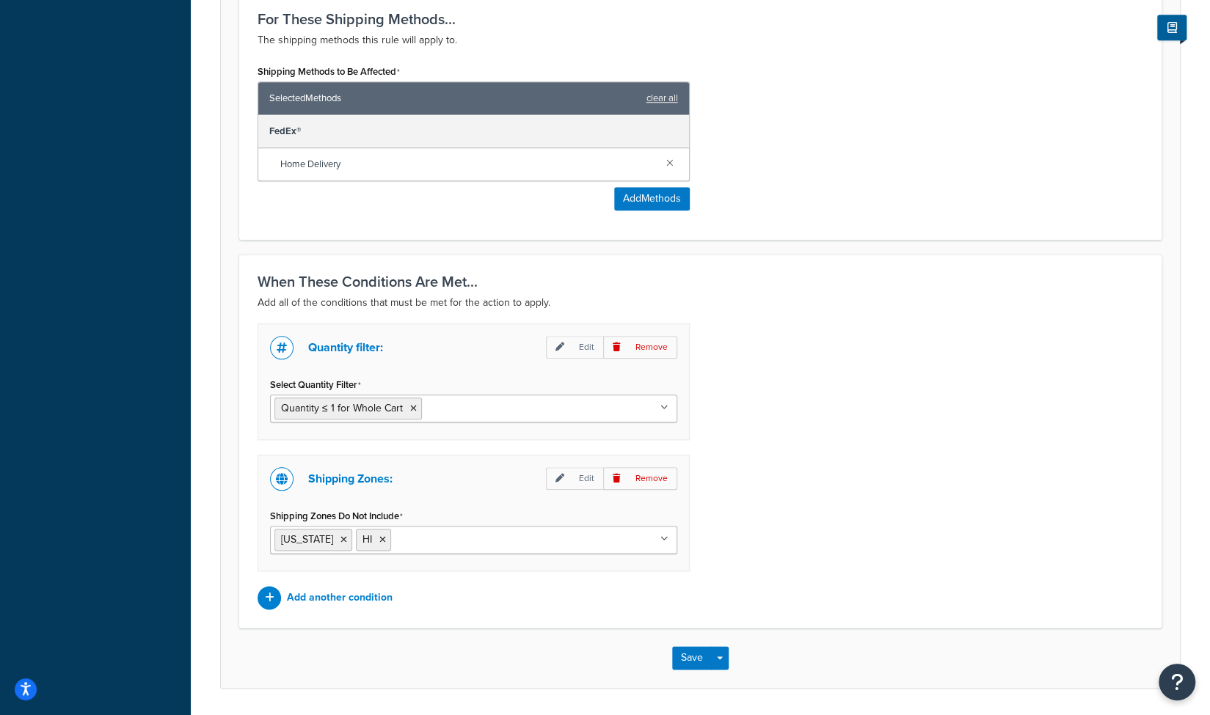
scroll to position [852, 0]
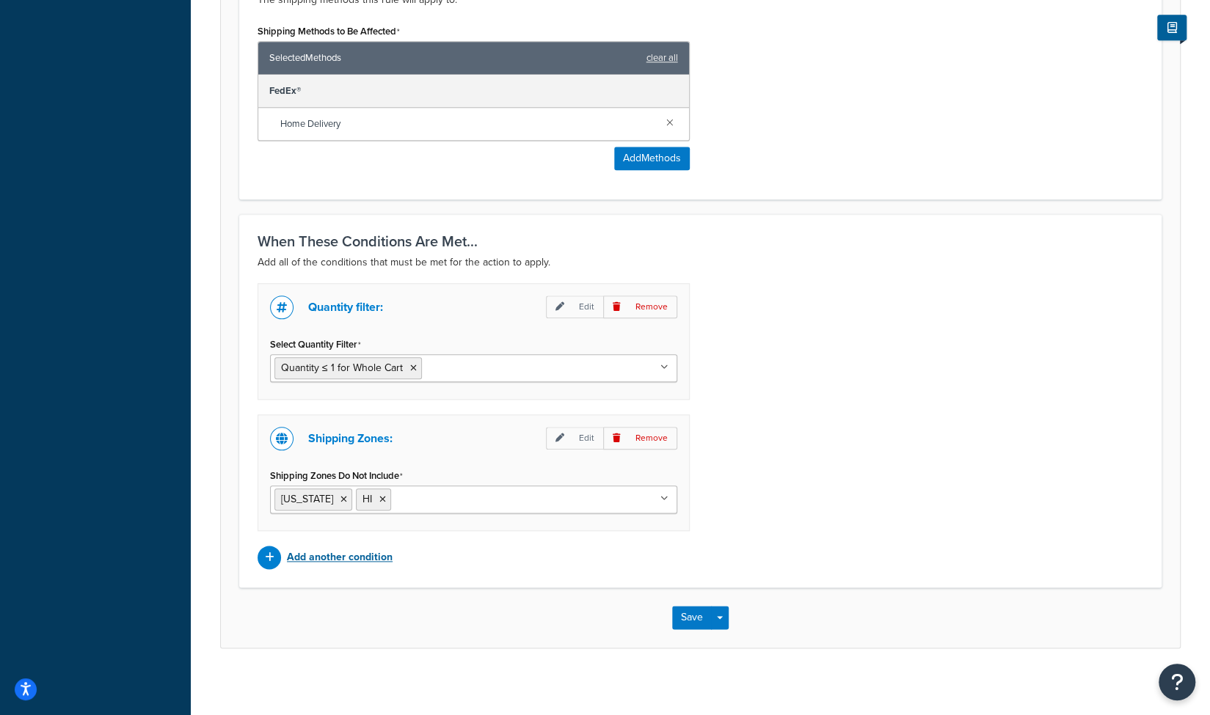
click at [320, 553] on p "Add another condition" at bounding box center [340, 557] width 106 height 21
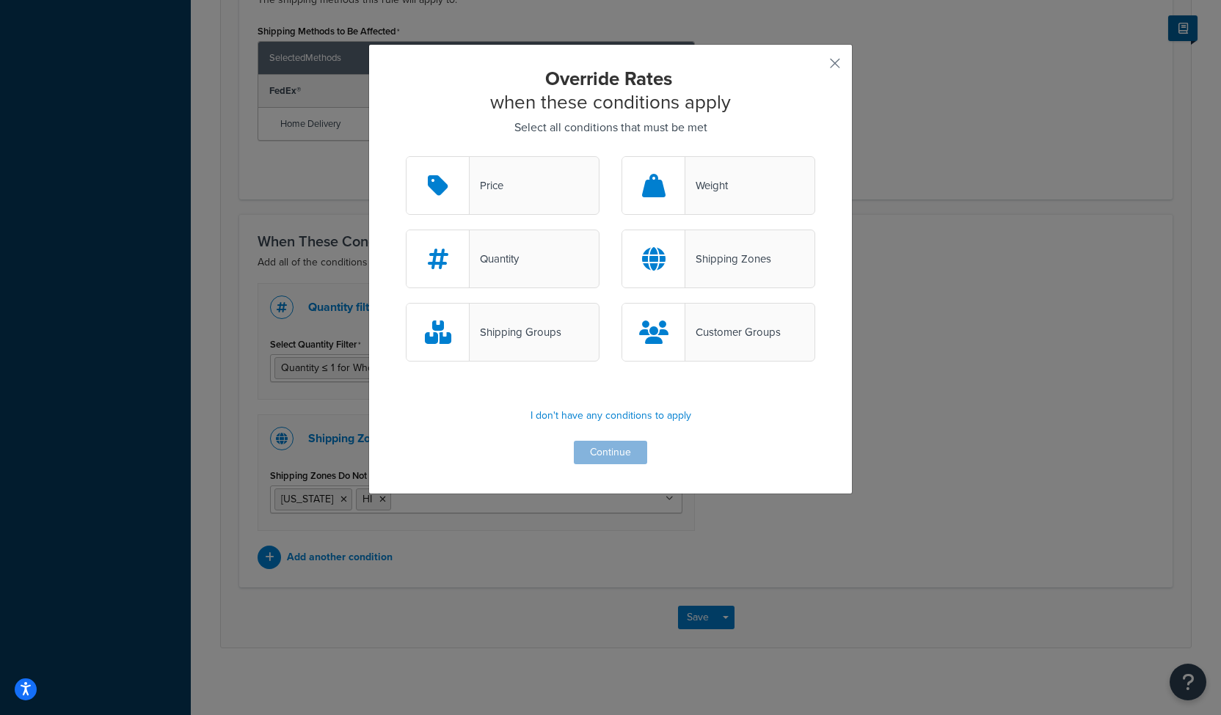
click at [718, 191] on div "Weight" at bounding box center [706, 185] width 43 height 21
click at [0, 0] on input "Weight" at bounding box center [0, 0] width 0 height 0
click at [613, 457] on button "Continue" at bounding box center [610, 452] width 73 height 23
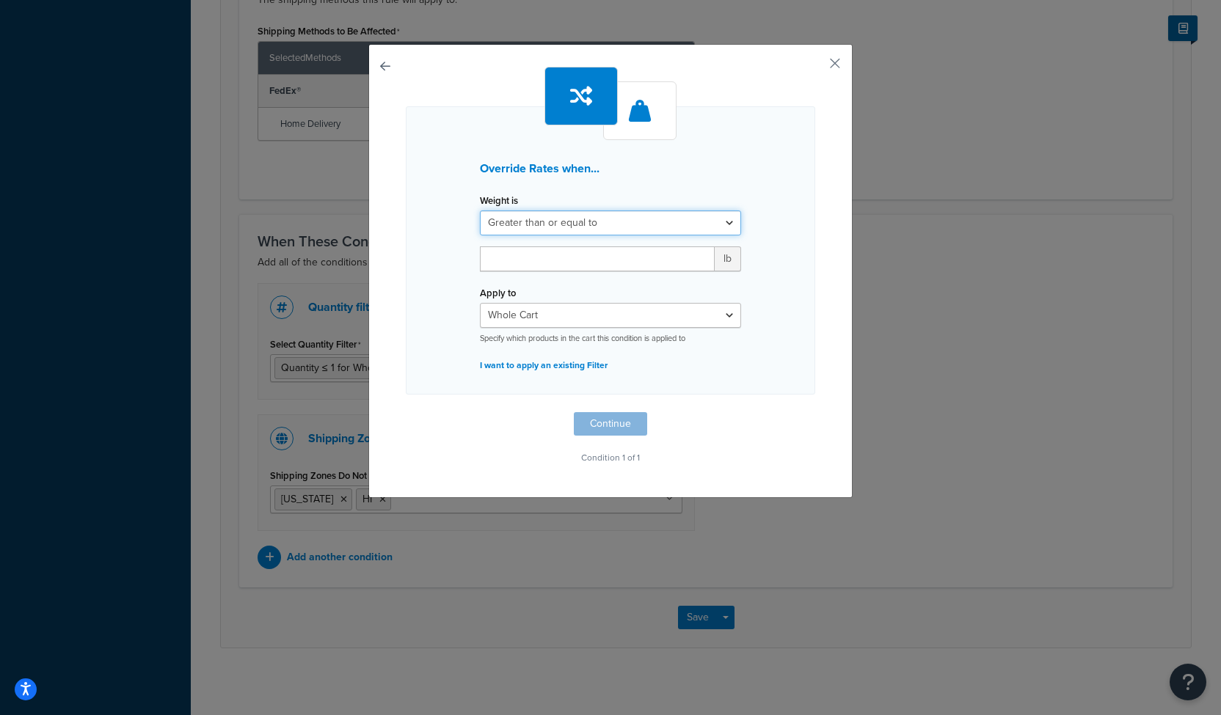
click at [533, 225] on select "Greater than or equal to Between or equal to Less than or equal to" at bounding box center [610, 223] width 261 height 25
select select "UNDER"
click at [480, 211] on select "Greater than or equal to Between or equal to Less than or equal to" at bounding box center [610, 223] width 261 height 25
click at [484, 252] on input "number" at bounding box center [597, 259] width 235 height 25
type input "2.0"
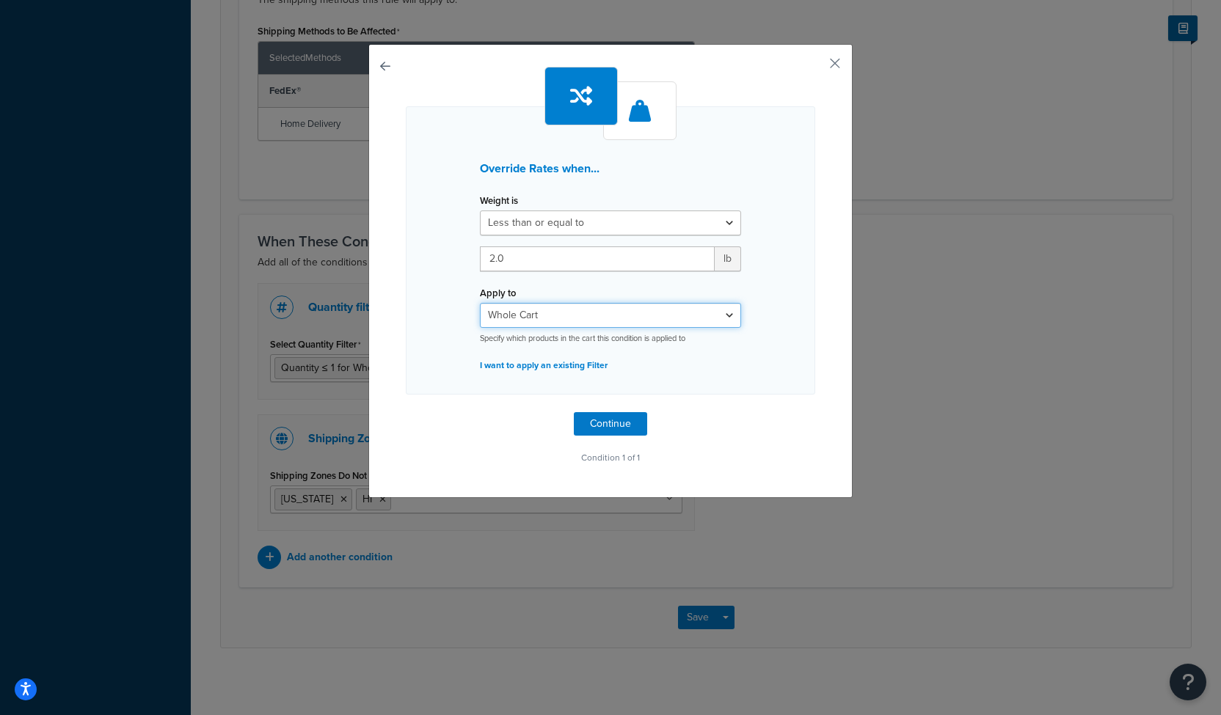
click at [503, 316] on select "Whole Cart Everything in Shipping Group Everything at Origin Each Item within S…" at bounding box center [610, 315] width 261 height 25
click at [480, 303] on select "Whole Cart Everything in Shipping Group Everything at Origin Each Item within S…" at bounding box center [610, 315] width 261 height 25
click at [593, 426] on button "Continue" at bounding box center [610, 423] width 73 height 23
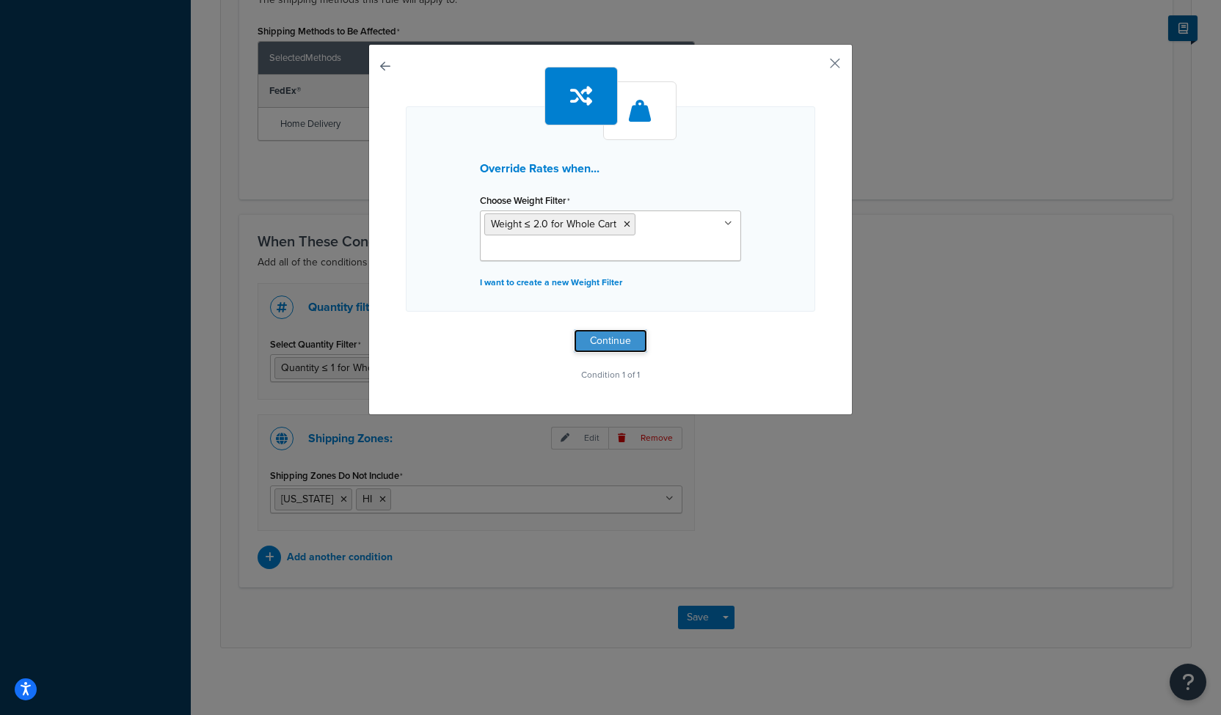
click at [592, 339] on button "Continue" at bounding box center [610, 340] width 73 height 23
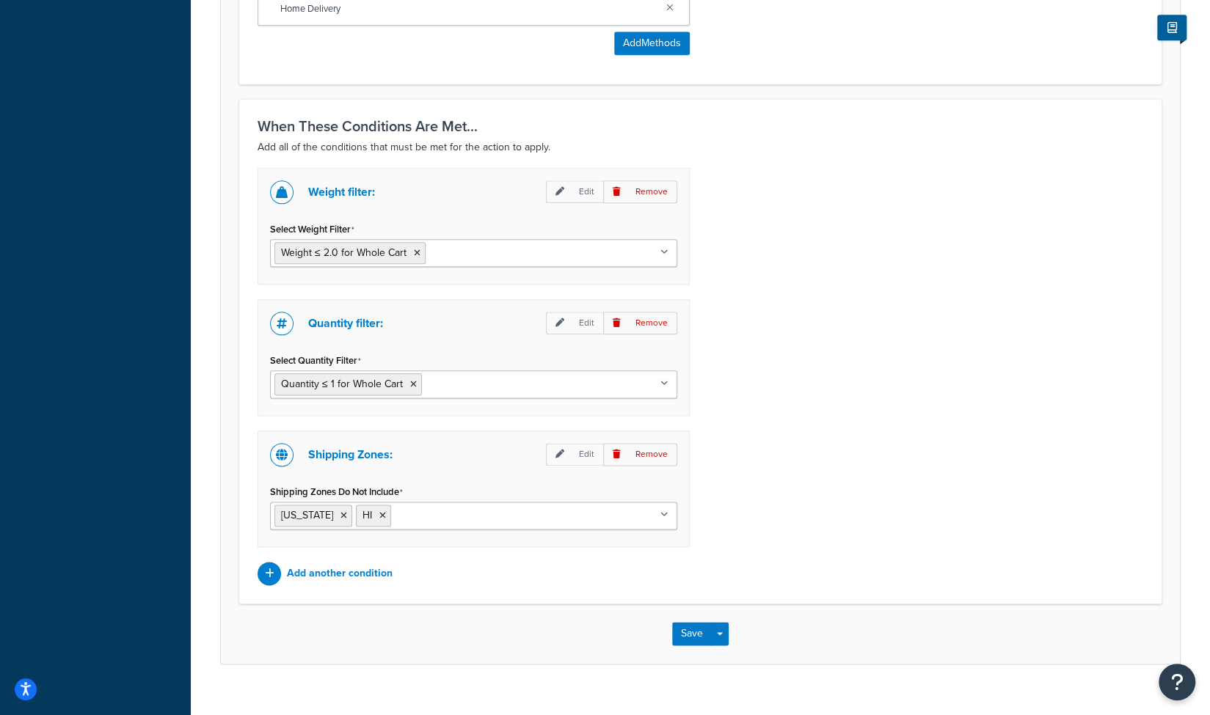
scroll to position [982, 0]
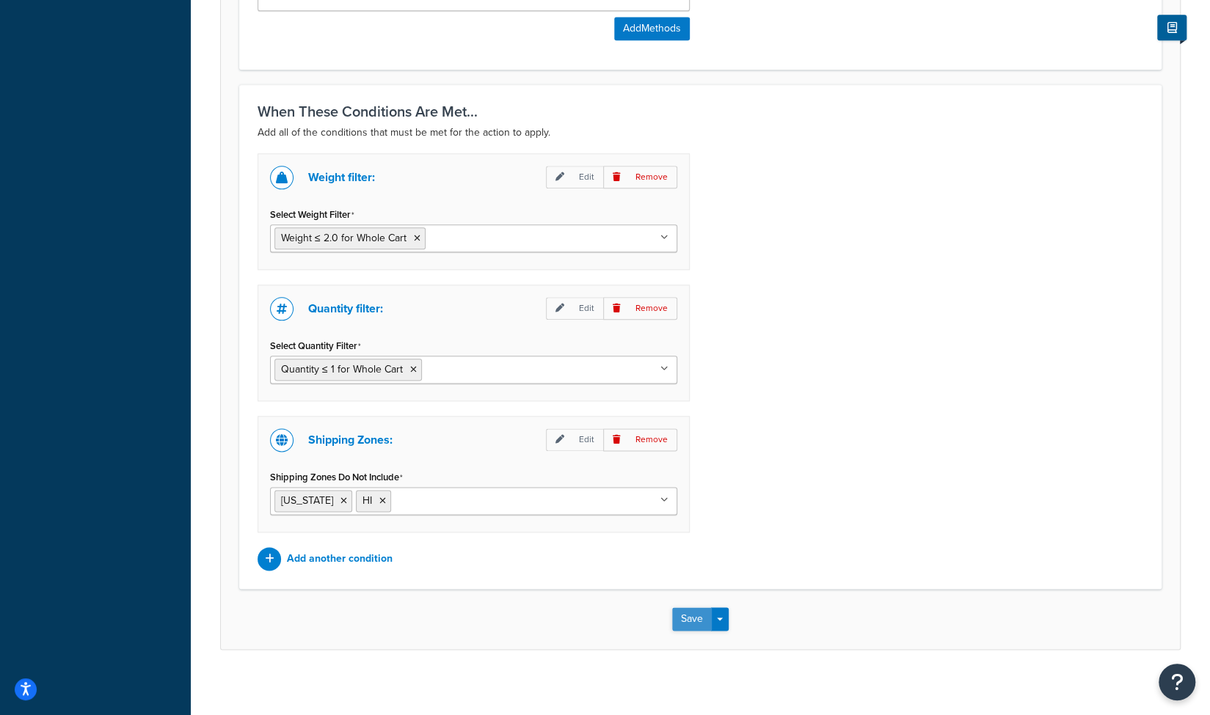
click at [693, 615] on button "Save" at bounding box center [692, 619] width 40 height 23
